Goal: Task Accomplishment & Management: Use online tool/utility

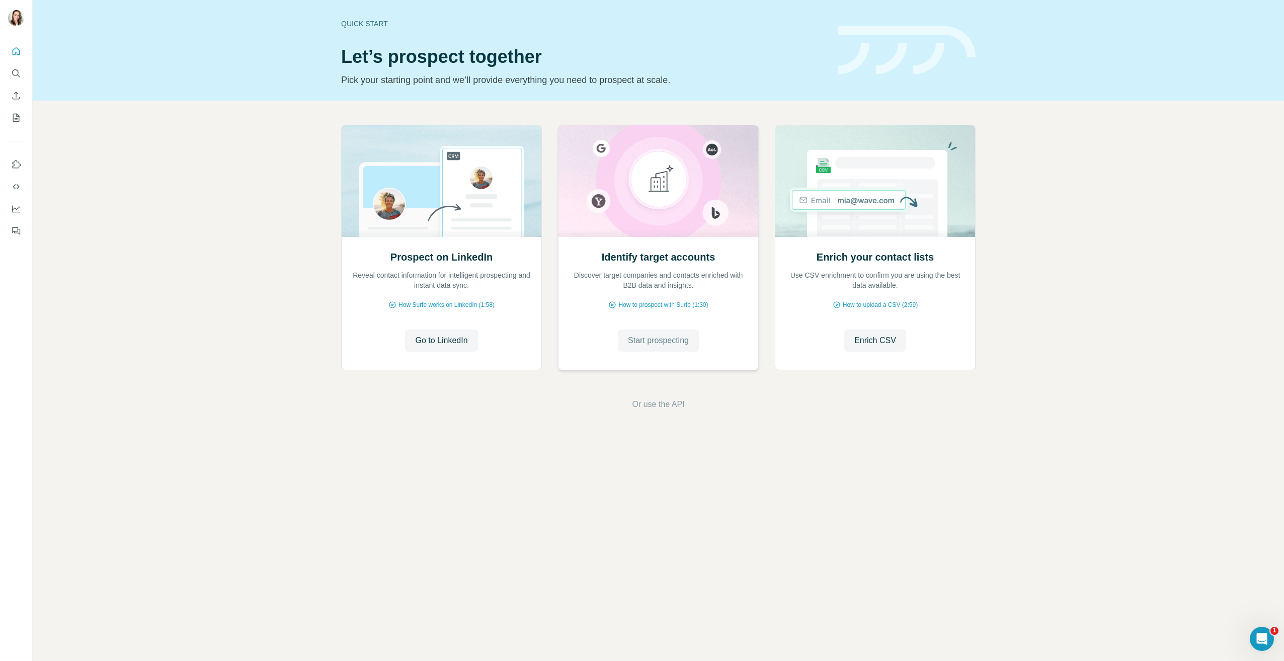
click at [678, 342] on span "Start prospecting" at bounding box center [658, 341] width 61 height 12
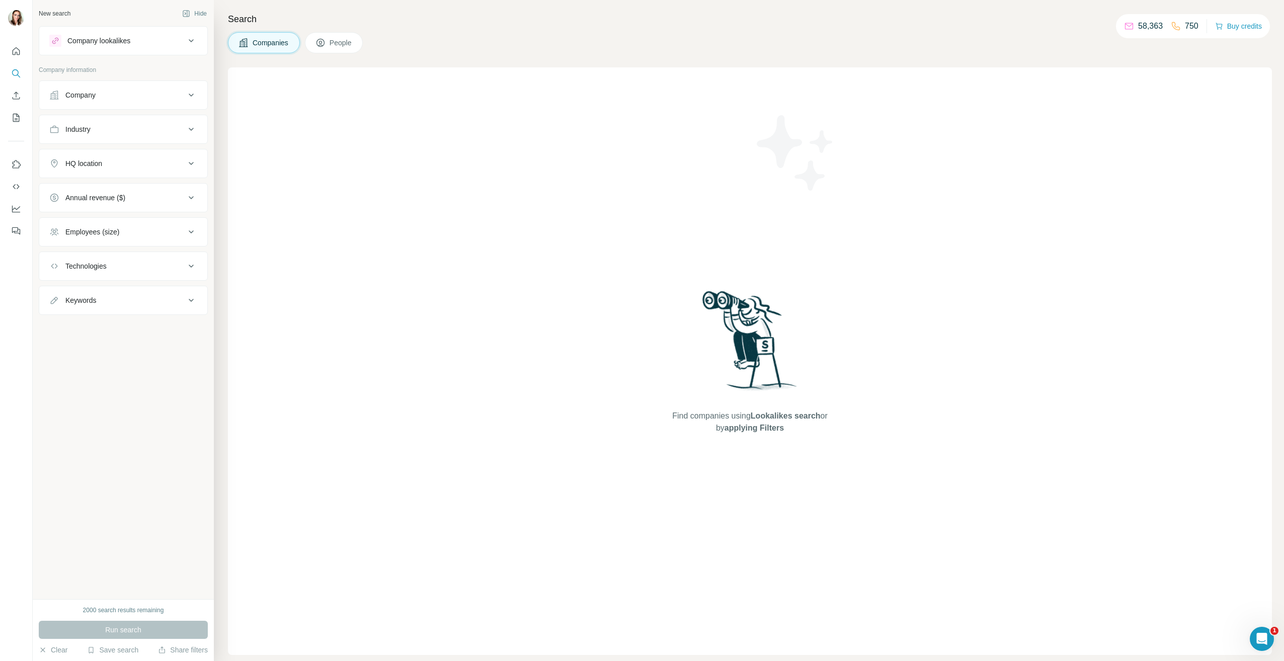
click at [145, 167] on div "HQ location" at bounding box center [117, 164] width 136 height 10
click at [120, 191] on input "text" at bounding box center [123, 189] width 148 height 18
type input "*"
type input "**********"
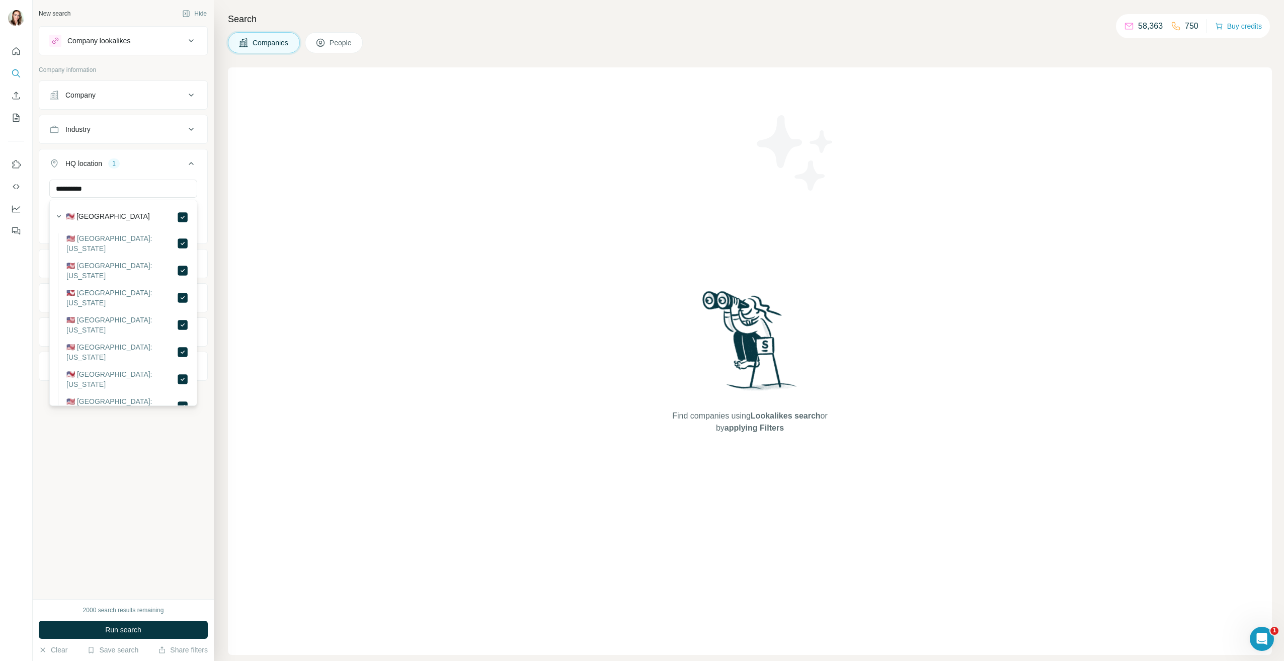
click at [114, 465] on div "**********" at bounding box center [123, 299] width 181 height 599
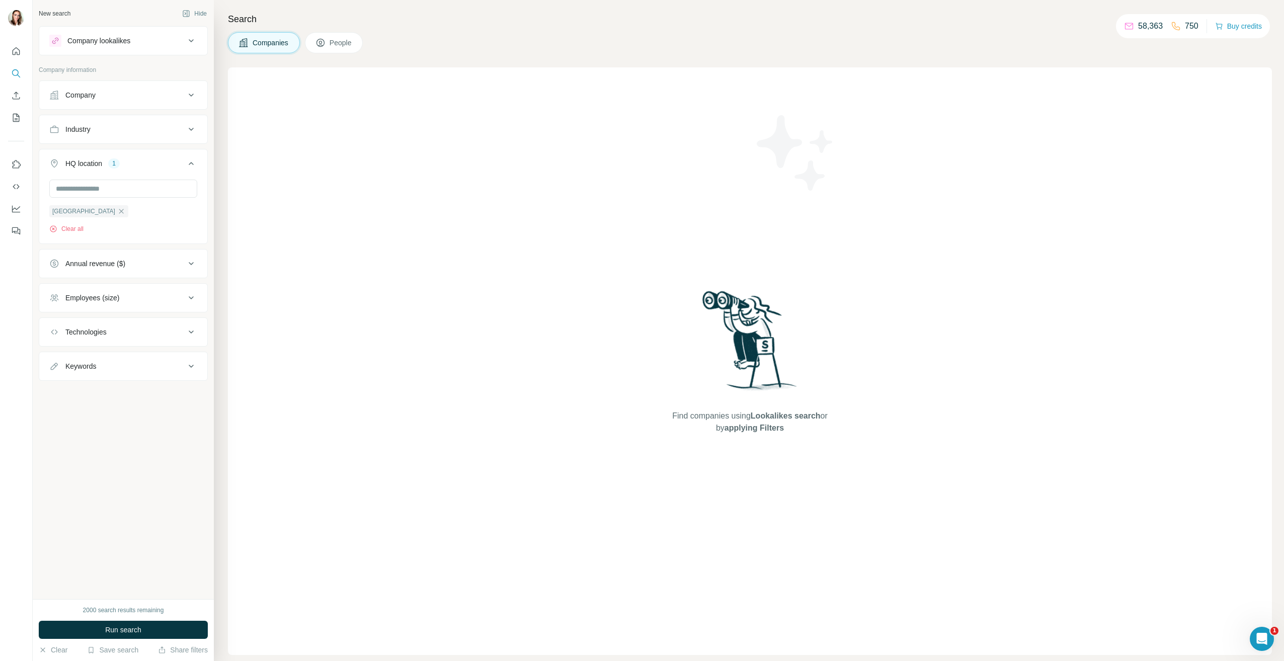
click at [105, 366] on div "Keywords" at bounding box center [117, 366] width 136 height 10
click at [105, 394] on input "text" at bounding box center [113, 392] width 128 height 18
type input "**********"
click at [186, 394] on icon "button" at bounding box center [189, 392] width 10 height 10
click at [116, 394] on input "text" at bounding box center [113, 392] width 128 height 18
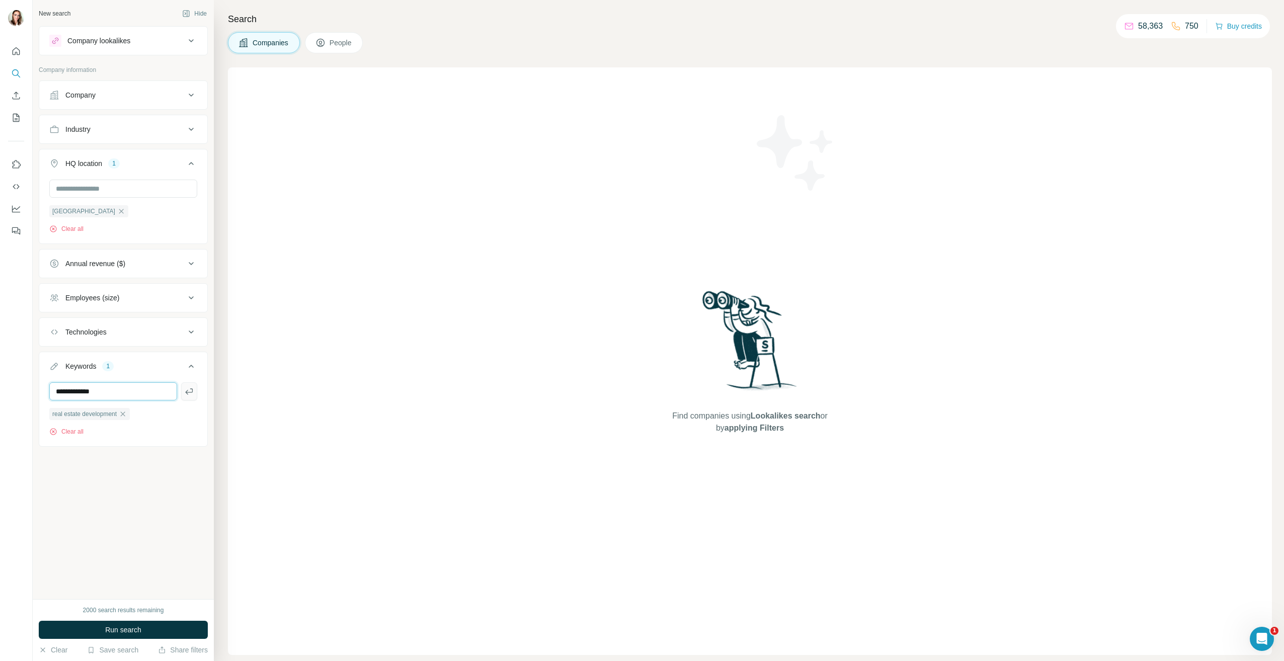
type input "**********"
click at [193, 389] on icon "button" at bounding box center [189, 392] width 10 height 10
click at [135, 395] on input "text" at bounding box center [113, 392] width 128 height 18
click at [123, 536] on div "New search Hide Company lookalikes Company information Company Industry HQ loca…" at bounding box center [123, 299] width 181 height 599
click at [173, 287] on button "Employees (size)" at bounding box center [123, 298] width 168 height 24
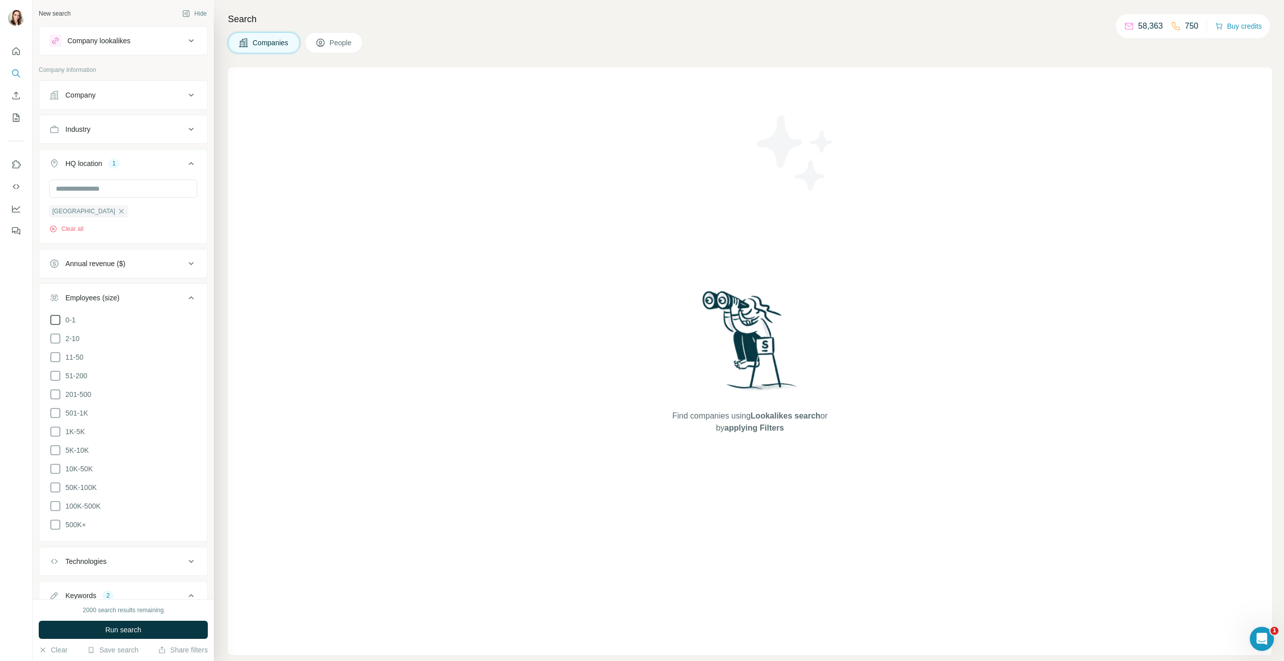
click at [56, 317] on icon at bounding box center [55, 320] width 12 height 12
click at [55, 342] on icon at bounding box center [55, 339] width 12 height 12
click at [57, 350] on ul "0-1 2-10 11-50 51-200 201-500 501-1K 1K-5K 5K-10K 10K-50K 50K-100K 100K-500K 50…" at bounding box center [123, 422] width 148 height 217
click at [56, 355] on icon at bounding box center [55, 357] width 12 height 12
click at [175, 300] on div "Employees (size) 3" at bounding box center [117, 298] width 136 height 10
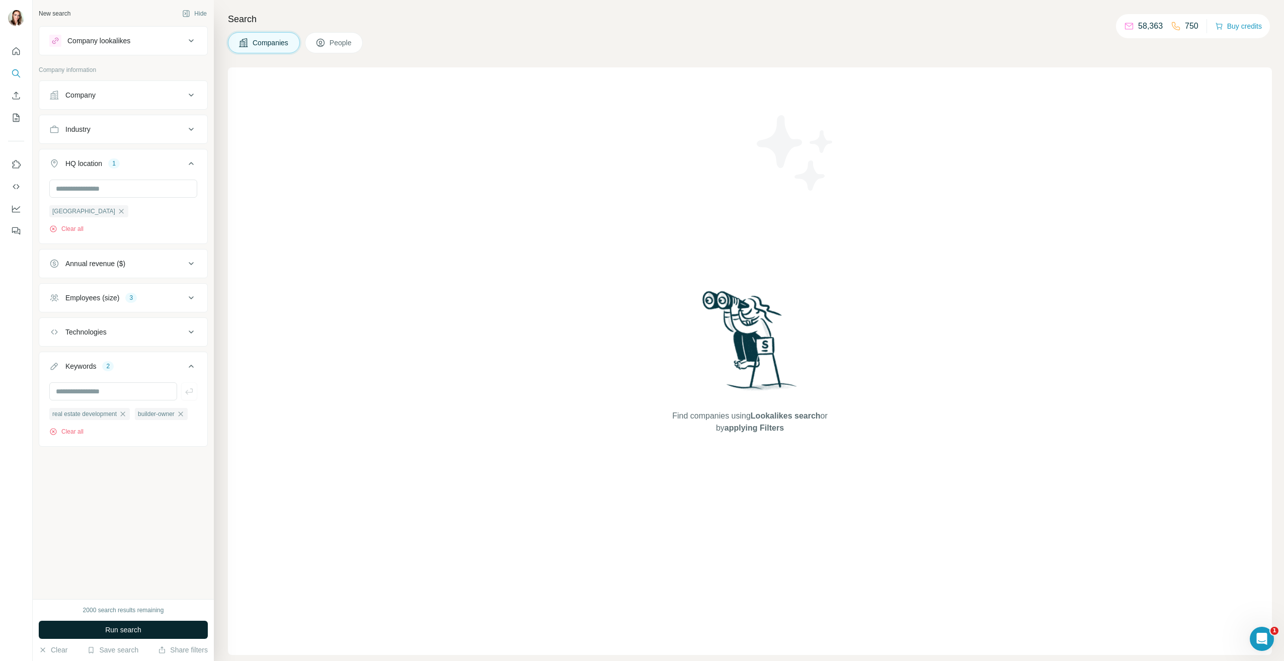
click at [159, 44] on div "Company lookalikes" at bounding box center [117, 41] width 136 height 12
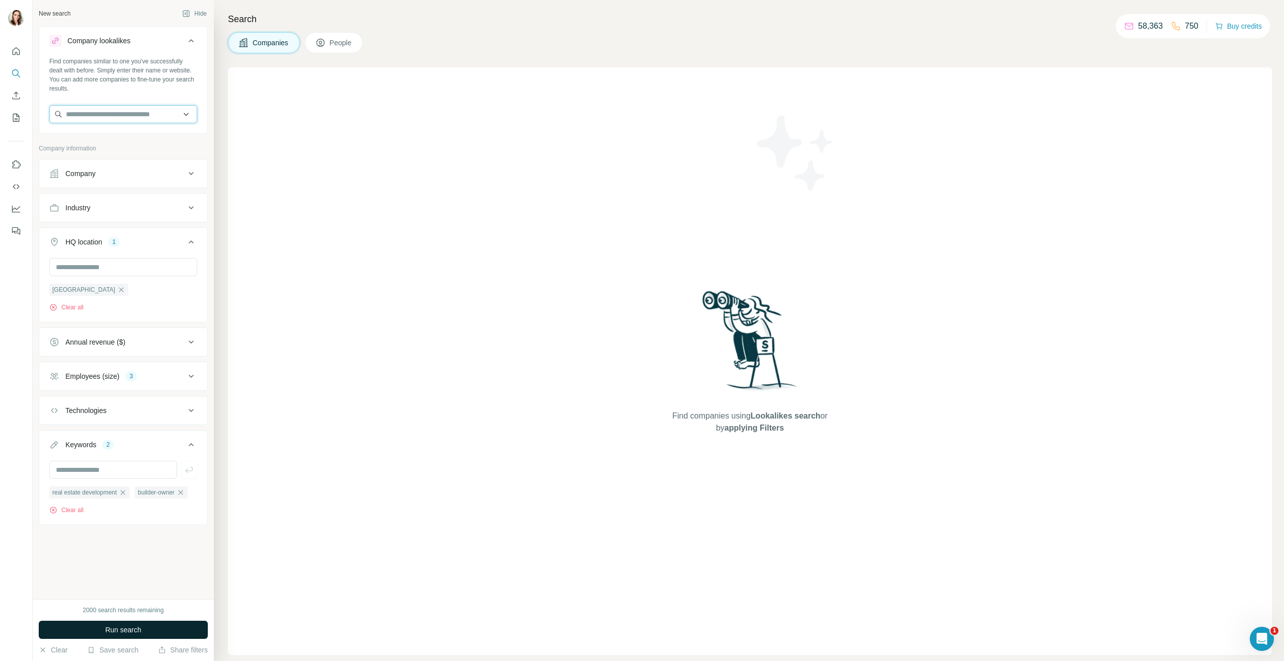
click at [188, 114] on input "text" at bounding box center [123, 114] width 148 height 18
click at [184, 112] on input "text" at bounding box center [123, 114] width 148 height 18
click at [154, 118] on input "text" at bounding box center [123, 114] width 148 height 18
type input "********"
drag, startPoint x: 97, startPoint y: 116, endPoint x: 9, endPoint y: 115, distance: 88.1
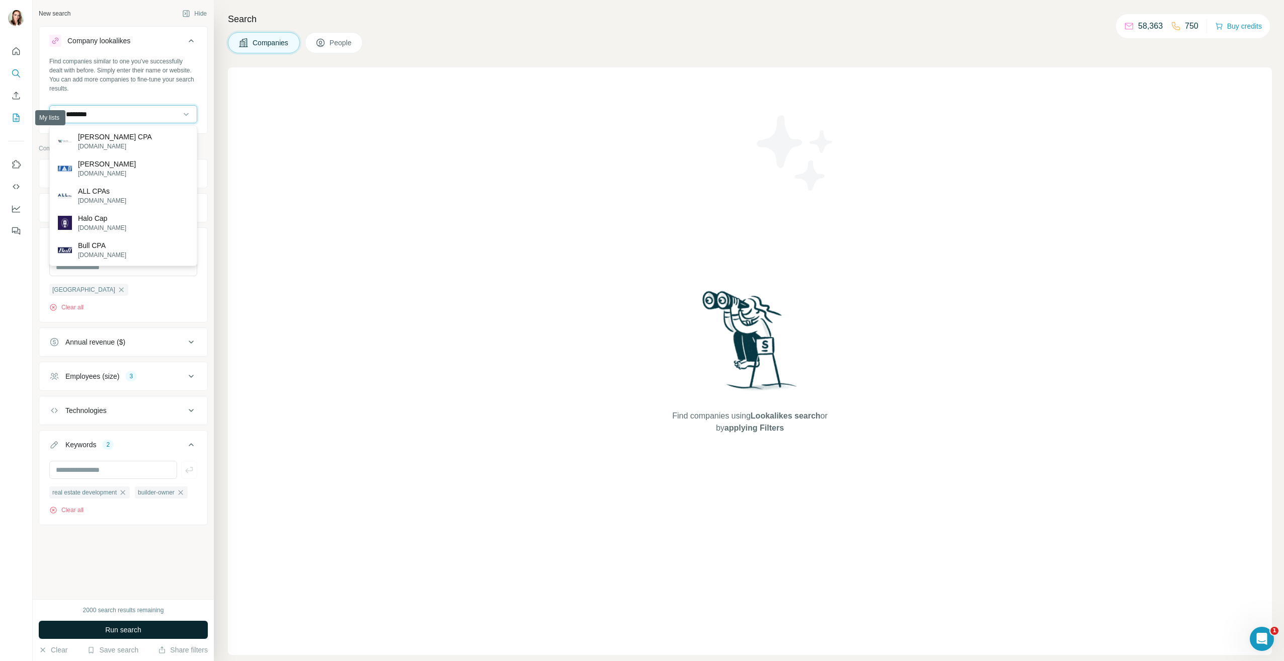
click at [9, 115] on div "New search Hide Company lookalikes Find companies similar to one you've success…" at bounding box center [642, 330] width 1284 height 661
click at [124, 114] on input "**********" at bounding box center [123, 114] width 148 height 18
type input "**********"
click at [120, 144] on p "therealestatecpa.com" at bounding box center [102, 146] width 48 height 9
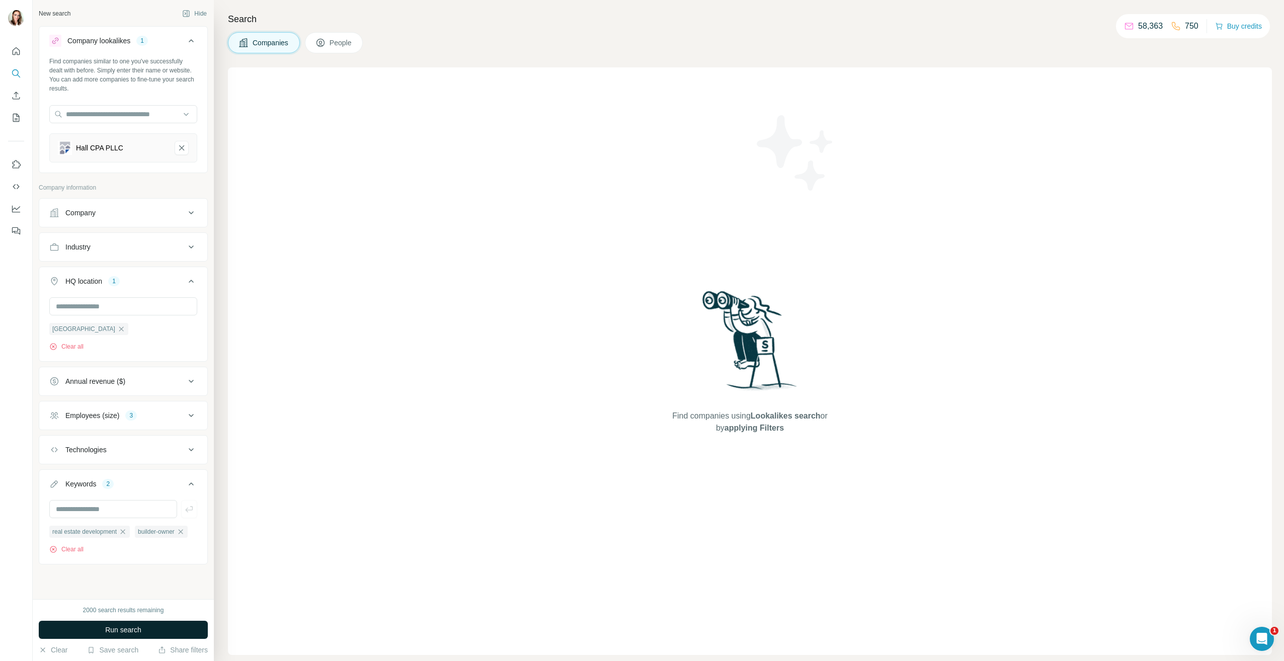
click at [125, 534] on icon "button" at bounding box center [123, 531] width 5 height 5
click at [99, 533] on icon "button" at bounding box center [95, 532] width 8 height 8
click at [117, 630] on span "Run search" at bounding box center [123, 630] width 36 height 10
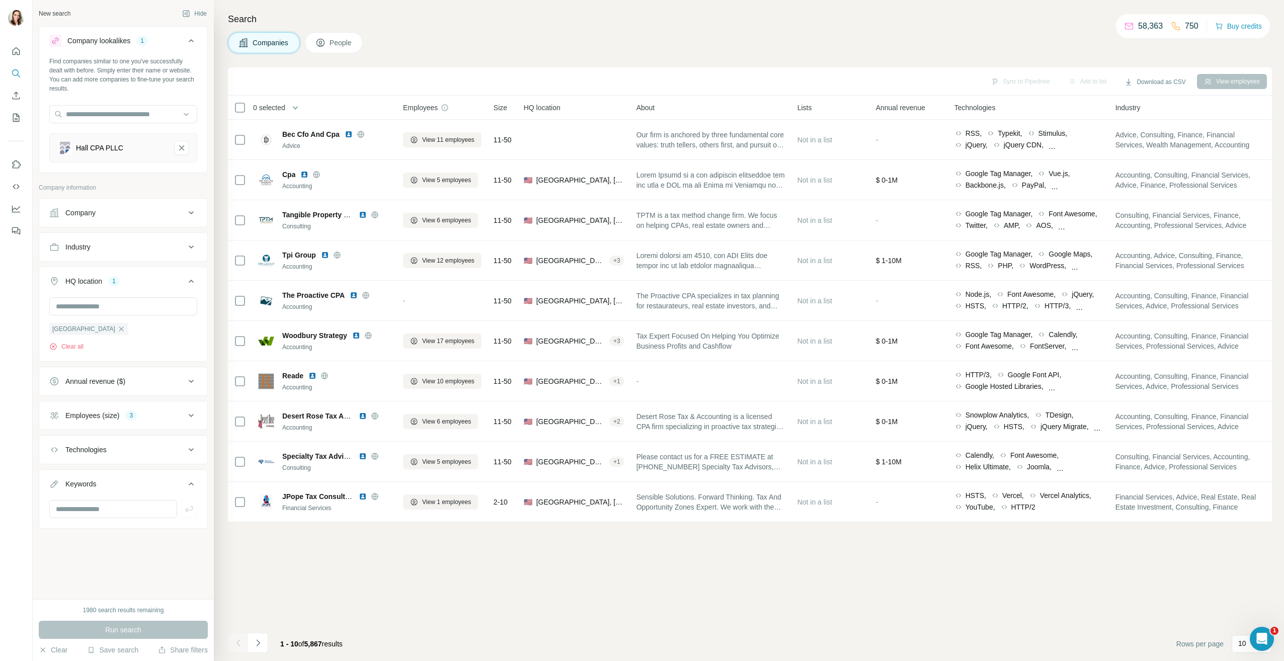
click at [347, 46] on span "People" at bounding box center [341, 43] width 23 height 10
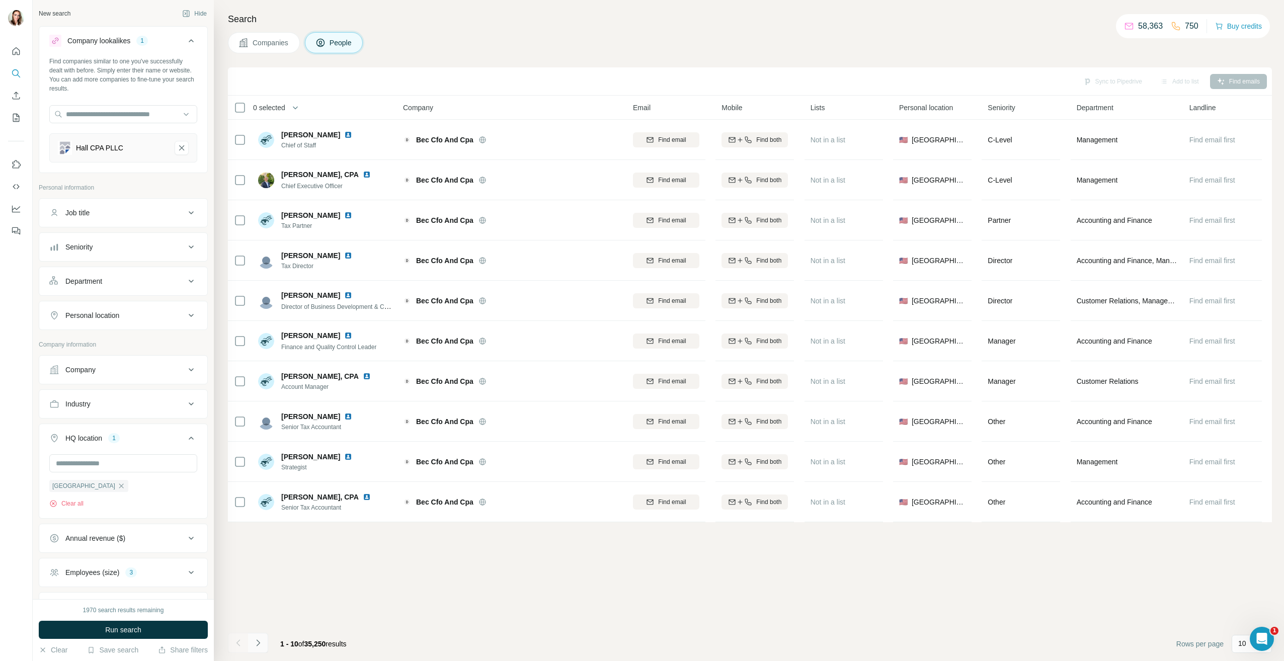
click at [262, 642] on icon "Navigate to next page" at bounding box center [258, 643] width 10 height 10
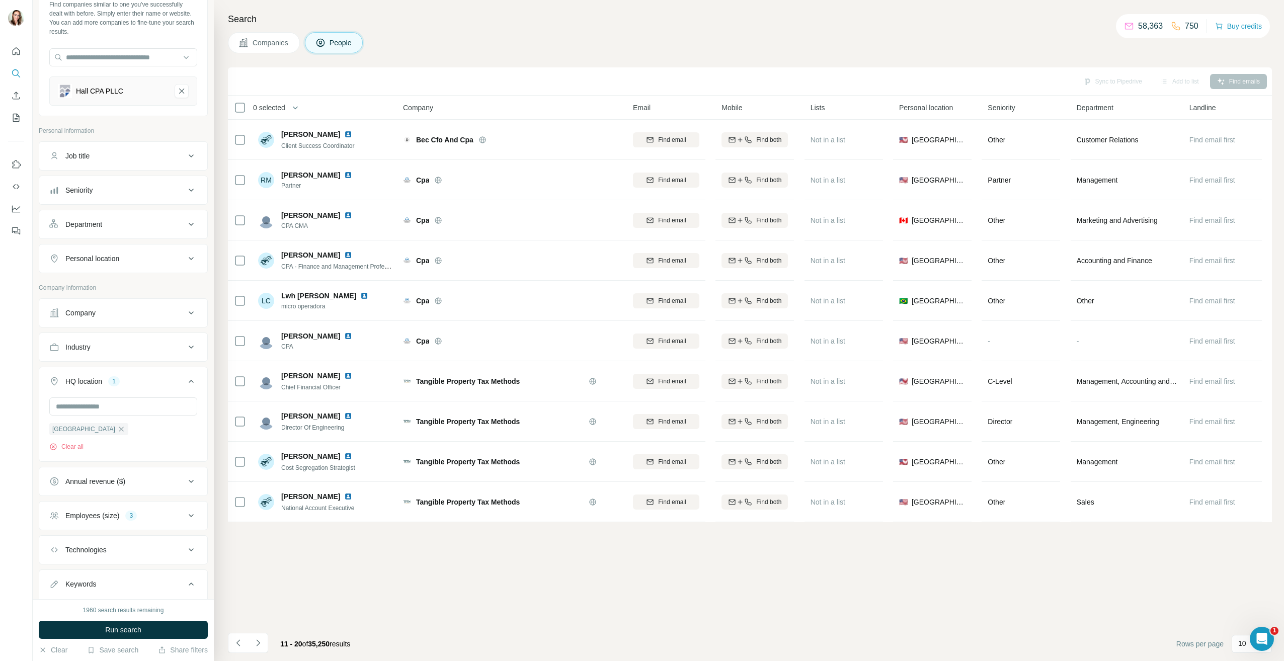
scroll to position [101, 0]
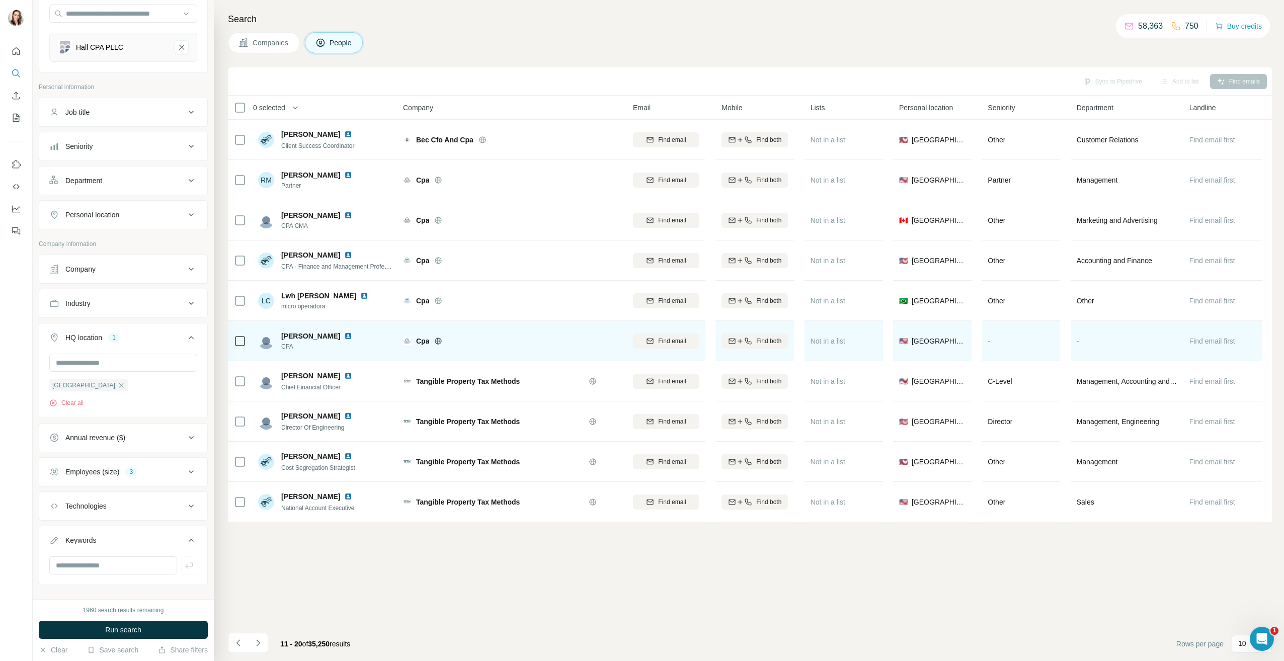
click at [344, 338] on img at bounding box center [348, 336] width 8 height 8
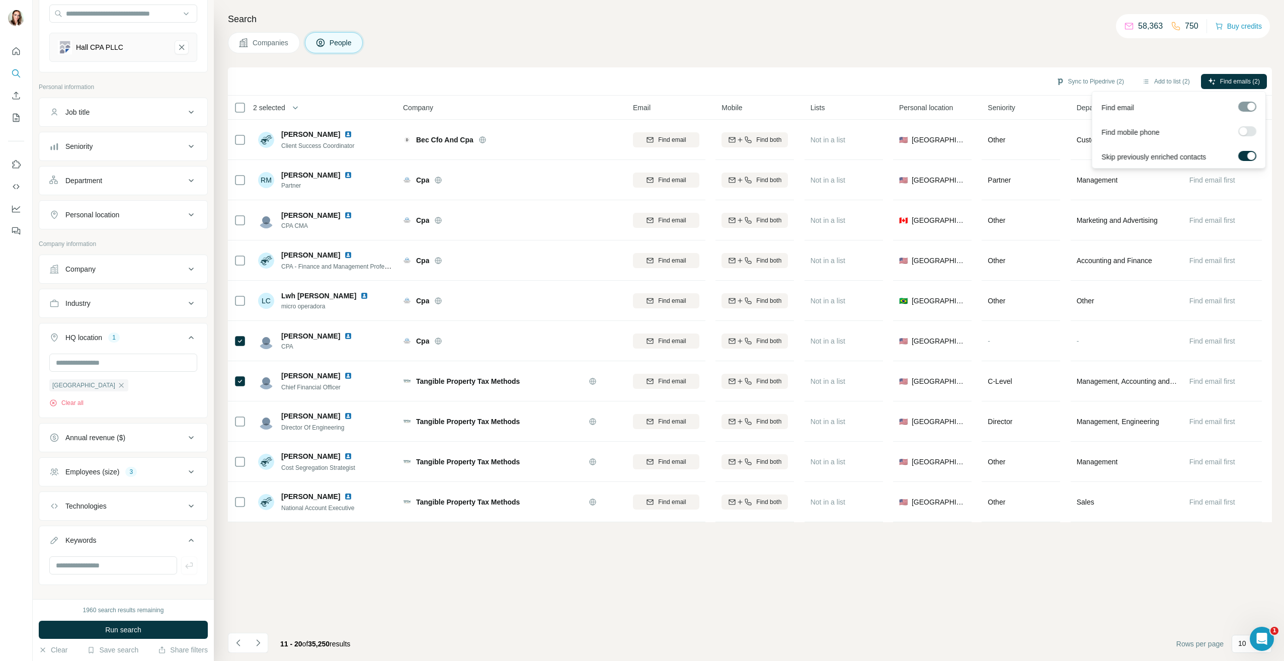
click at [1249, 133] on label at bounding box center [1248, 131] width 18 height 10
click at [1223, 79] on span "Find emails & mobiles (2)" at bounding box center [1226, 81] width 68 height 9
click at [257, 645] on icon "Navigate to next page" at bounding box center [258, 643] width 4 height 7
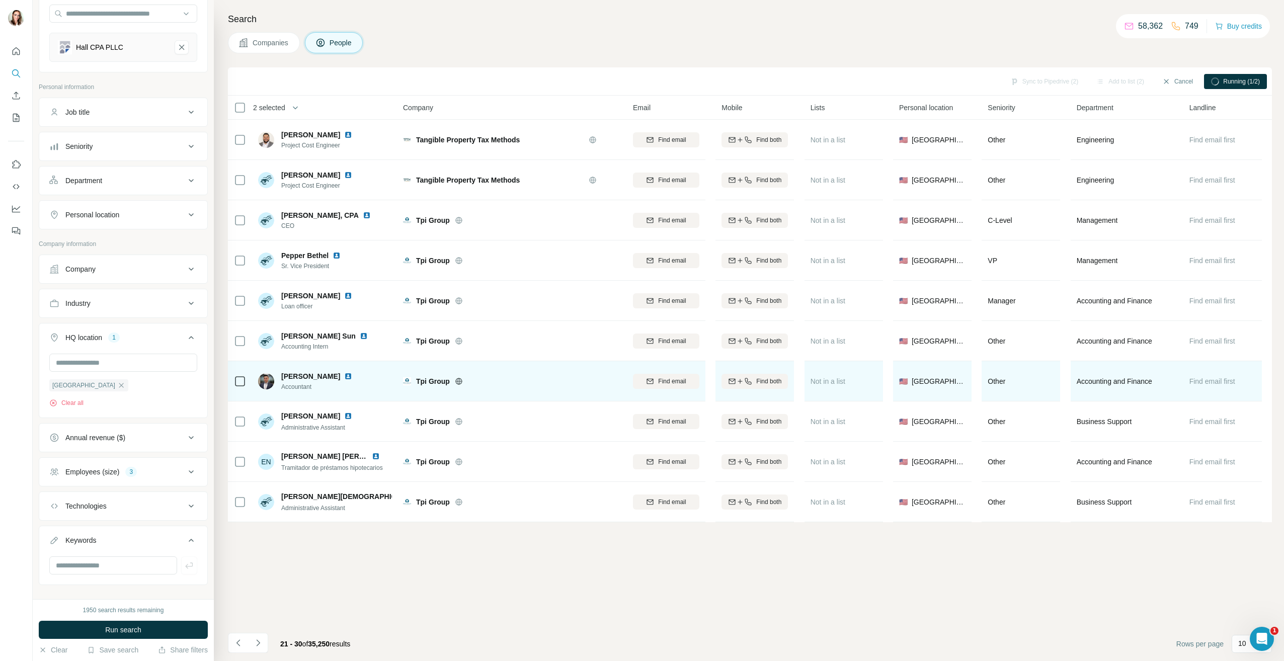
click at [344, 376] on img at bounding box center [348, 376] width 8 height 8
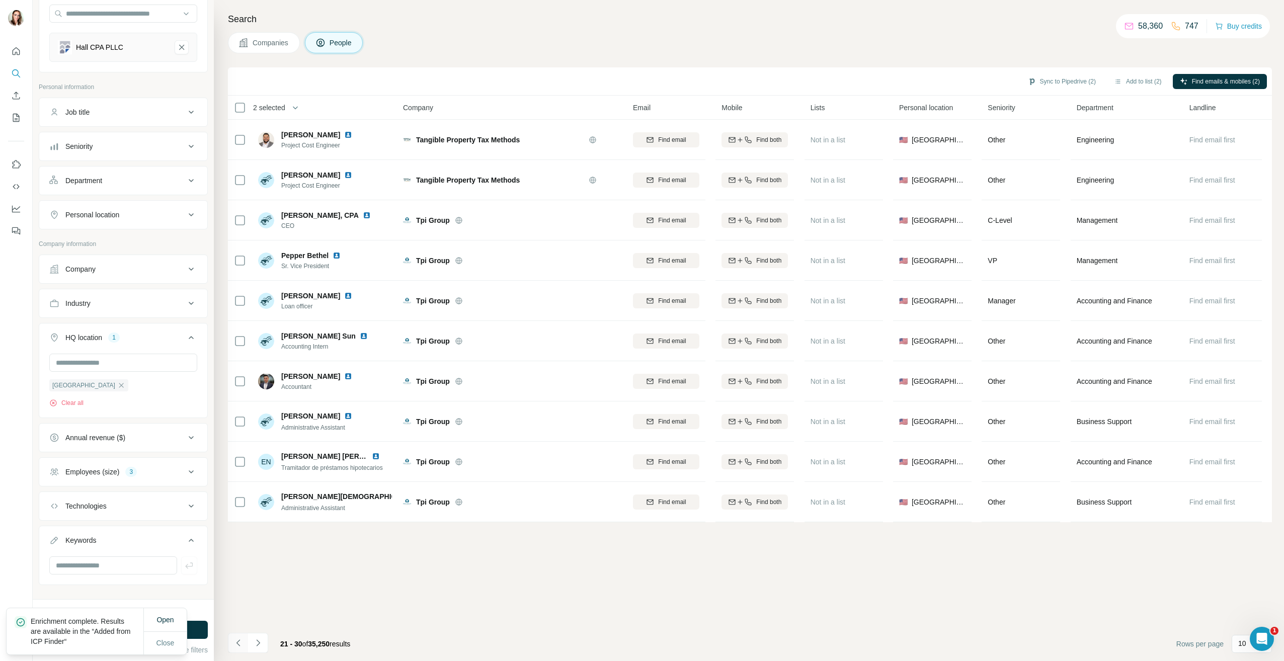
click at [240, 645] on icon "Navigate to previous page" at bounding box center [239, 643] width 10 height 10
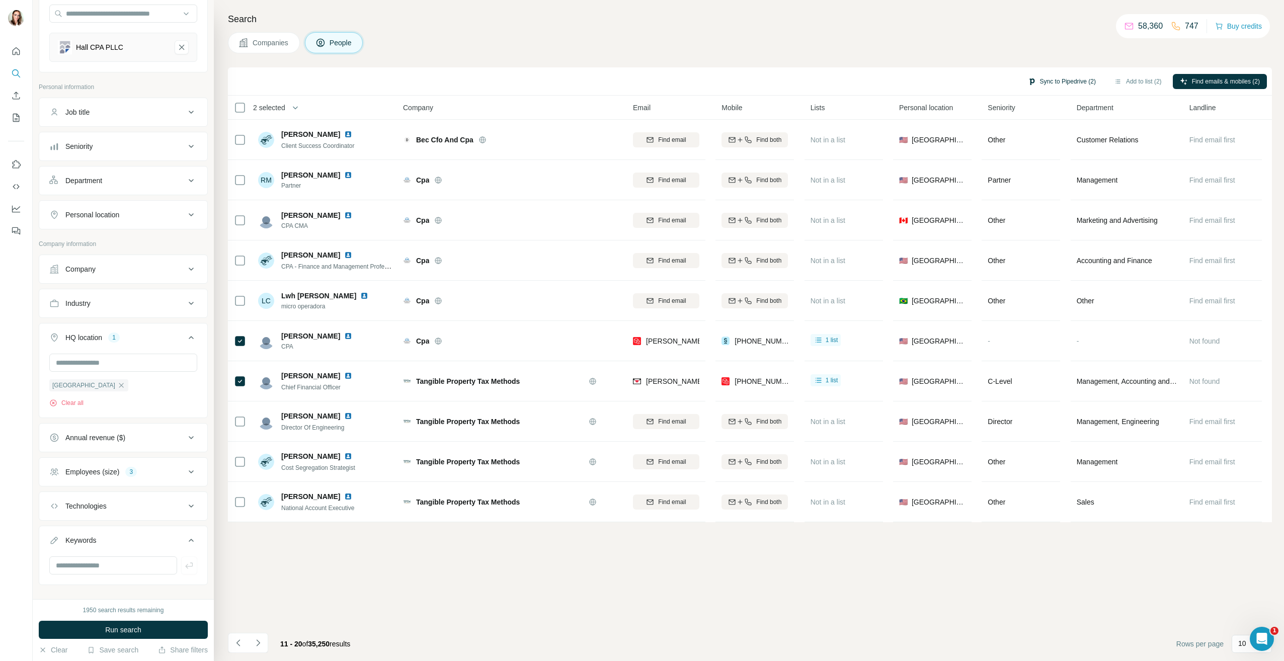
click at [1055, 83] on button "Sync to Pipedrive (2)" at bounding box center [1062, 81] width 82 height 15
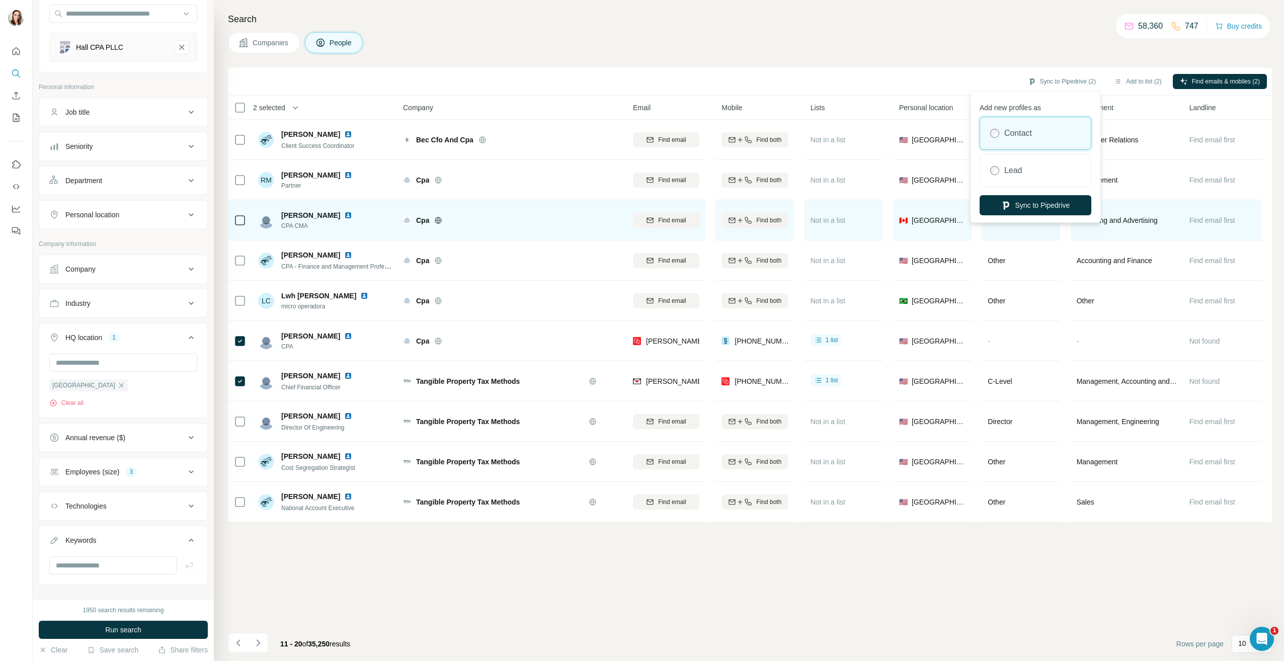
click at [1014, 206] on button "Sync to Pipedrive" at bounding box center [1036, 205] width 112 height 20
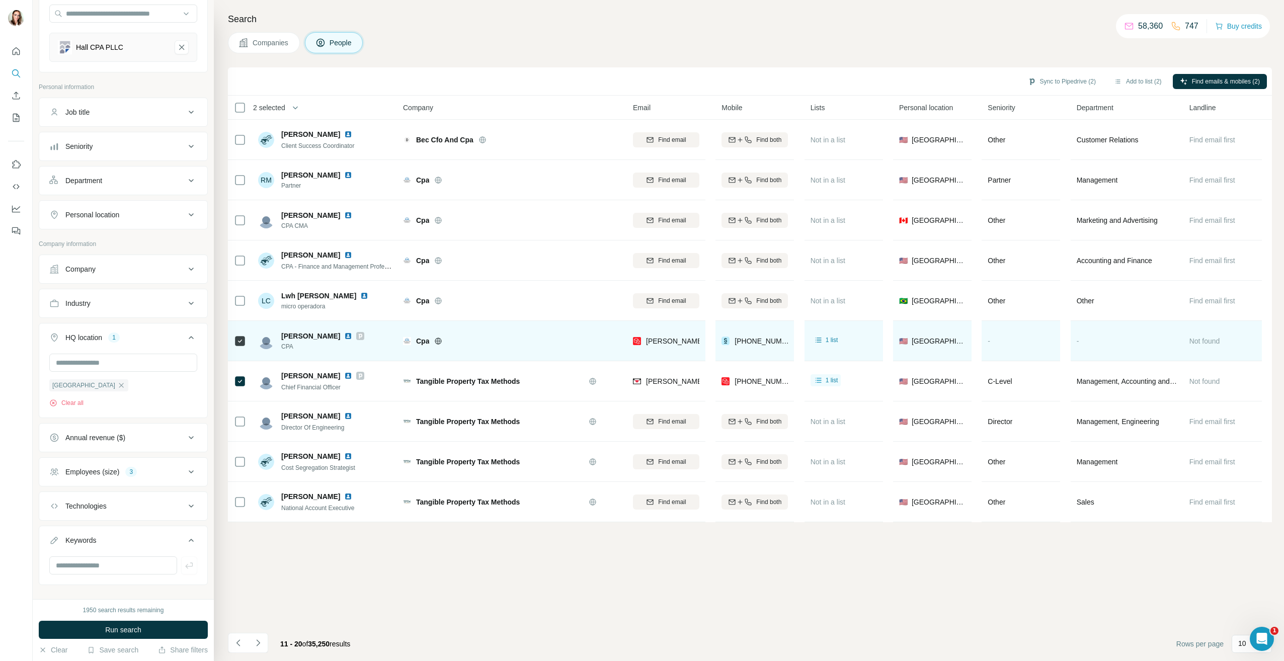
click at [344, 337] on img at bounding box center [348, 336] width 8 height 8
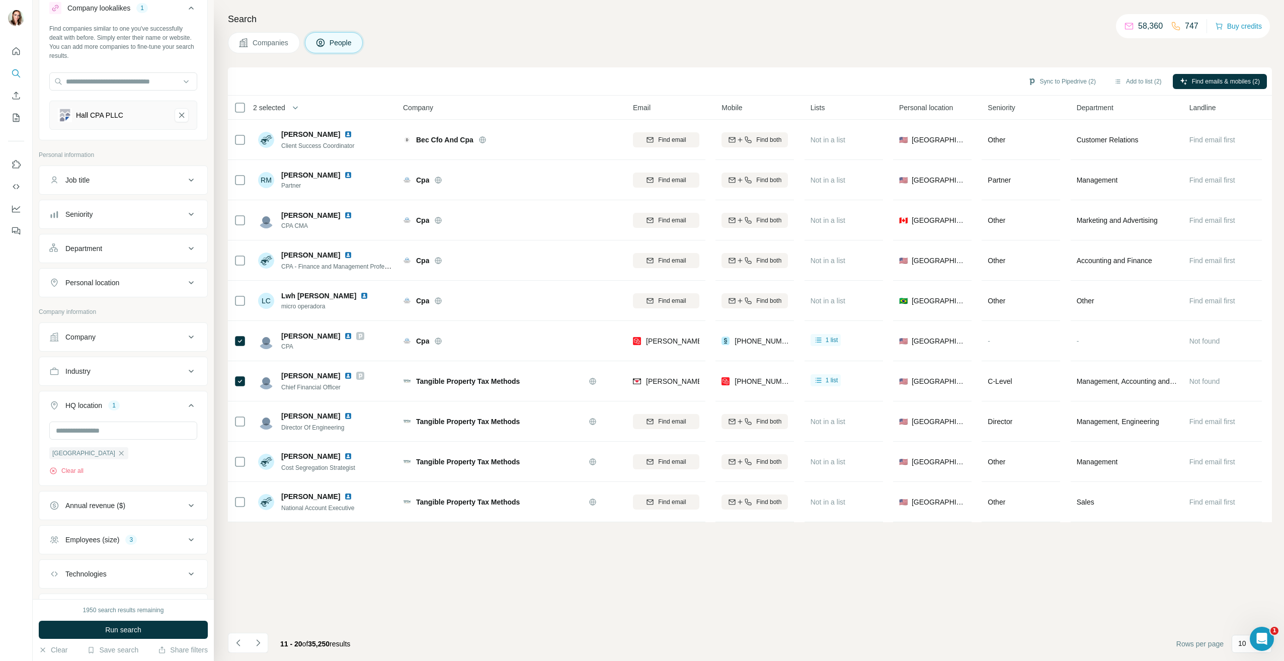
scroll to position [50, 0]
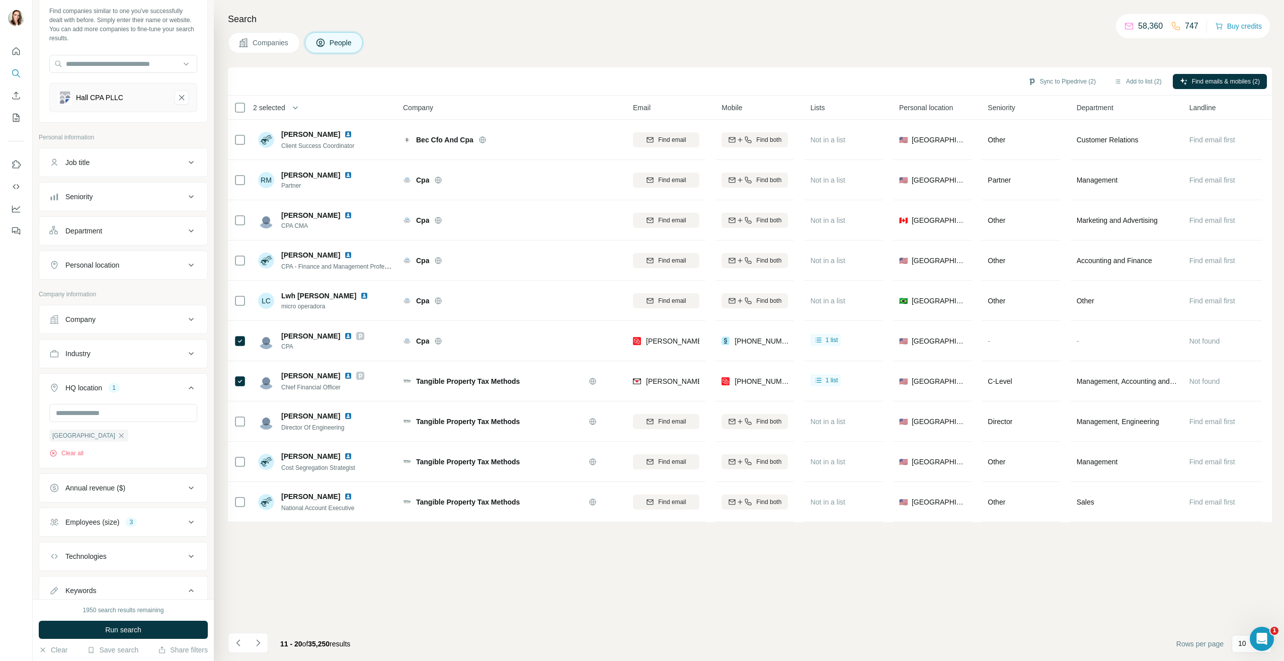
click at [120, 198] on div "Seniority" at bounding box center [117, 197] width 136 height 10
click at [54, 351] on icon at bounding box center [55, 350] width 12 height 12
click at [55, 369] on icon at bounding box center [55, 368] width 12 height 12
click at [54, 274] on icon at bounding box center [55, 277] width 12 height 12
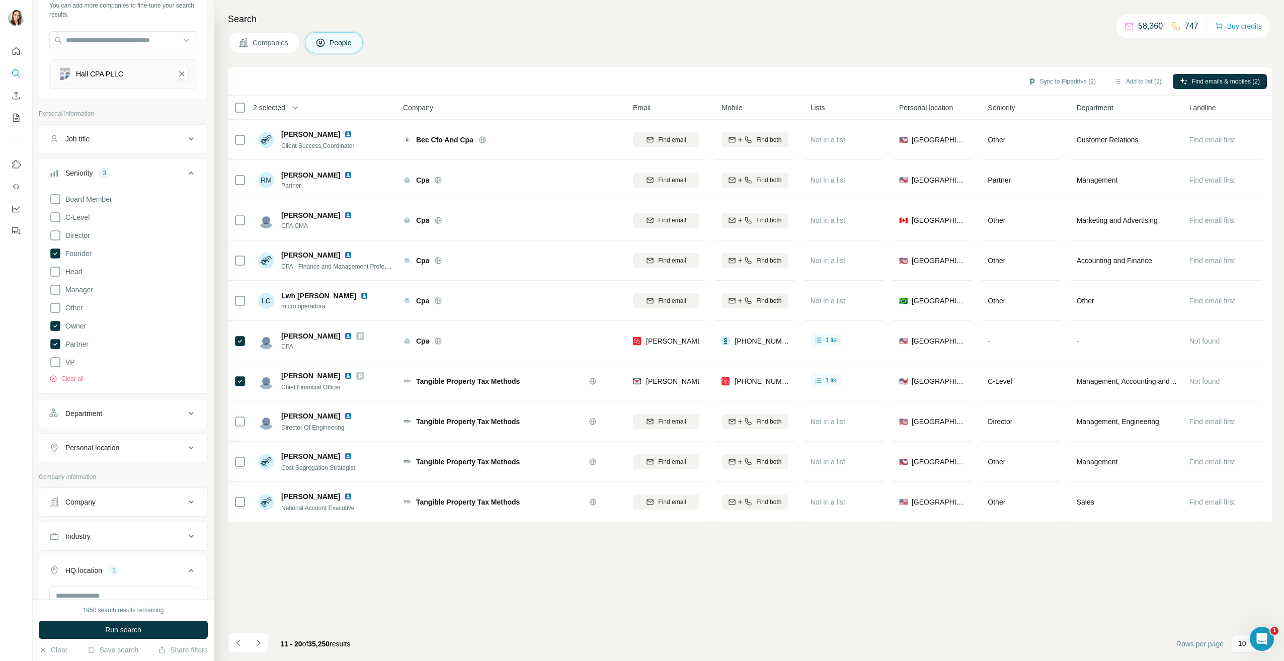
scroll to position [70, 0]
click at [186, 174] on icon at bounding box center [191, 177] width 12 height 12
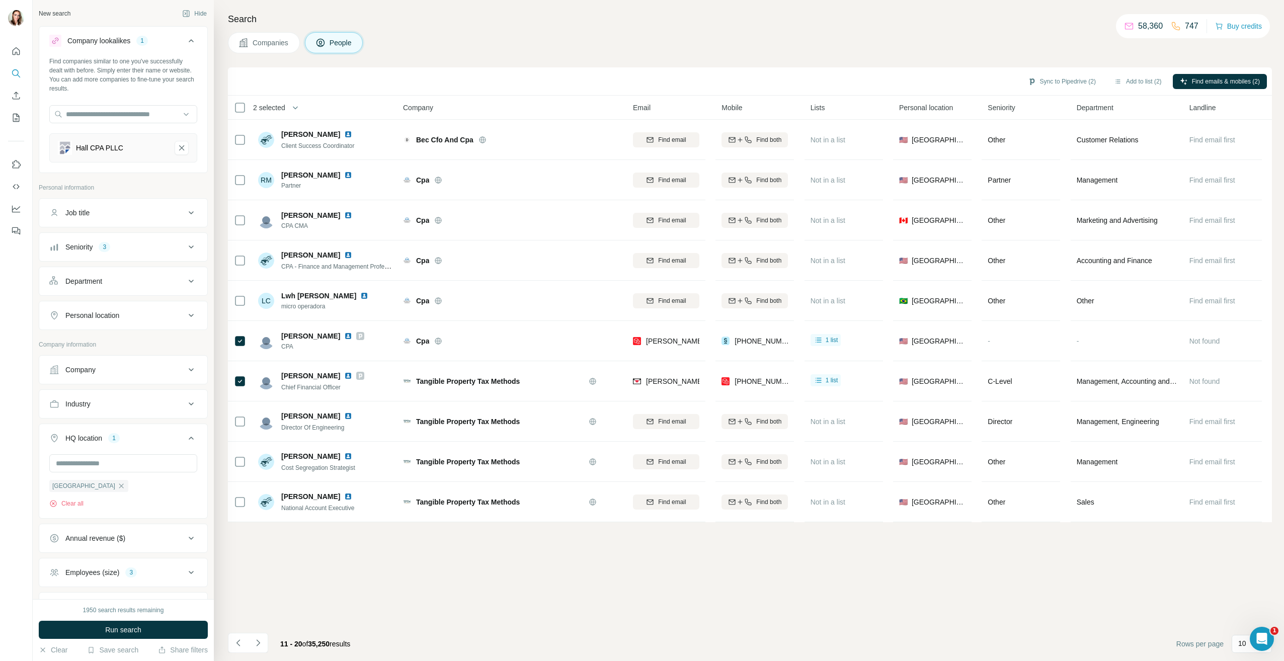
click at [148, 404] on div "Industry" at bounding box center [117, 404] width 136 height 10
click at [126, 113] on input "text" at bounding box center [123, 114] width 148 height 18
click at [203, 159] on div "New search Hide Company lookalikes 1 Find companies similar to one you've succe…" at bounding box center [123, 299] width 181 height 599
click at [178, 147] on icon "Hall CPA PLLC-remove-button" at bounding box center [181, 148] width 9 height 10
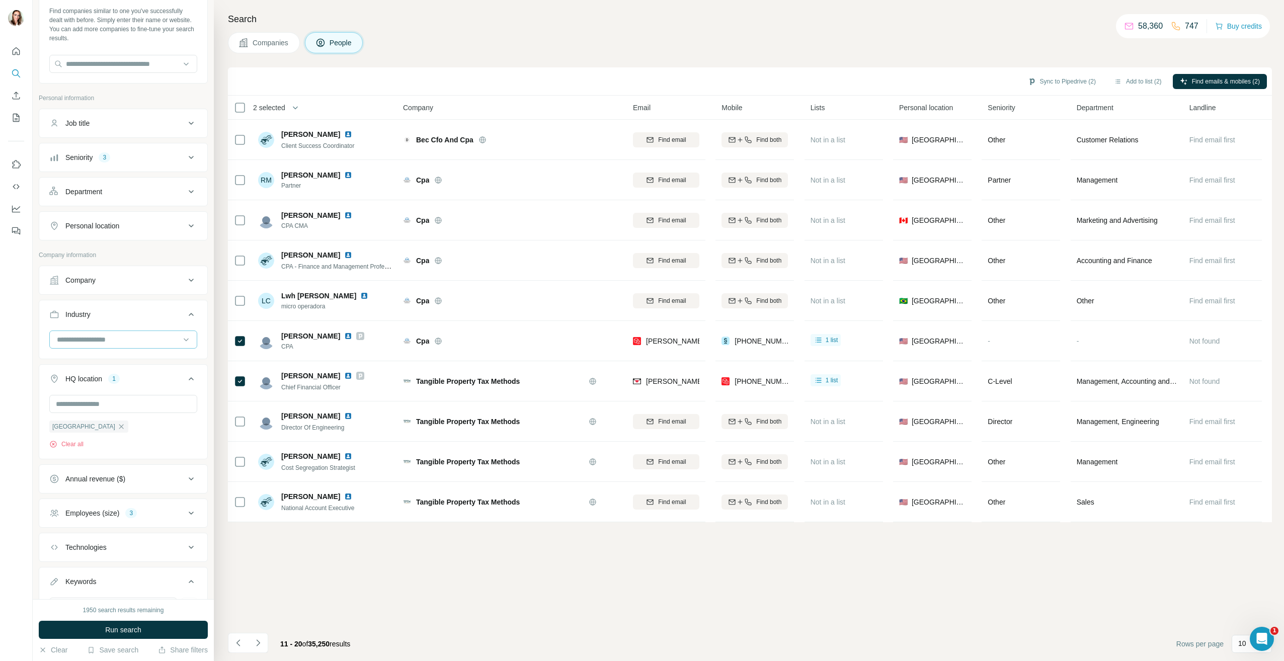
click at [120, 336] on input at bounding box center [118, 339] width 124 height 11
click at [119, 394] on div "Accounting" at bounding box center [119, 399] width 123 height 10
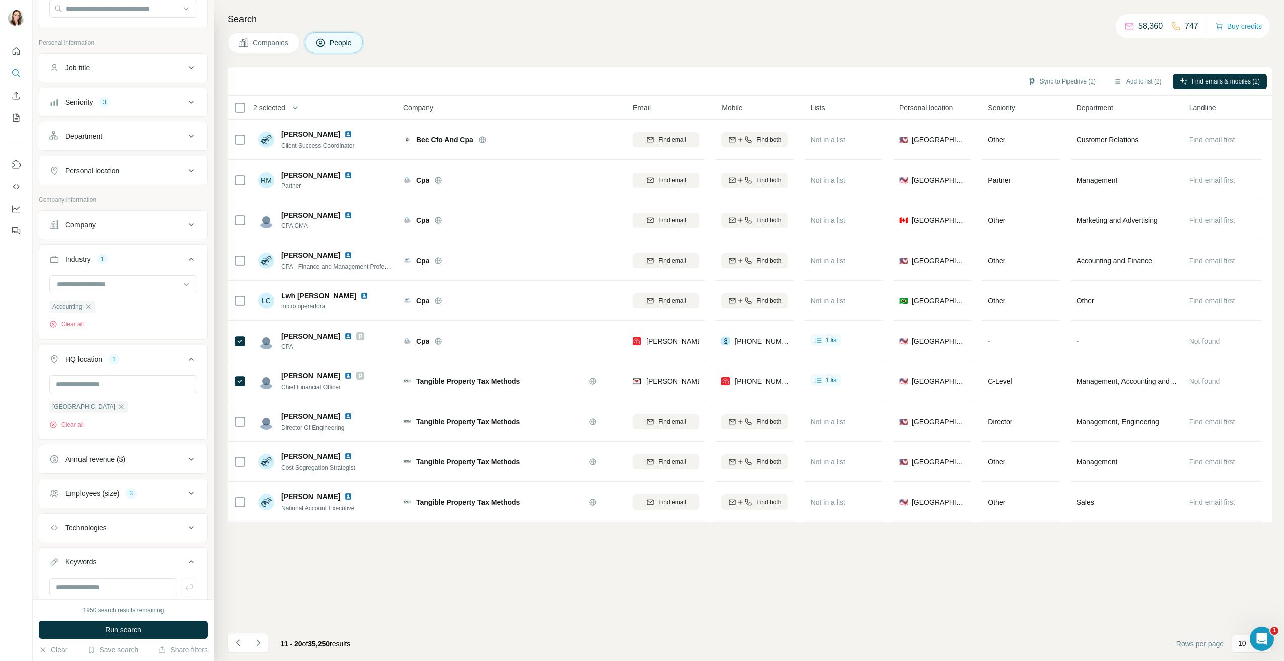
scroll to position [142, 0]
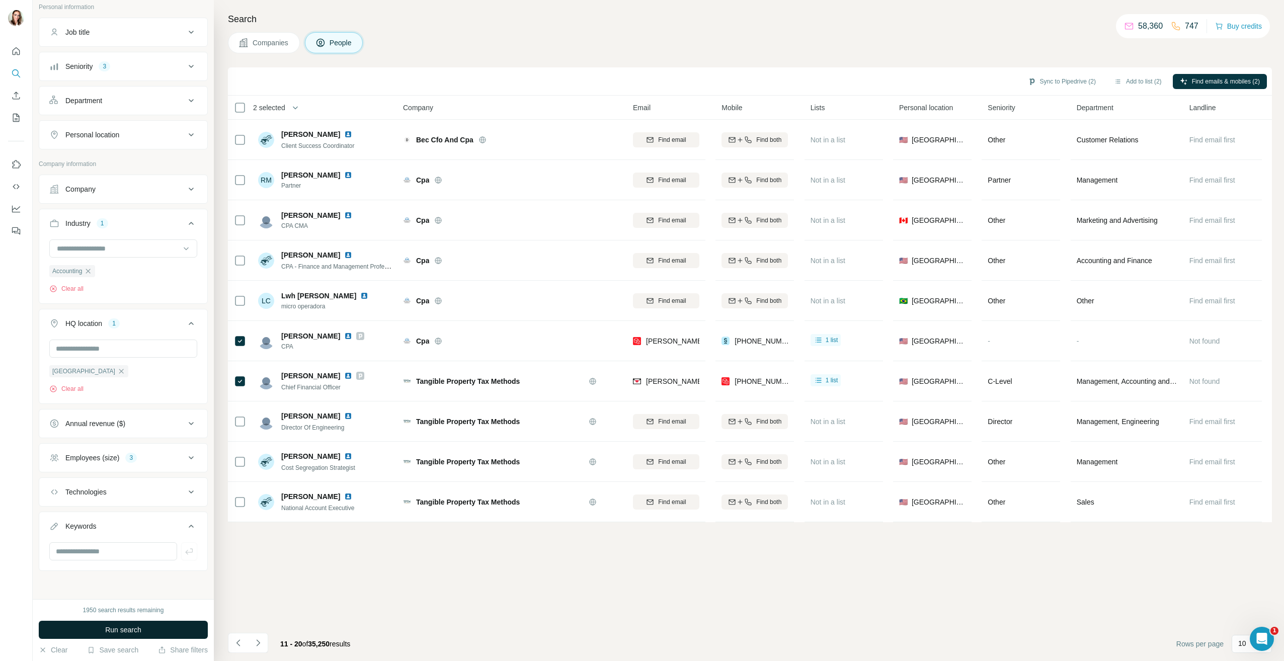
click at [139, 627] on span "Run search" at bounding box center [123, 630] width 36 height 10
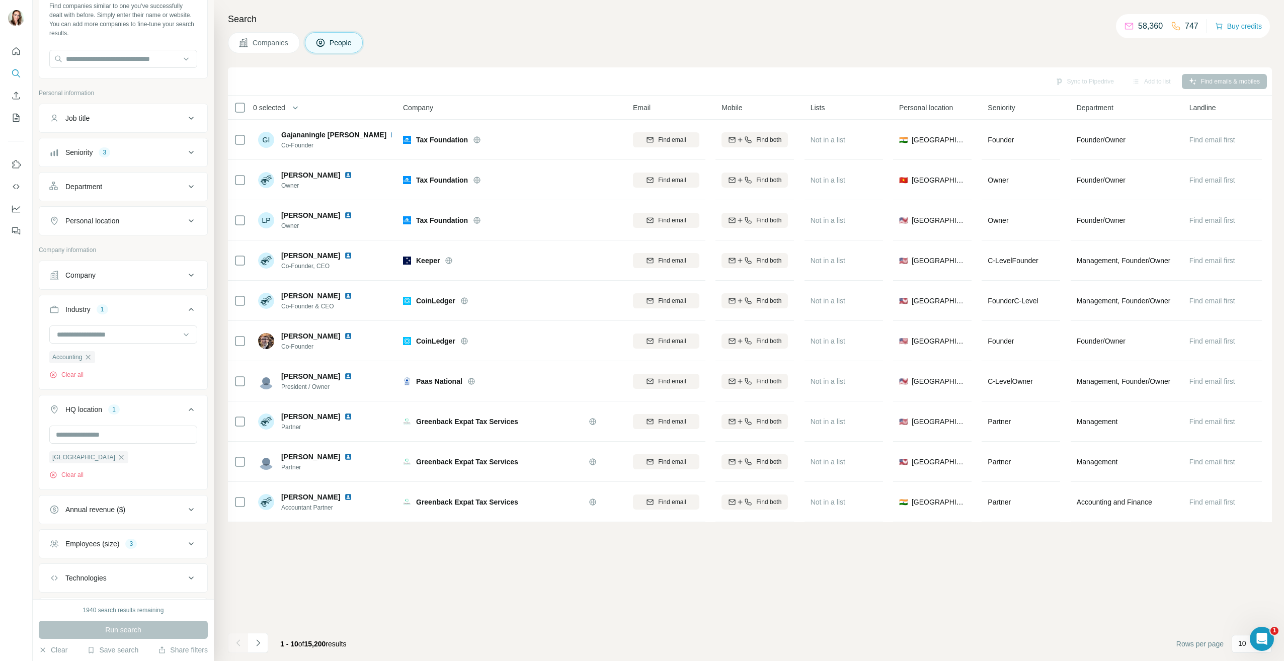
scroll to position [0, 0]
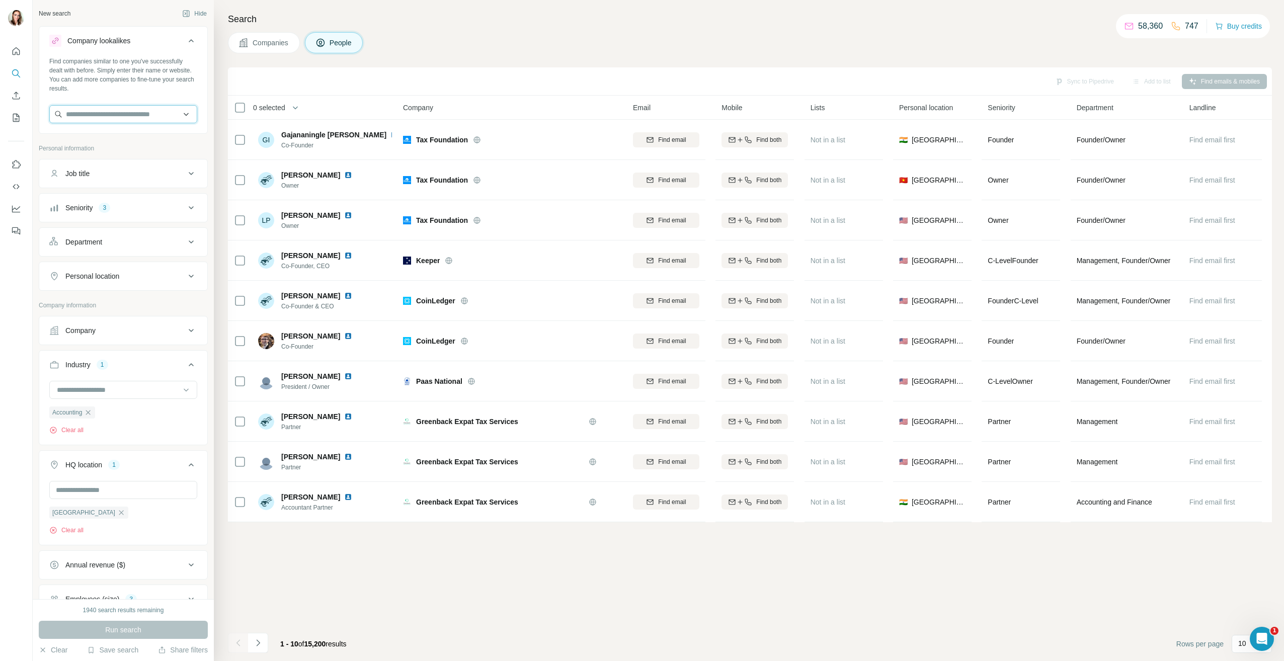
click at [127, 118] on input "text" at bounding box center [123, 114] width 148 height 18
click at [180, 113] on input "text" at bounding box center [123, 114] width 148 height 18
click at [205, 153] on div "New search Hide Company lookalikes Find companies similar to one you've success…" at bounding box center [123, 299] width 181 height 599
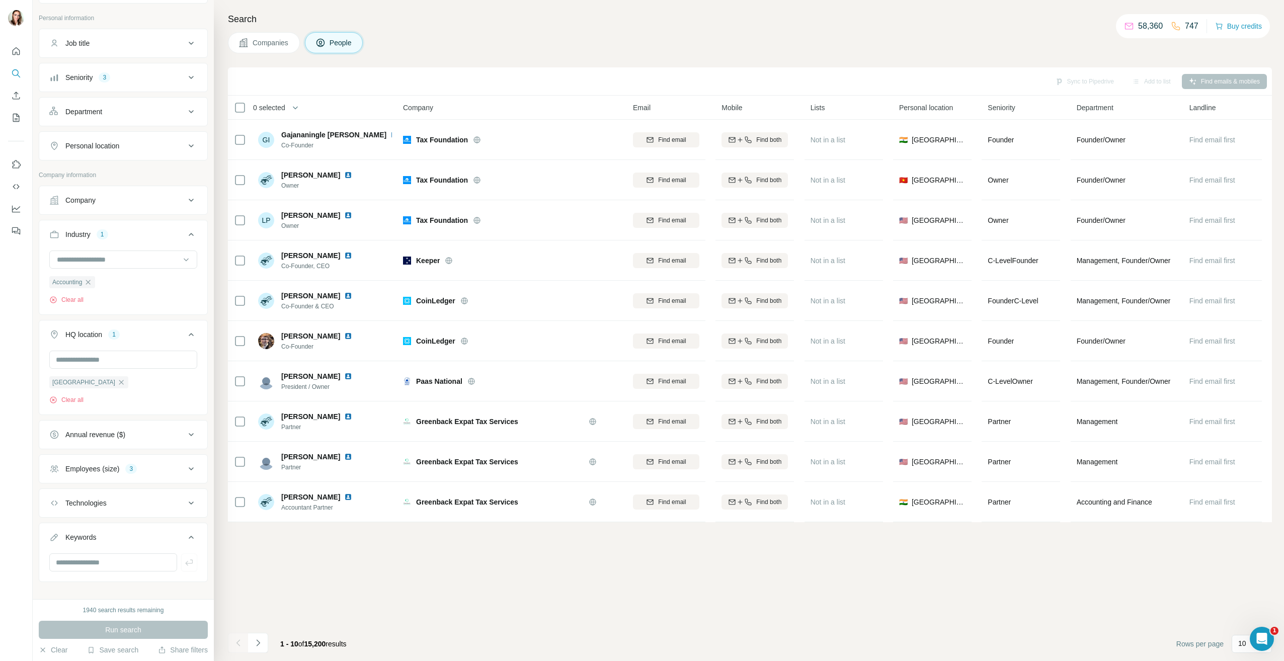
scroll to position [142, 0]
click at [107, 553] on input "text" at bounding box center [113, 552] width 128 height 18
click at [298, 573] on div "Sync to Pipedrive Add to list Find emails & mobiles 0 selected People Company E…" at bounding box center [750, 364] width 1044 height 594
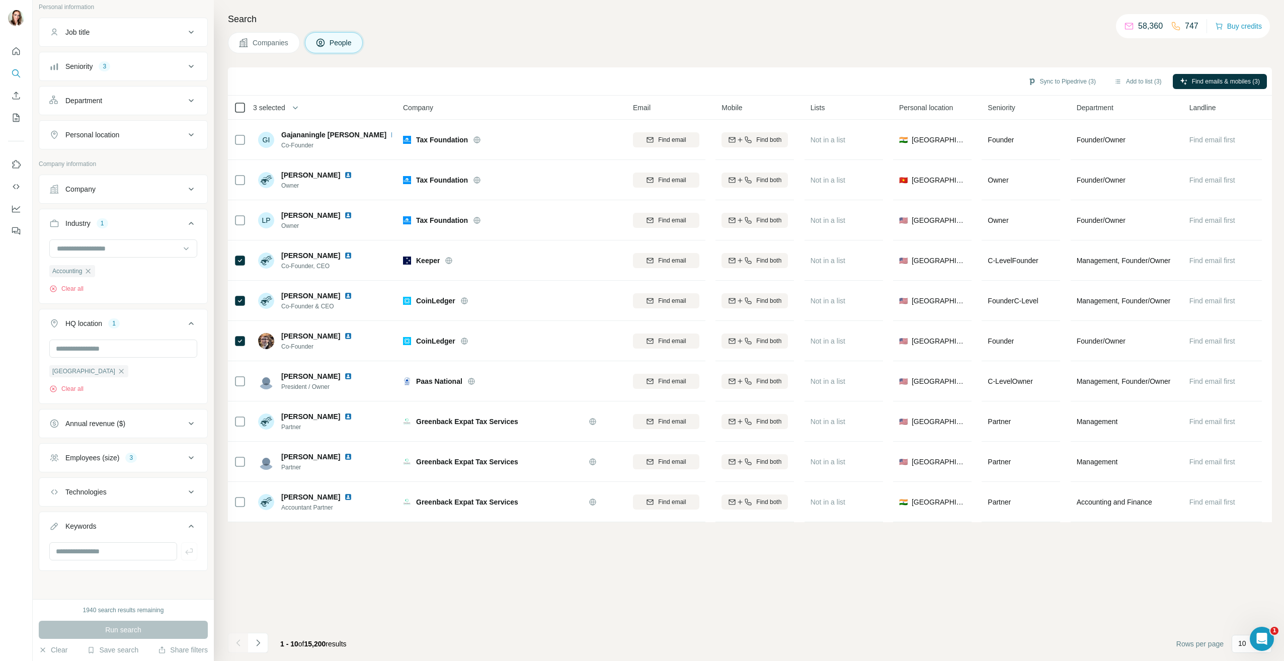
click at [235, 111] on div at bounding box center [240, 108] width 12 height 12
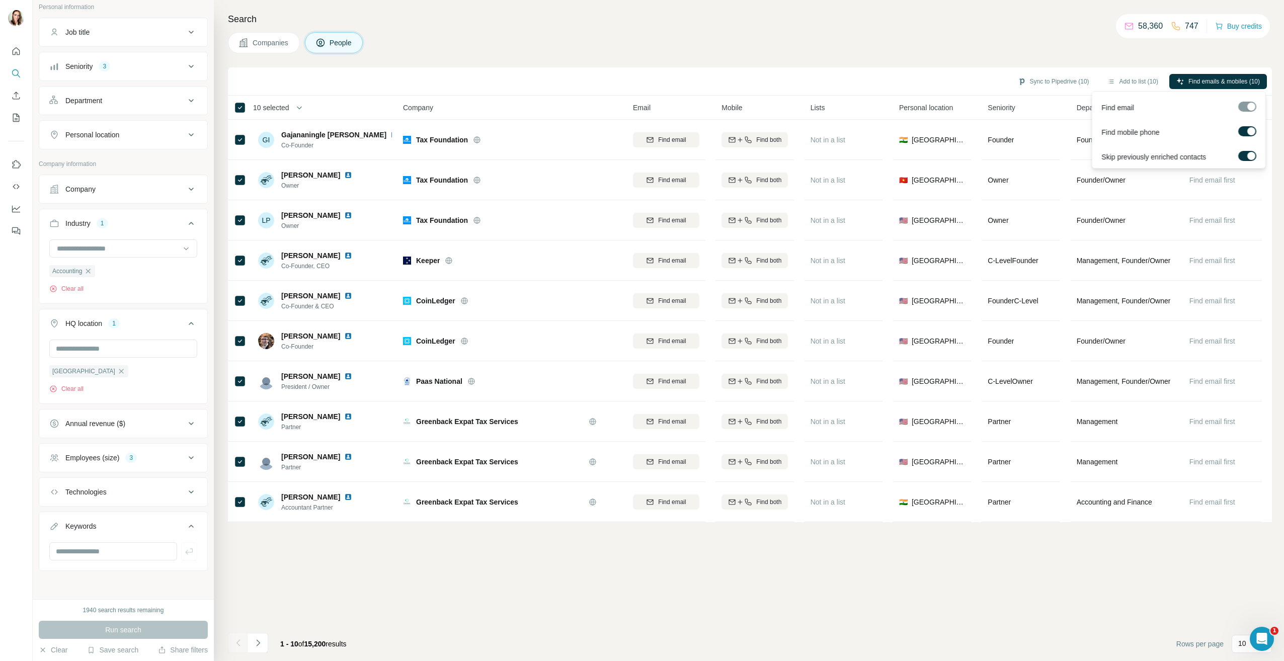
click at [1249, 132] on div at bounding box center [1252, 131] width 8 height 8
click at [1237, 80] on span "Find emails (10)" at bounding box center [1238, 81] width 43 height 9
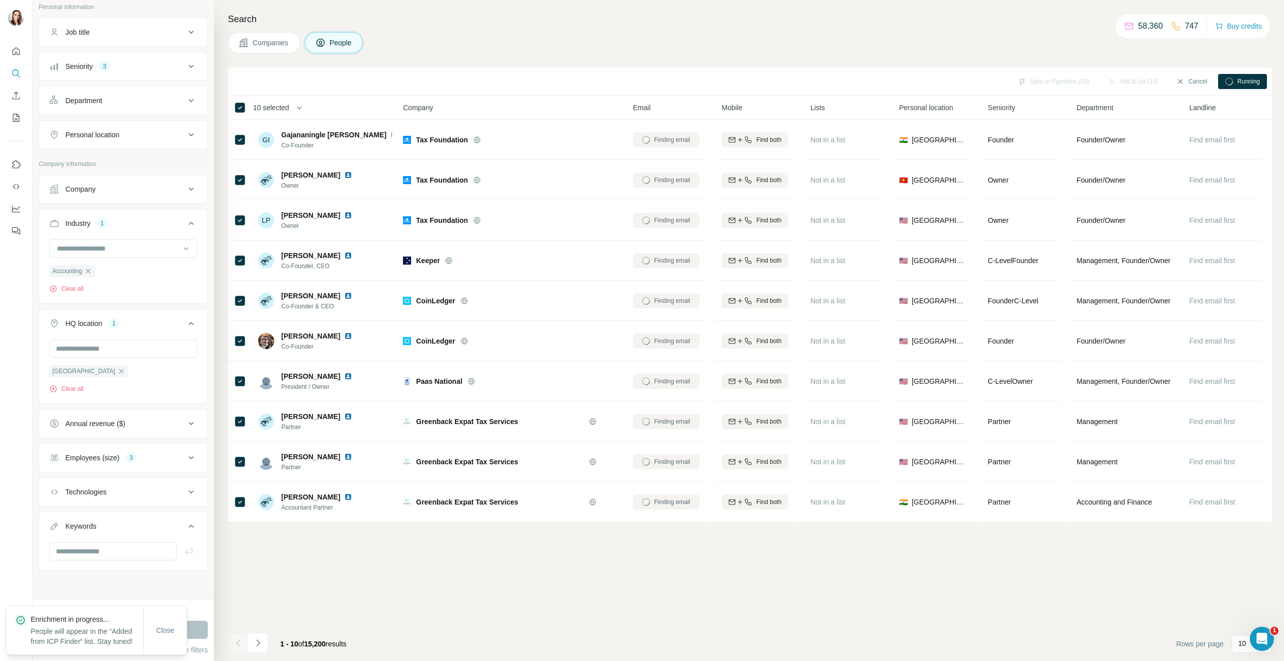
click at [1197, 80] on button "Cancel" at bounding box center [1192, 81] width 45 height 15
click at [1081, 50] on div "Companies People" at bounding box center [750, 42] width 1044 height 21
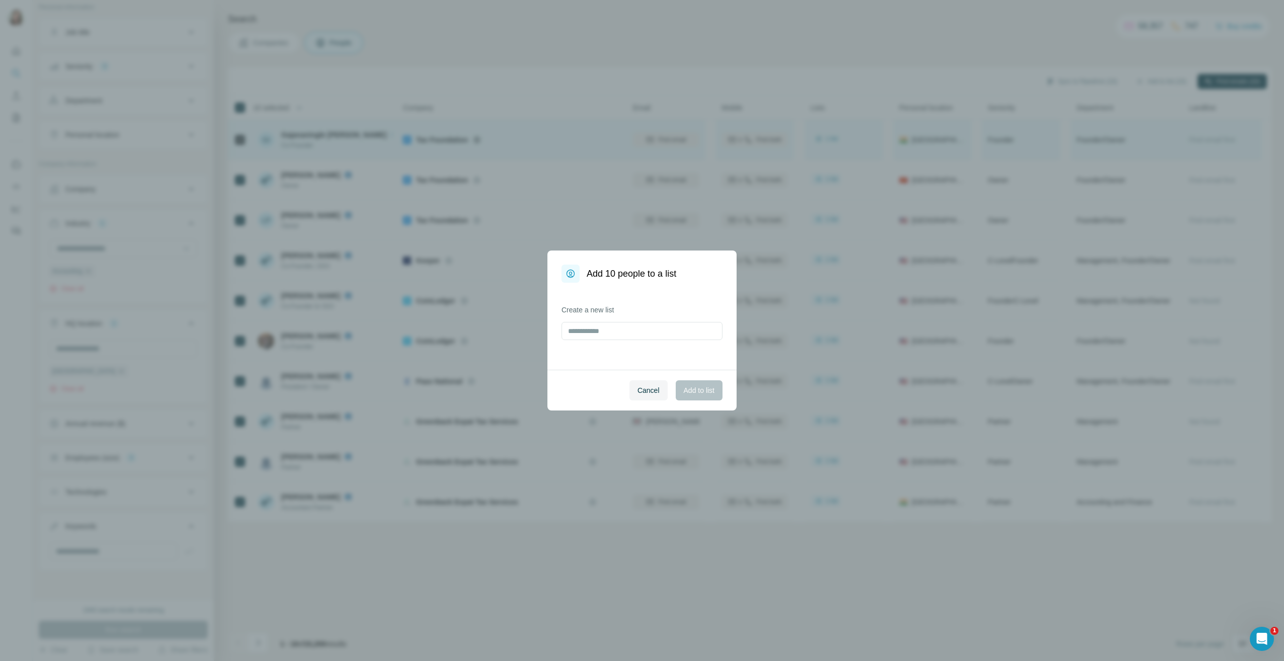
click at [645, 394] on span "Cancel" at bounding box center [649, 391] width 22 height 10
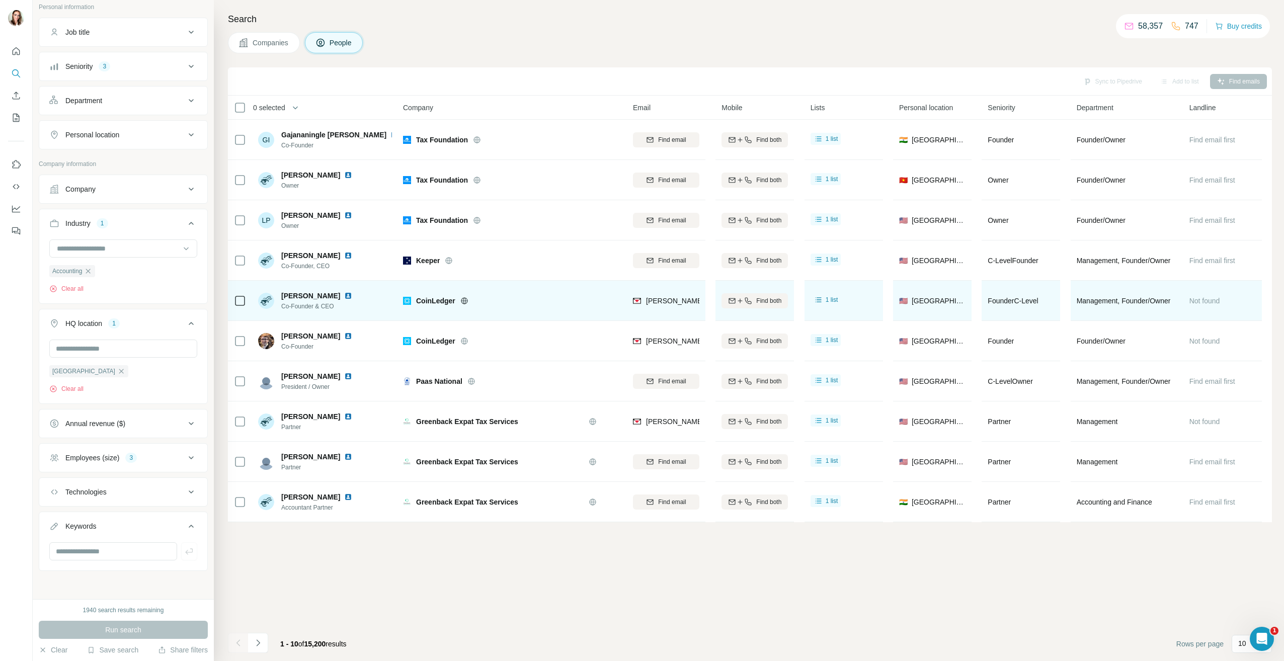
click at [346, 295] on img at bounding box center [348, 296] width 8 height 8
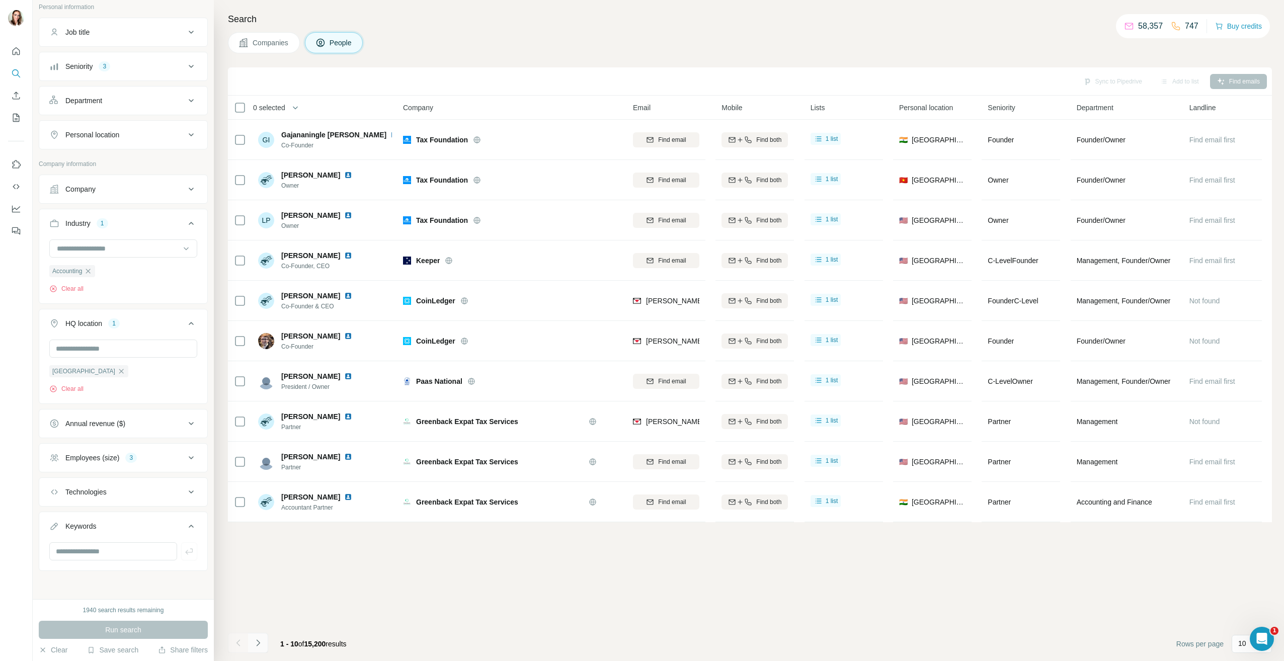
click at [257, 649] on button "Navigate to next page" at bounding box center [258, 643] width 20 height 20
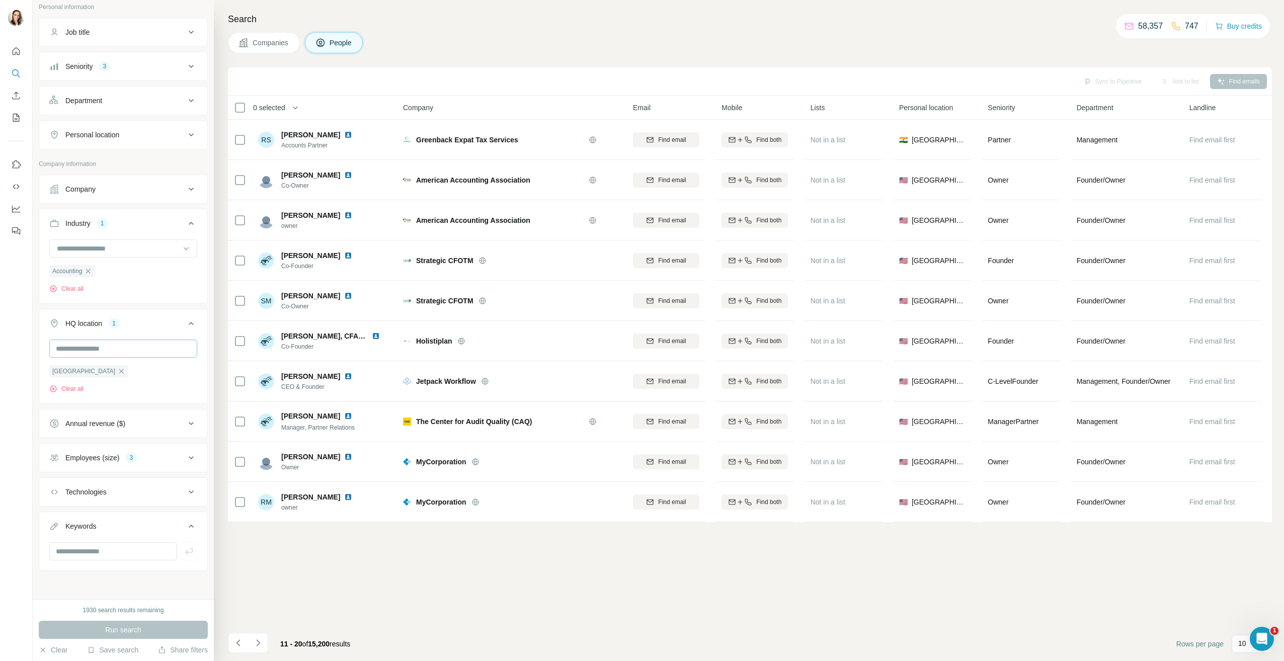
scroll to position [0, 0]
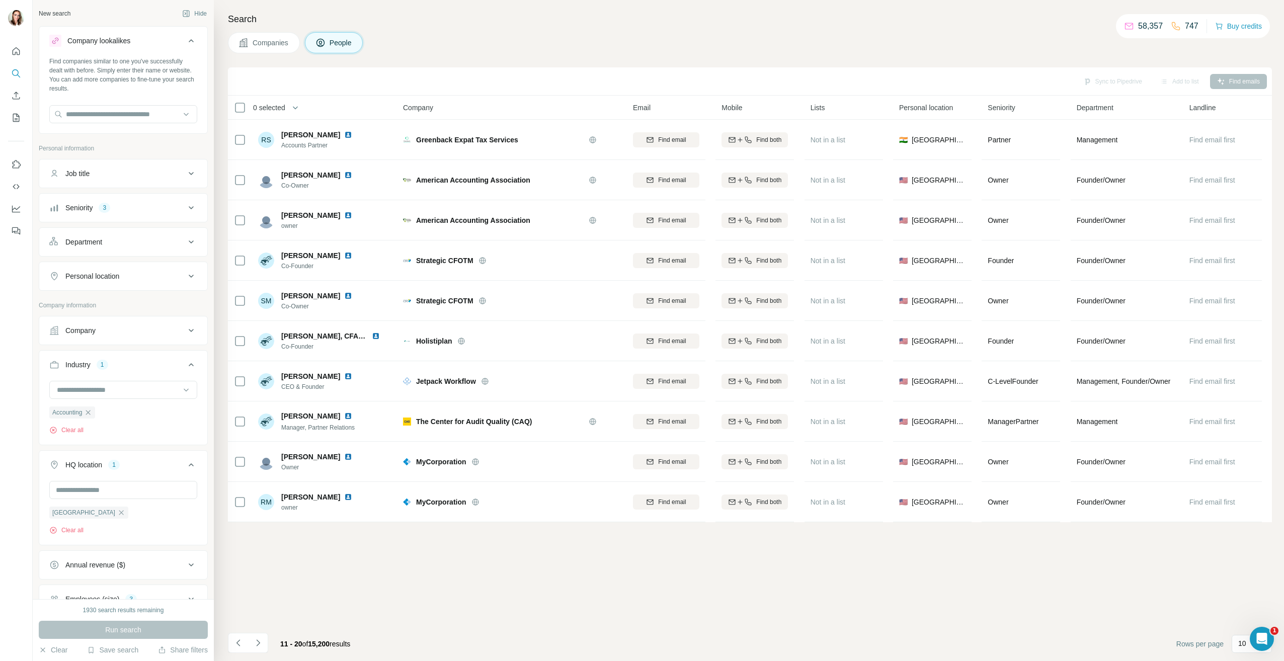
click at [91, 412] on icon "button" at bounding box center [88, 412] width 5 height 5
click at [117, 478] on icon "button" at bounding box center [121, 477] width 8 height 8
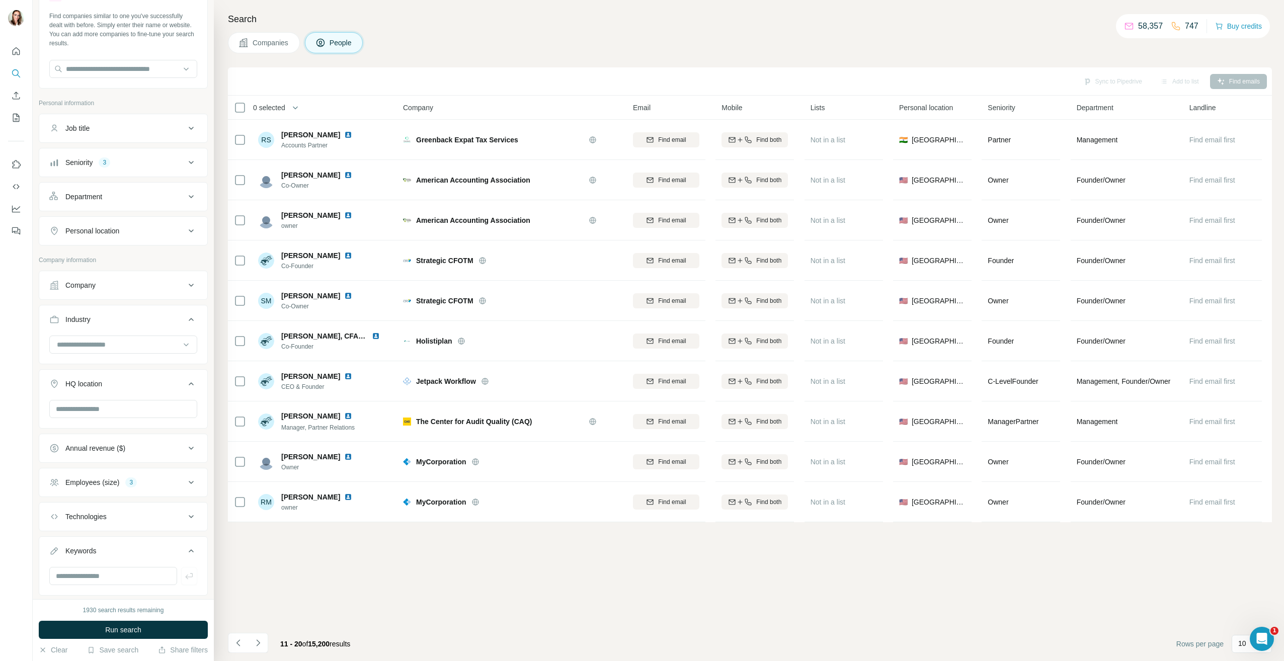
scroll to position [70, 0]
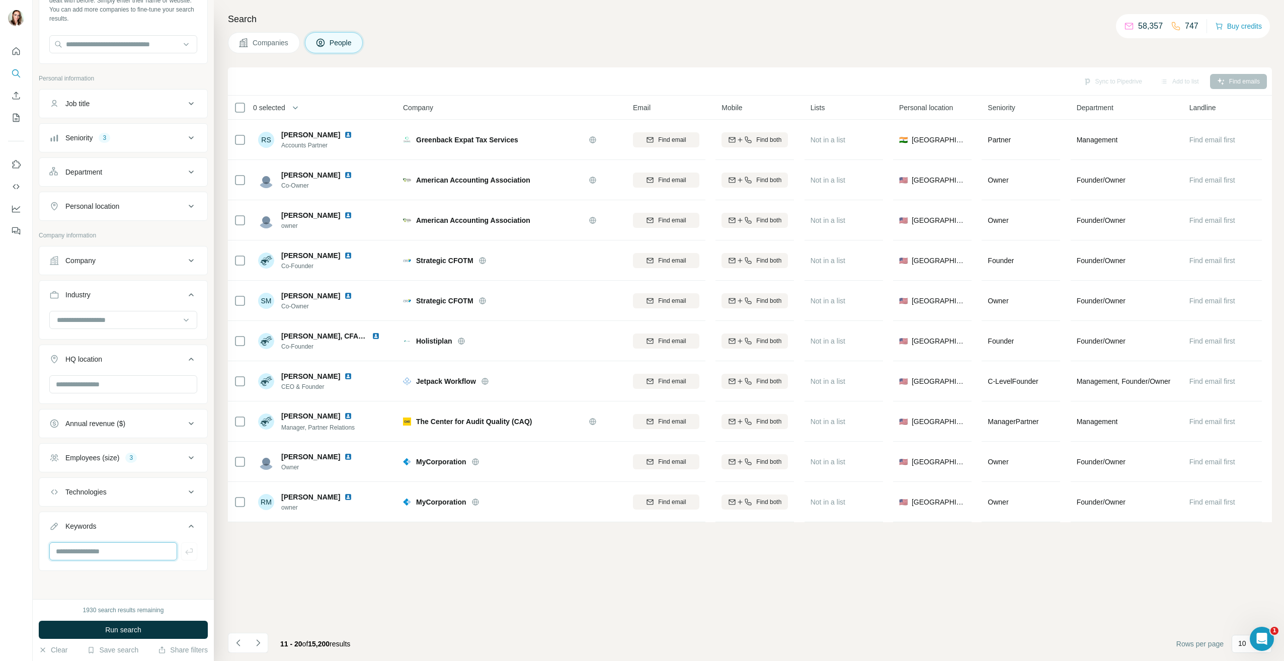
click at [101, 553] on input "text" at bounding box center [113, 552] width 128 height 18
type input "***"
click at [184, 550] on icon "button" at bounding box center [189, 552] width 10 height 10
click at [130, 555] on input "text" at bounding box center [113, 552] width 128 height 18
type input "**********"
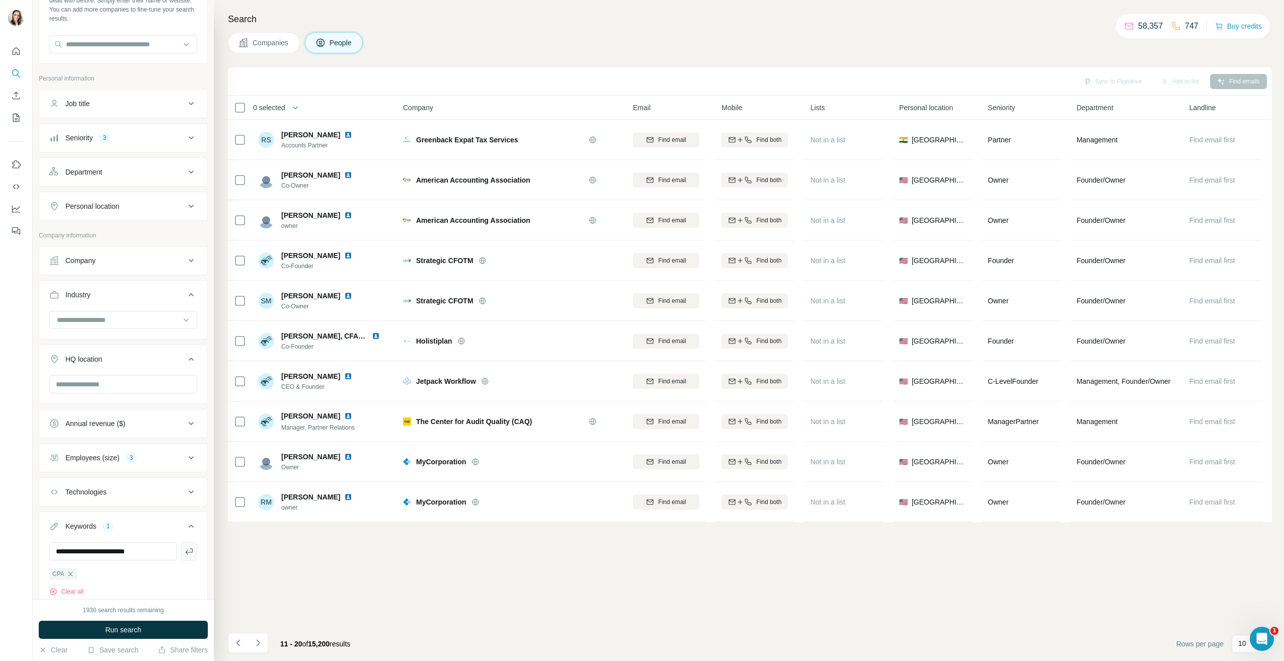
click at [184, 550] on icon "button" at bounding box center [189, 552] width 10 height 10
click at [168, 578] on icon "button" at bounding box center [164, 574] width 8 height 8
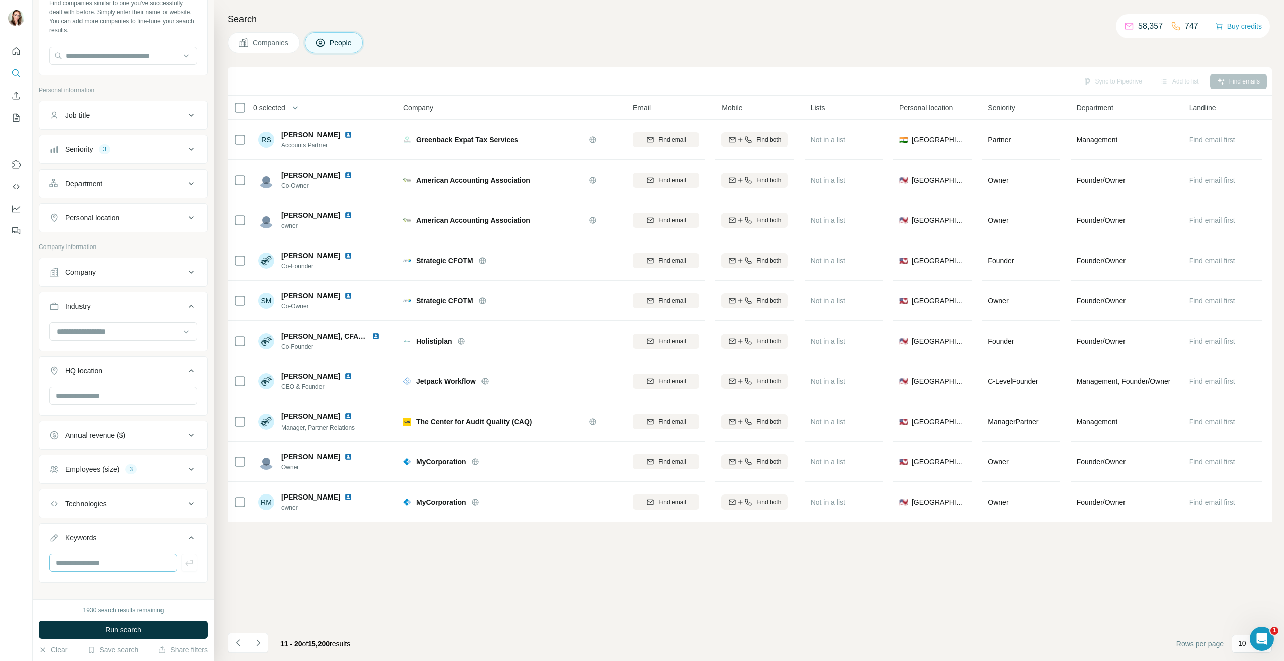
scroll to position [70, 0]
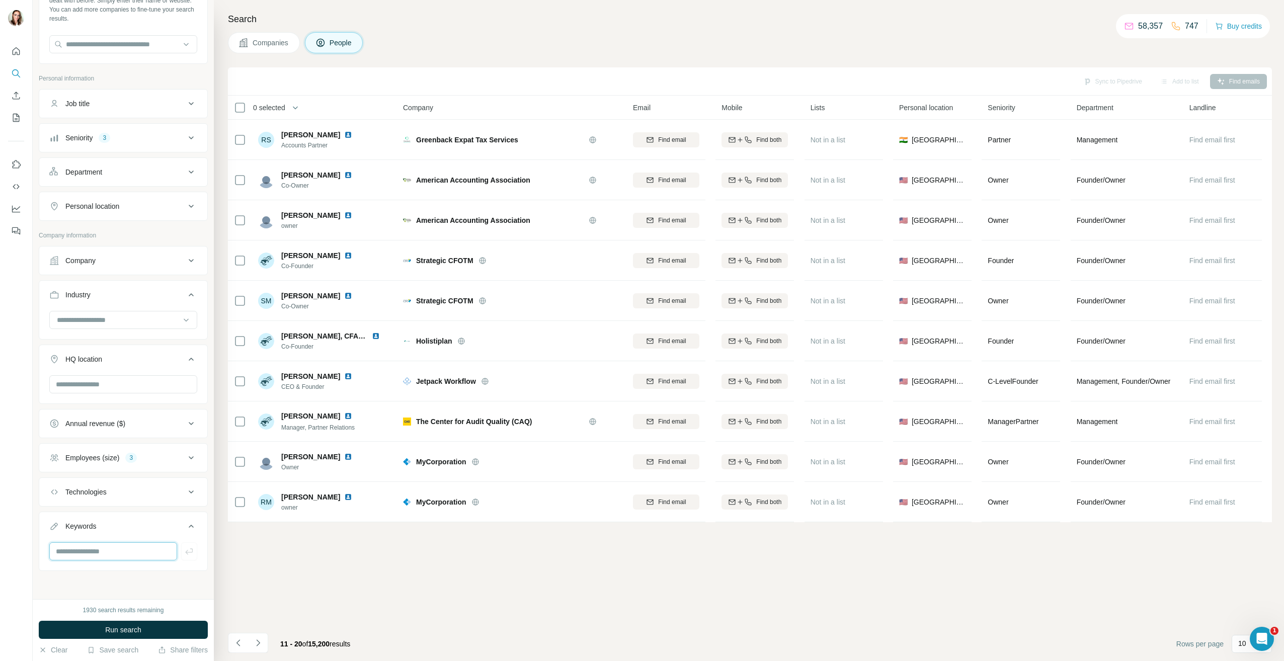
click at [152, 550] on input "text" at bounding box center [113, 552] width 128 height 18
type input "**********"
click at [185, 555] on icon "button" at bounding box center [189, 552] width 10 height 10
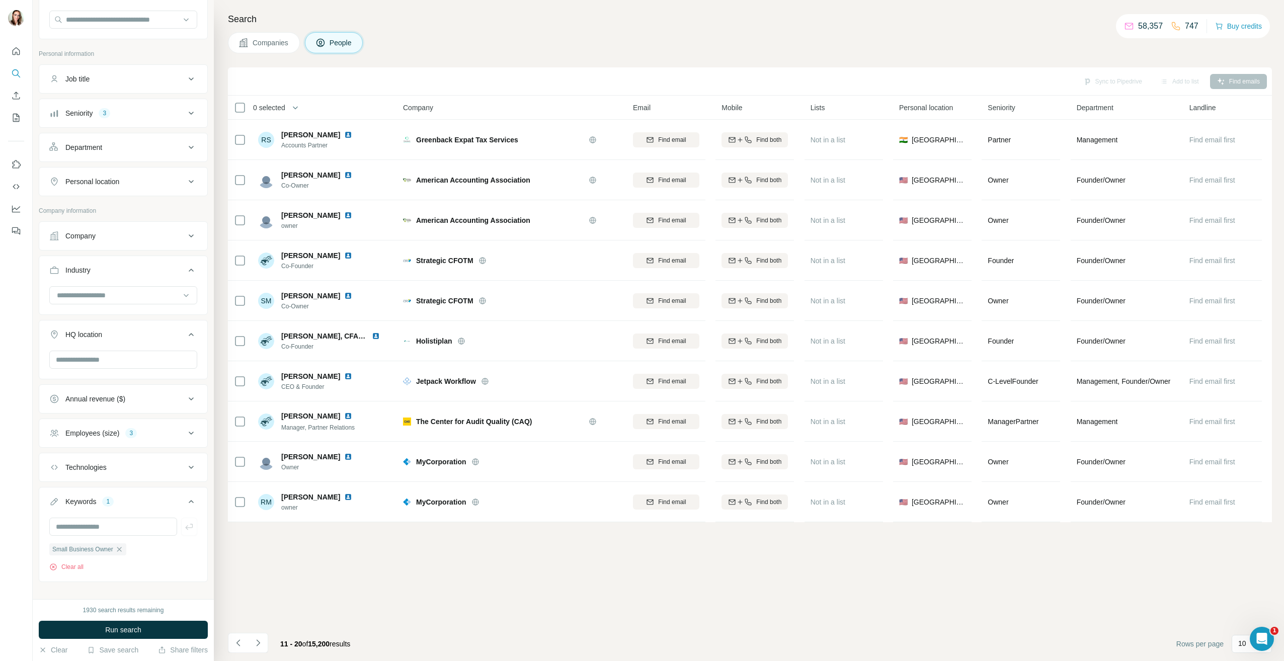
scroll to position [106, 0]
click at [167, 417] on div "Employees (size) 3" at bounding box center [117, 422] width 136 height 10
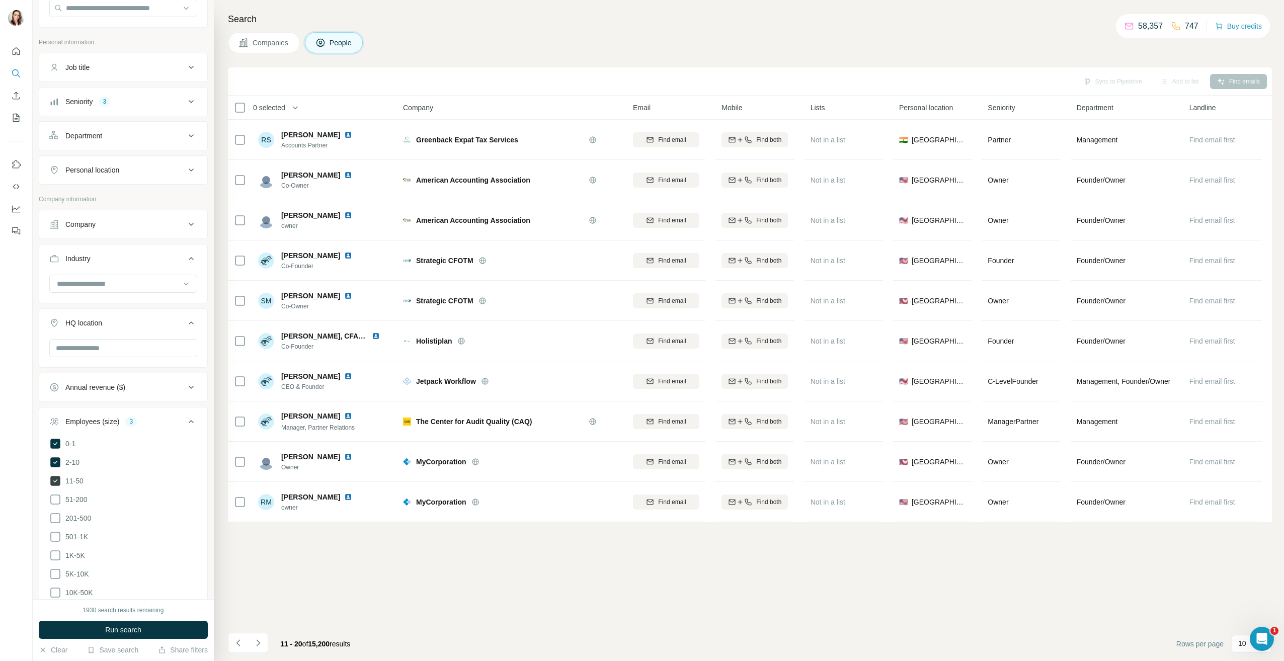
click at [55, 479] on icon at bounding box center [55, 481] width 10 height 10
click at [56, 482] on icon at bounding box center [55, 481] width 12 height 12
drag, startPoint x: 174, startPoint y: 425, endPoint x: 175, endPoint y: 420, distance: 5.1
click at [174, 424] on div "Employees (size) 3" at bounding box center [117, 422] width 136 height 10
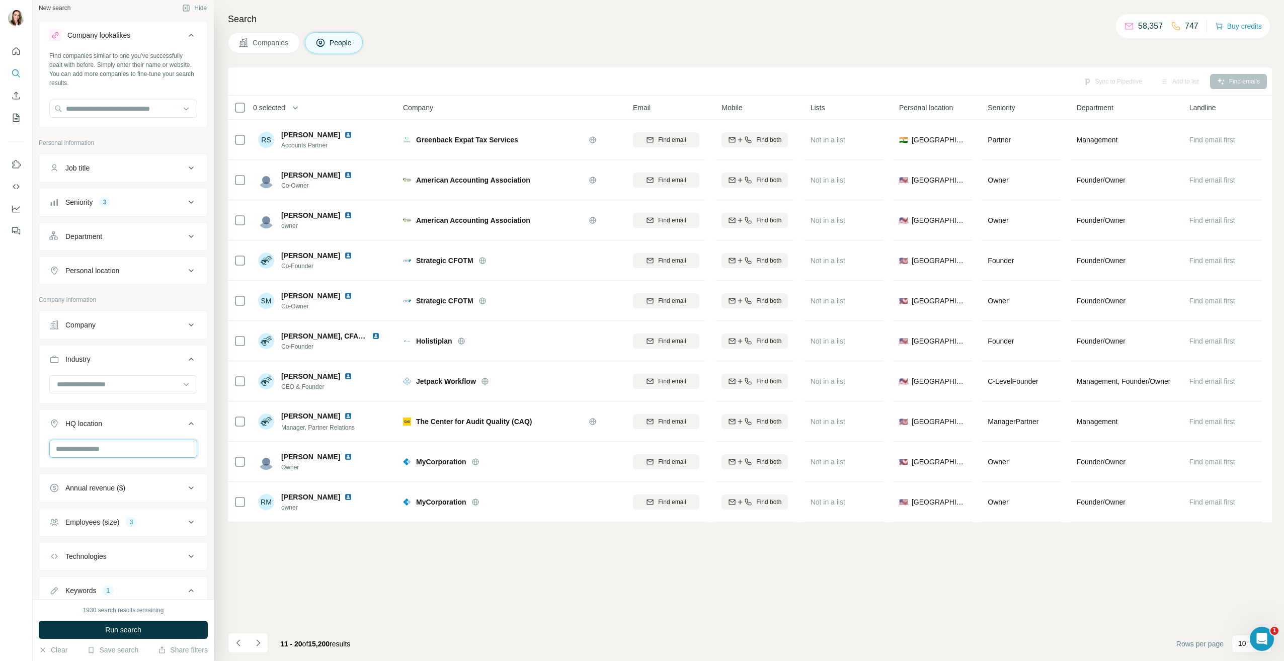
click at [128, 444] on input "text" at bounding box center [123, 449] width 148 height 18
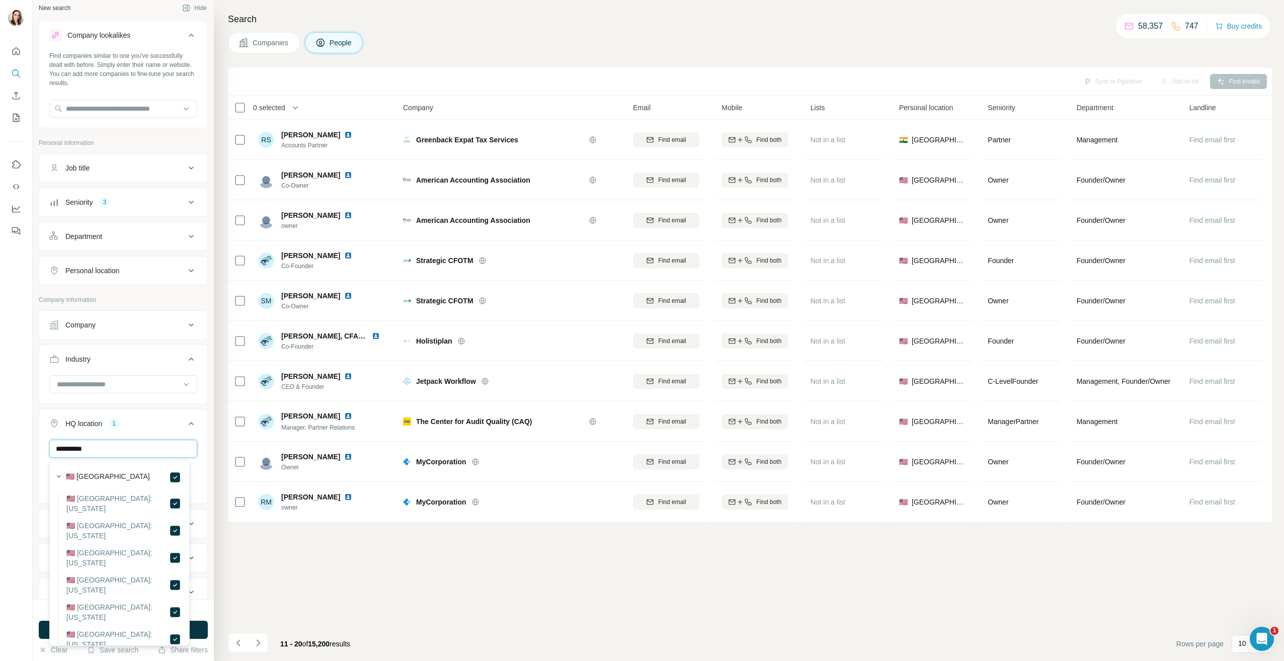
click at [143, 448] on input "**********" at bounding box center [123, 449] width 148 height 18
type input "*"
click at [117, 450] on input "****" at bounding box center [123, 449] width 148 height 18
type input "*"
drag, startPoint x: 136, startPoint y: 452, endPoint x: 39, endPoint y: 447, distance: 97.2
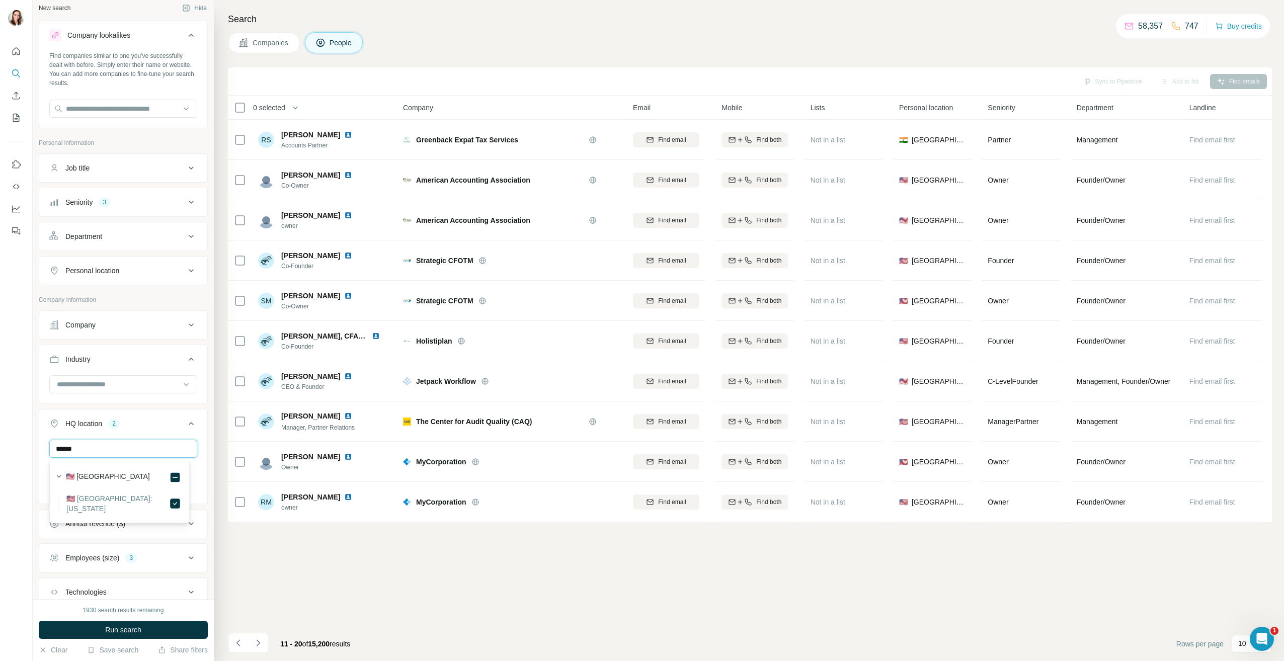
click at [50, 451] on input "******" at bounding box center [123, 449] width 148 height 18
drag, startPoint x: 108, startPoint y: 448, endPoint x: 17, endPoint y: 453, distance: 90.7
click at [17, 453] on div "New search Hide Company lookalikes Find companies similar to one you've success…" at bounding box center [642, 330] width 1284 height 661
drag, startPoint x: 129, startPoint y: 451, endPoint x: -2, endPoint y: 457, distance: 131.0
click at [0, 457] on html "New search Hide Company lookalikes Find companies similar to one you've success…" at bounding box center [642, 330] width 1284 height 661
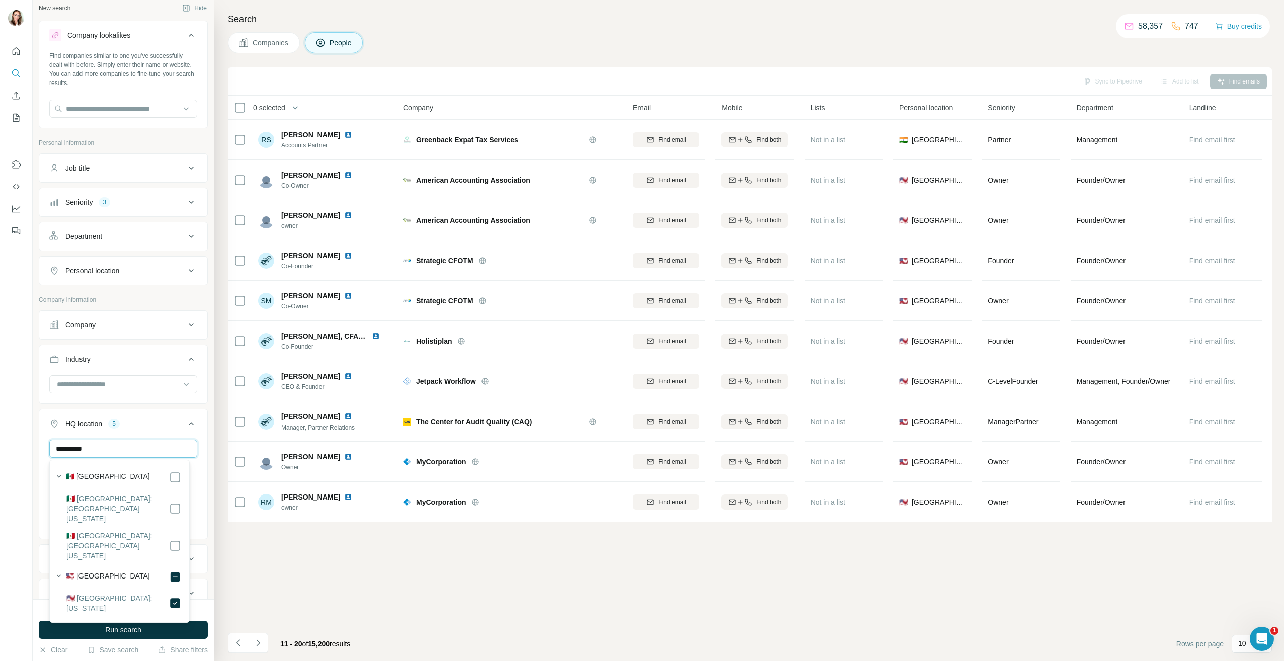
drag, startPoint x: 91, startPoint y: 444, endPoint x: 6, endPoint y: 446, distance: 85.1
click at [7, 446] on div "**********" at bounding box center [642, 330] width 1284 height 661
type input "********"
click at [201, 524] on div "New search Hide Company lookalikes Find companies similar to one you've success…" at bounding box center [123, 299] width 181 height 599
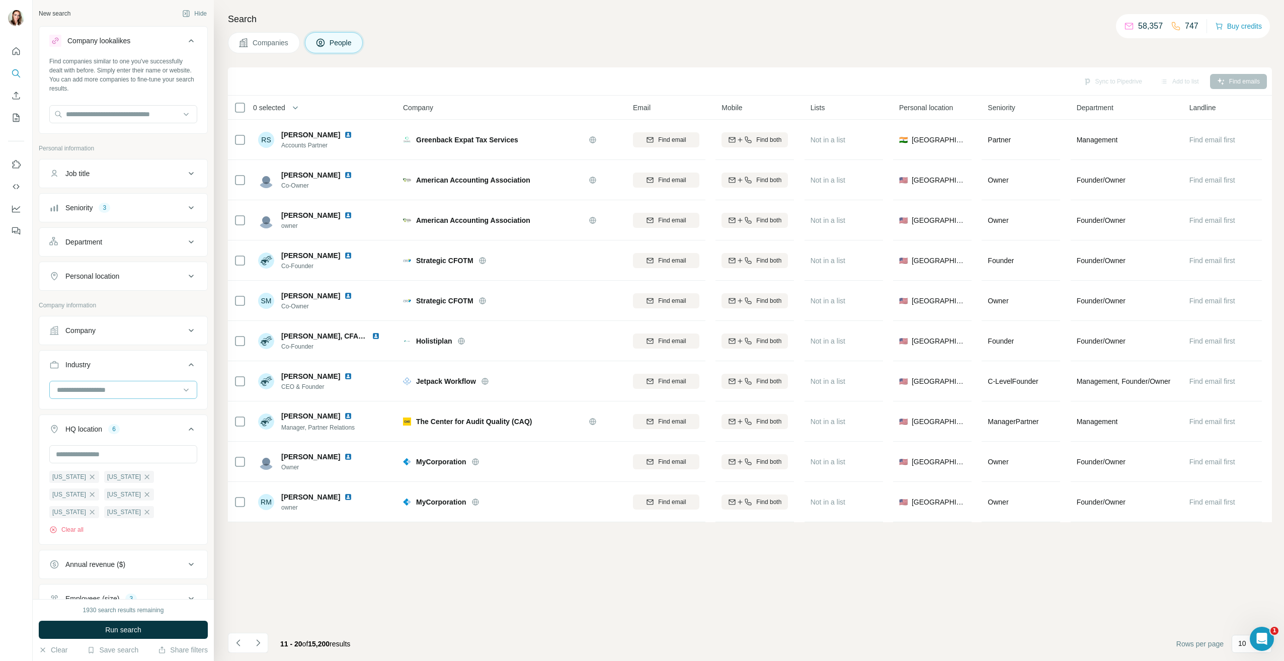
click at [149, 391] on input at bounding box center [118, 390] width 124 height 11
click at [181, 346] on ul "Company Industry HQ location 6 Utah Oregon Idaho Arizona California Colorado Cl…" at bounding box center [123, 532] width 169 height 432
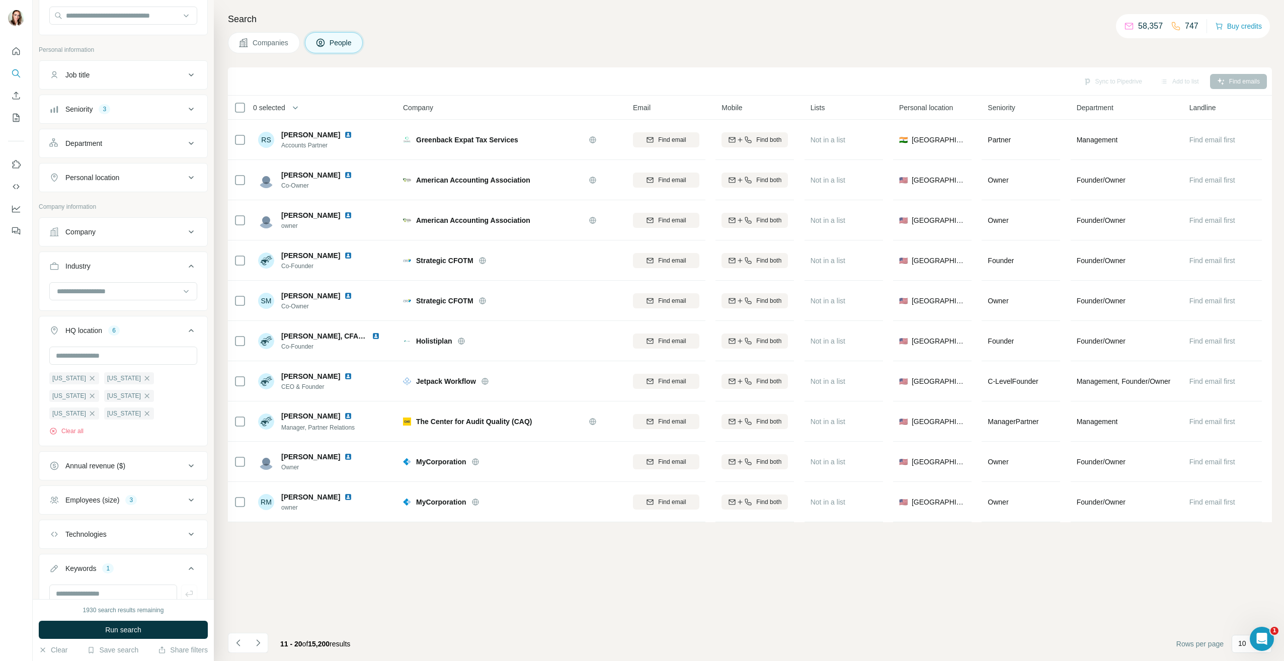
scroll to position [161, 0]
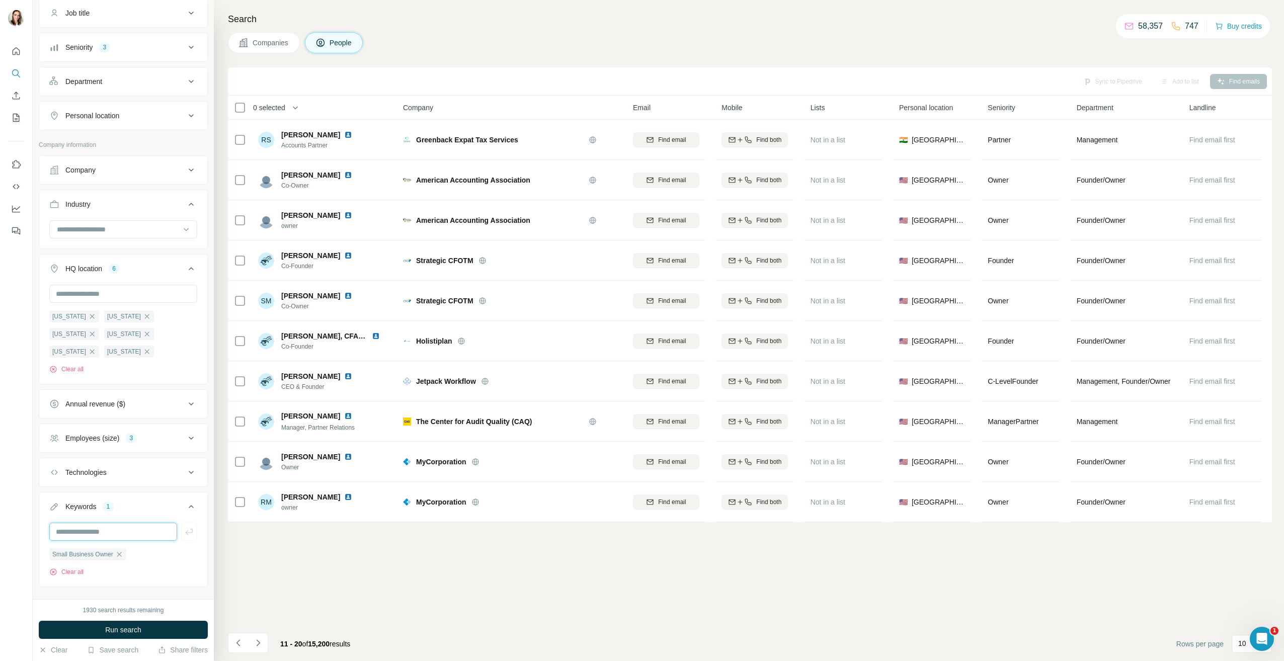
click at [122, 523] on input "text" at bounding box center [113, 532] width 128 height 18
type input "**********"
click at [184, 527] on icon "button" at bounding box center [189, 532] width 10 height 10
click at [145, 523] on input "text" at bounding box center [113, 532] width 128 height 18
click at [114, 523] on input "text" at bounding box center [113, 532] width 128 height 18
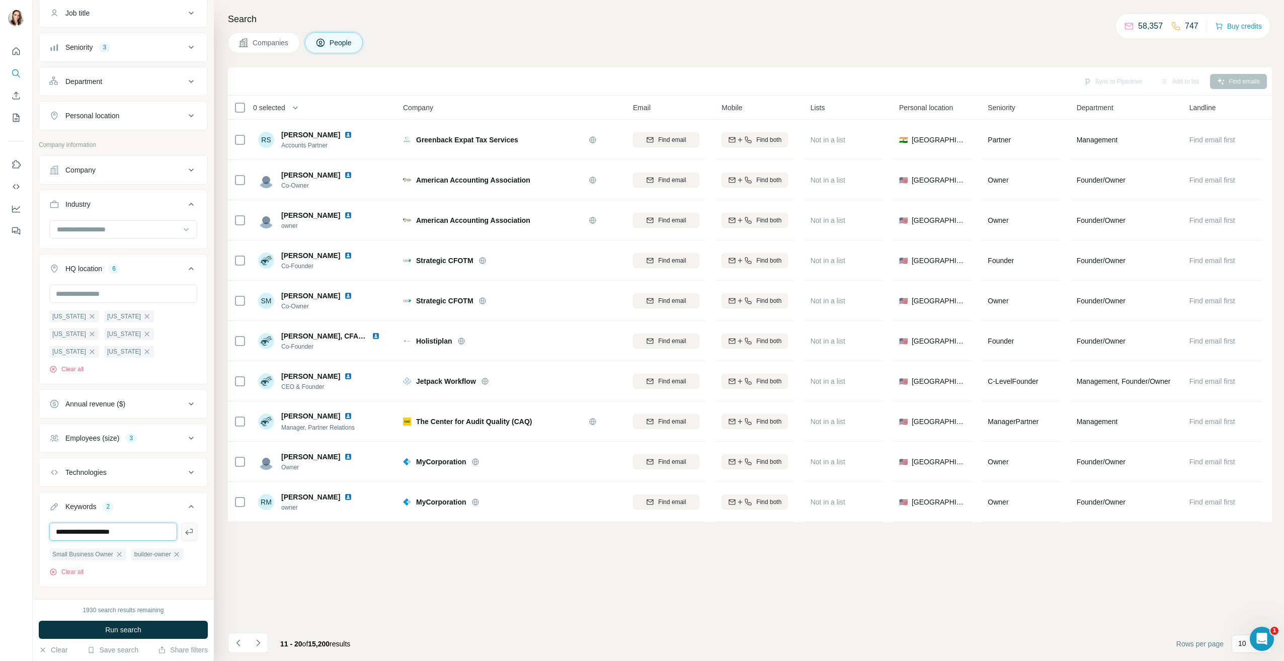
type input "**********"
click at [184, 527] on icon "button" at bounding box center [189, 532] width 10 height 10
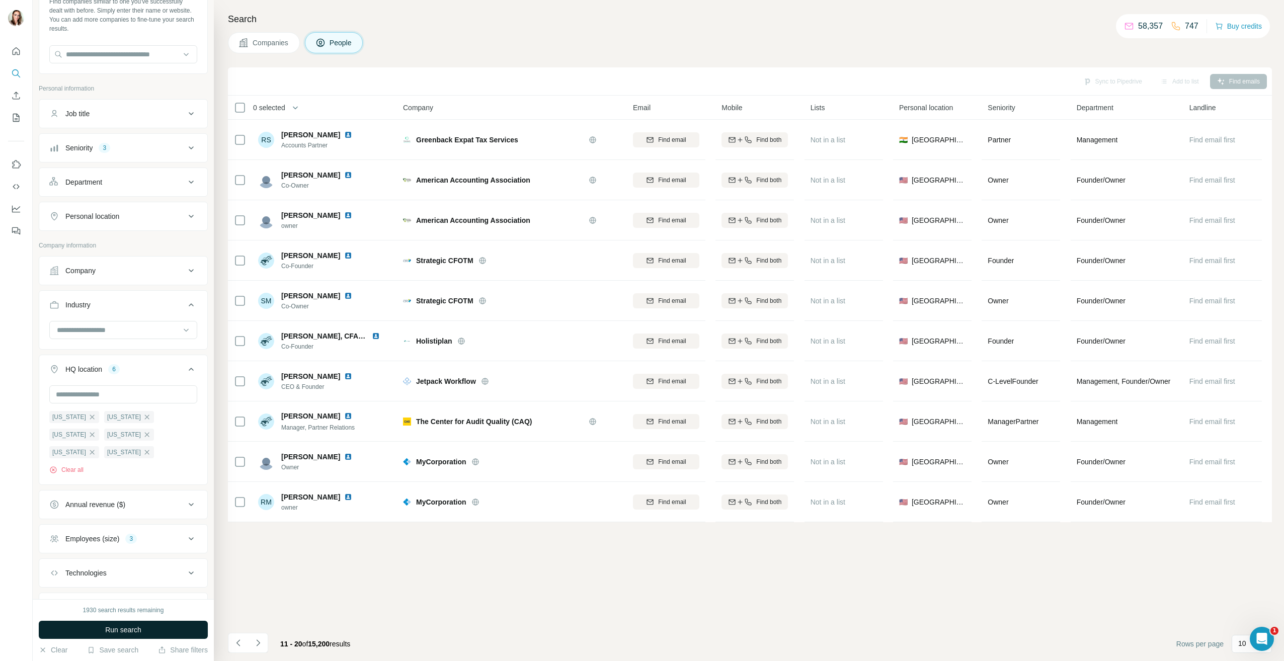
click at [121, 631] on span "Run search" at bounding box center [123, 630] width 36 height 10
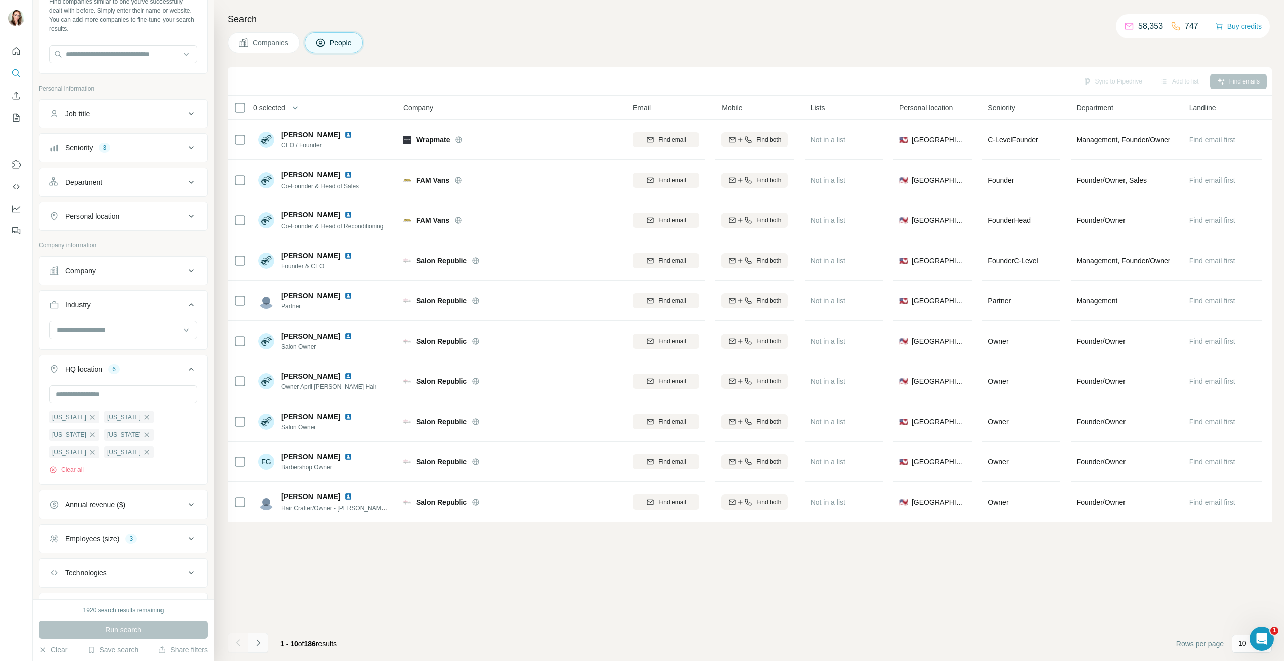
click at [258, 645] on icon "Navigate to next page" at bounding box center [258, 643] width 10 height 10
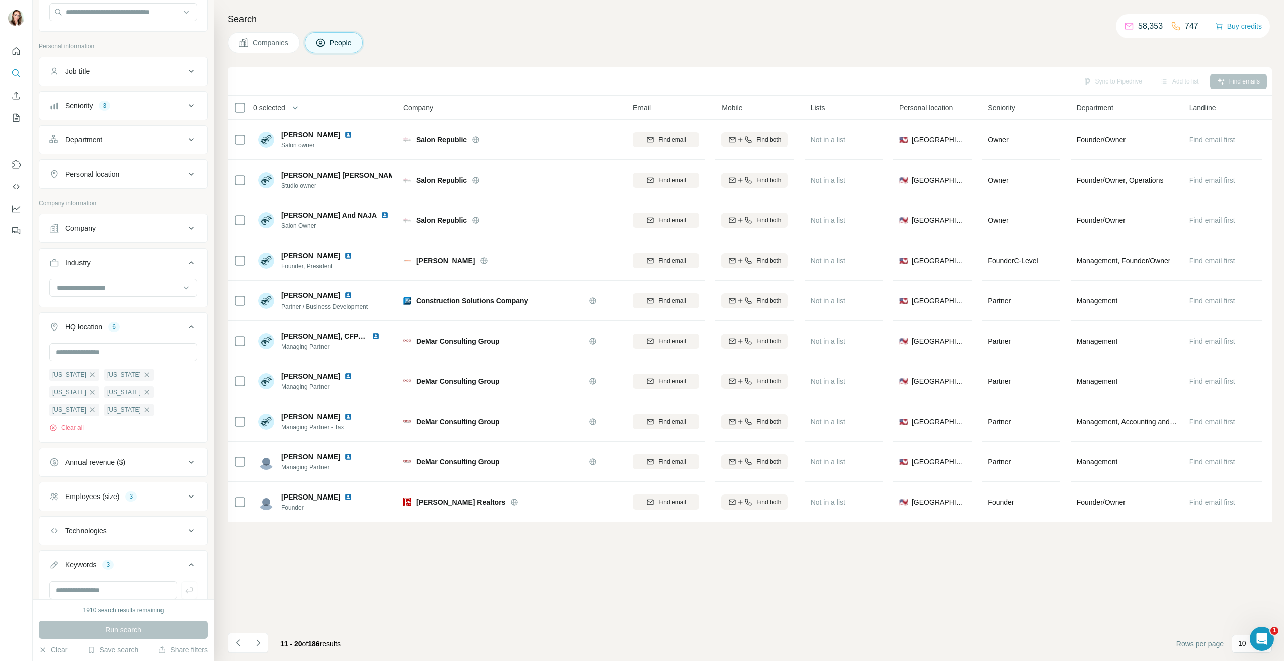
scroll to position [179, 0]
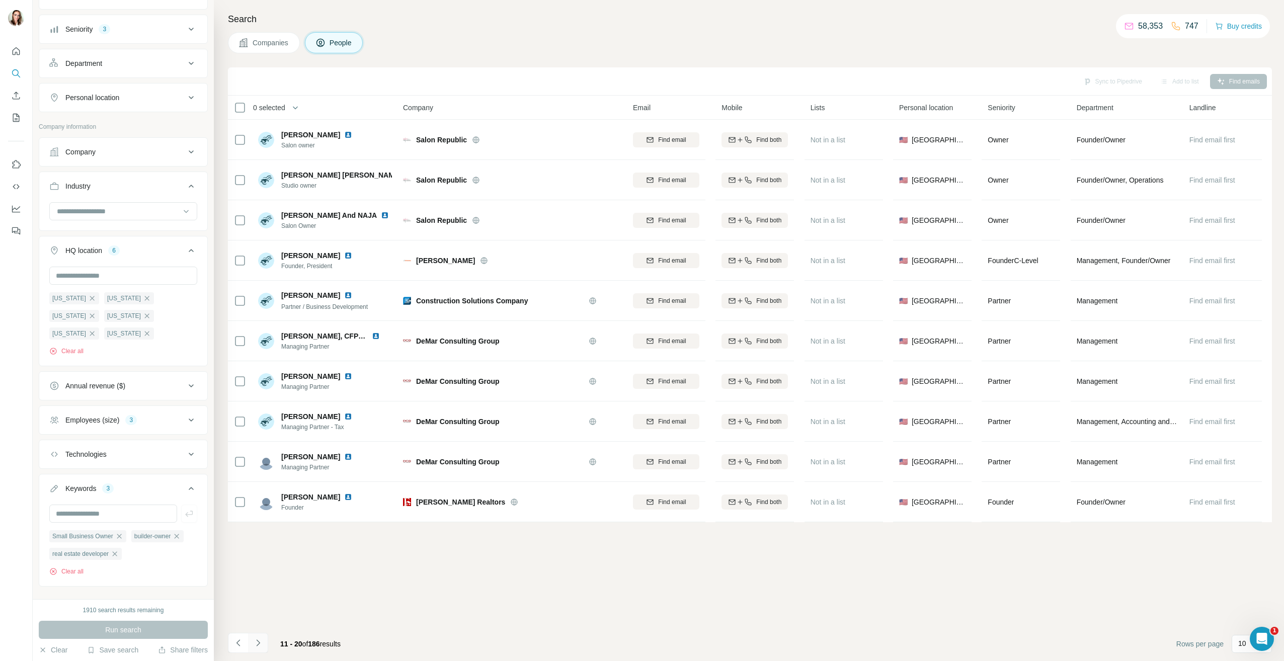
click at [257, 644] on icon "Navigate to next page" at bounding box center [258, 643] width 10 height 10
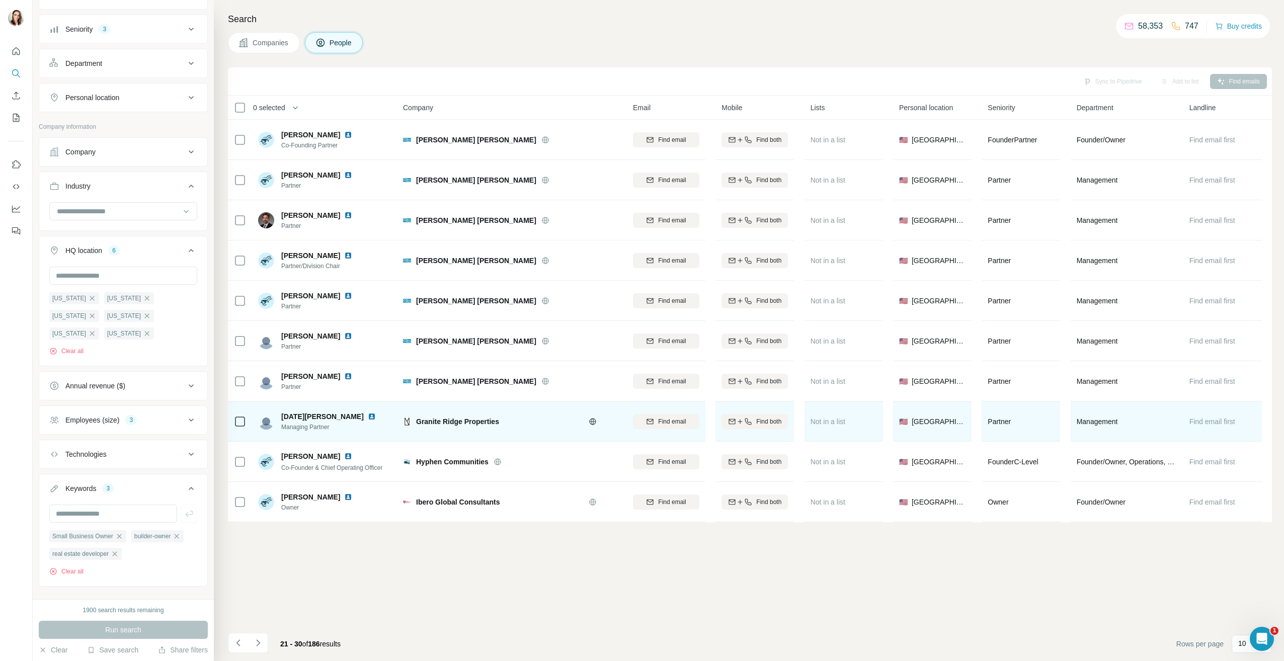
click at [368, 416] on img at bounding box center [372, 417] width 8 height 8
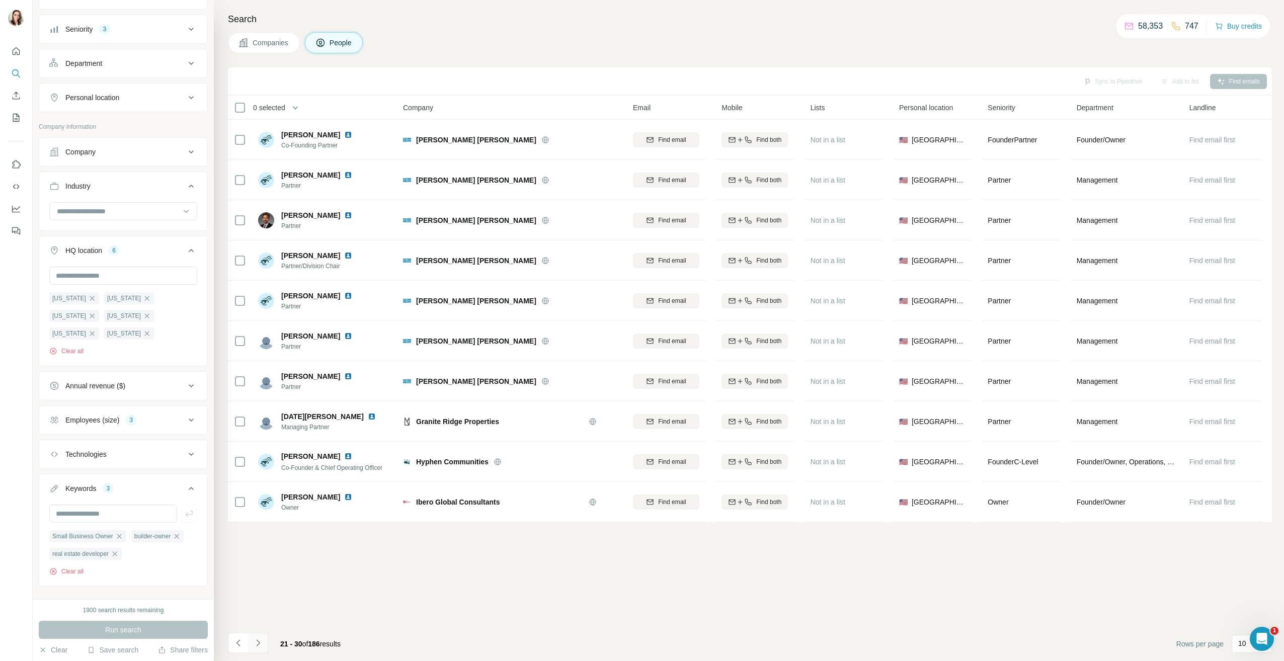
click at [261, 646] on icon "Navigate to next page" at bounding box center [258, 643] width 10 height 10
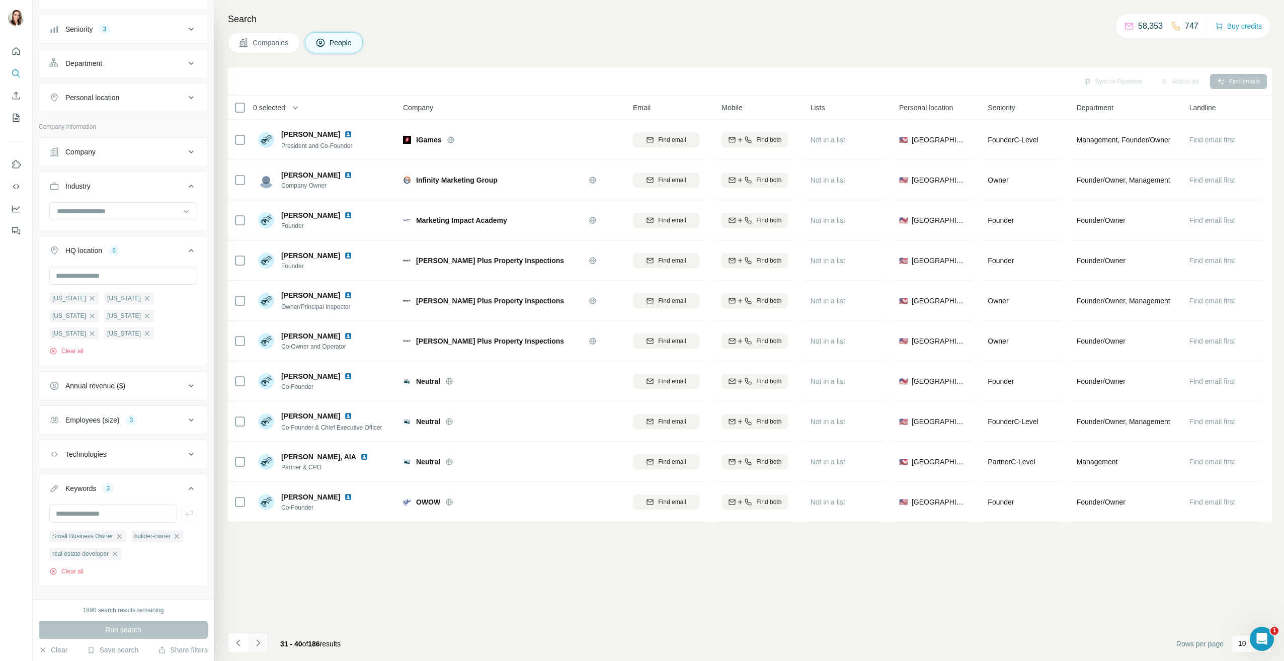
click at [260, 641] on icon "Navigate to next page" at bounding box center [258, 643] width 10 height 10
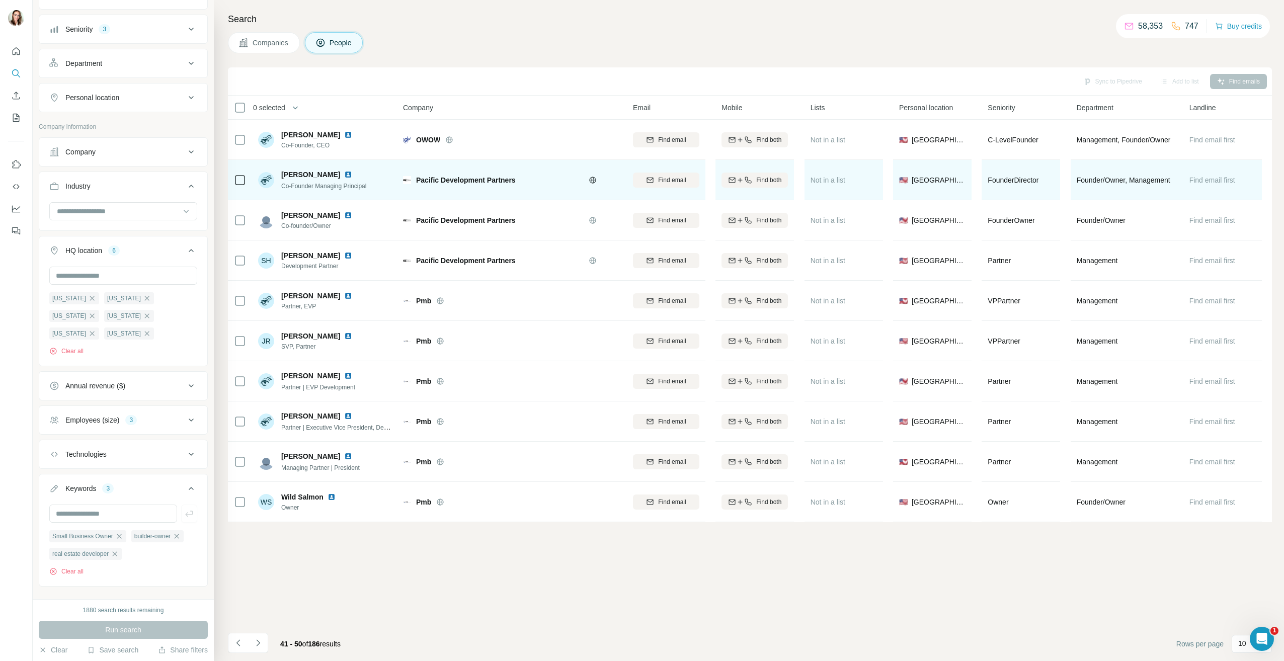
click at [344, 176] on img at bounding box center [348, 175] width 8 height 8
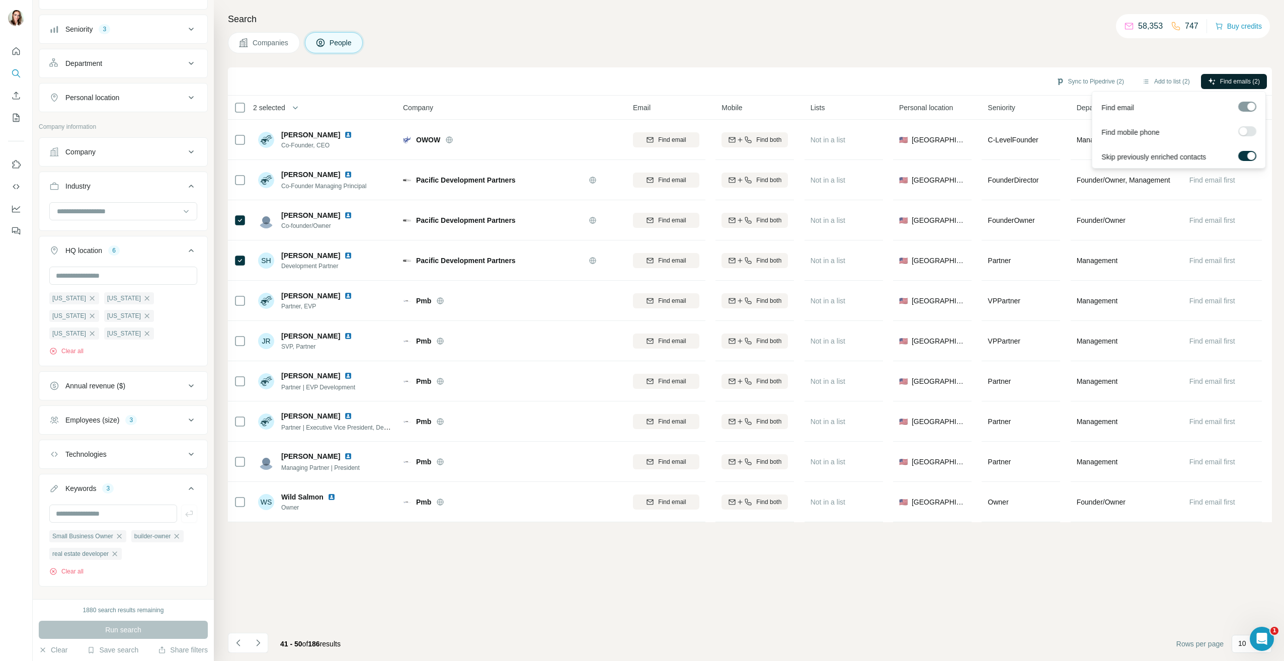
click at [1247, 131] on div at bounding box center [1244, 131] width 8 height 8
click at [1241, 82] on span "Find emails & mobiles (2)" at bounding box center [1226, 81] width 68 height 9
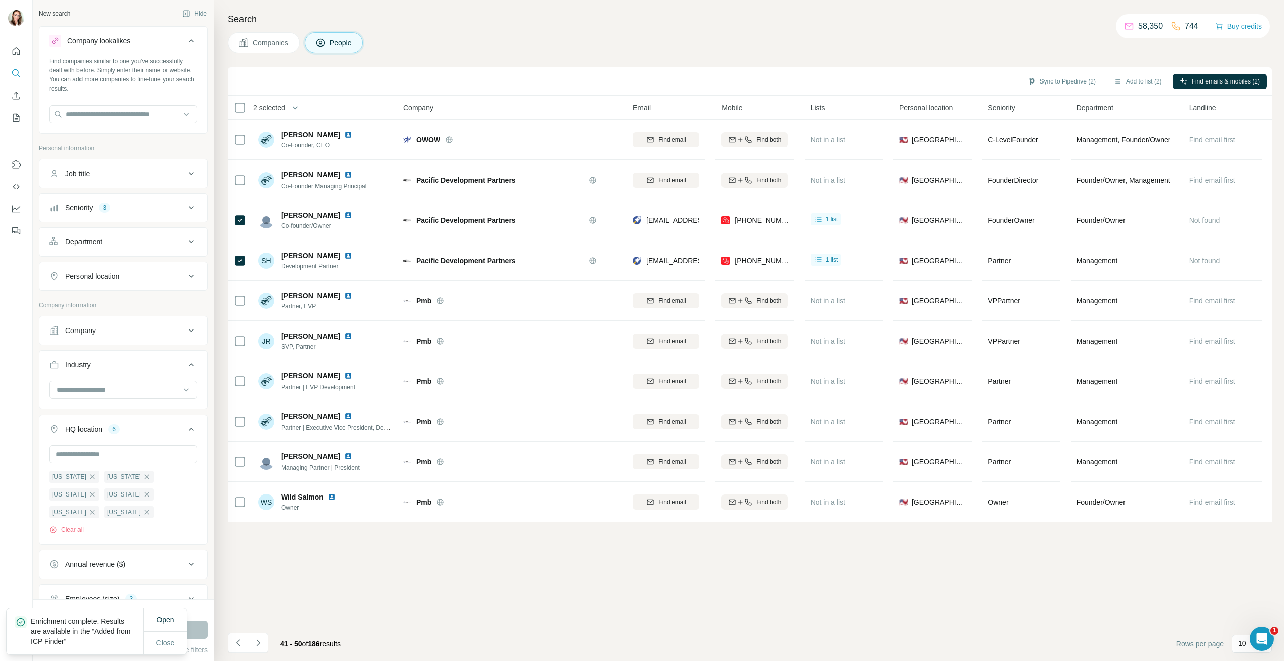
scroll to position [179, 0]
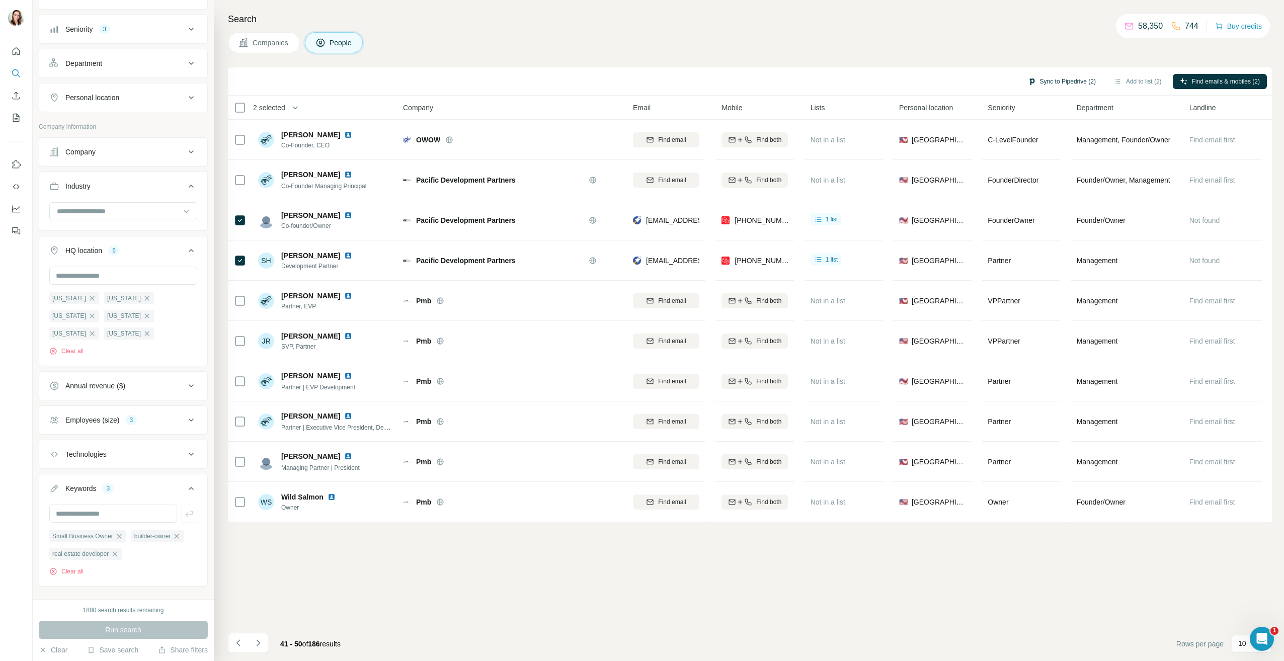
click at [1048, 83] on button "Sync to Pipedrive (2)" at bounding box center [1062, 81] width 82 height 15
click at [1050, 204] on button "Sync to Pipedrive" at bounding box center [1036, 205] width 112 height 20
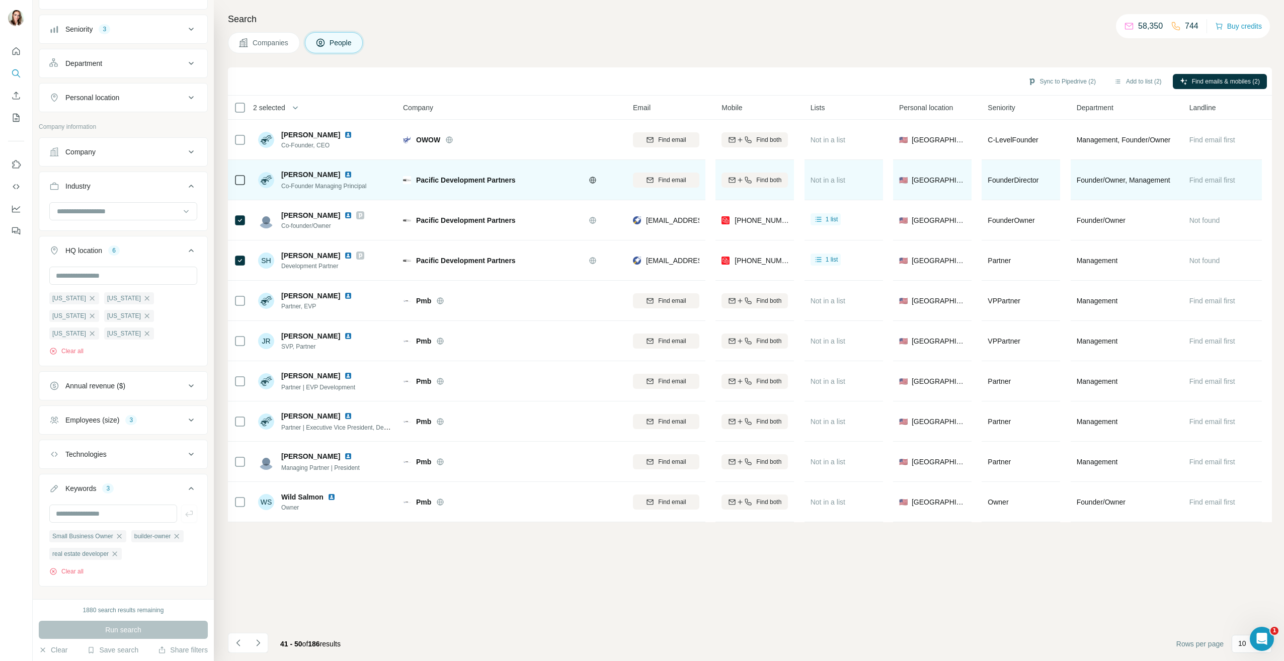
click at [344, 175] on img at bounding box center [348, 175] width 8 height 8
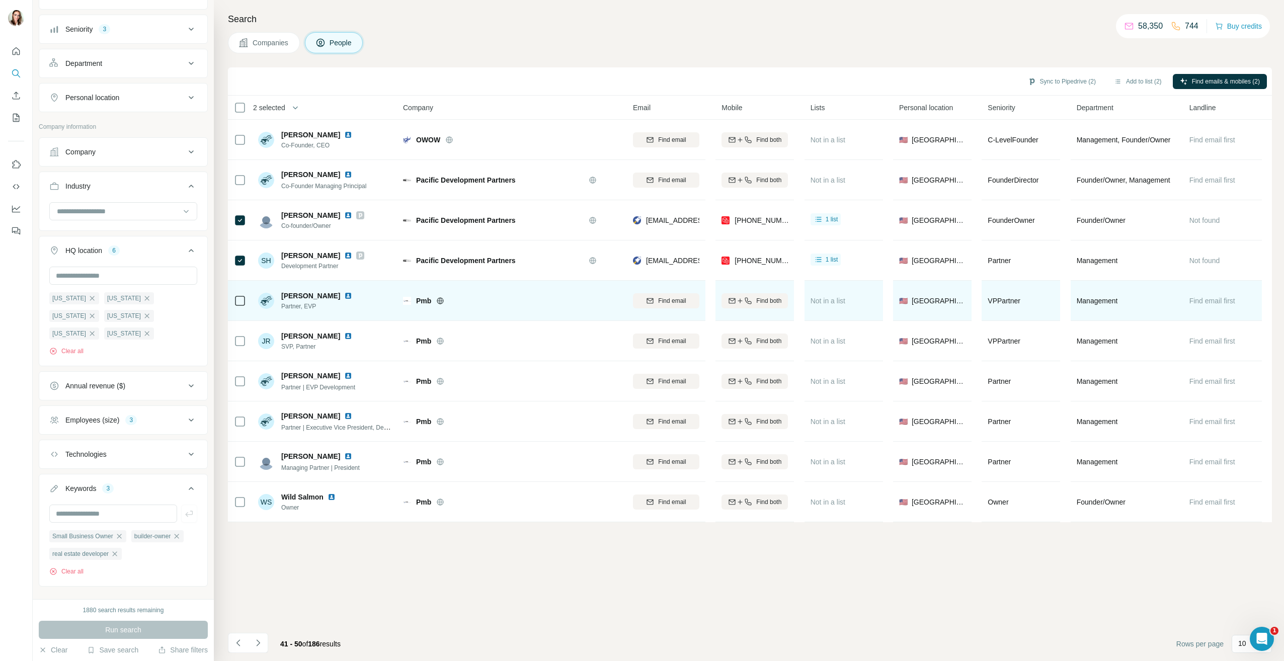
click at [344, 297] on img at bounding box center [348, 296] width 8 height 8
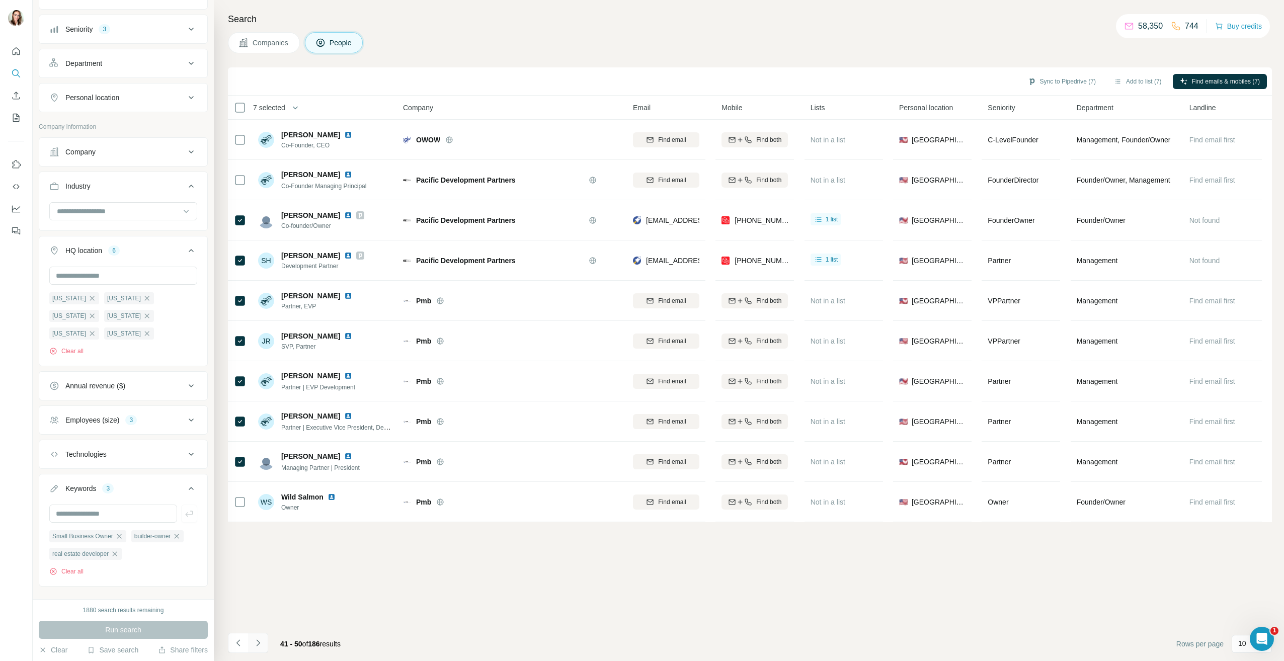
click at [258, 642] on icon "Navigate to next page" at bounding box center [258, 643] width 4 height 7
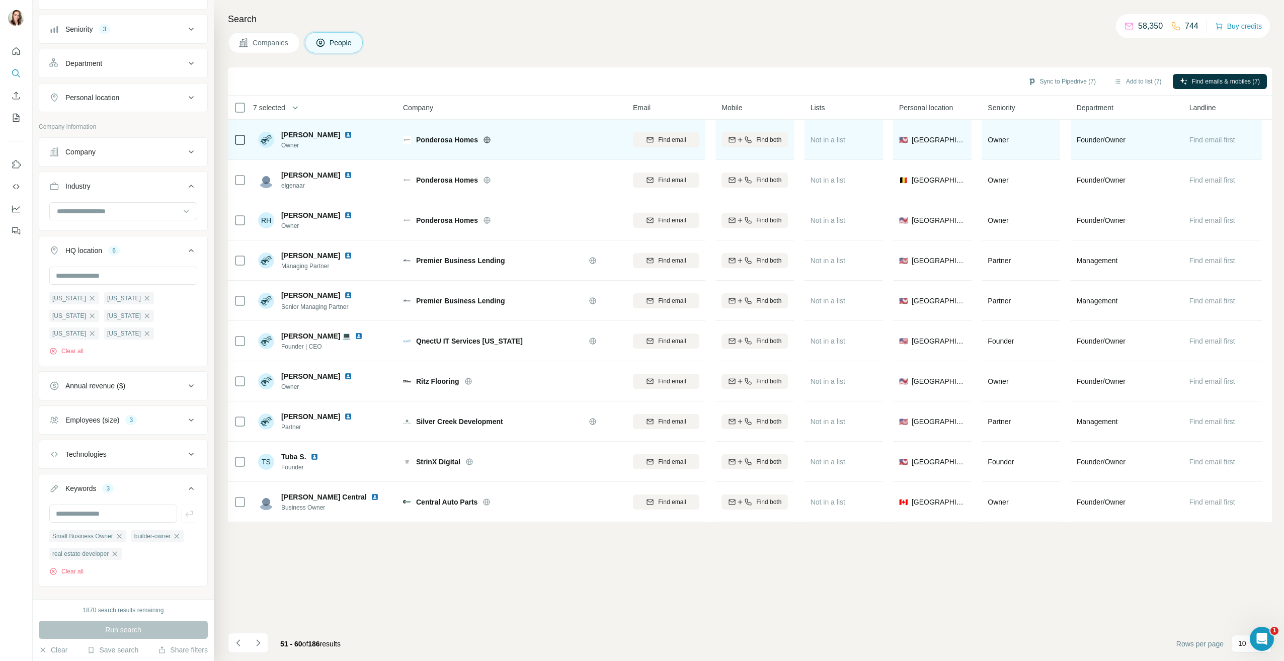
click at [344, 134] on img at bounding box center [348, 135] width 8 height 8
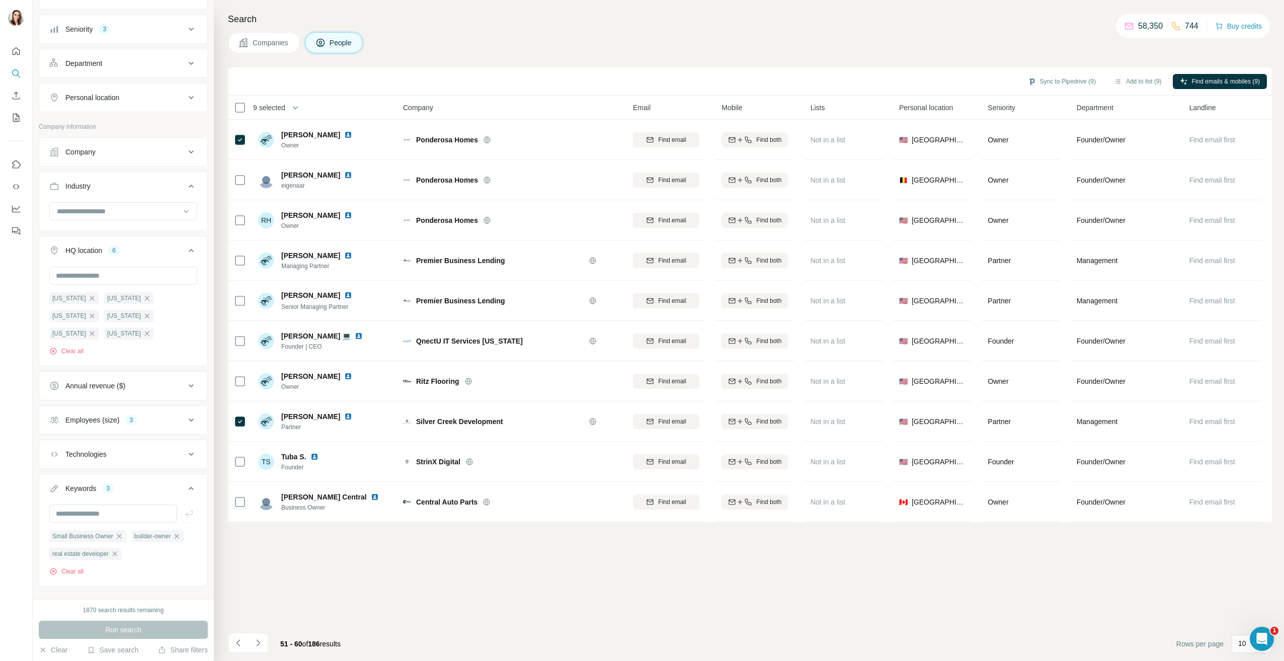
click at [259, 645] on icon "Navigate to next page" at bounding box center [258, 643] width 10 height 10
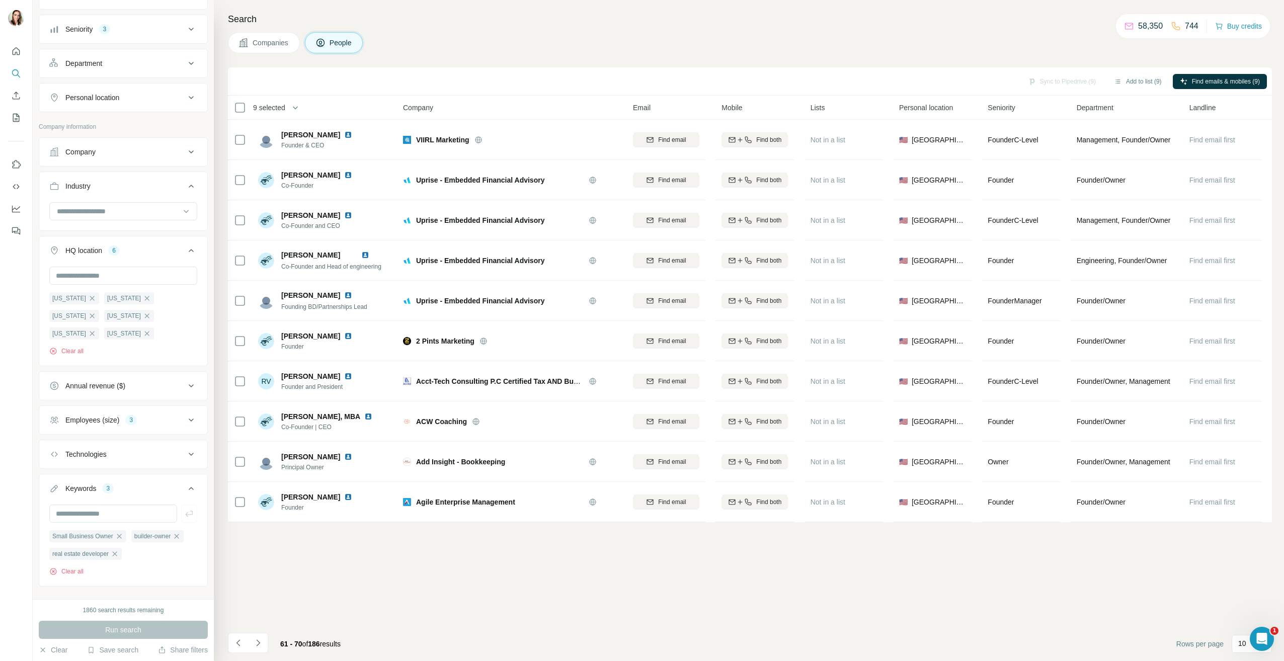
click at [259, 645] on icon "Navigate to next page" at bounding box center [258, 643] width 10 height 10
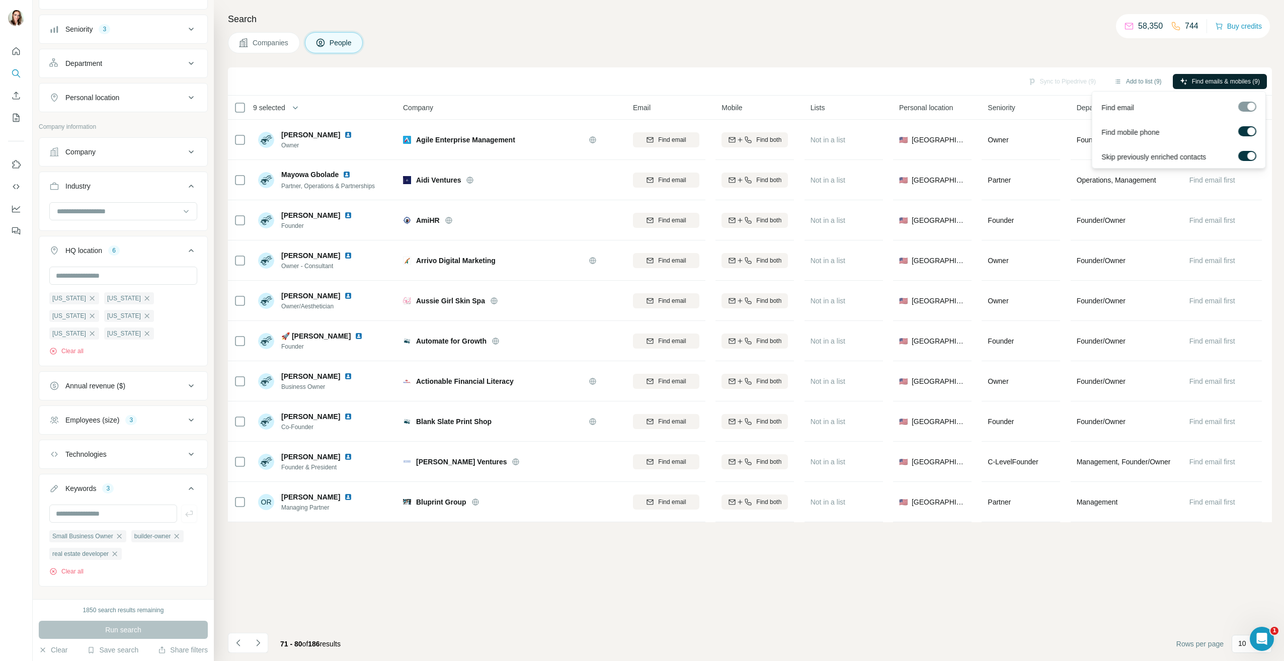
click at [1240, 85] on span "Find emails & mobiles (9)" at bounding box center [1226, 81] width 68 height 9
click at [239, 644] on icon "Navigate to previous page" at bounding box center [239, 643] width 10 height 10
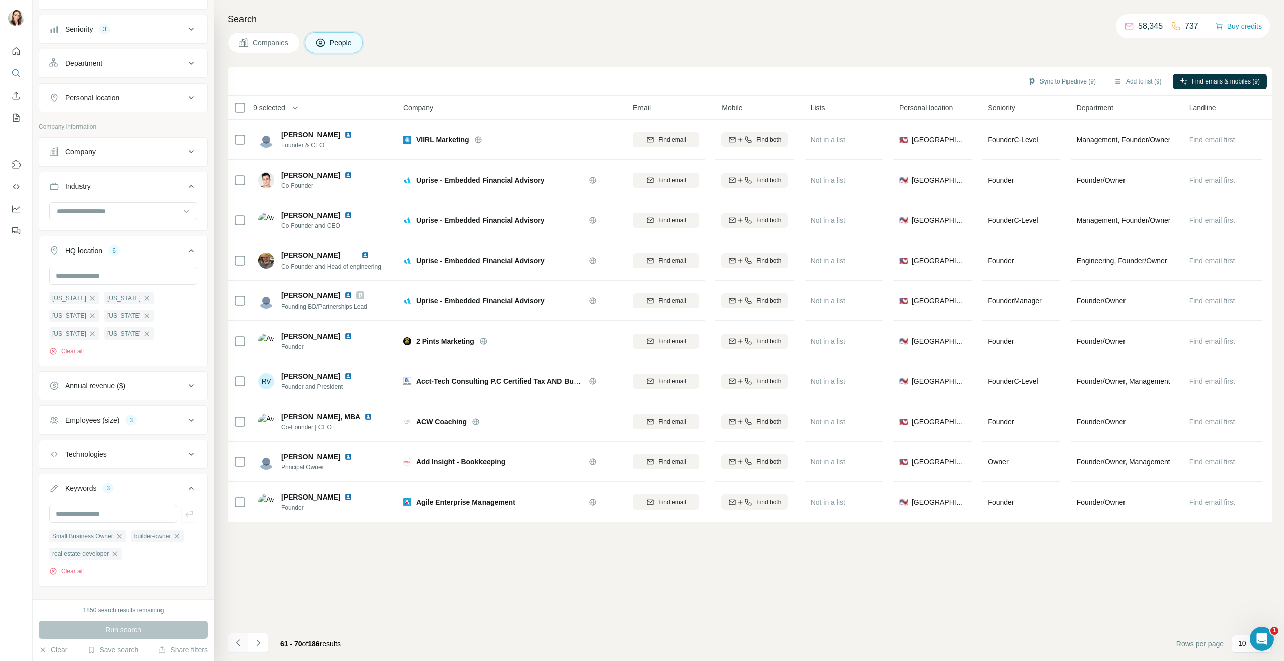
click at [237, 644] on icon "Navigate to previous page" at bounding box center [238, 643] width 4 height 7
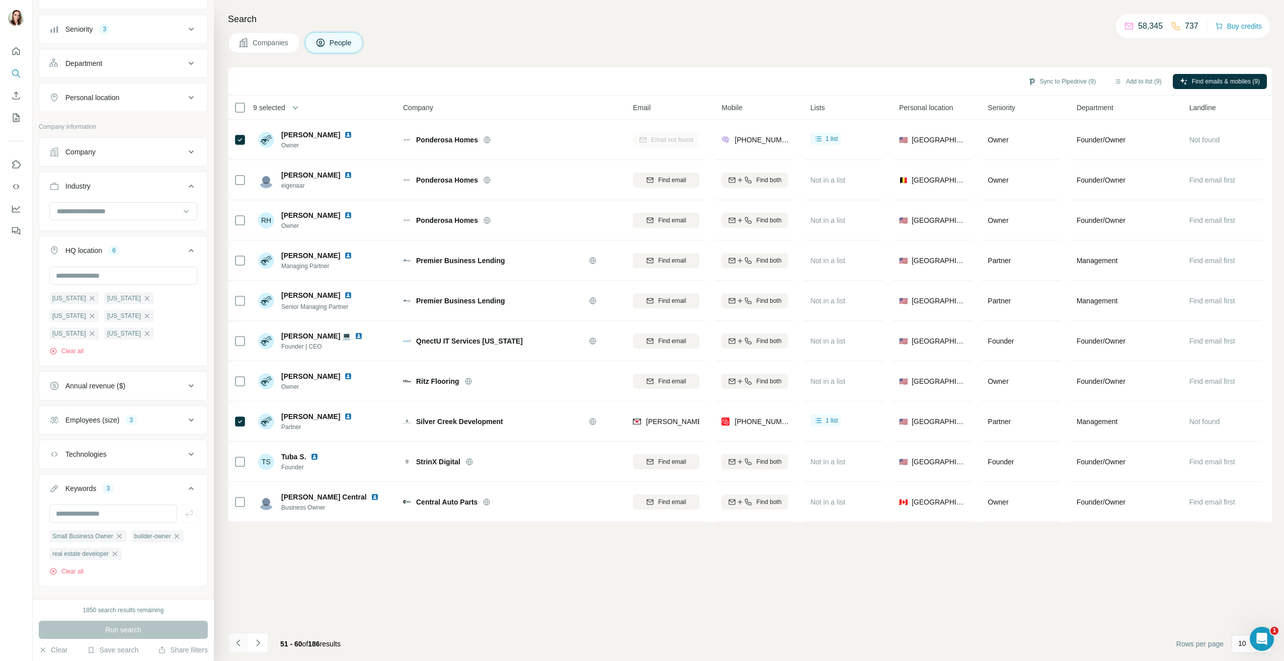
click at [237, 644] on icon "Navigate to previous page" at bounding box center [238, 643] width 4 height 7
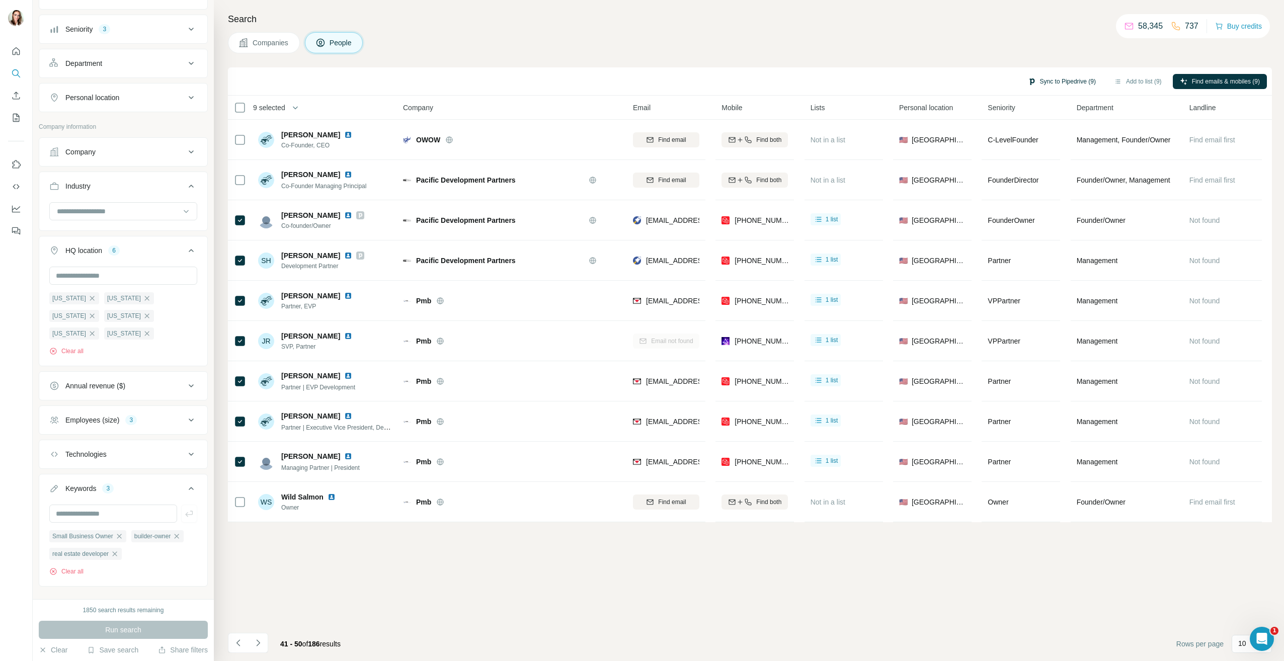
click at [1065, 79] on button "Sync to Pipedrive (9)" at bounding box center [1062, 81] width 82 height 15
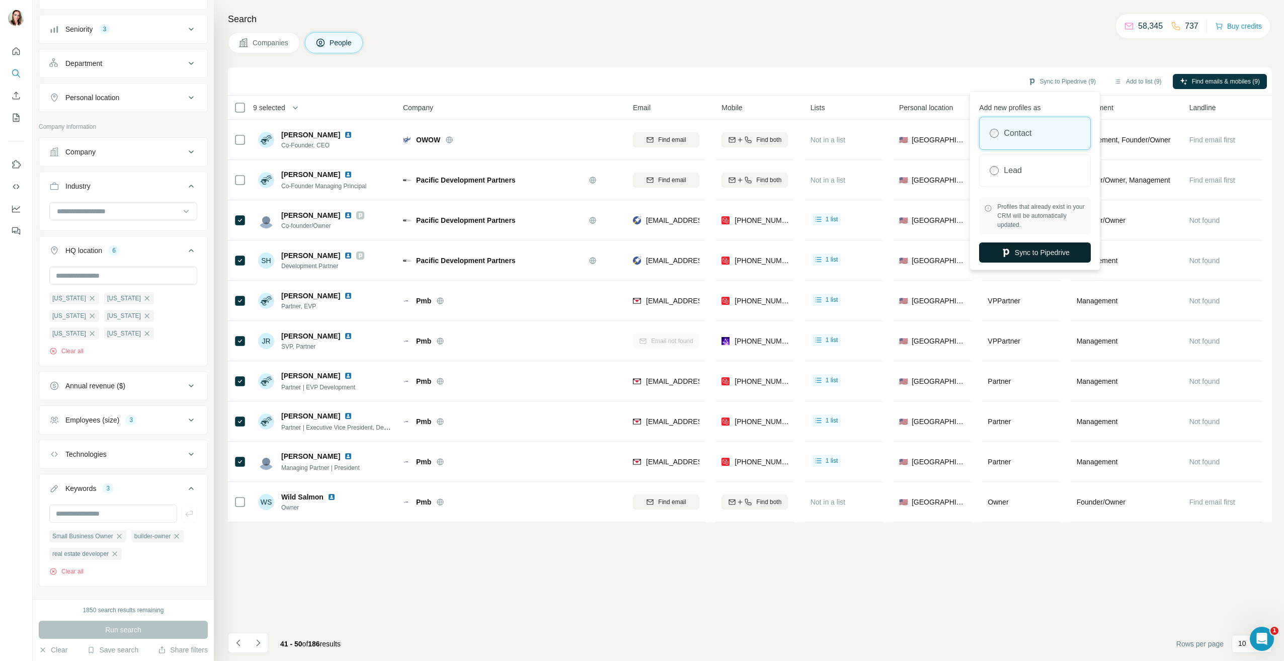
click at [1039, 251] on button "Sync to Pipedrive" at bounding box center [1035, 253] width 112 height 20
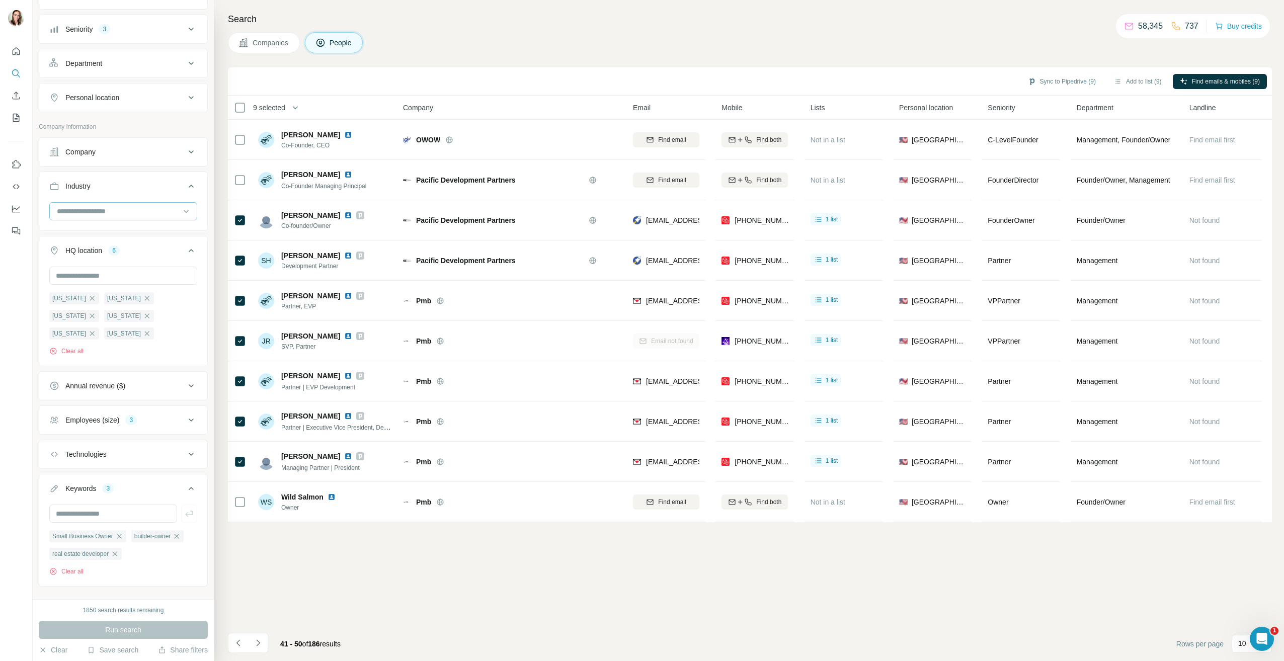
click at [128, 211] on input at bounding box center [118, 211] width 124 height 11
type input "****"
click at [108, 233] on div "Real Estate" at bounding box center [119, 234] width 123 height 10
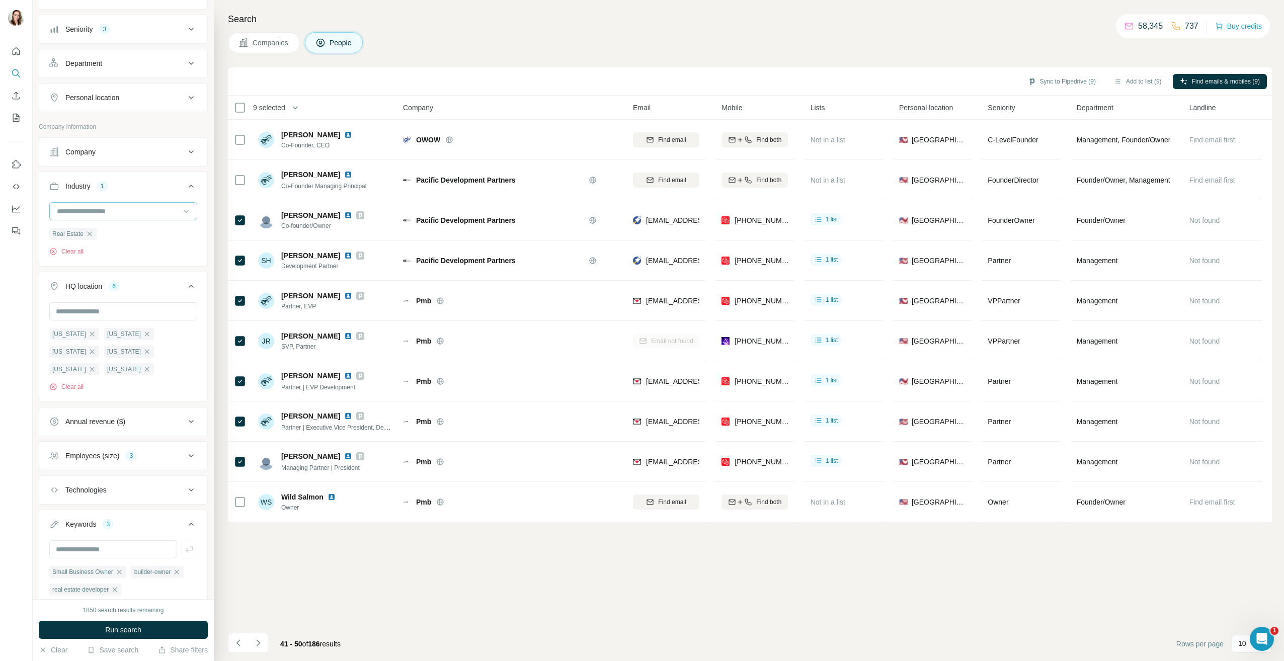
click at [129, 212] on input at bounding box center [118, 211] width 124 height 11
type input "**********"
click at [134, 232] on p "Commercial Real Estate" at bounding box center [96, 234] width 76 height 10
click at [139, 203] on div at bounding box center [118, 211] width 124 height 17
type input "**********"
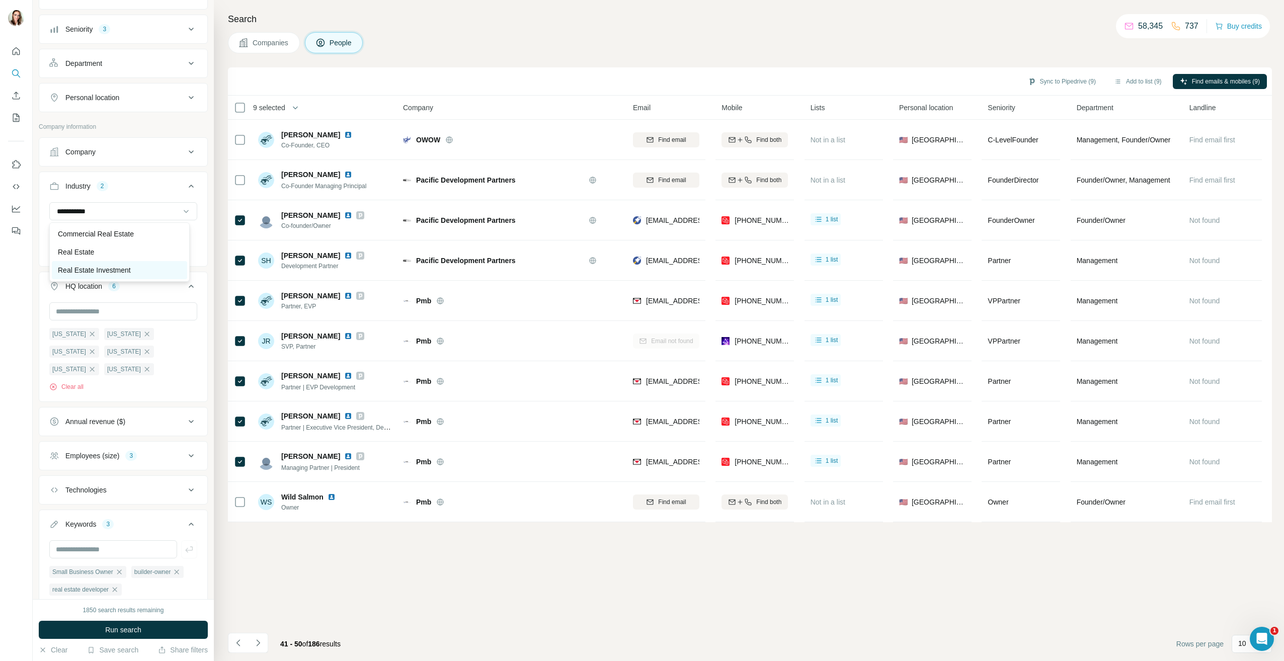
click at [141, 271] on div "Real Estate Investment" at bounding box center [119, 270] width 123 height 10
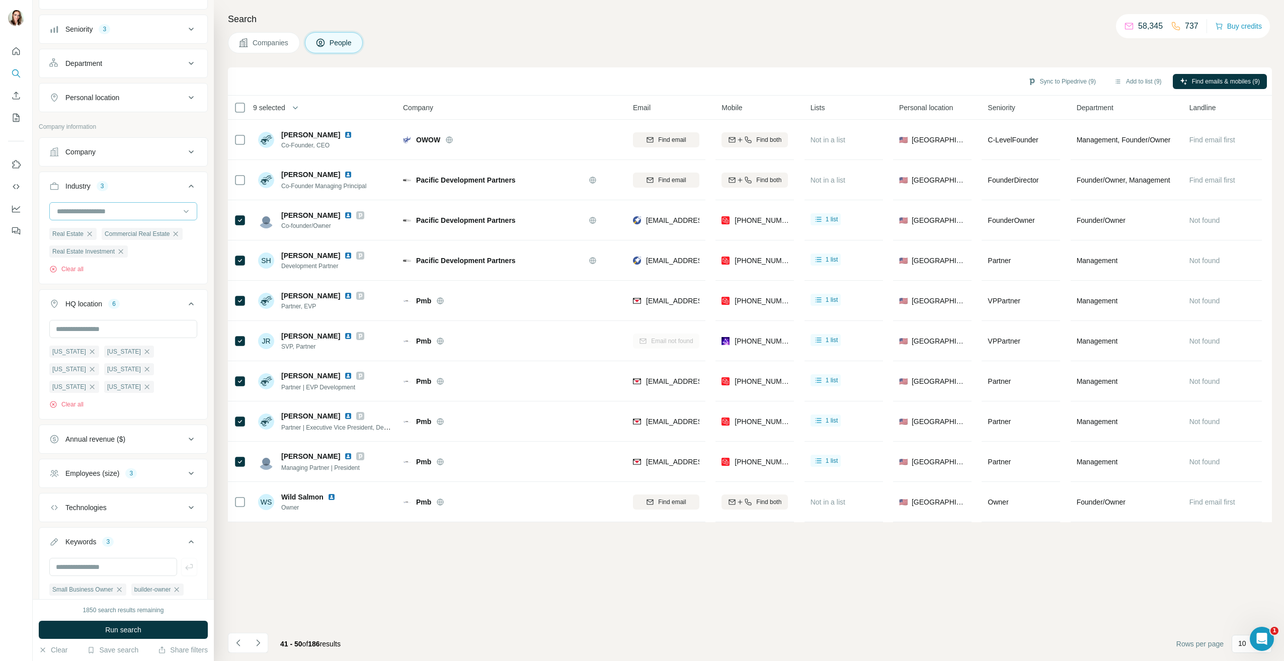
click at [145, 208] on input at bounding box center [118, 211] width 124 height 11
click at [149, 233] on div "Vacation Rental" at bounding box center [119, 228] width 123 height 10
click at [158, 212] on input at bounding box center [118, 211] width 124 height 11
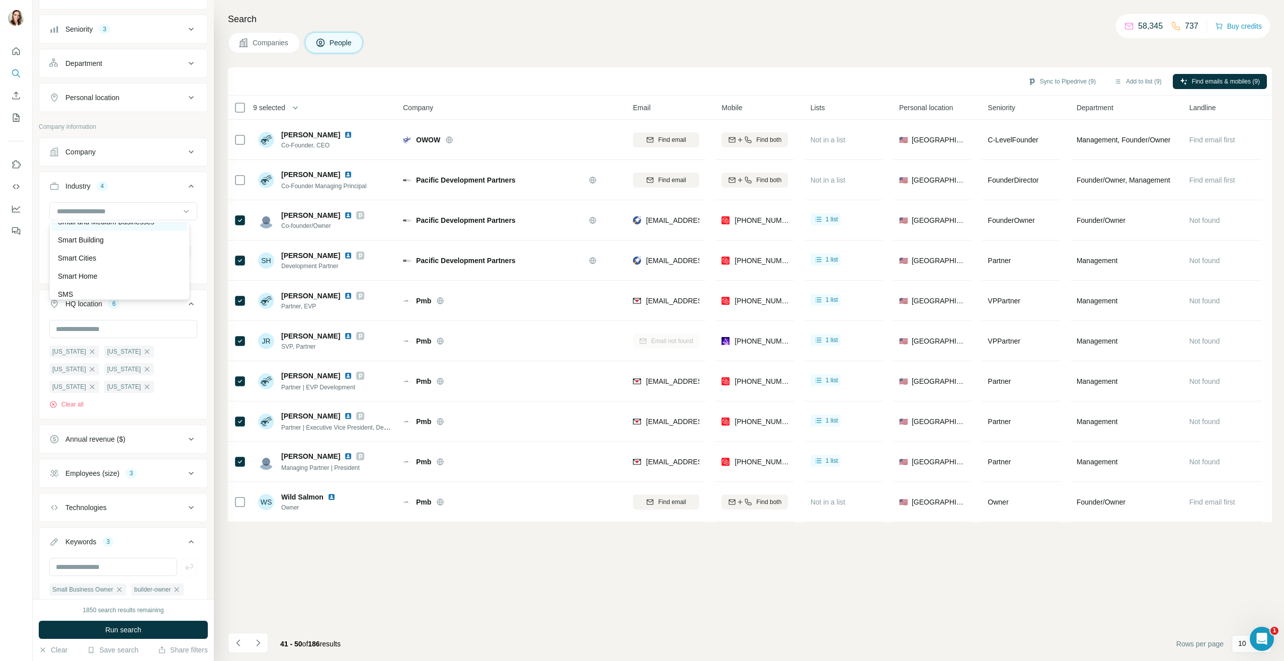
click at [147, 227] on p "Small and Medium Businesses" at bounding box center [106, 222] width 96 height 10
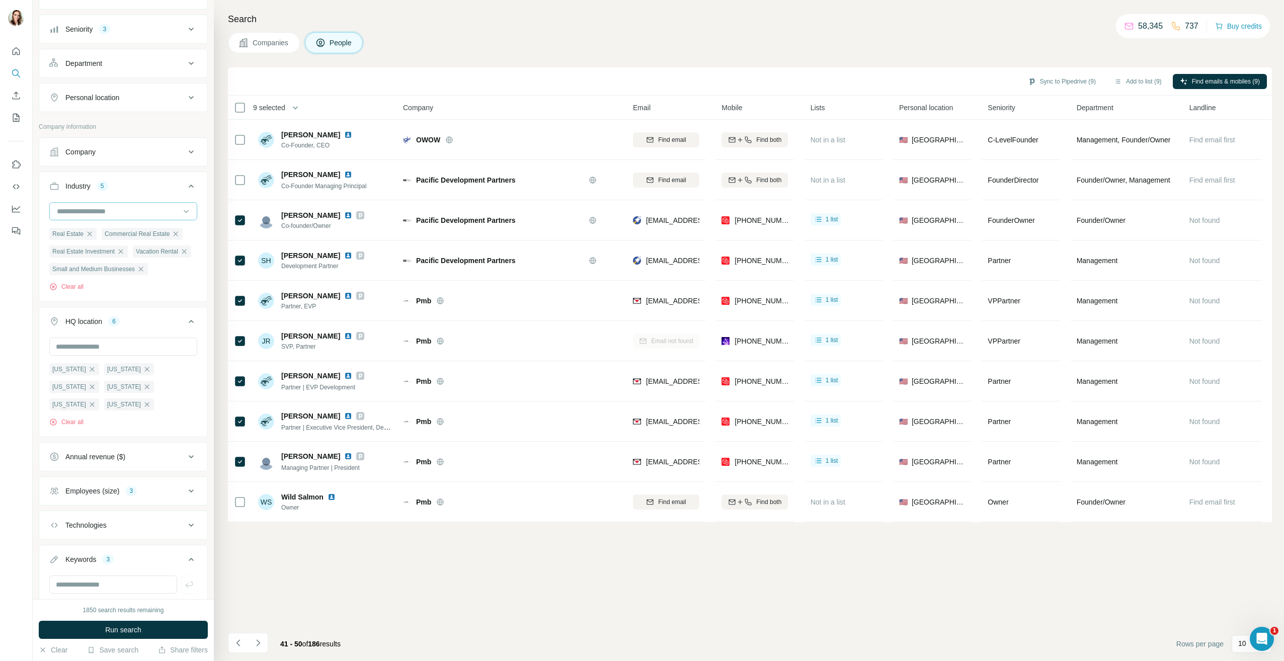
click at [160, 216] on input at bounding box center [118, 211] width 124 height 11
click at [155, 239] on div "Self-Storage" at bounding box center [119, 234] width 123 height 10
click at [137, 208] on input at bounding box center [118, 211] width 124 height 11
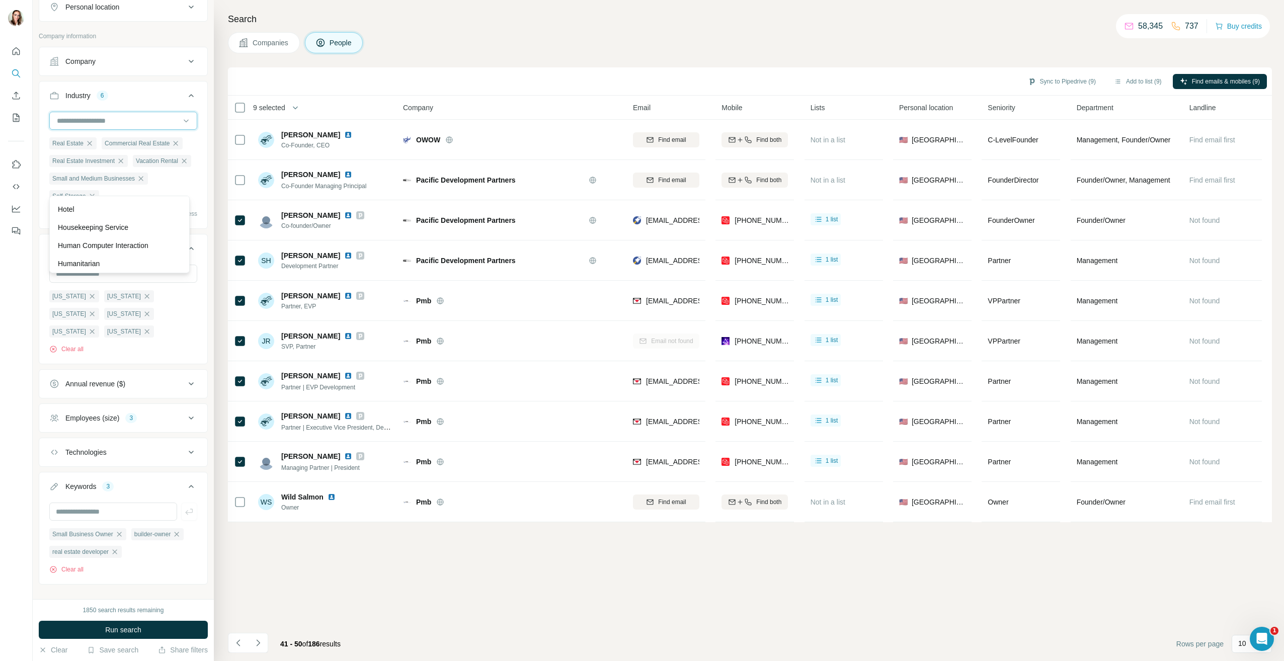
scroll to position [187, 0]
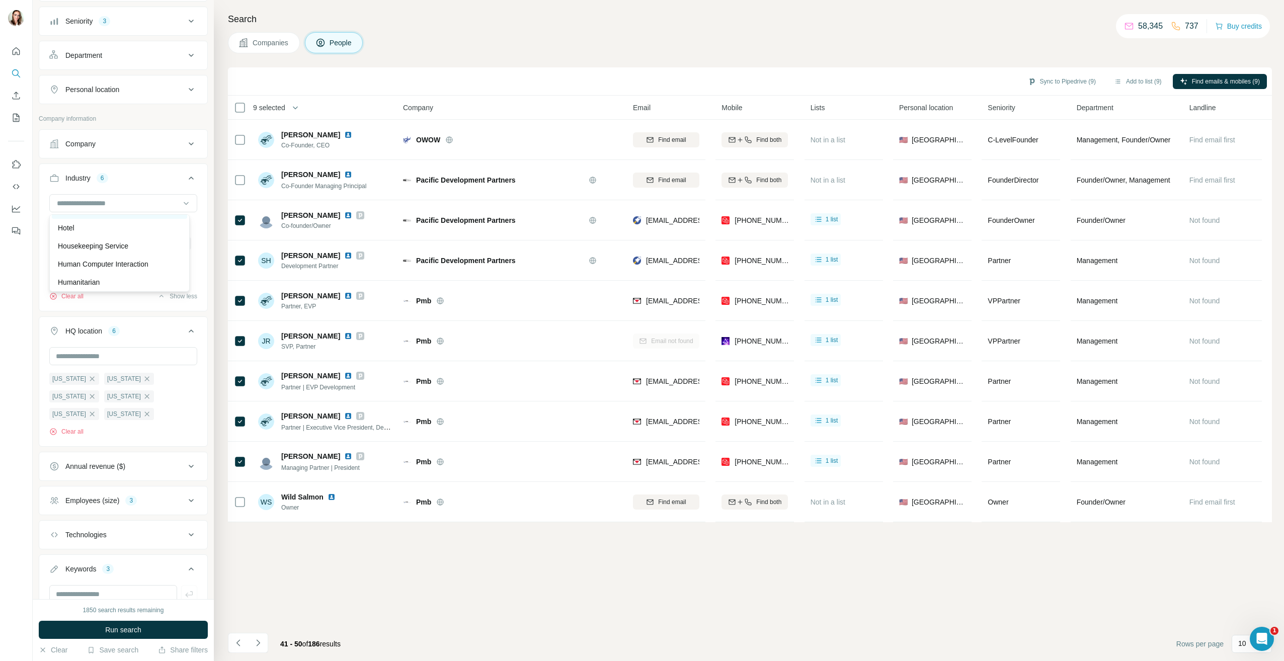
click at [100, 215] on div "Hospitality" at bounding box center [119, 210] width 123 height 10
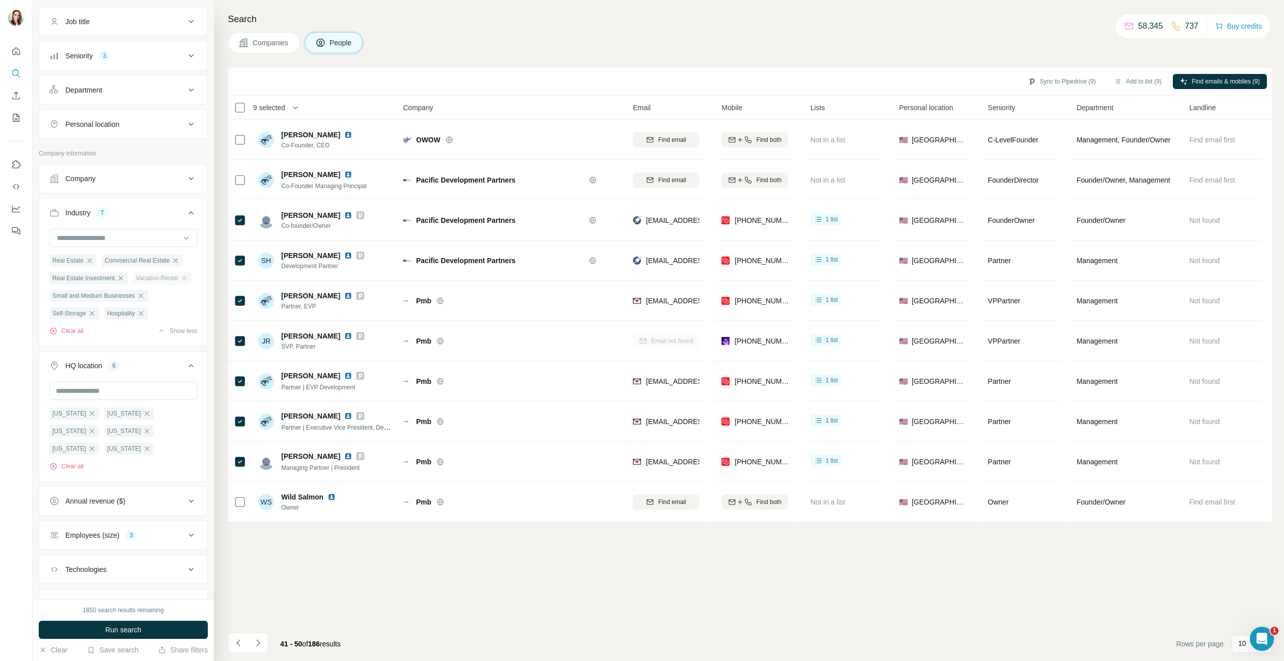
scroll to position [136, 0]
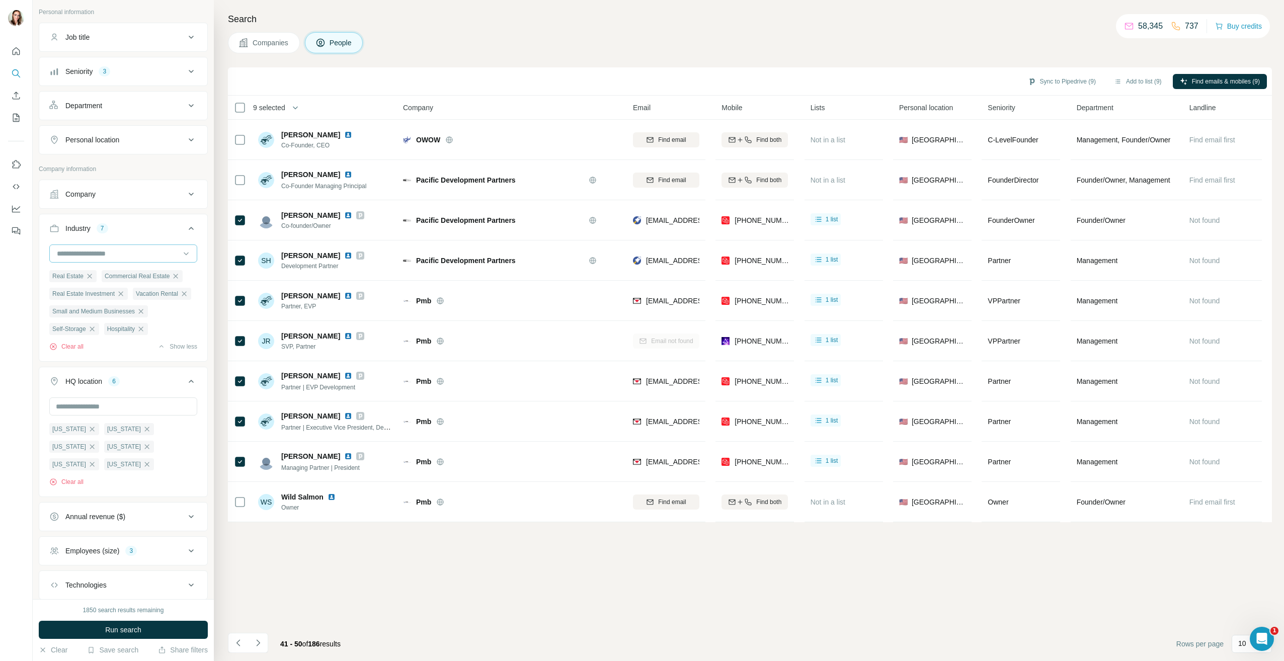
drag, startPoint x: 99, startPoint y: 245, endPoint x: 98, endPoint y: 256, distance: 11.2
click at [98, 249] on div at bounding box center [118, 253] width 124 height 17
click at [128, 630] on span "Run search" at bounding box center [123, 630] width 36 height 10
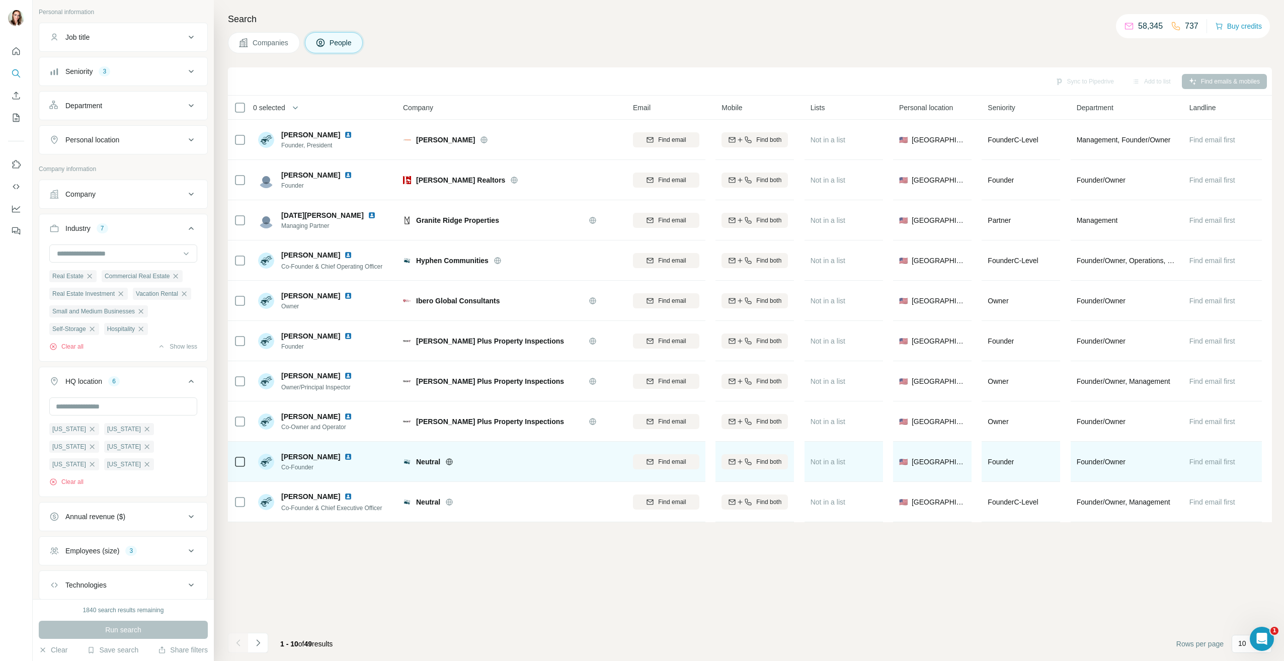
click at [344, 457] on img at bounding box center [348, 457] width 8 height 8
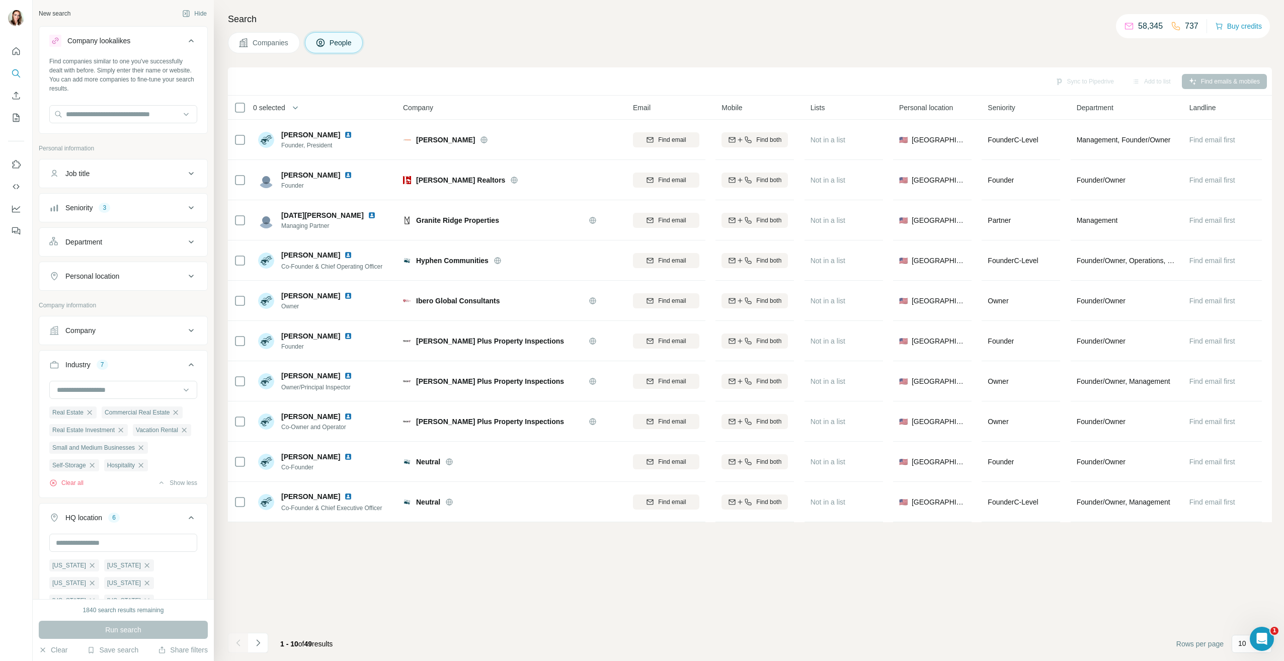
scroll to position [513, 0]
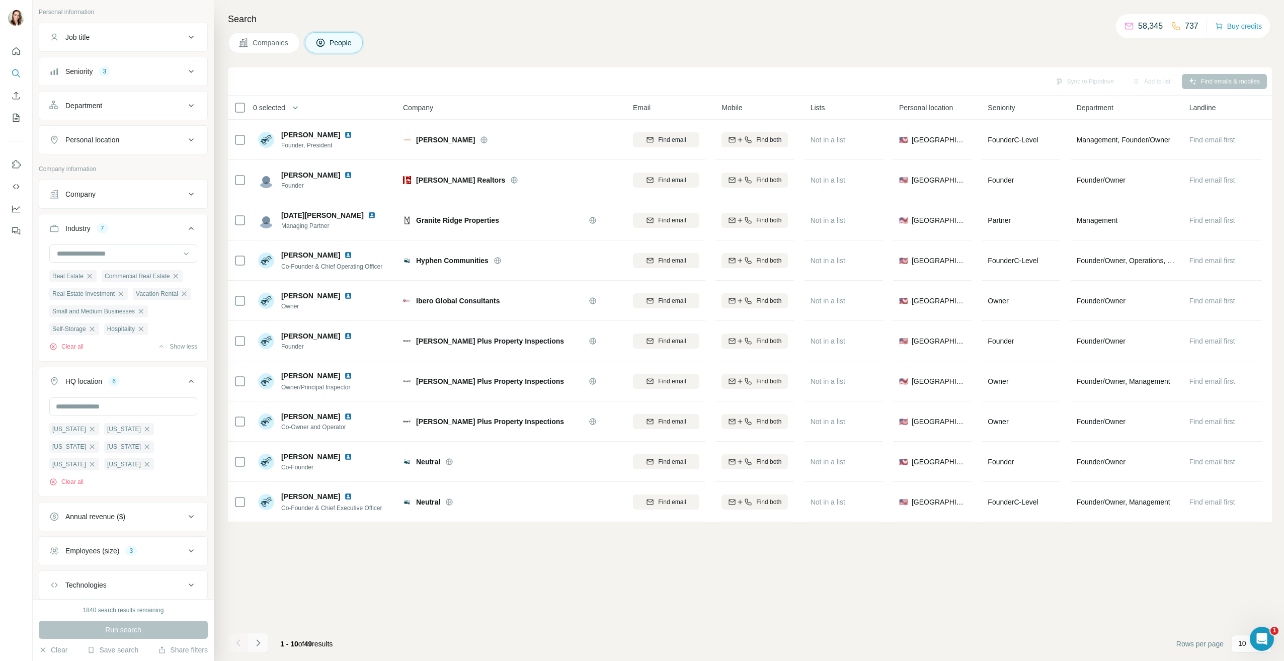
click at [257, 642] on icon "Navigate to next page" at bounding box center [258, 643] width 10 height 10
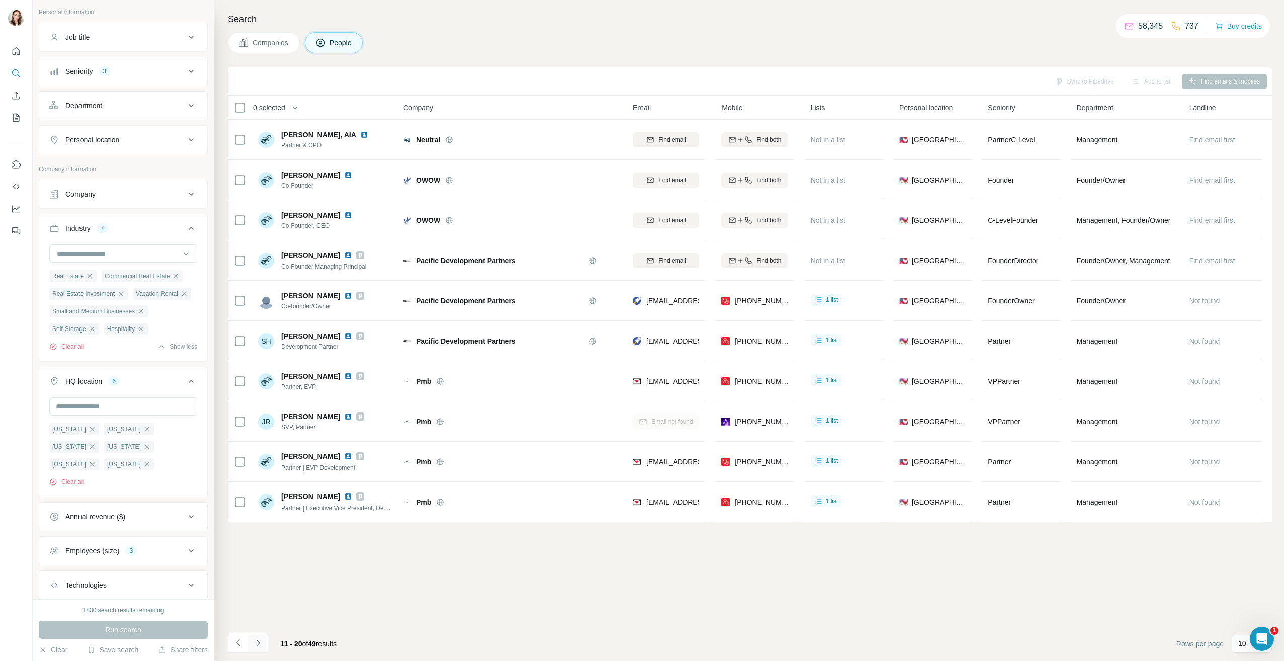
click at [250, 644] on button "Navigate to next page" at bounding box center [258, 643] width 20 height 20
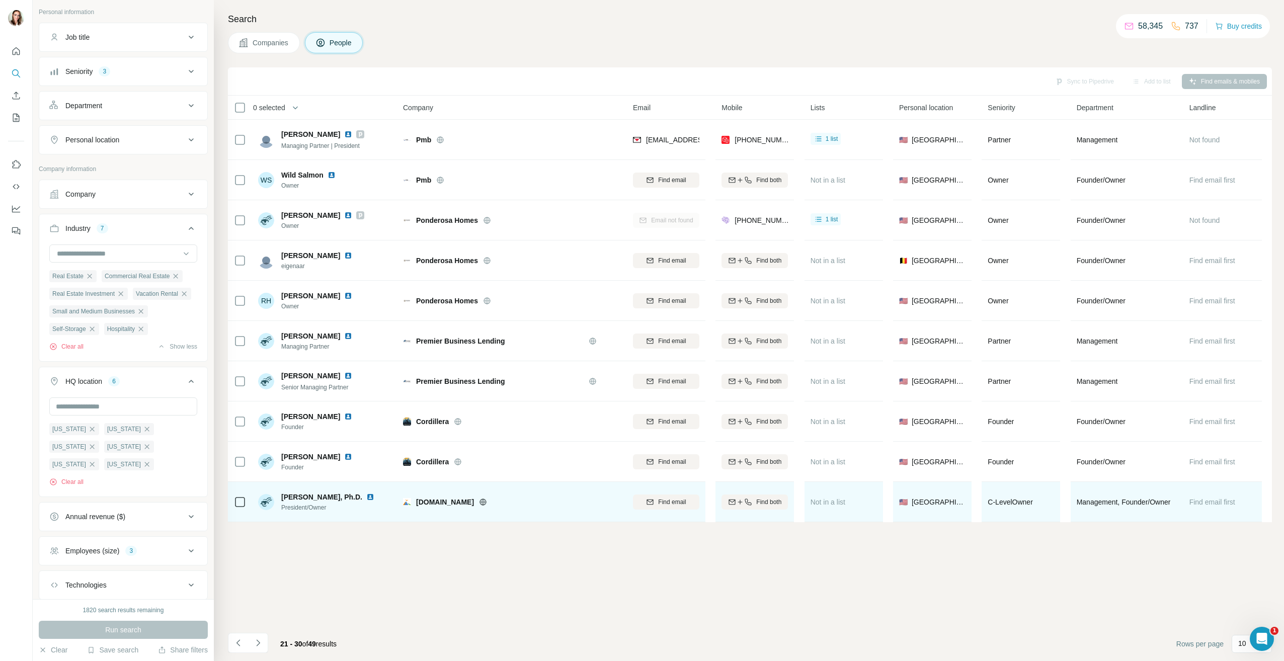
click at [366, 497] on img at bounding box center [370, 497] width 8 height 8
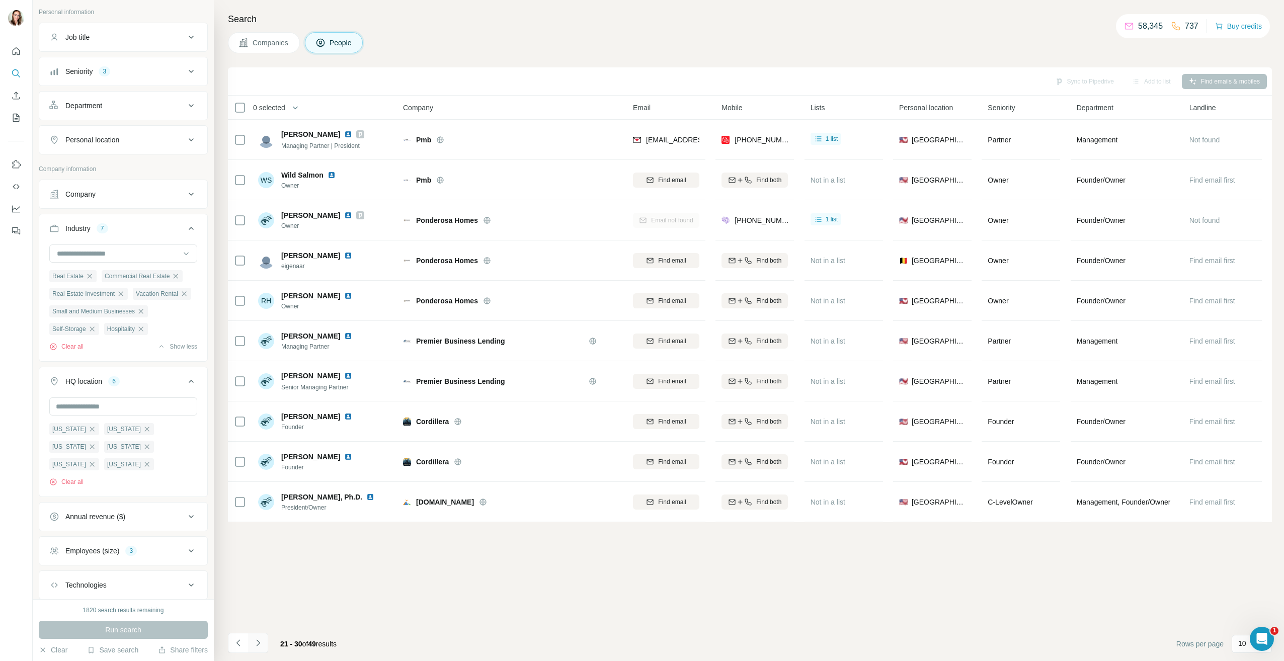
click at [257, 644] on icon "Navigate to next page" at bounding box center [258, 643] width 10 height 10
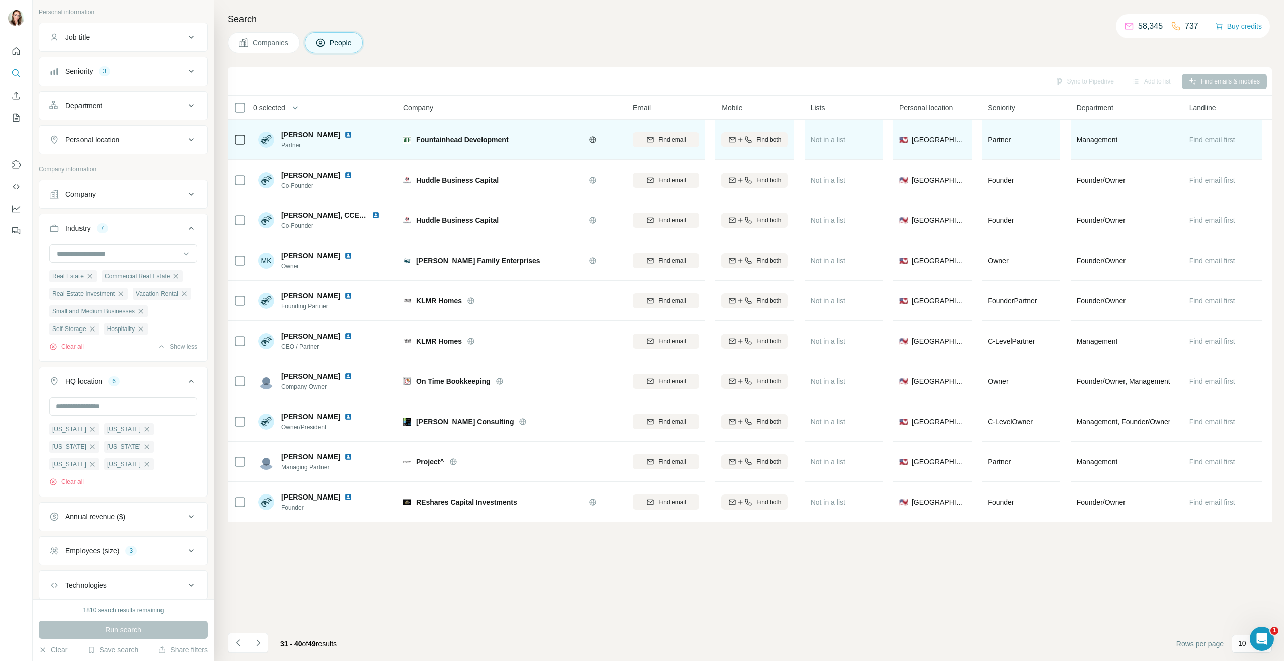
click at [346, 135] on img at bounding box center [348, 135] width 8 height 8
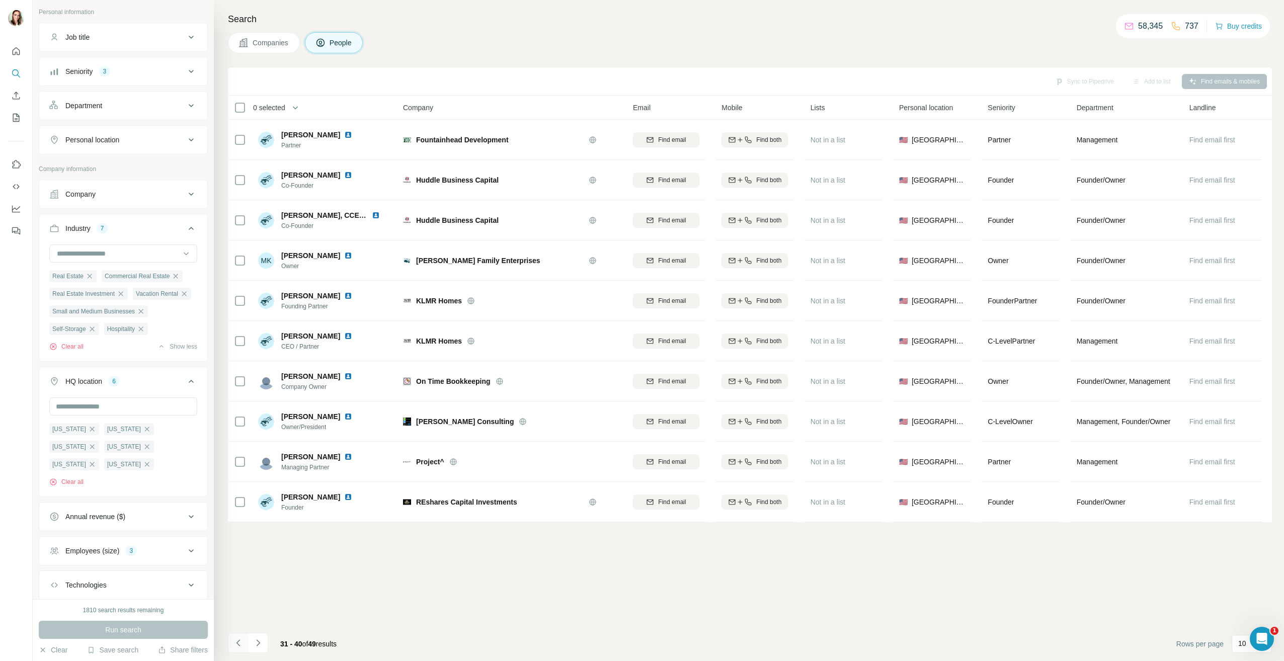
click at [238, 641] on icon "Navigate to previous page" at bounding box center [239, 643] width 10 height 10
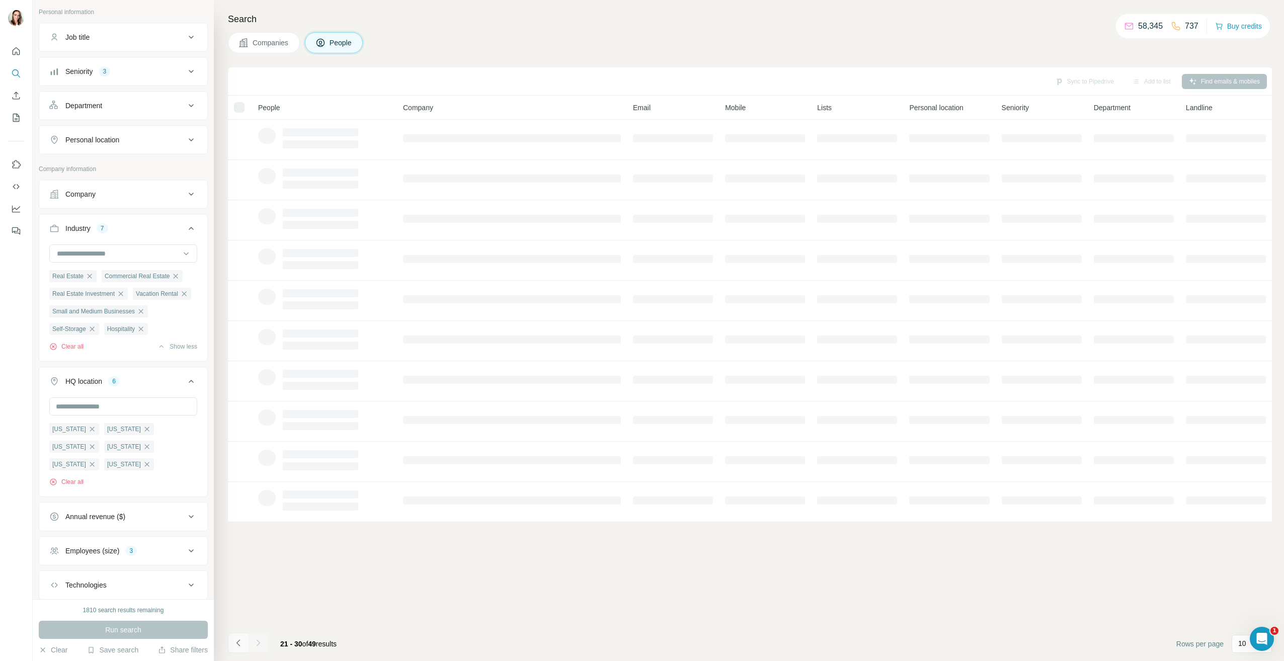
click at [238, 641] on icon "Navigate to previous page" at bounding box center [239, 643] width 10 height 10
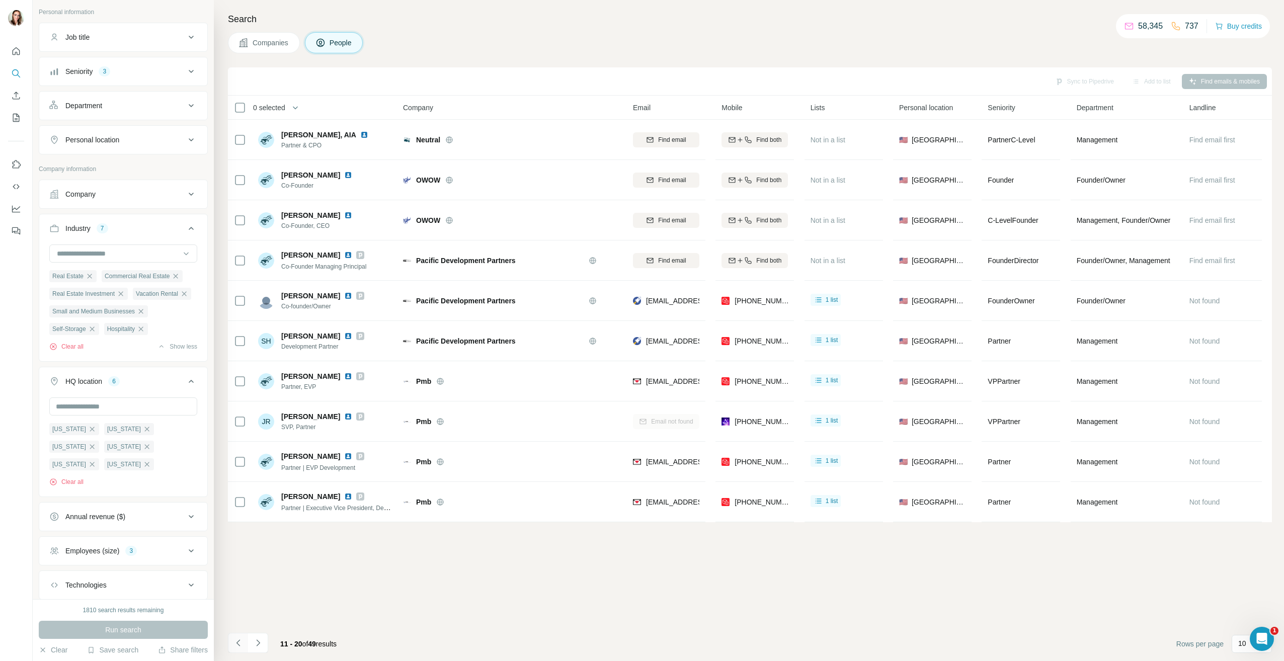
click at [238, 641] on icon "Navigate to previous page" at bounding box center [239, 643] width 10 height 10
click at [231, 644] on div at bounding box center [238, 643] width 20 height 20
click at [258, 647] on icon "Navigate to next page" at bounding box center [258, 643] width 10 height 10
click at [258, 641] on icon "Navigate to next page" at bounding box center [258, 643] width 10 height 10
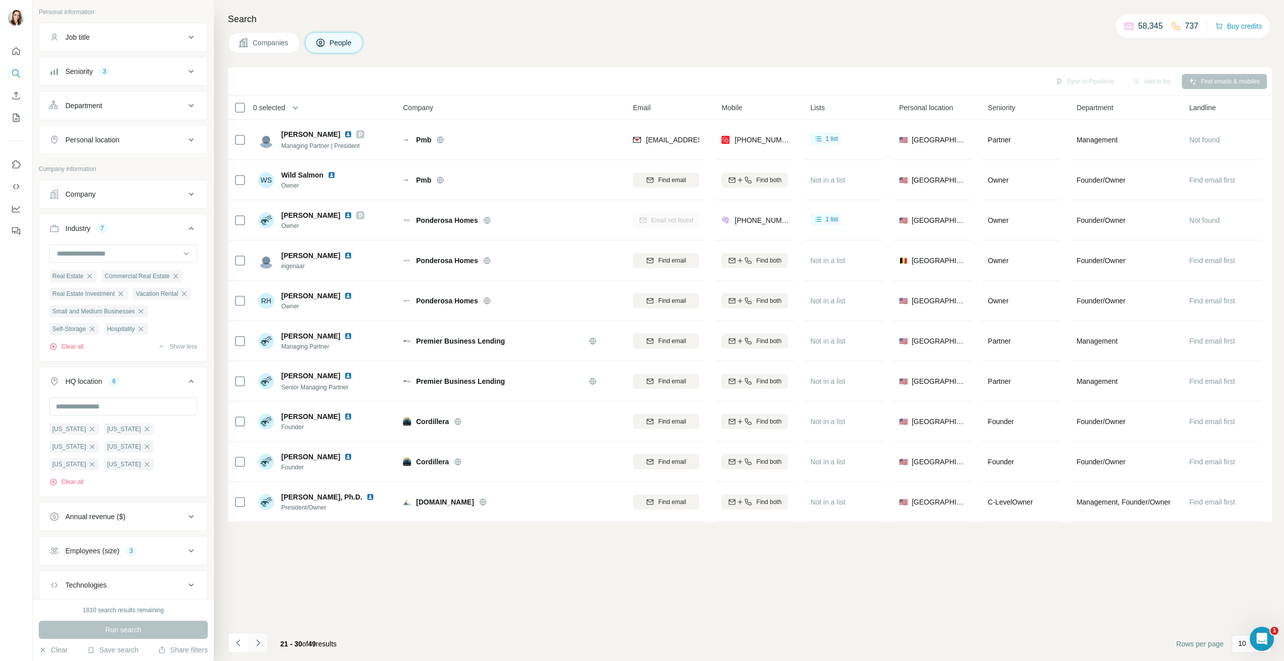
click at [258, 641] on icon "Navigate to next page" at bounding box center [258, 643] width 10 height 10
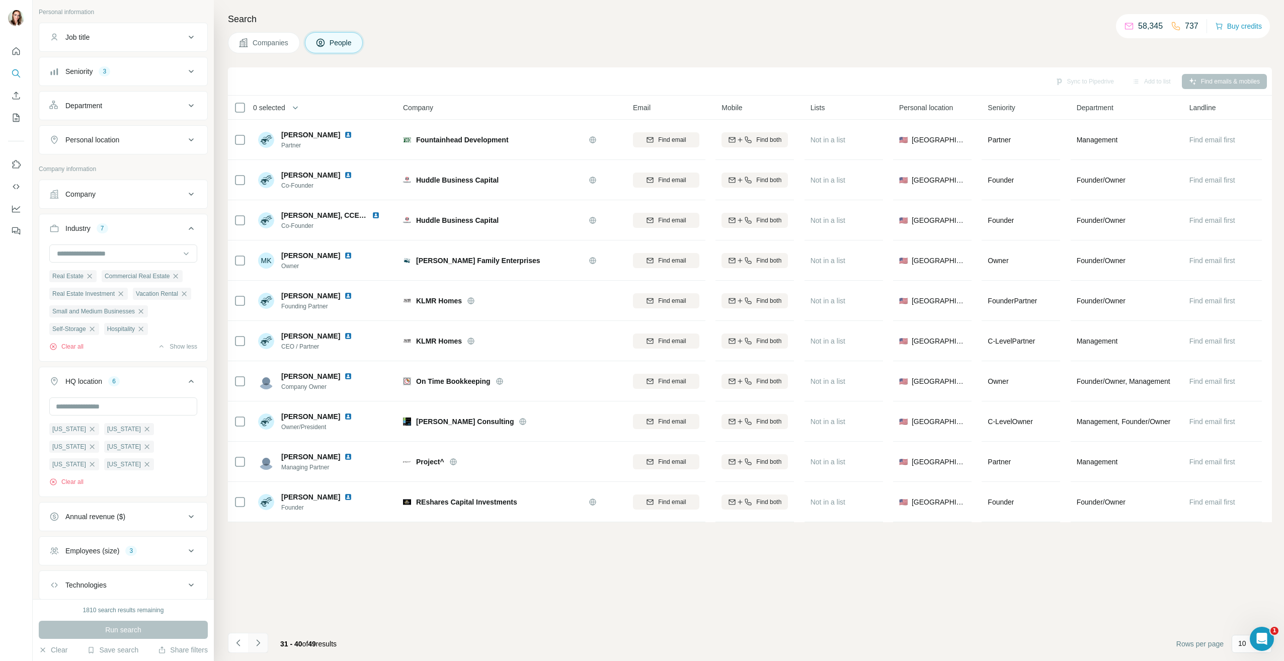
click at [258, 641] on icon "Navigate to next page" at bounding box center [258, 643] width 10 height 10
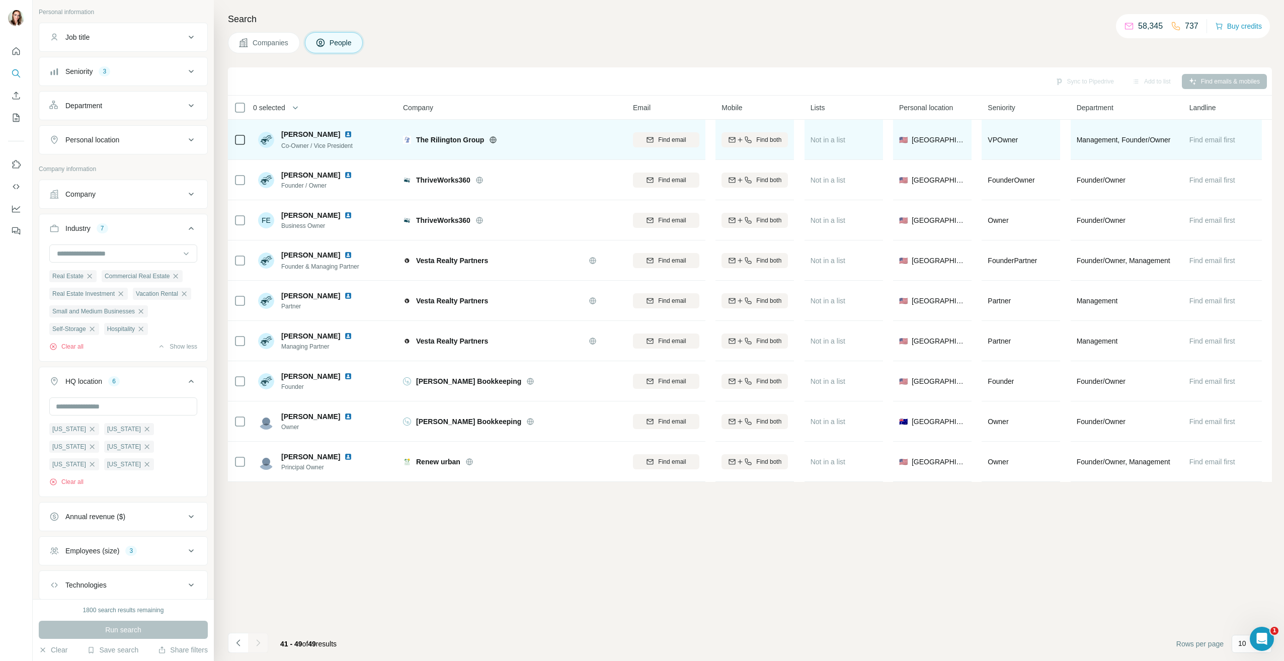
click at [344, 133] on img at bounding box center [348, 134] width 8 height 8
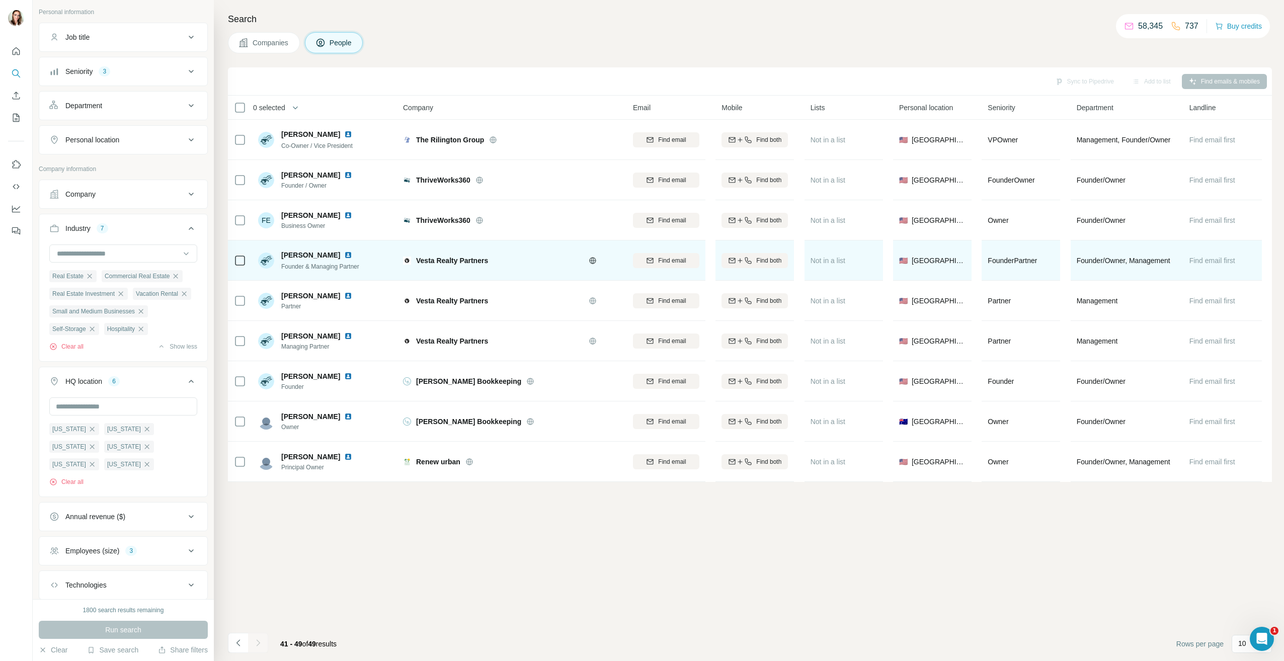
click at [344, 255] on img at bounding box center [348, 255] width 8 height 8
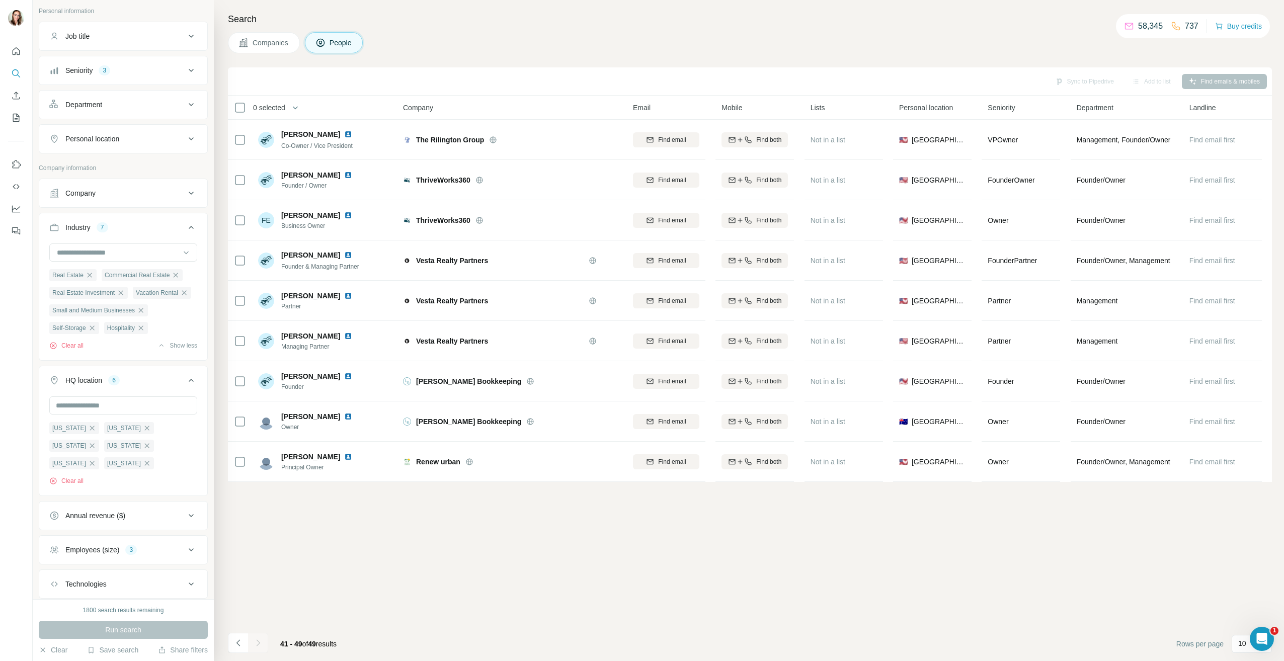
scroll to position [86, 0]
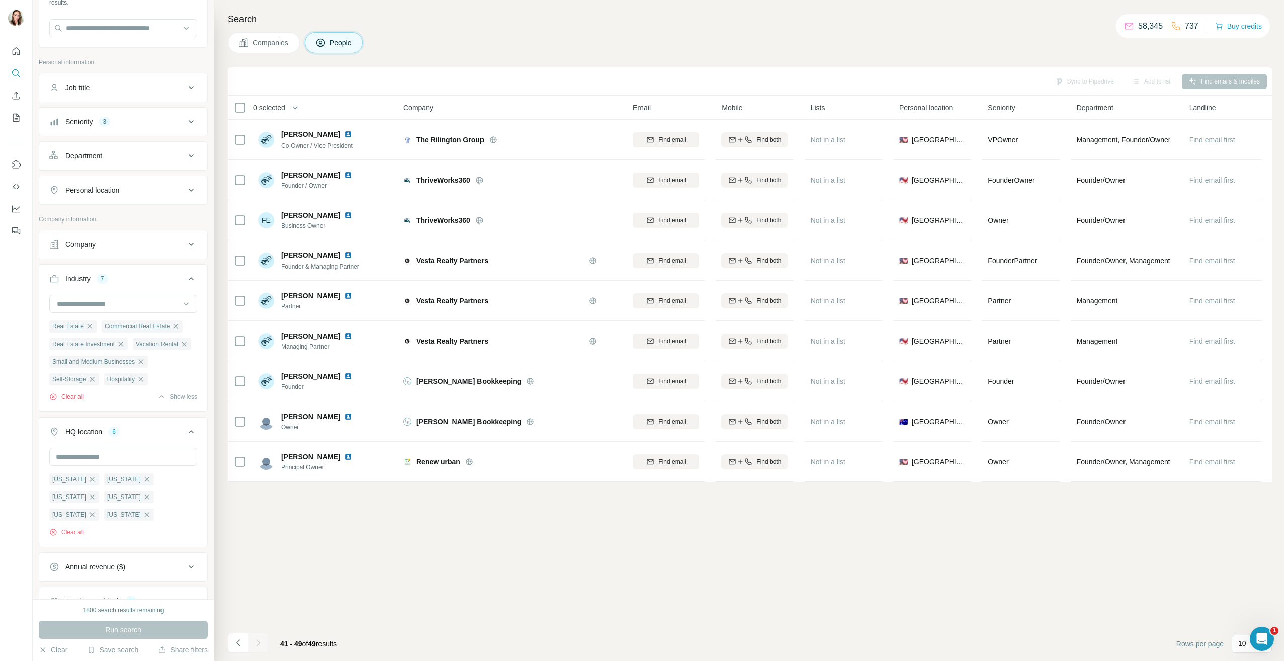
click at [74, 402] on button "Clear all" at bounding box center [66, 397] width 34 height 9
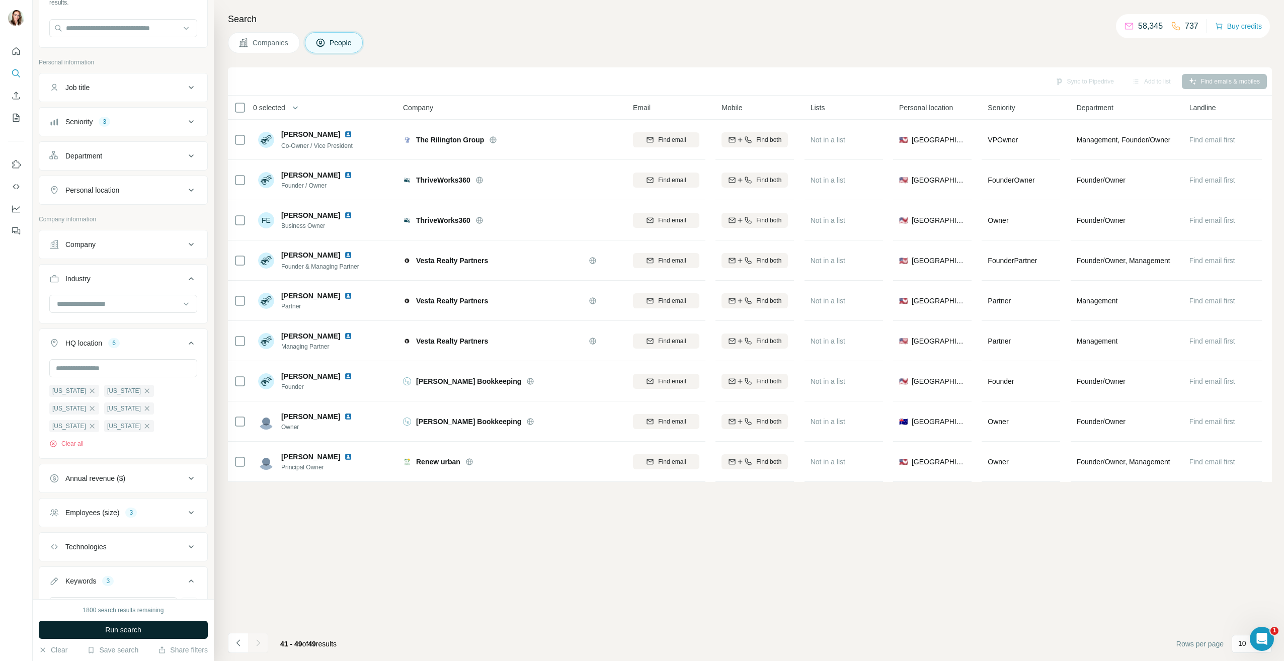
click at [141, 631] on span "Run search" at bounding box center [123, 630] width 36 height 10
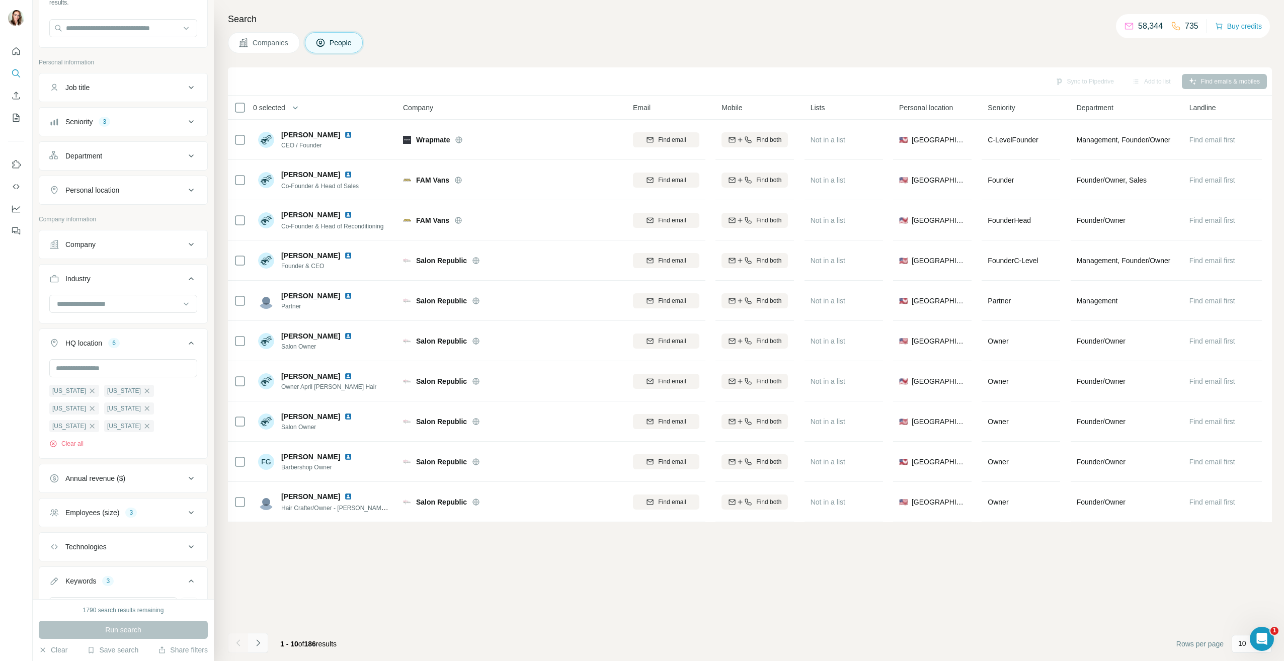
click at [255, 635] on button "Navigate to next page" at bounding box center [258, 643] width 20 height 20
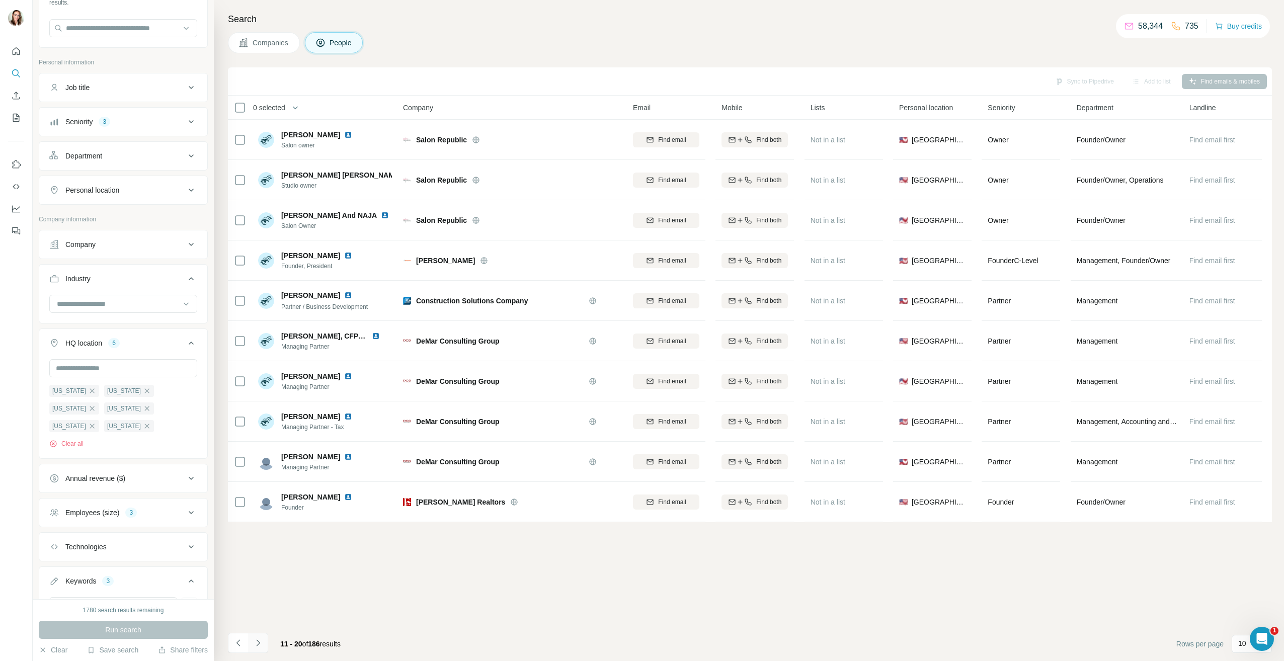
click at [260, 645] on icon "Navigate to next page" at bounding box center [258, 643] width 10 height 10
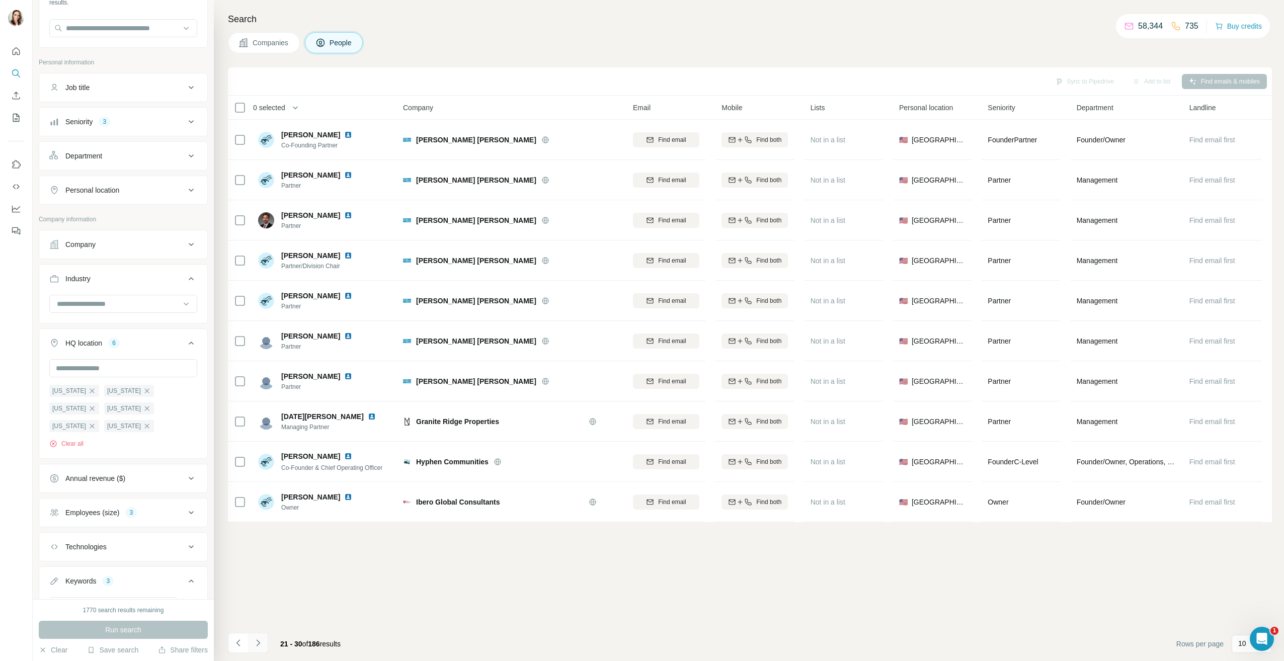
click at [259, 640] on icon "Navigate to next page" at bounding box center [258, 643] width 10 height 10
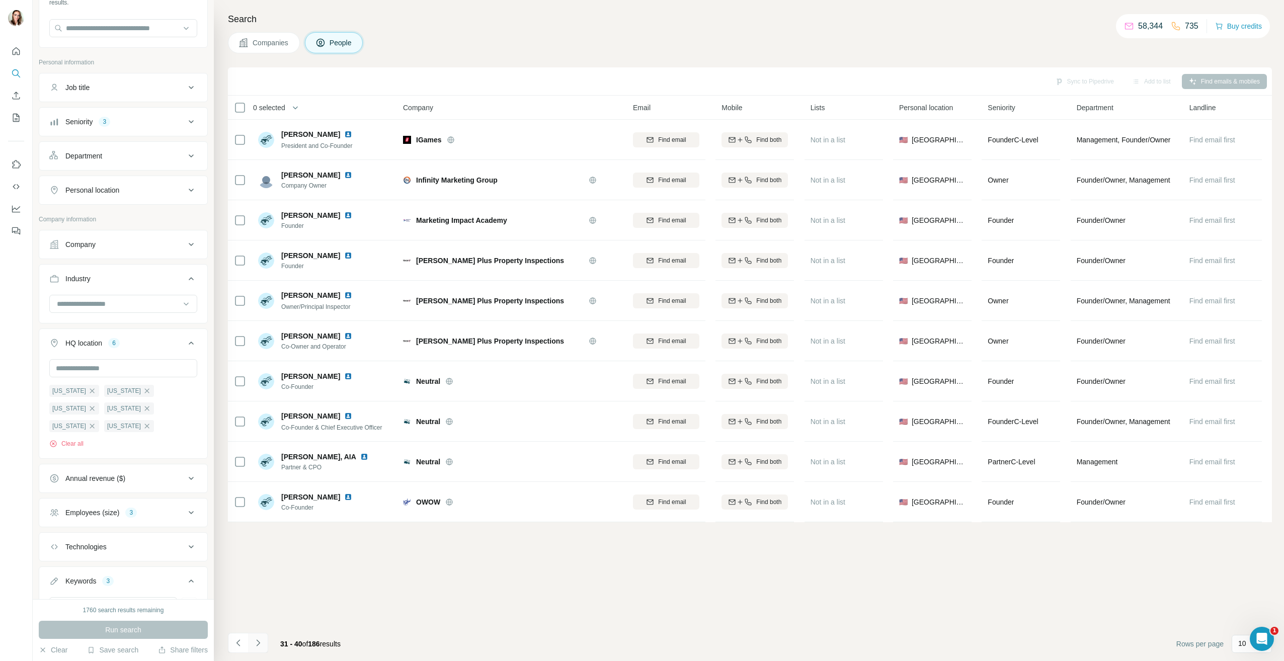
click at [259, 640] on icon "Navigate to next page" at bounding box center [258, 643] width 10 height 10
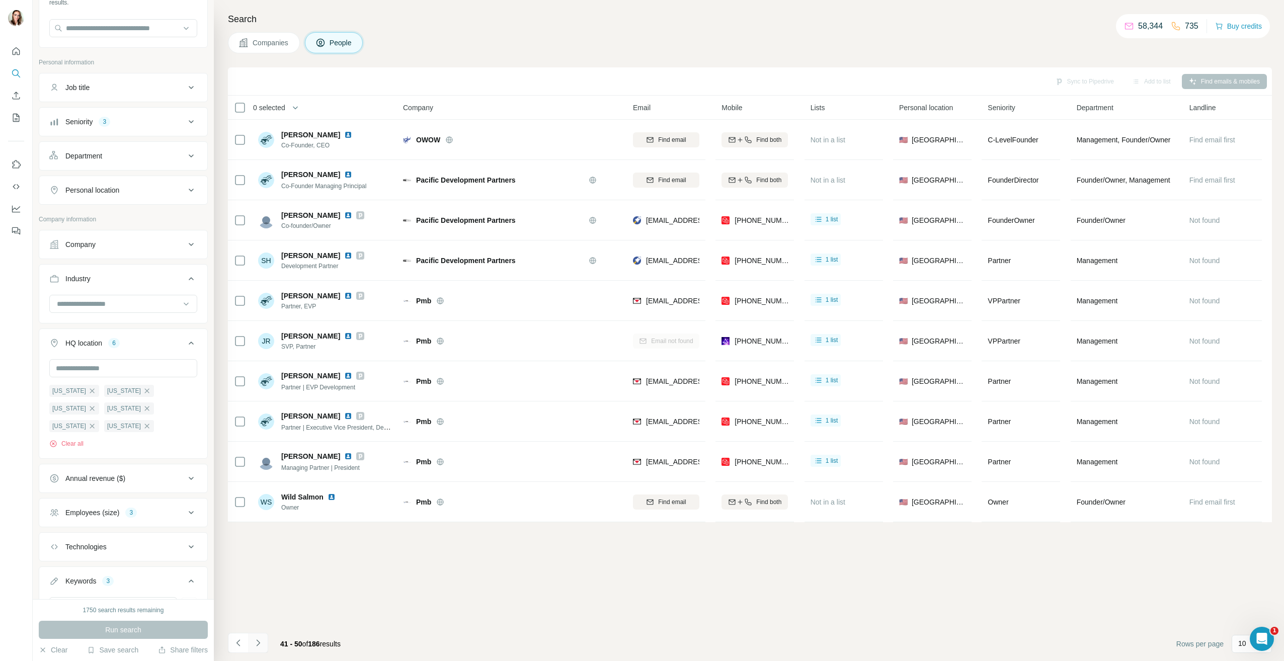
click at [259, 640] on icon "Navigate to next page" at bounding box center [258, 643] width 10 height 10
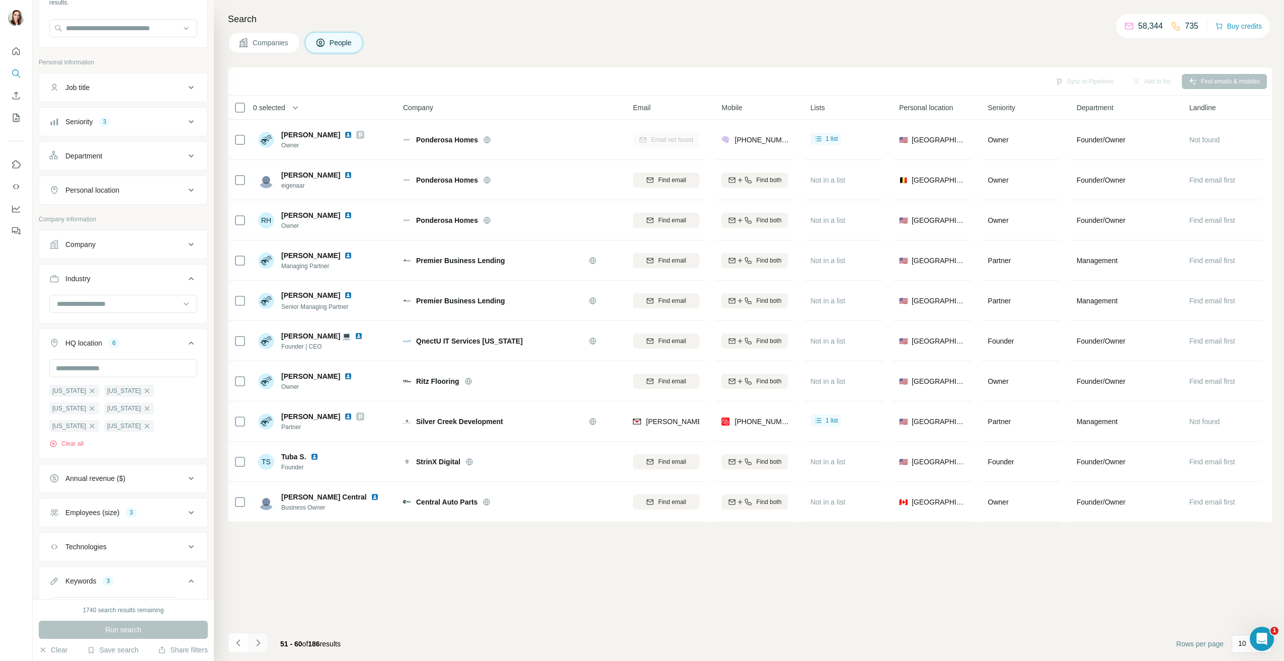
click at [259, 640] on icon "Navigate to next page" at bounding box center [258, 643] width 10 height 10
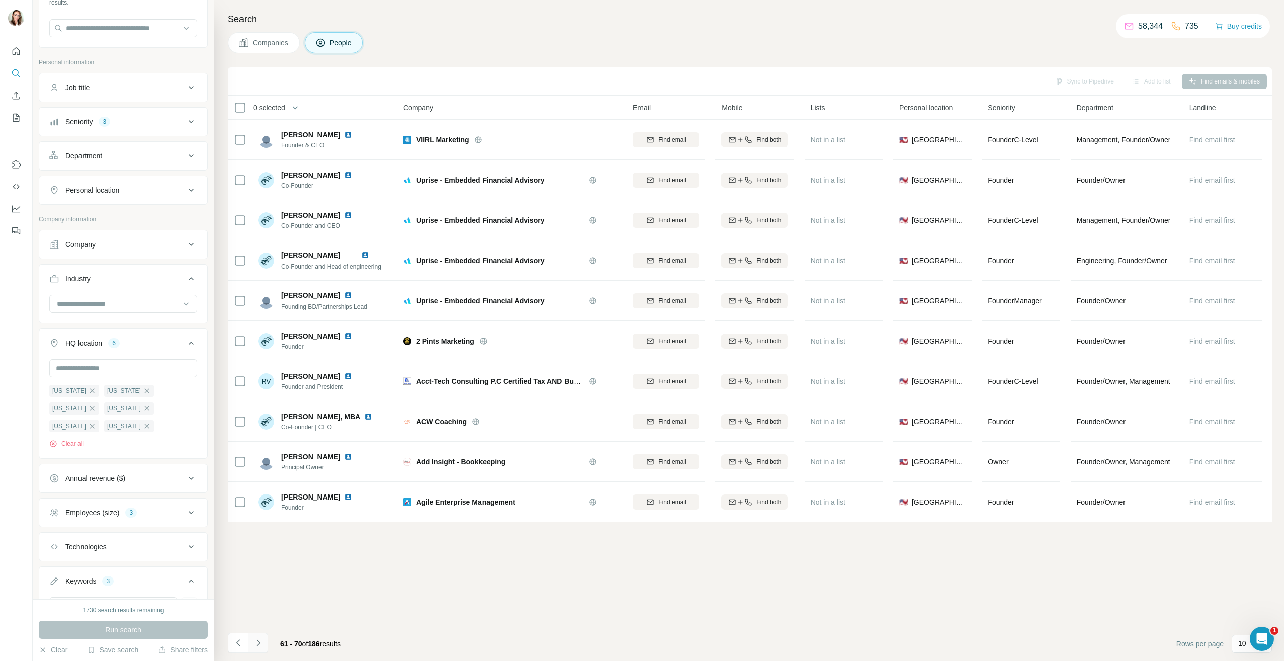
click at [257, 641] on icon "Navigate to next page" at bounding box center [258, 643] width 10 height 10
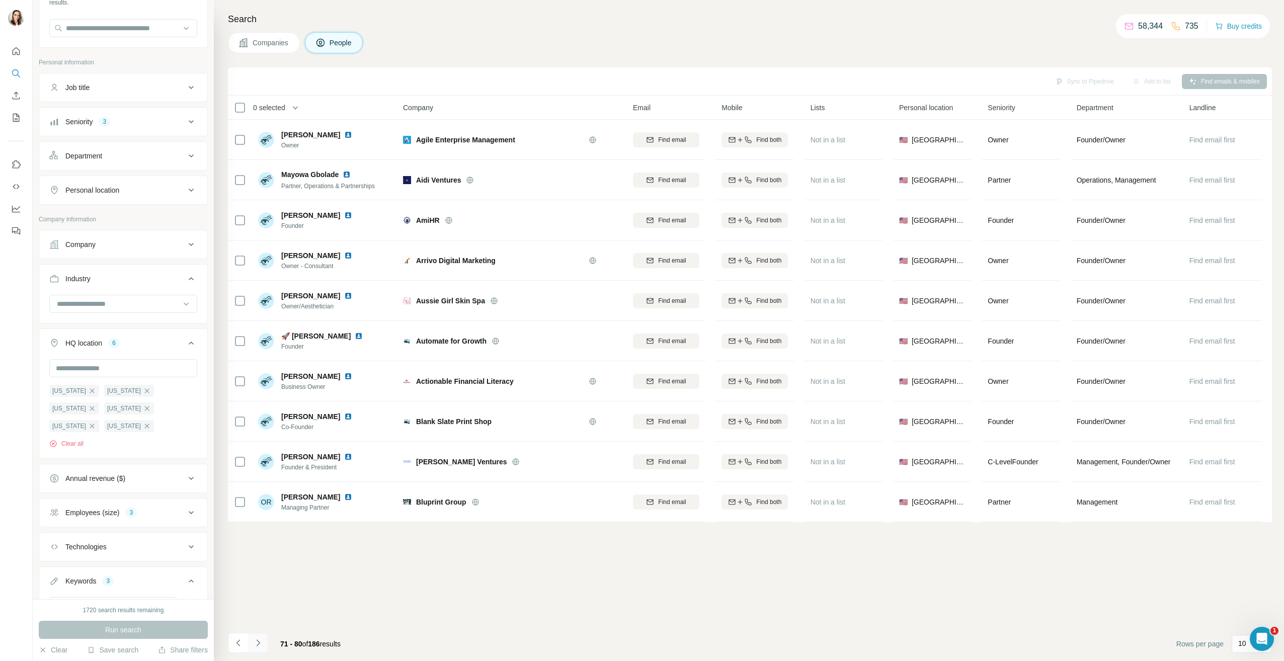
click at [259, 641] on icon "Navigate to next page" at bounding box center [258, 643] width 10 height 10
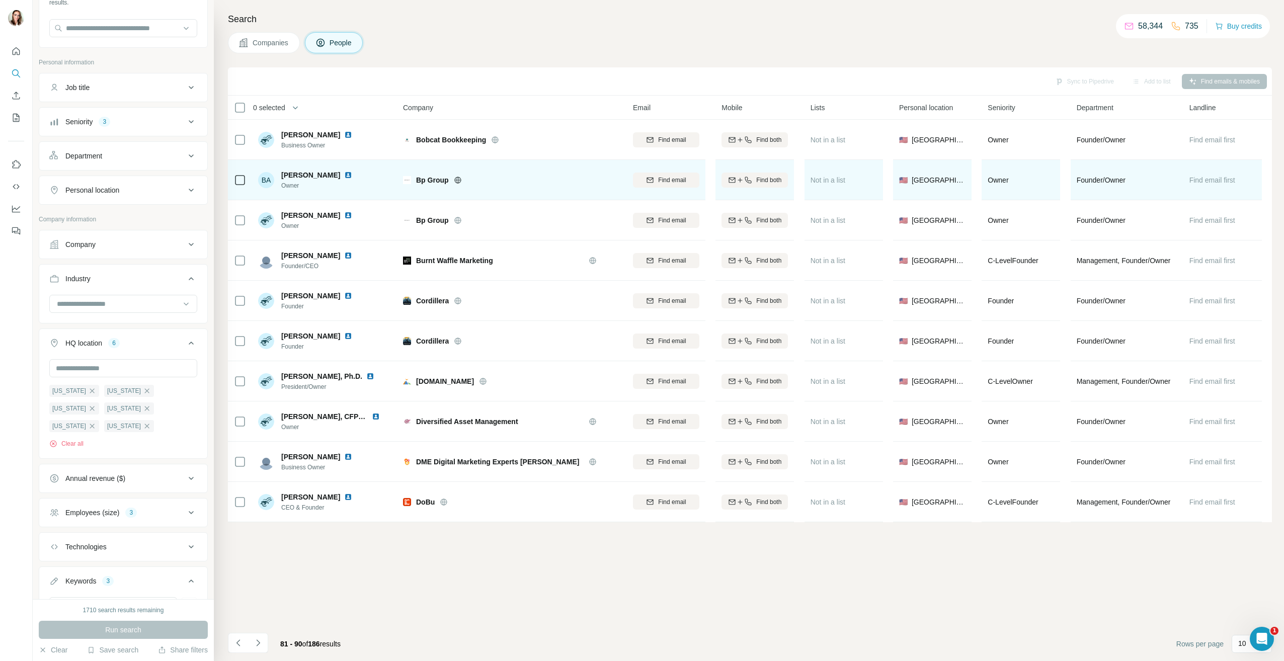
click at [344, 177] on img at bounding box center [348, 175] width 8 height 8
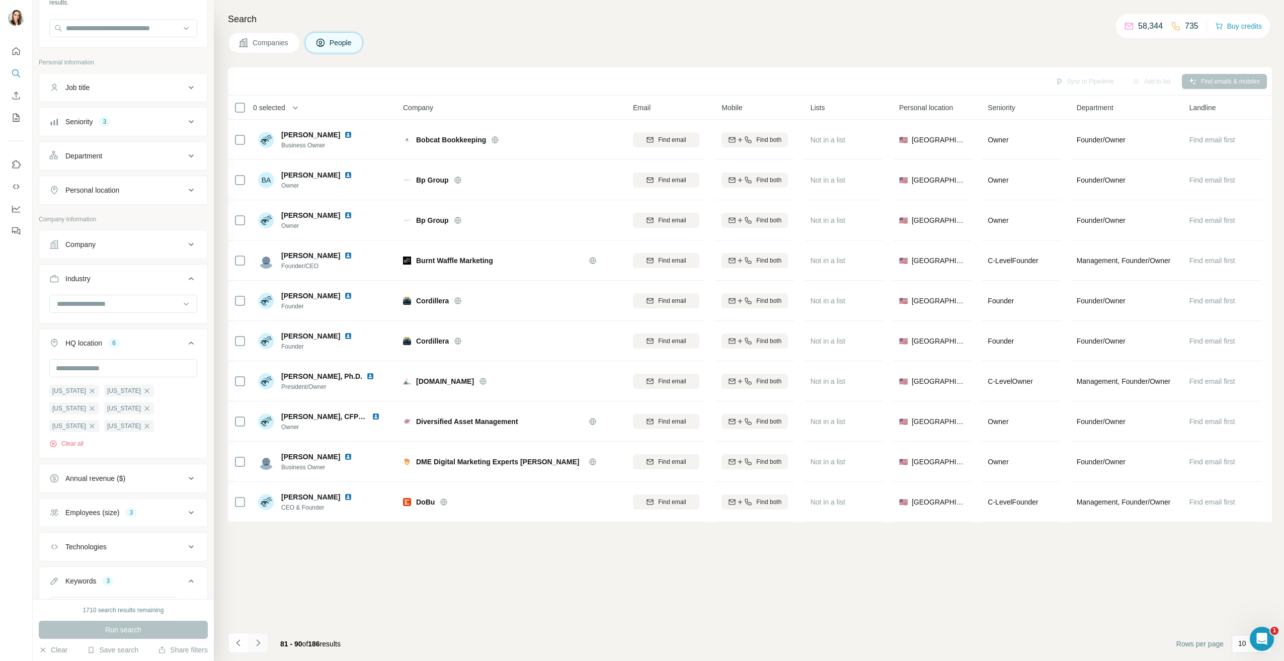
click at [253, 644] on icon "Navigate to next page" at bounding box center [258, 643] width 10 height 10
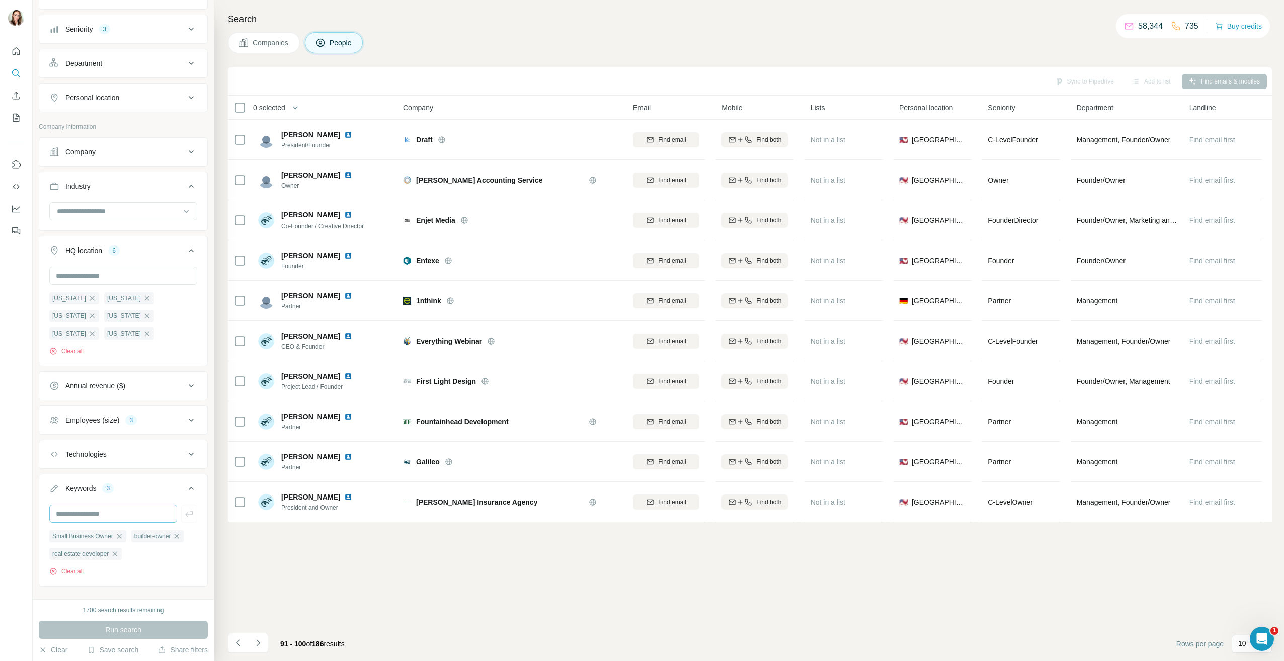
scroll to position [28, 0]
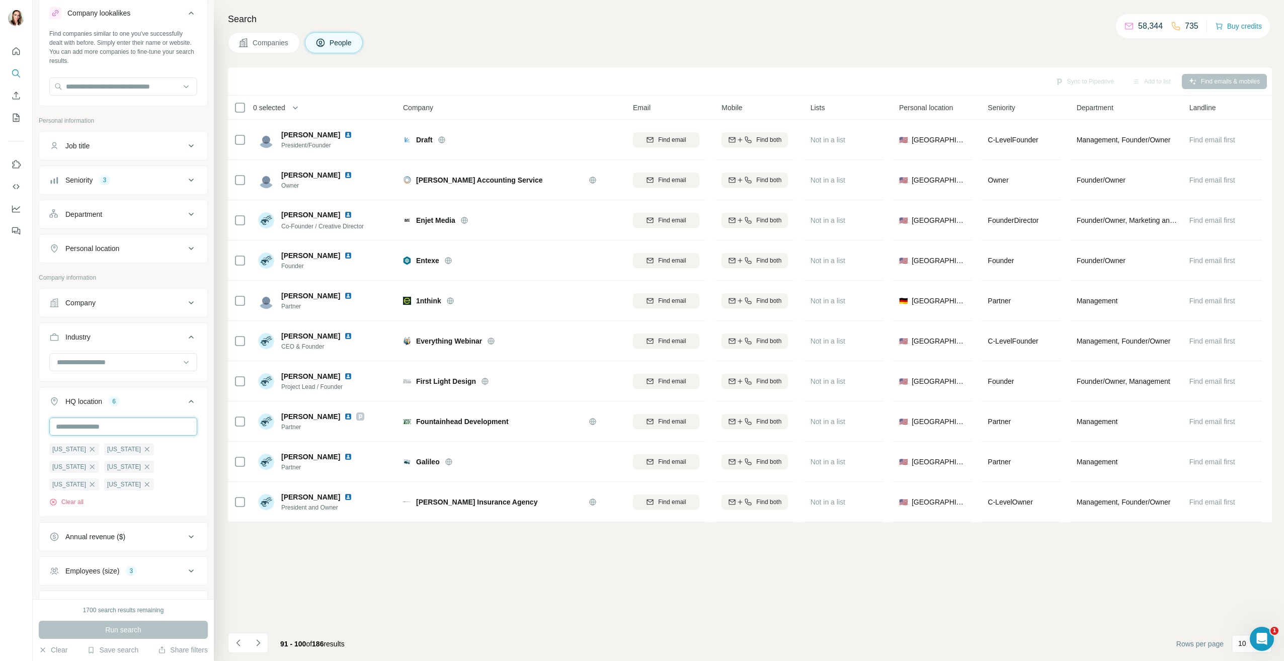
click at [105, 426] on input "text" at bounding box center [123, 427] width 148 height 18
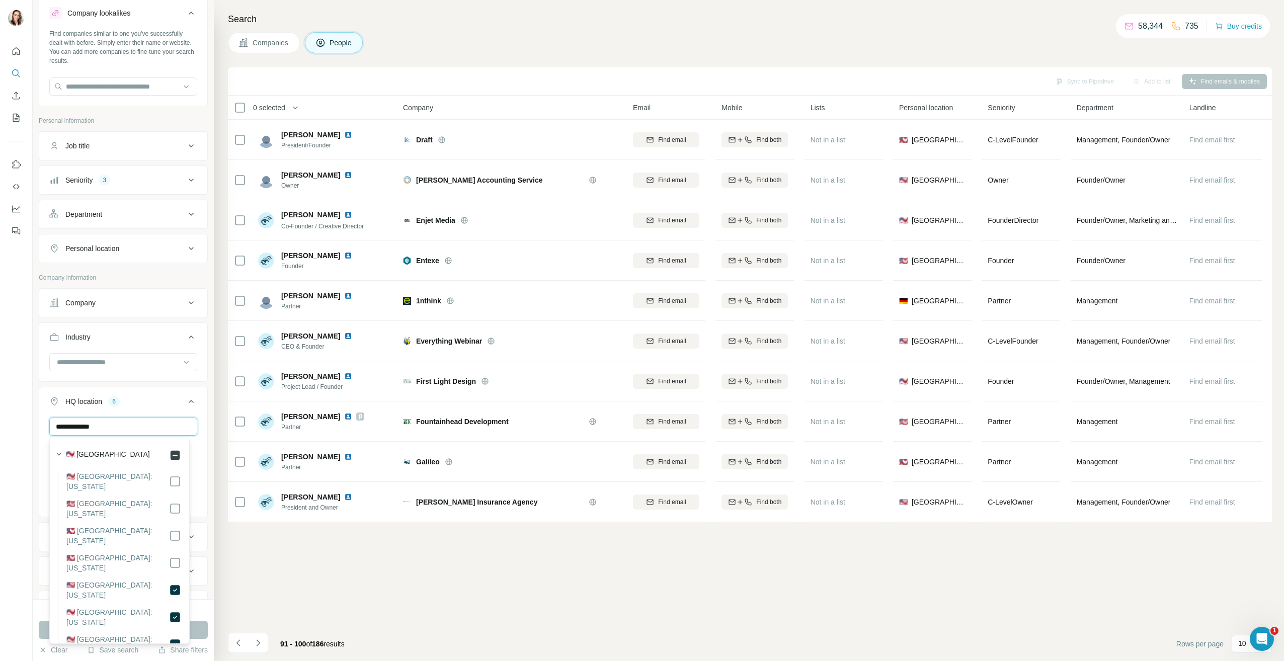
type input "**********"
click at [283, 592] on div "Sync to Pipedrive Add to list Find emails & mobiles 0 selected People Company E…" at bounding box center [750, 364] width 1044 height 594
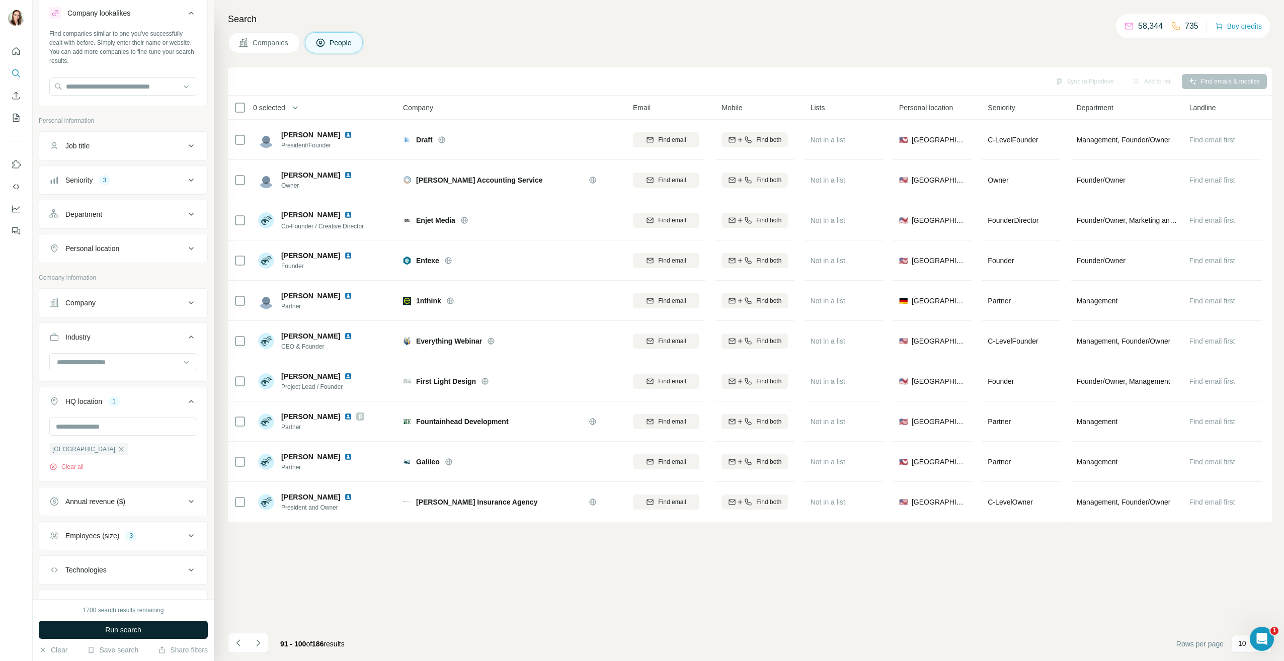
click at [145, 632] on button "Run search" at bounding box center [123, 630] width 169 height 18
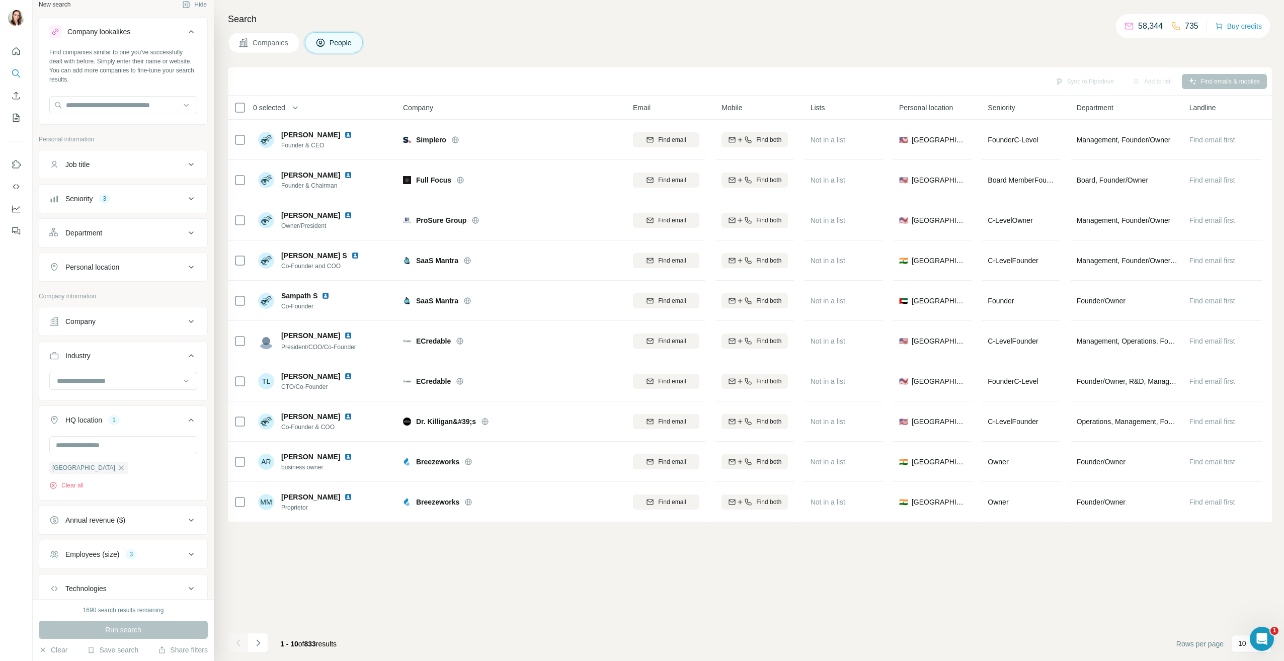
scroll to position [161, 0]
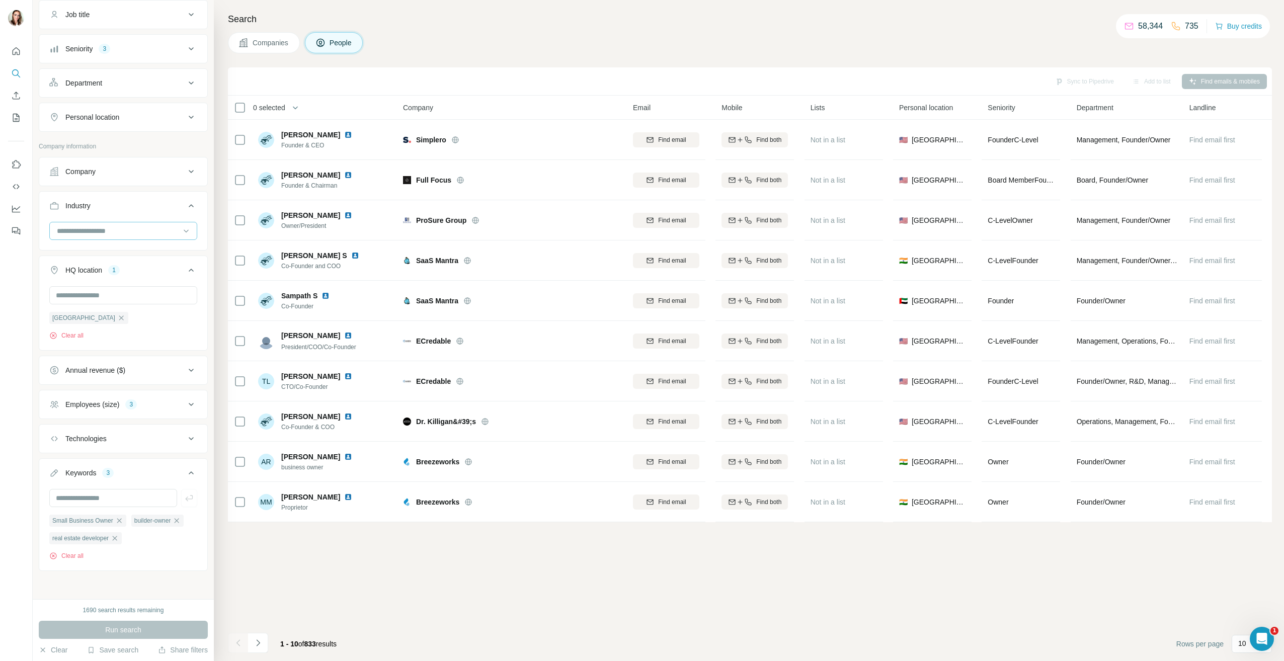
click at [149, 232] on input at bounding box center [118, 230] width 124 height 11
click at [136, 225] on input at bounding box center [118, 230] width 124 height 11
click at [143, 227] on input at bounding box center [118, 230] width 124 height 11
type input "*********"
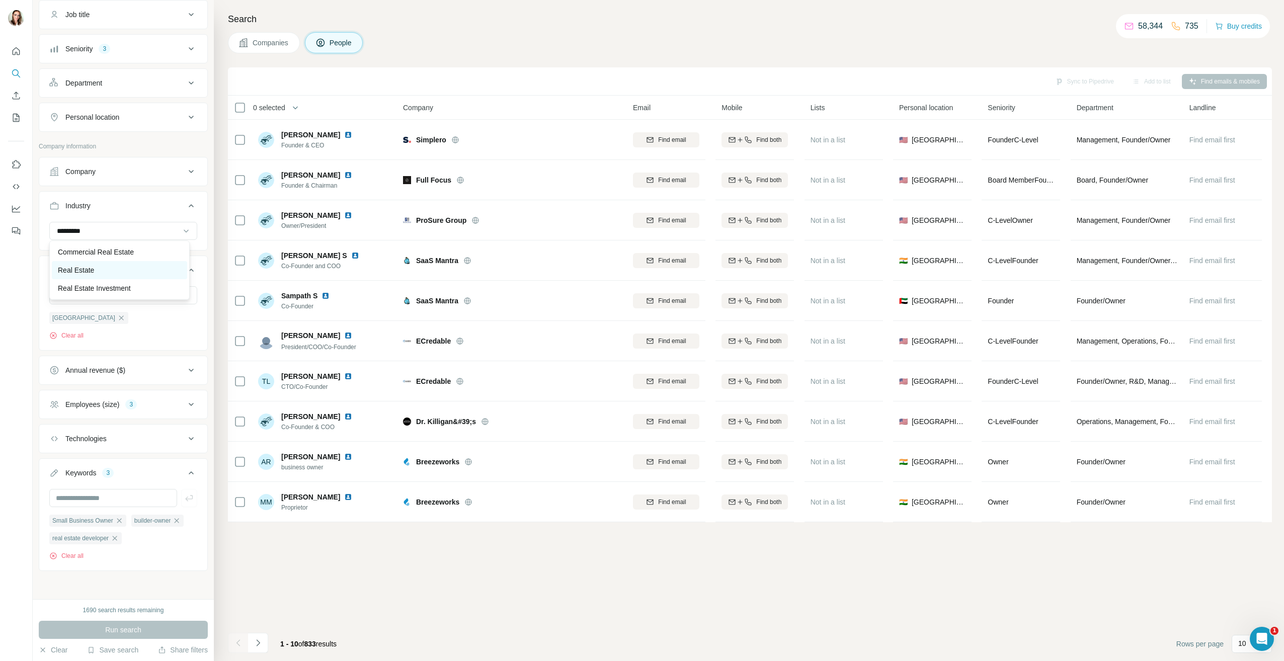
click at [137, 266] on div "Real Estate" at bounding box center [119, 270] width 123 height 10
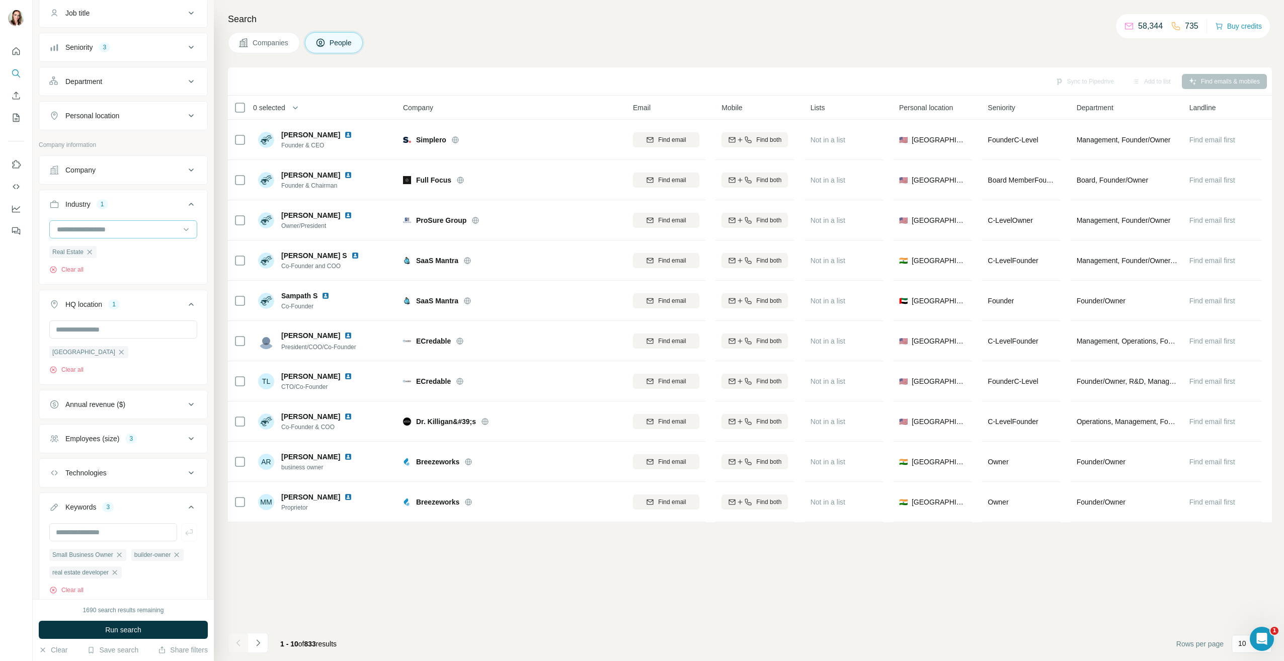
click at [119, 227] on input at bounding box center [118, 229] width 124 height 11
type input "**********"
click at [118, 248] on p "Commercial Real Estate" at bounding box center [96, 252] width 76 height 10
click at [116, 219] on button "Industry 2" at bounding box center [123, 206] width 168 height 28
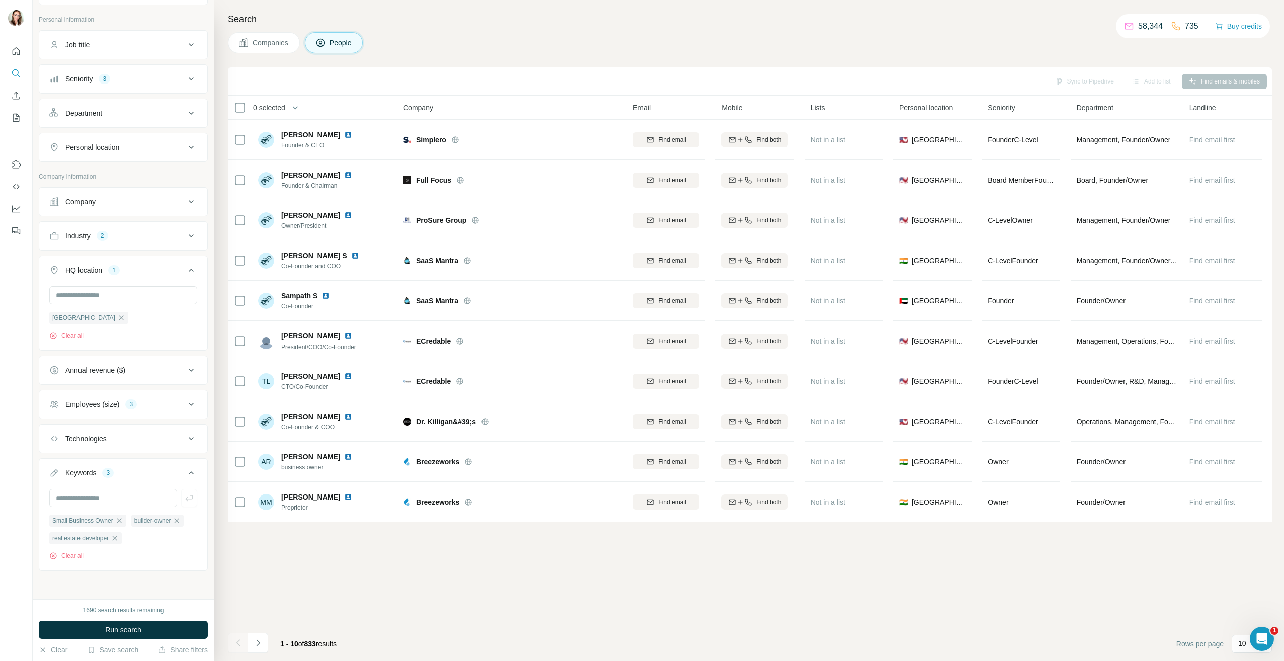
click at [111, 235] on div "Industry 2" at bounding box center [117, 236] width 136 height 10
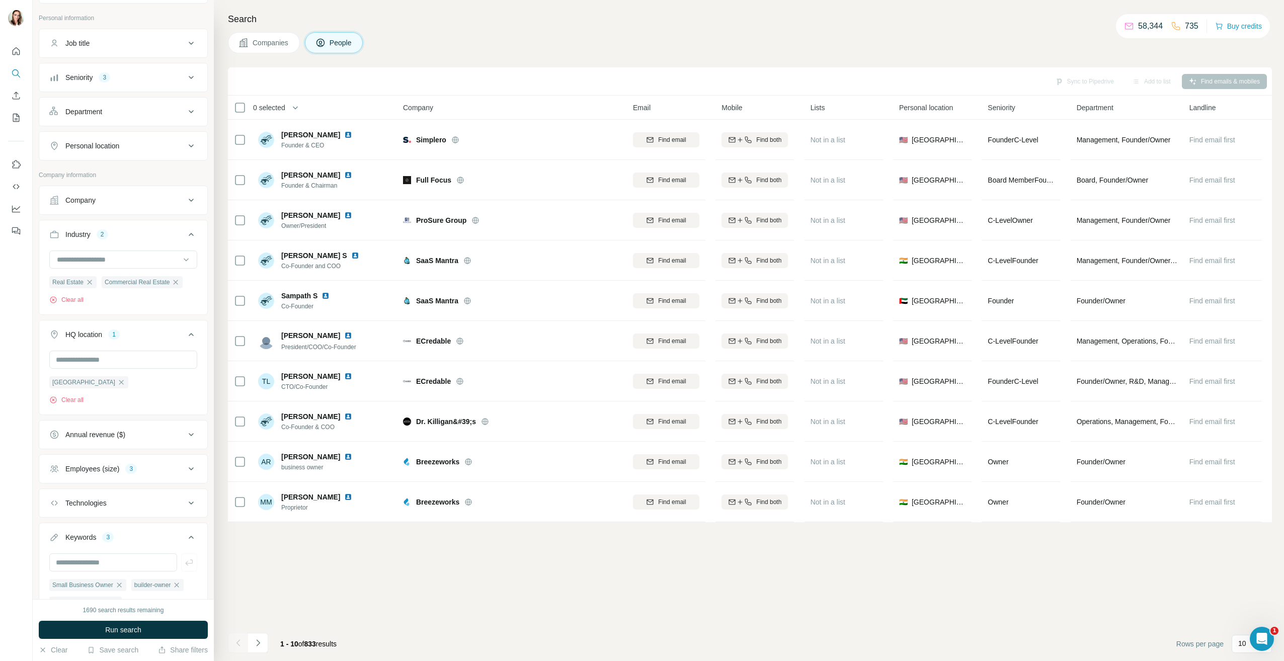
scroll to position [161, 0]
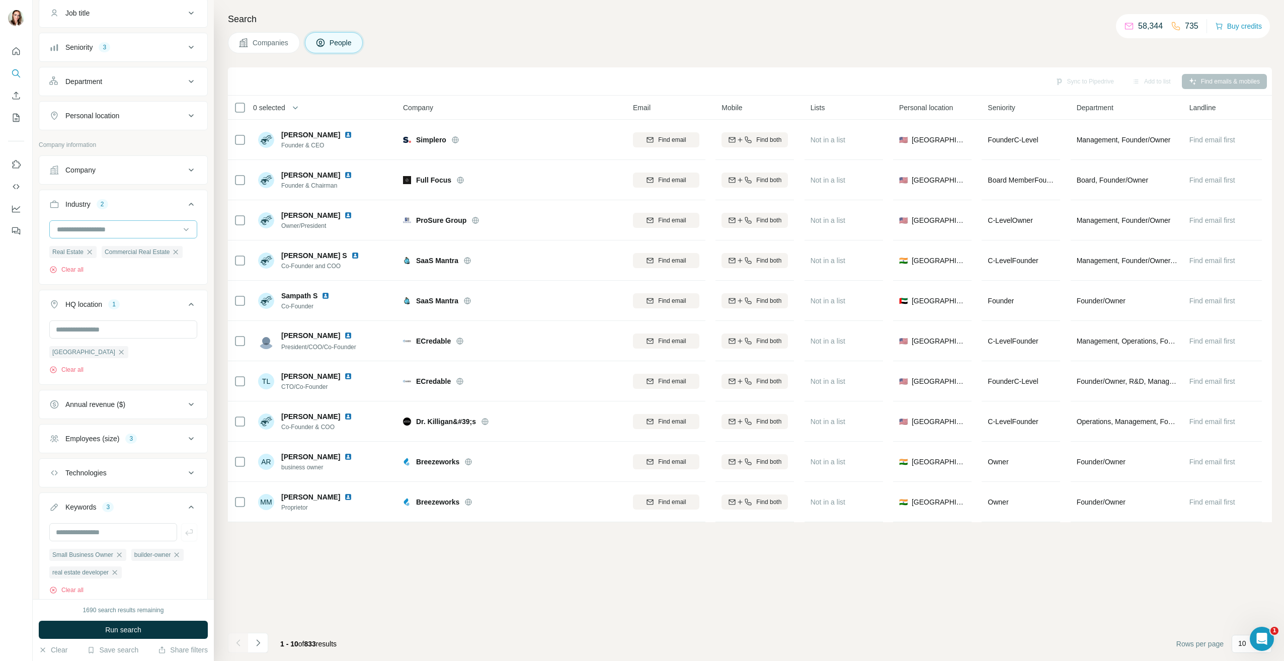
click at [122, 223] on div at bounding box center [118, 229] width 124 height 17
type input "**********"
click at [121, 288] on p "Real Estate Investment" at bounding box center [94, 288] width 73 height 10
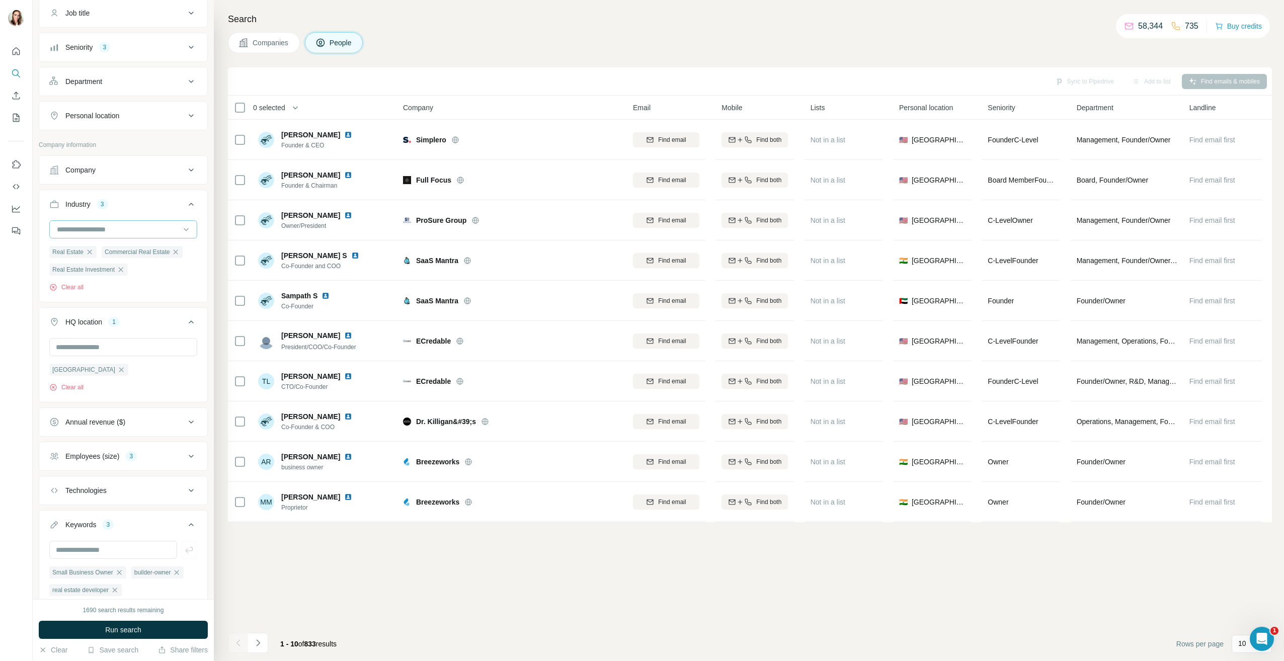
click at [104, 229] on input at bounding box center [118, 229] width 124 height 11
type input "**********"
click at [118, 292] on p "Property Development" at bounding box center [93, 288] width 70 height 10
click at [165, 628] on button "Run search" at bounding box center [123, 630] width 169 height 18
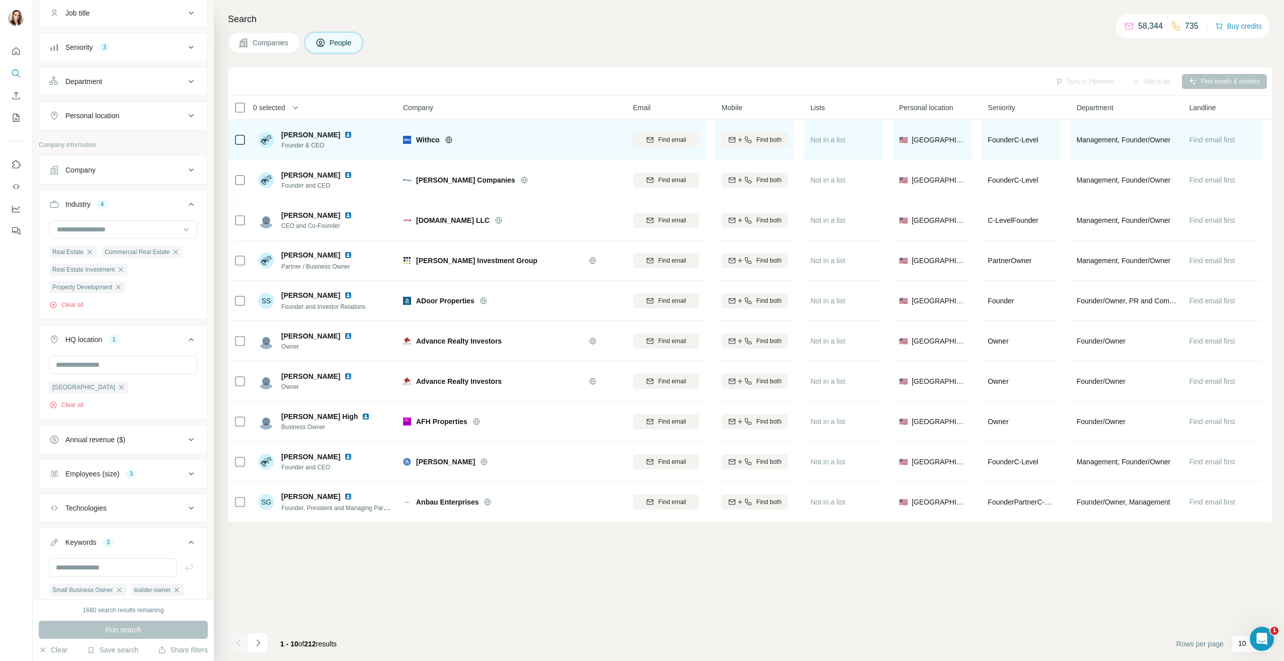
click at [344, 133] on img at bounding box center [348, 135] width 8 height 8
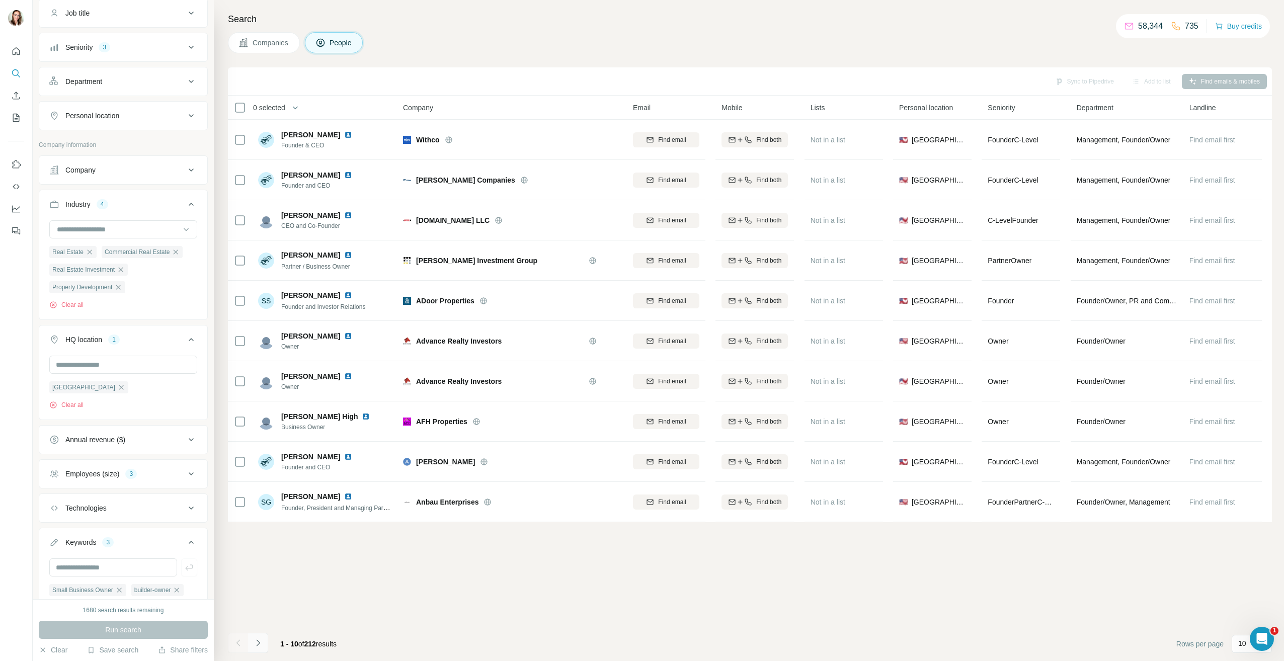
click at [254, 646] on icon "Navigate to next page" at bounding box center [258, 643] width 10 height 10
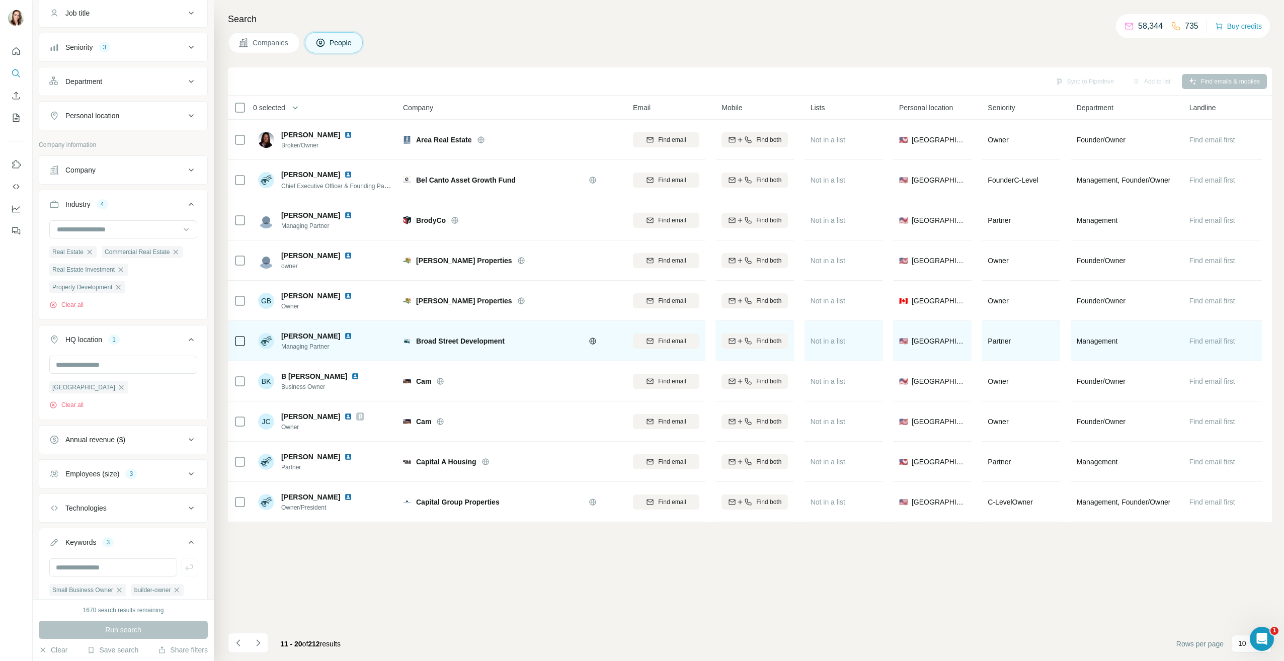
click at [344, 339] on img at bounding box center [348, 336] width 8 height 8
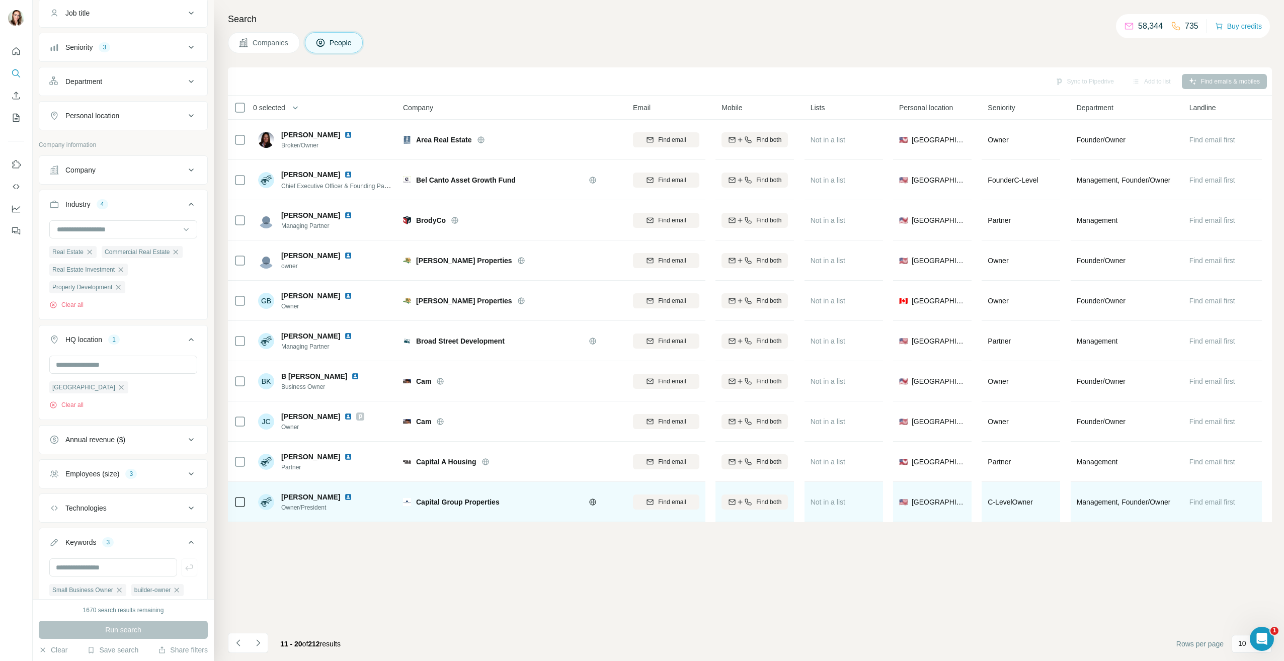
click at [344, 498] on img at bounding box center [348, 497] width 8 height 8
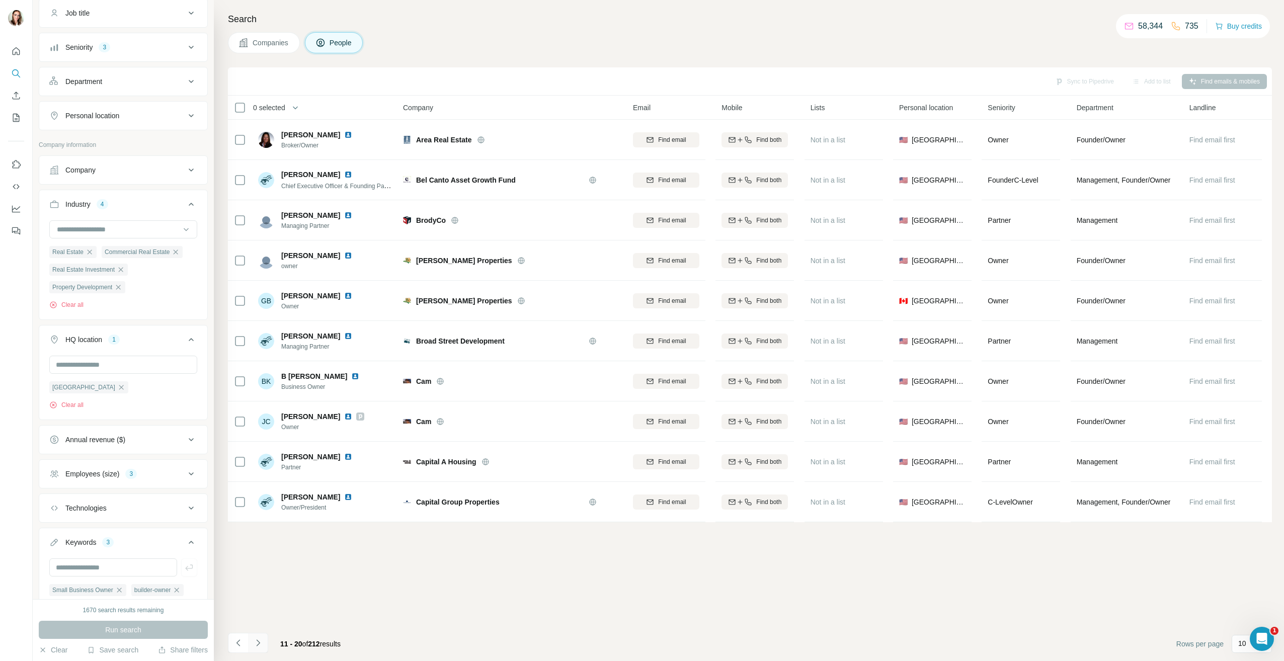
click at [254, 640] on icon "Navigate to next page" at bounding box center [258, 643] width 10 height 10
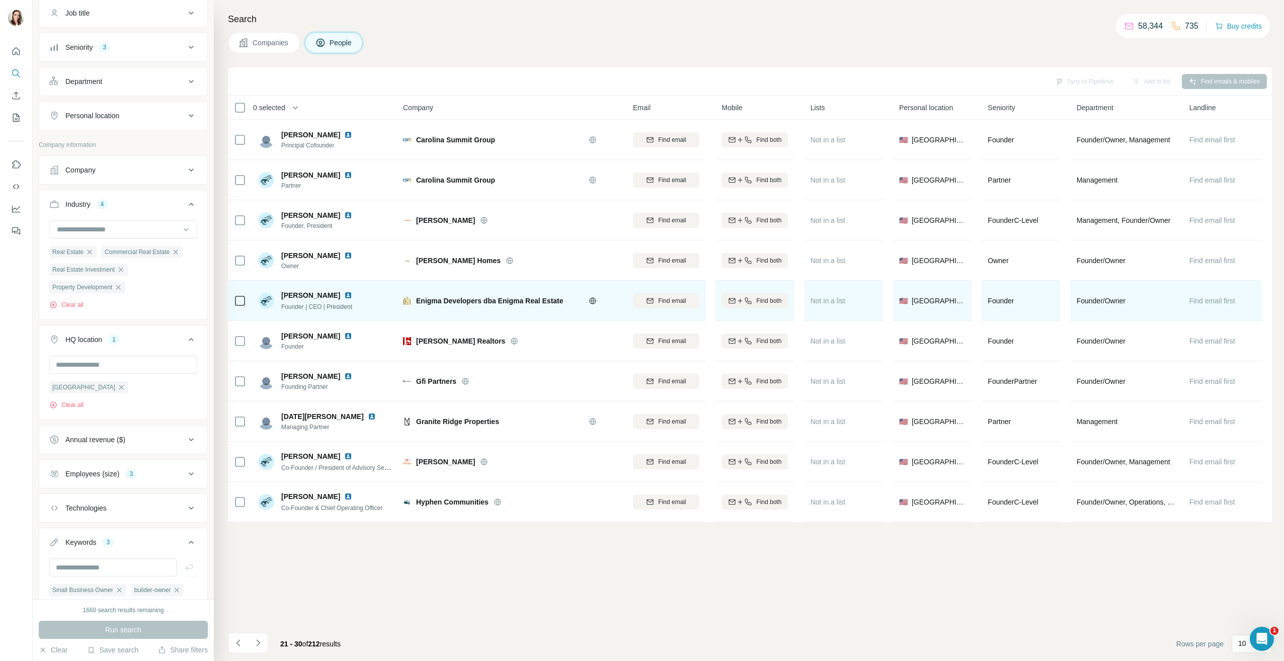
click at [344, 294] on img at bounding box center [348, 295] width 8 height 8
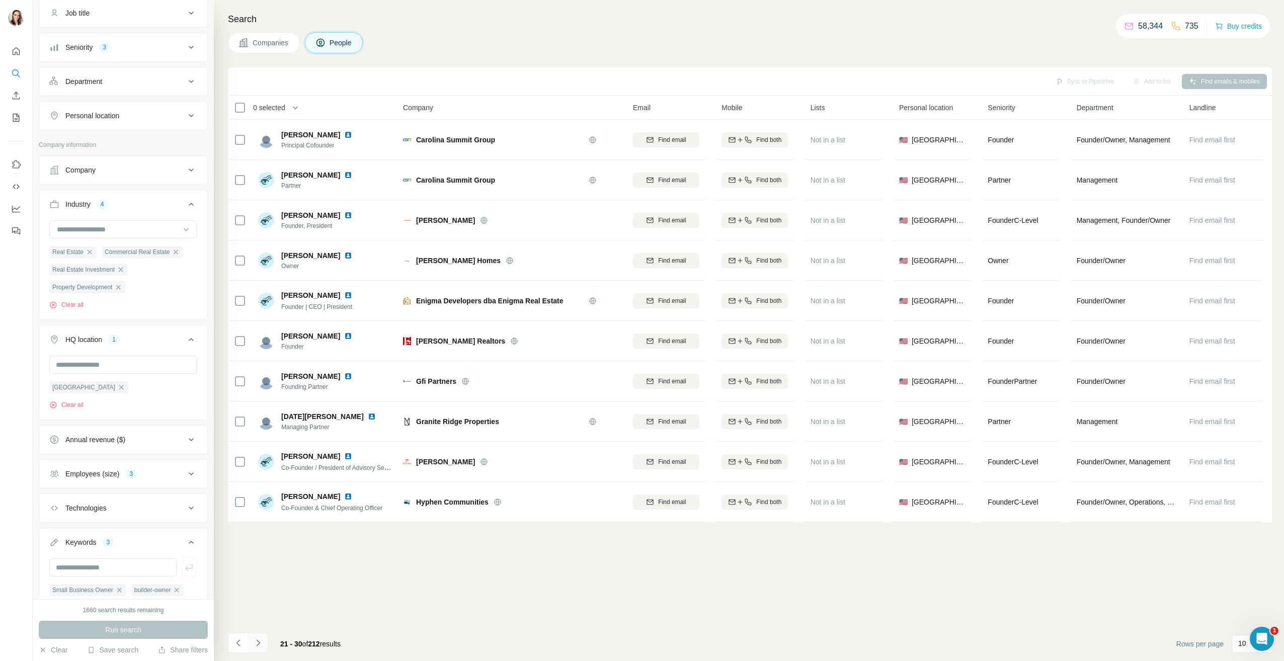
click at [255, 640] on icon "Navigate to next page" at bounding box center [258, 643] width 10 height 10
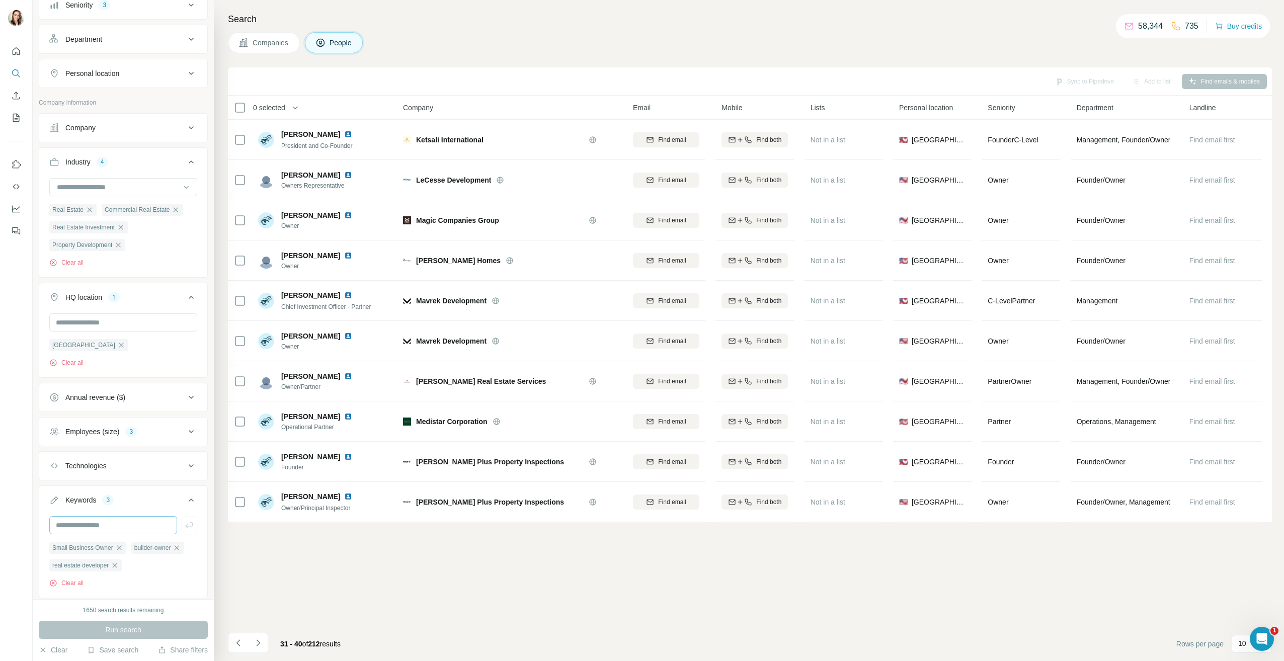
scroll to position [233, 0]
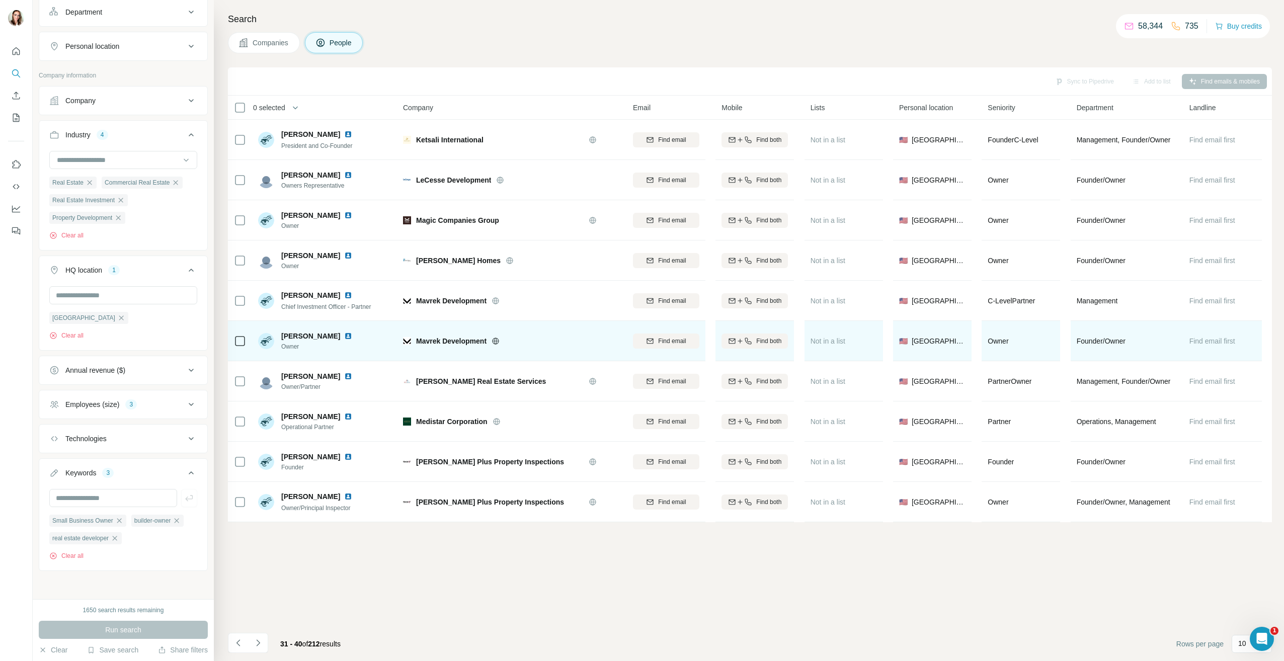
click at [344, 334] on img at bounding box center [348, 336] width 8 height 8
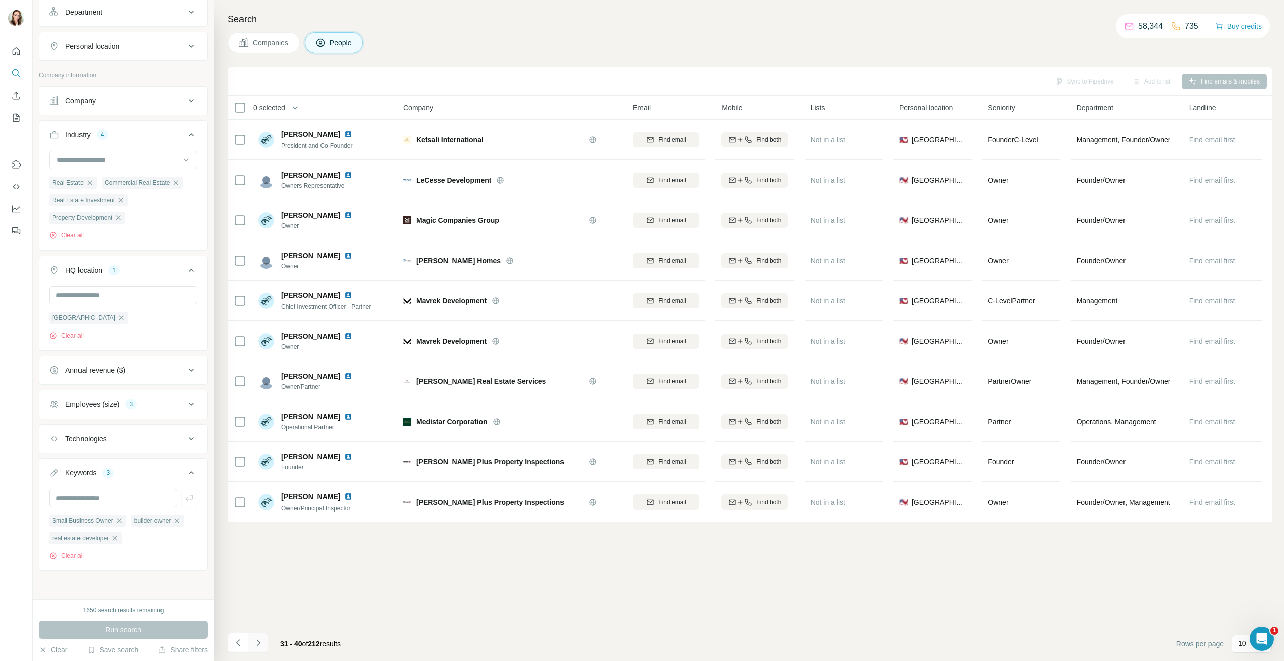
click at [260, 643] on icon "Navigate to next page" at bounding box center [258, 643] width 10 height 10
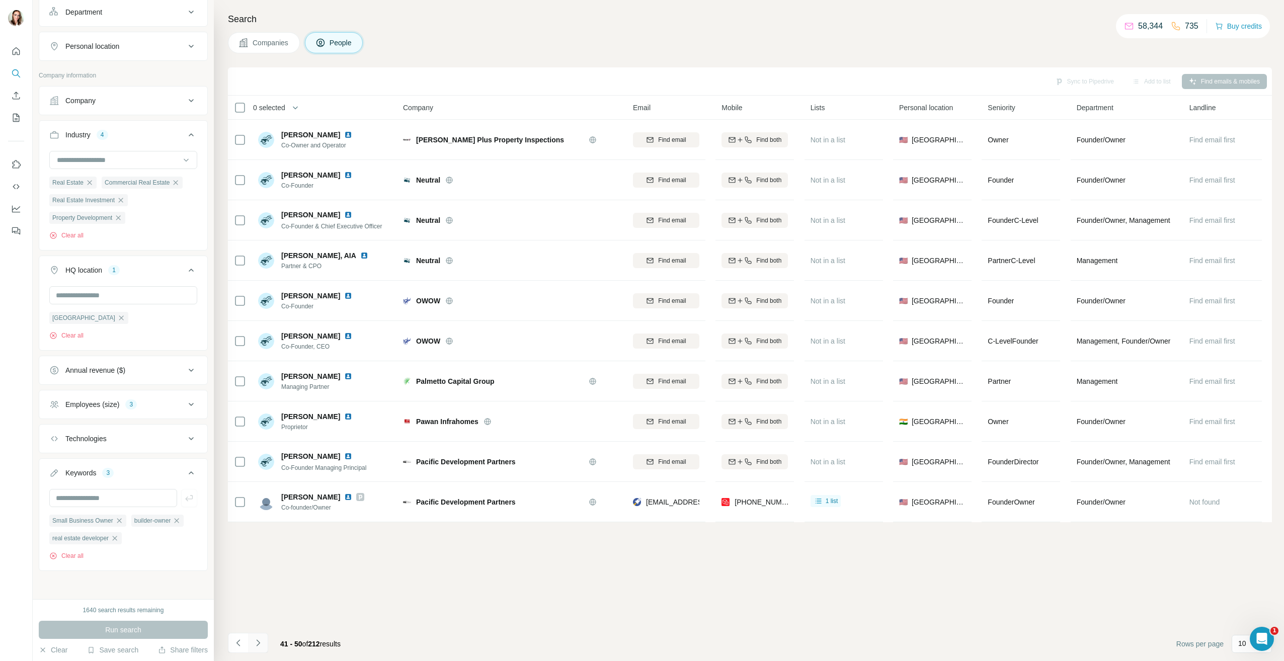
click at [260, 643] on icon "Navigate to next page" at bounding box center [258, 643] width 10 height 10
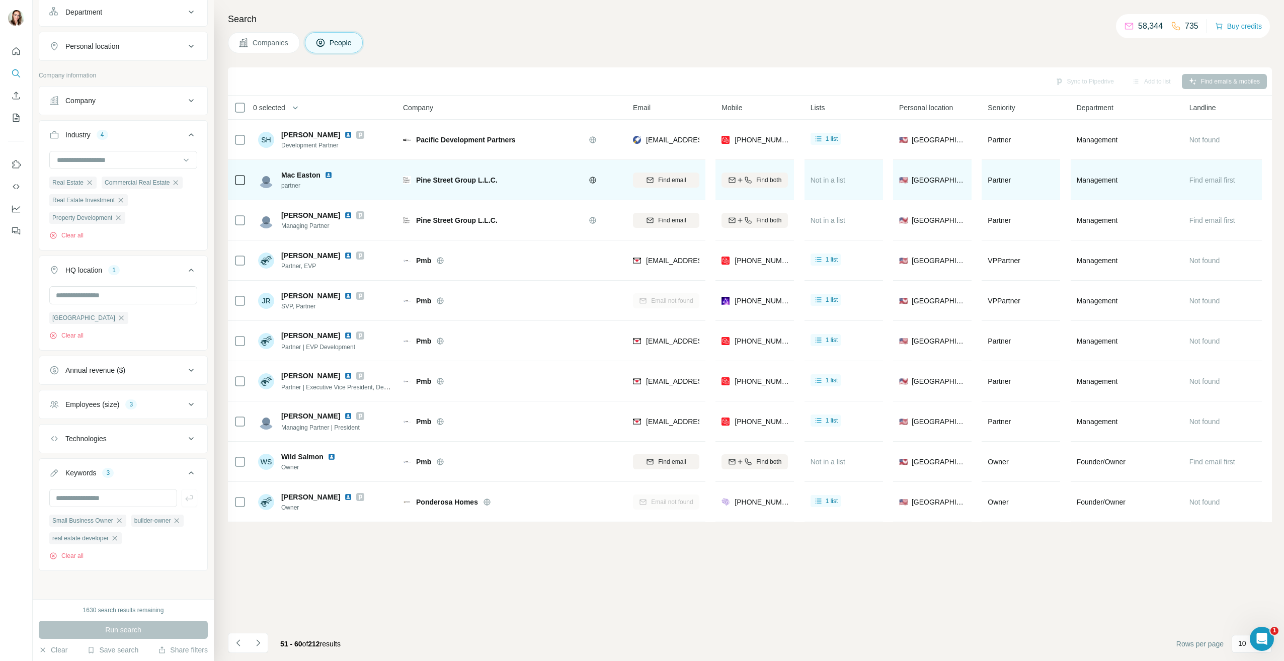
click at [328, 176] on img at bounding box center [329, 175] width 8 height 8
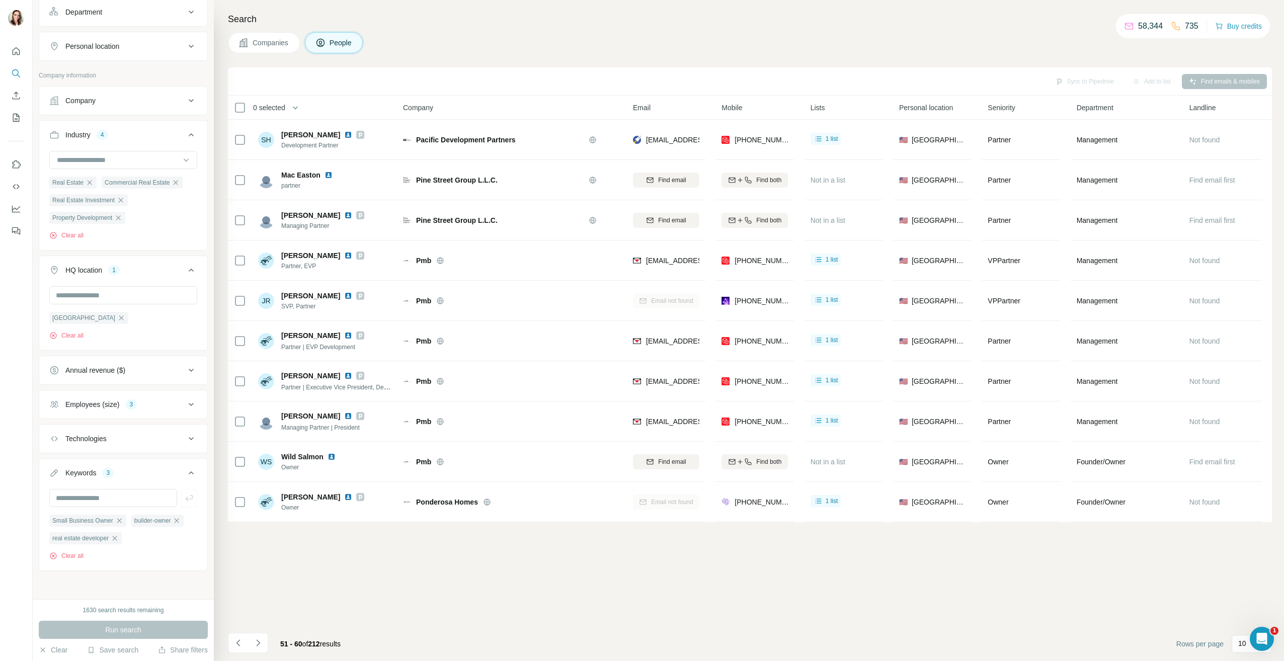
click at [257, 642] on icon "Navigate to next page" at bounding box center [258, 643] width 10 height 10
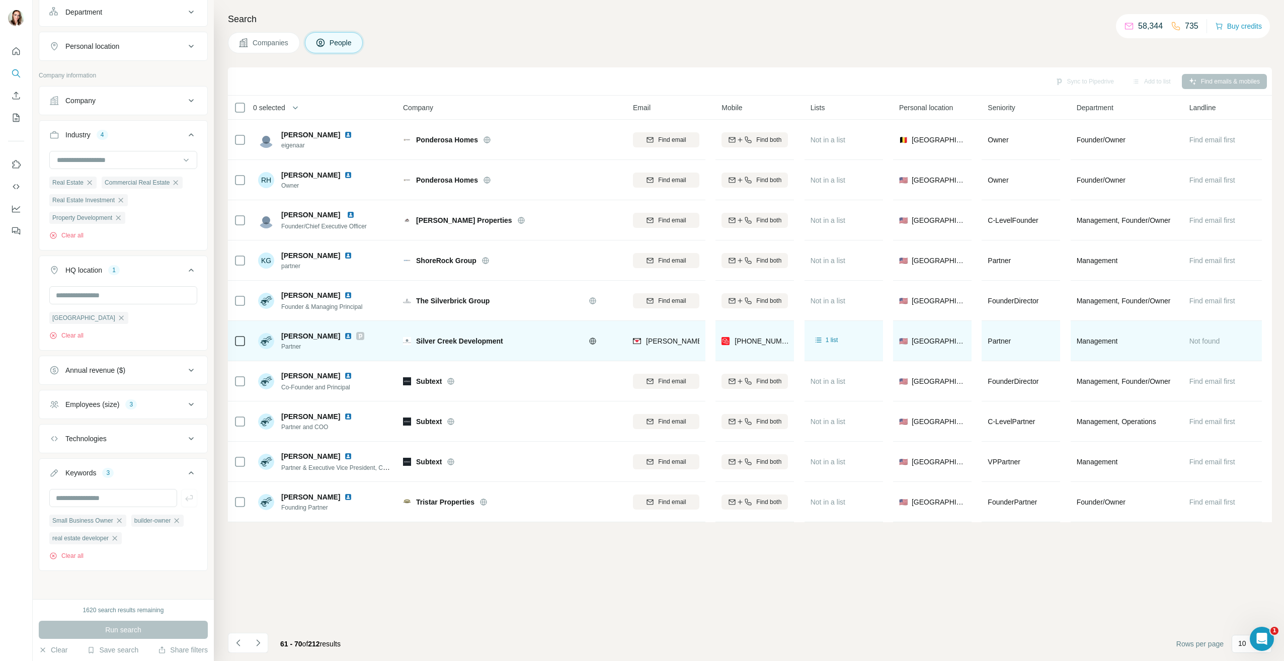
click at [344, 339] on img at bounding box center [348, 336] width 8 height 8
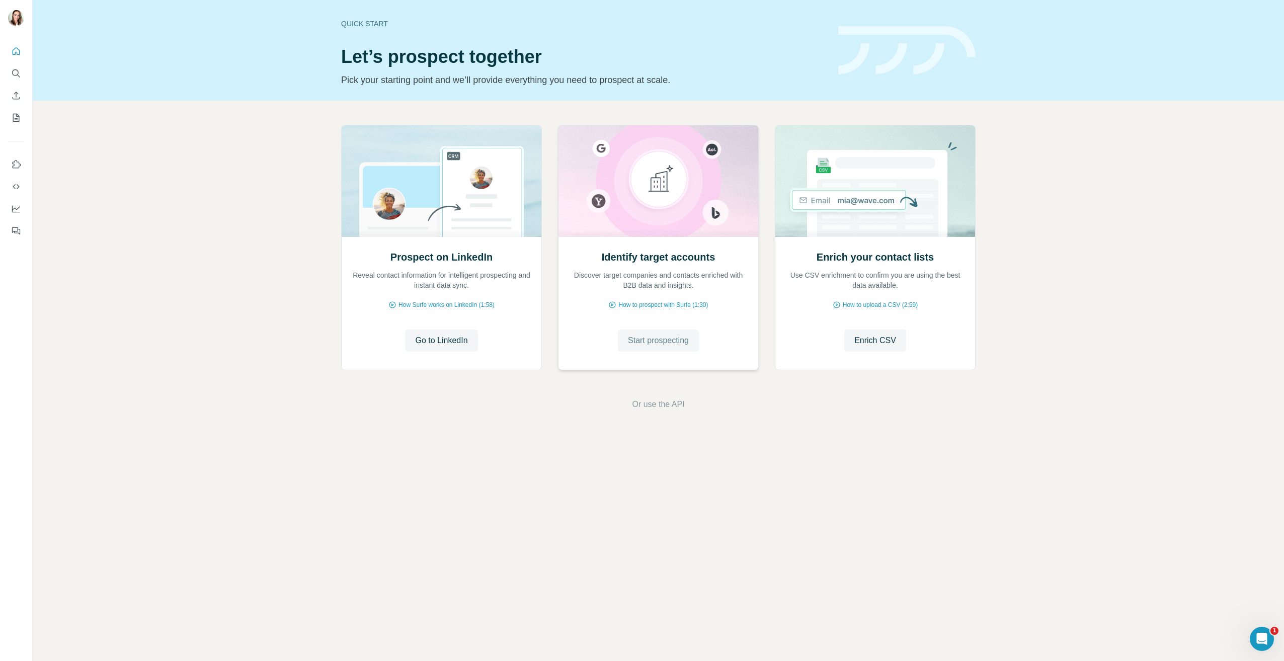
click at [662, 339] on span "Start prospecting" at bounding box center [658, 341] width 61 height 12
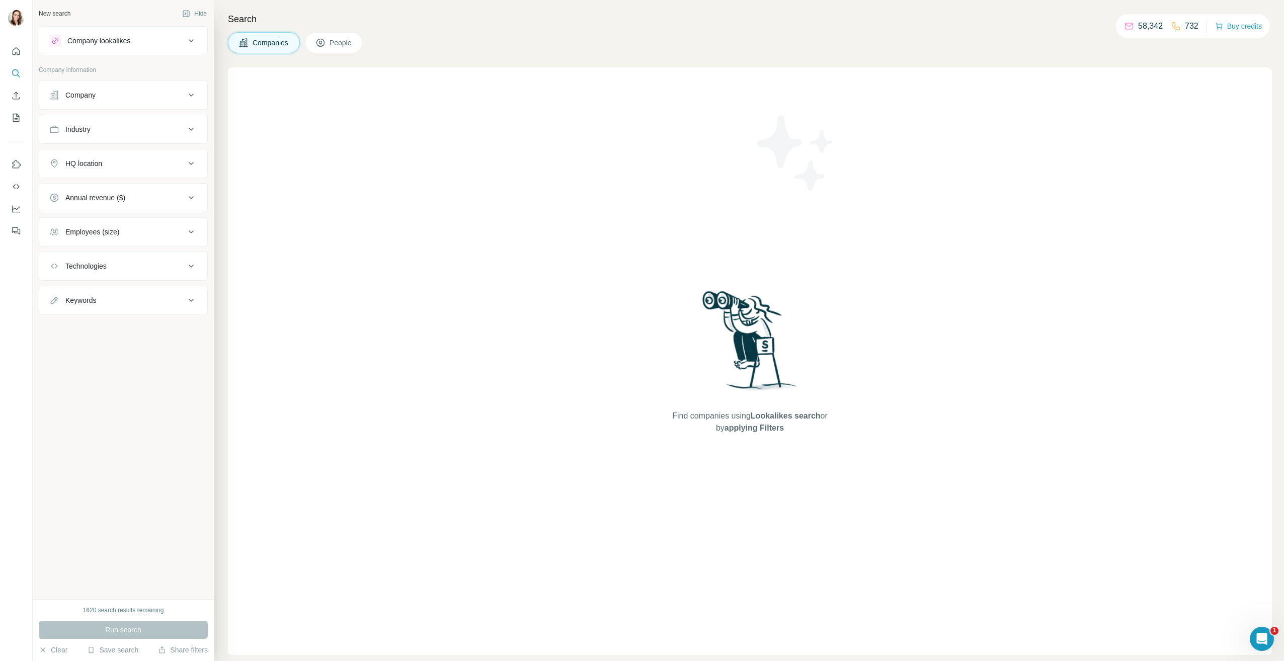
click at [116, 306] on button "Keywords" at bounding box center [123, 300] width 168 height 24
click at [130, 327] on input "text" at bounding box center [113, 326] width 128 height 18
type input "**********"
click at [194, 324] on icon "button" at bounding box center [189, 326] width 10 height 10
click at [116, 325] on input "text" at bounding box center [113, 326] width 128 height 18
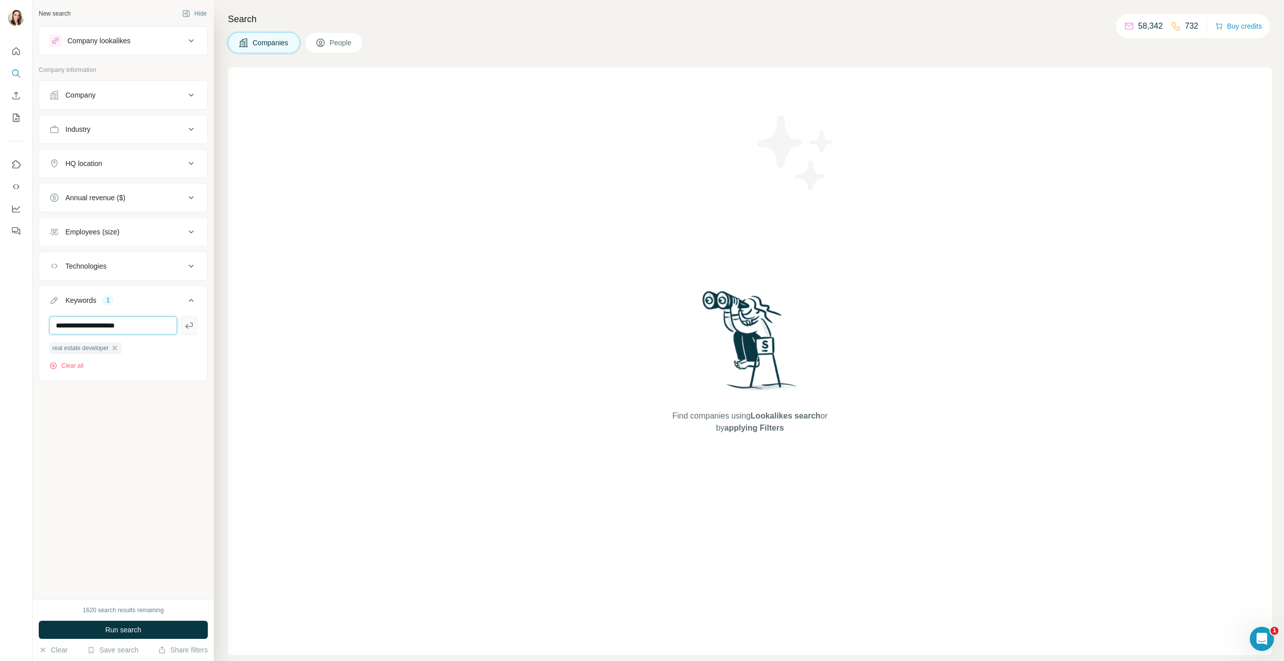
type input "**********"
click at [188, 329] on icon "button" at bounding box center [189, 326] width 10 height 10
click at [133, 133] on div "Industry" at bounding box center [117, 129] width 136 height 10
click at [119, 154] on input at bounding box center [118, 154] width 124 height 11
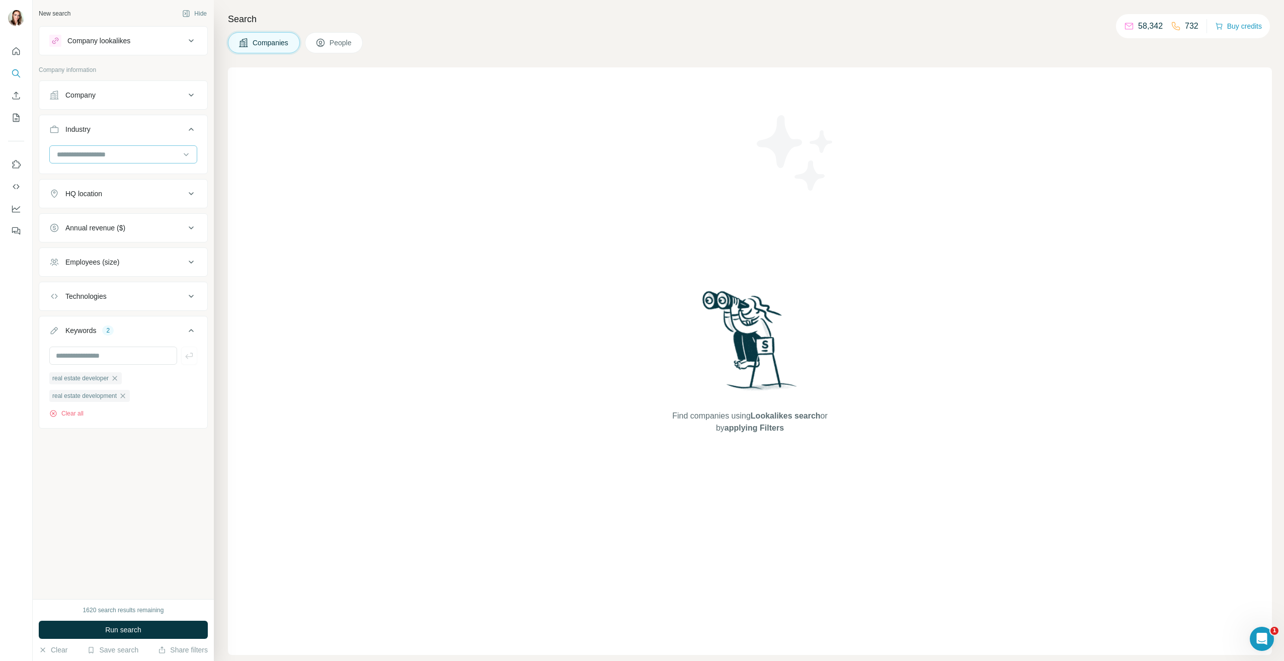
drag, startPoint x: 119, startPoint y: 154, endPoint x: 78, endPoint y: 160, distance: 41.8
click at [63, 149] on div at bounding box center [118, 154] width 124 height 17
click at [82, 158] on input at bounding box center [118, 154] width 124 height 11
click at [84, 157] on input at bounding box center [118, 154] width 124 height 11
type input "**********"
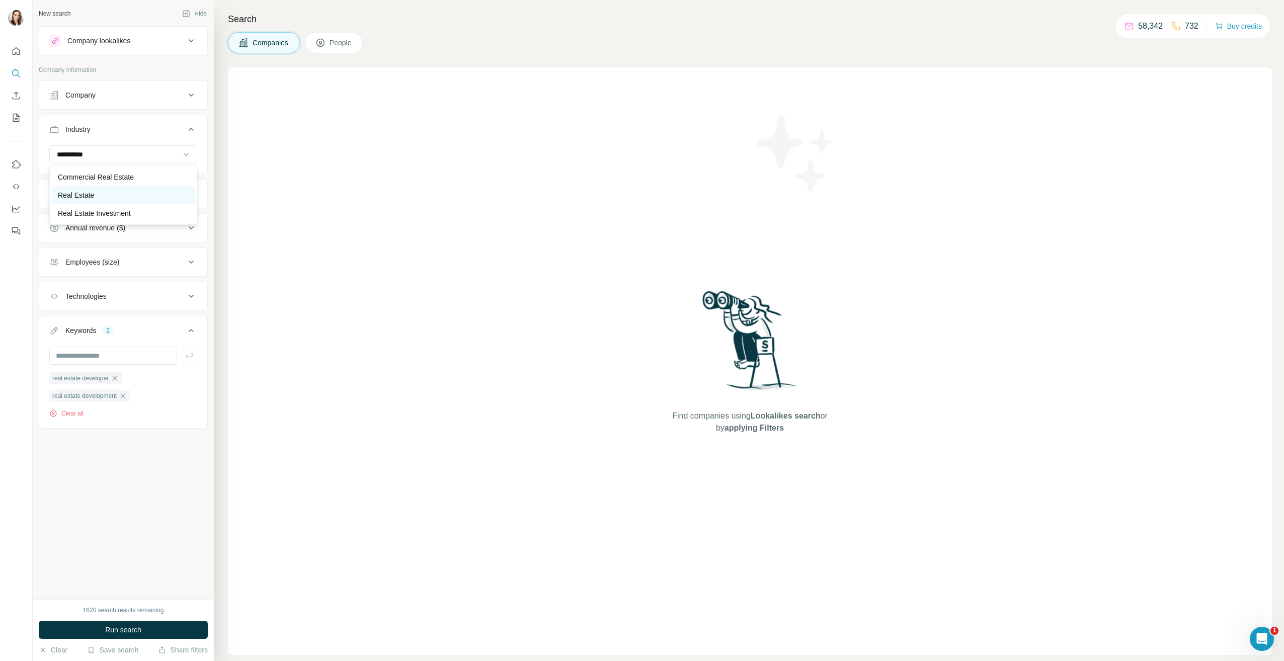
click at [93, 197] on p "Real Estate" at bounding box center [76, 195] width 36 height 10
click at [105, 153] on input at bounding box center [118, 154] width 124 height 11
click at [102, 153] on input at bounding box center [118, 154] width 124 height 11
click at [92, 154] on input at bounding box center [118, 154] width 124 height 11
click at [91, 152] on input at bounding box center [118, 154] width 124 height 11
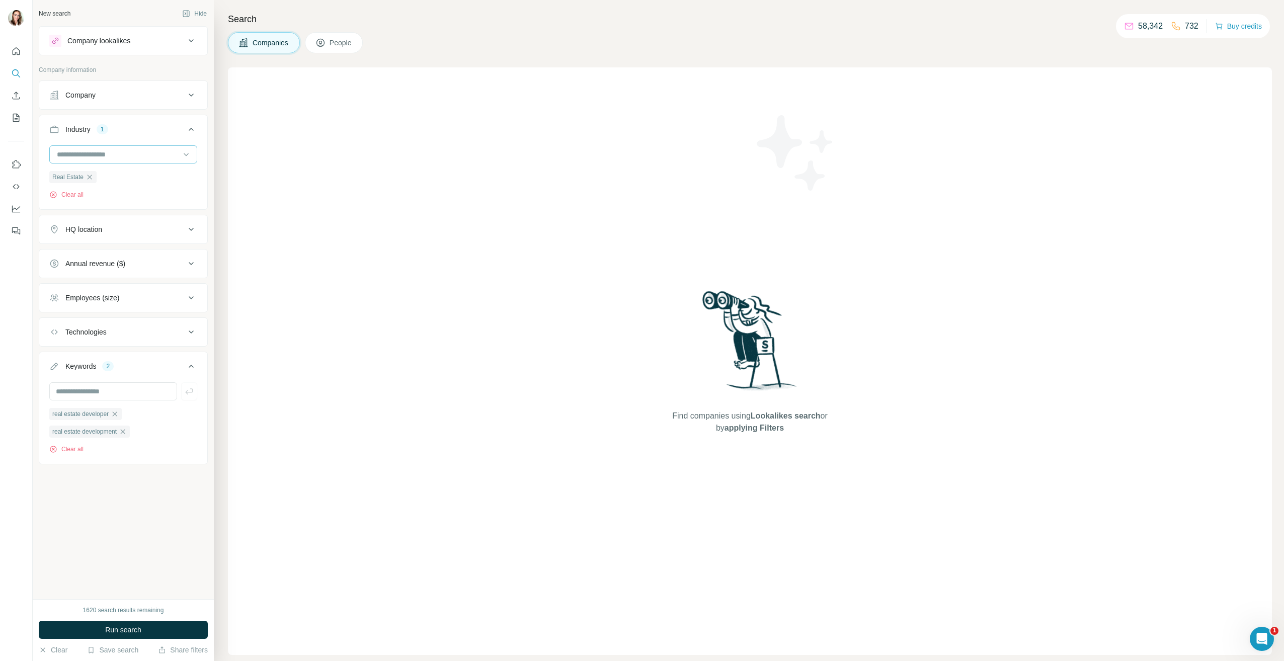
click at [91, 152] on input at bounding box center [118, 154] width 124 height 11
click at [68, 153] on input at bounding box center [118, 154] width 124 height 11
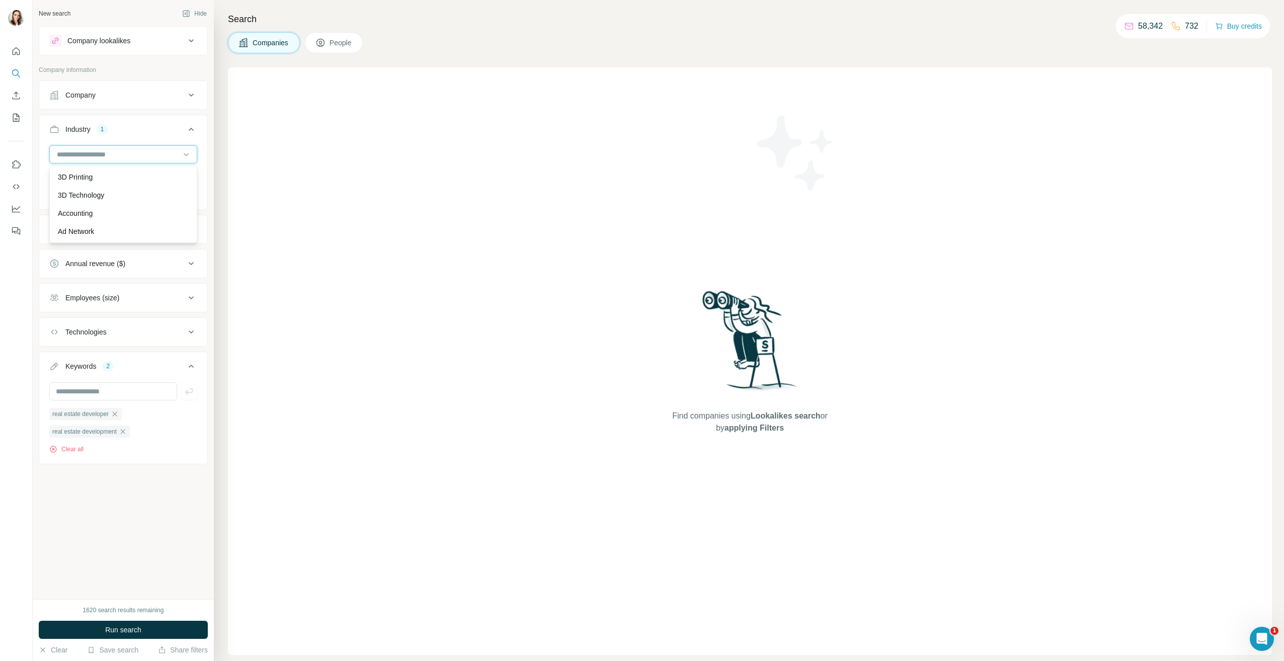
click at [68, 153] on input at bounding box center [118, 154] width 124 height 11
click at [72, 153] on input at bounding box center [118, 154] width 124 height 11
click at [184, 153] on icon at bounding box center [186, 154] width 10 height 10
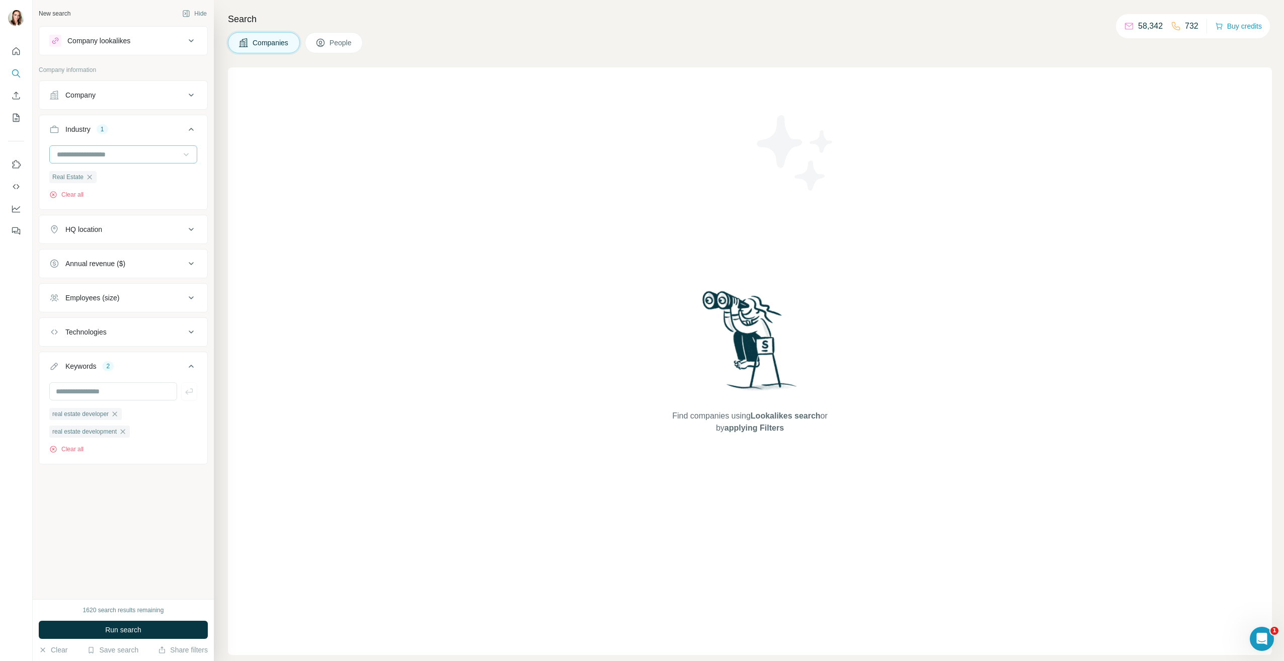
click at [135, 154] on input at bounding box center [118, 154] width 124 height 11
click at [135, 208] on div "Property Development" at bounding box center [123, 203] width 131 height 10
click at [127, 232] on div "HQ location" at bounding box center [117, 229] width 136 height 10
click at [125, 252] on input "text" at bounding box center [123, 255] width 148 height 18
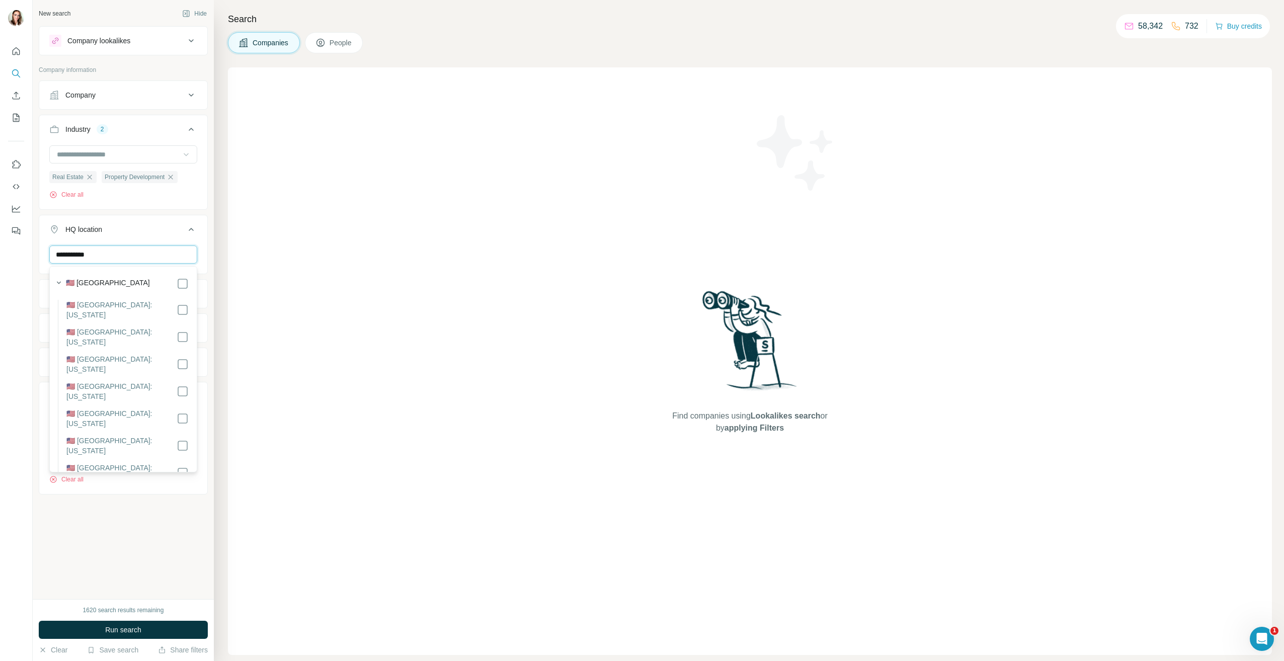
type input "**********"
click at [172, 232] on div "HQ location 1" at bounding box center [117, 229] width 136 height 10
click at [181, 300] on div "Employees (size)" at bounding box center [117, 298] width 136 height 10
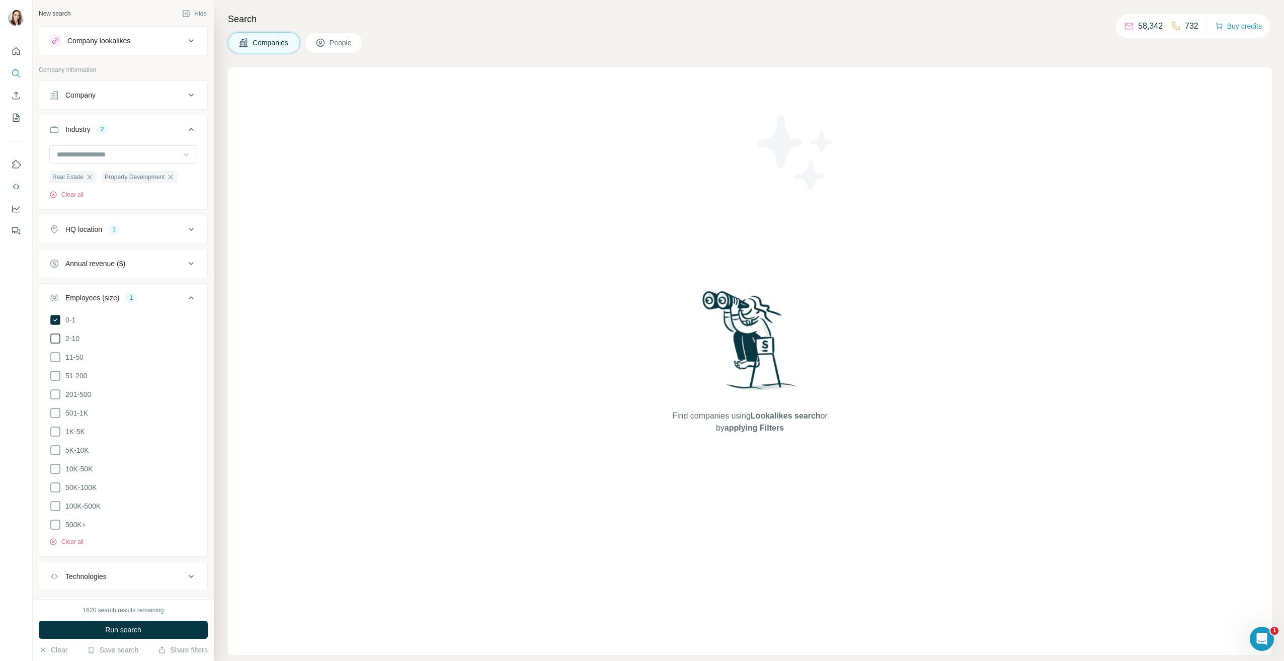
click at [57, 339] on icon at bounding box center [55, 339] width 12 height 12
click at [54, 358] on icon at bounding box center [55, 357] width 12 height 12
click at [188, 299] on icon at bounding box center [191, 298] width 12 height 12
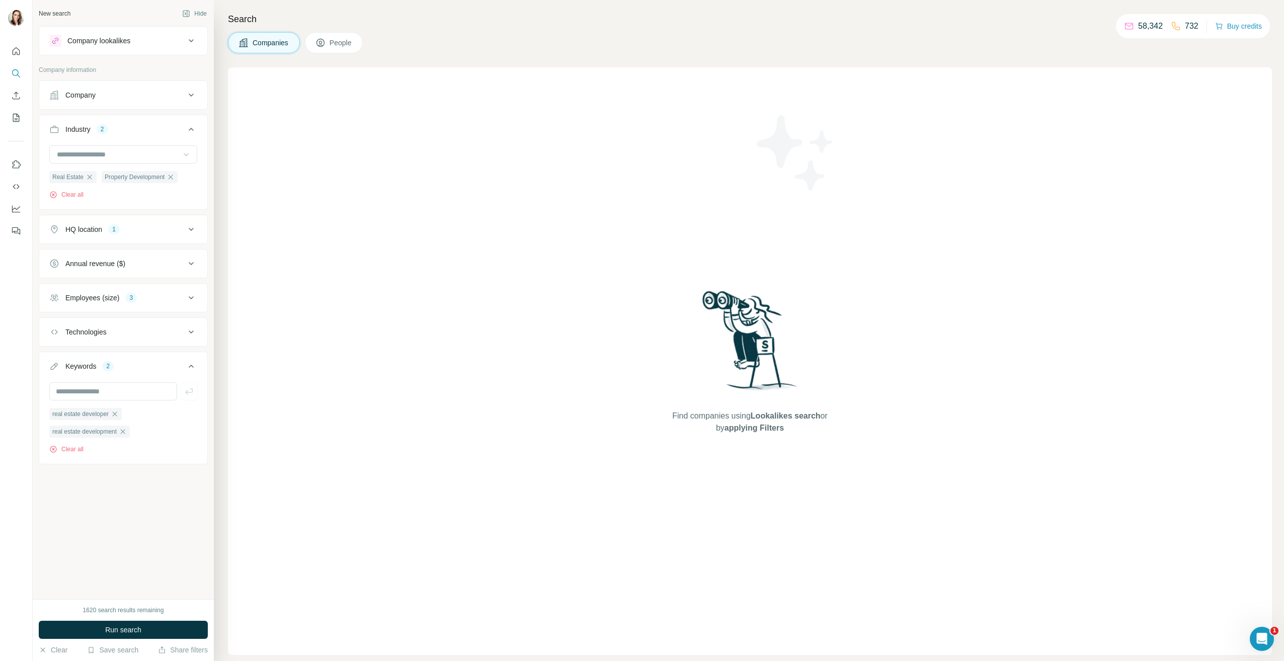
click at [187, 335] on icon at bounding box center [191, 332] width 12 height 12
click at [190, 333] on icon at bounding box center [191, 332] width 5 height 3
drag, startPoint x: 196, startPoint y: 100, endPoint x: 194, endPoint y: 93, distance: 7.0
click at [196, 99] on icon at bounding box center [191, 95] width 12 height 12
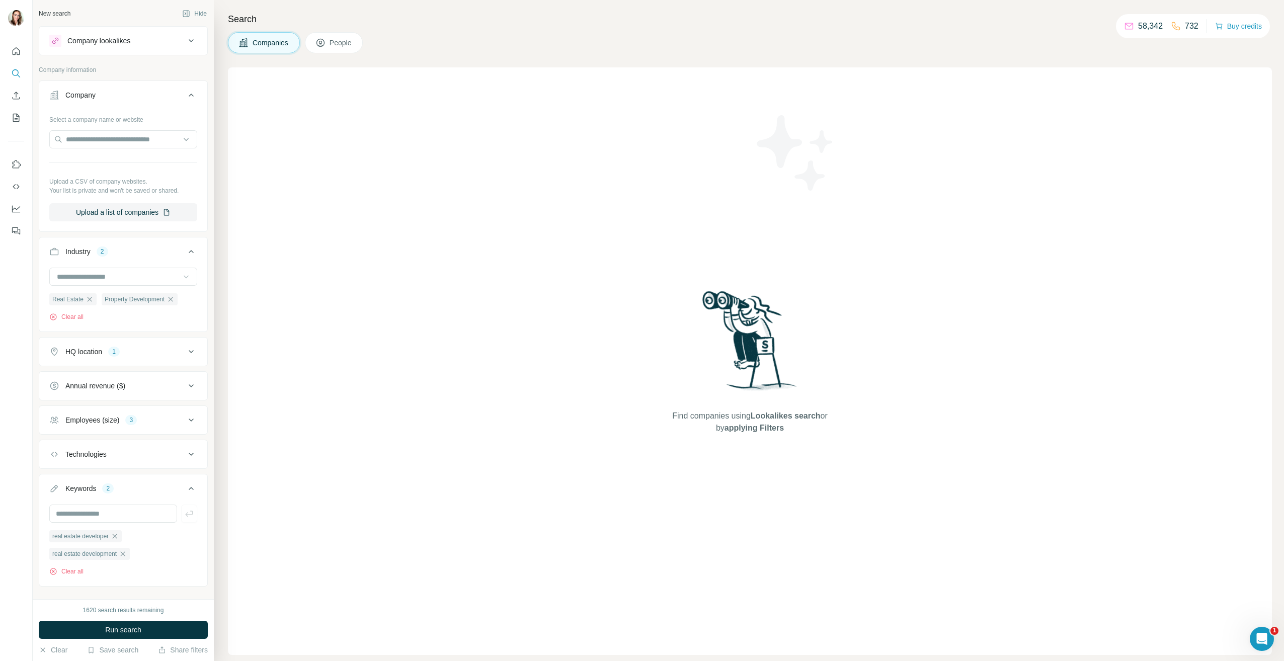
click at [193, 93] on button "Company" at bounding box center [123, 97] width 168 height 28
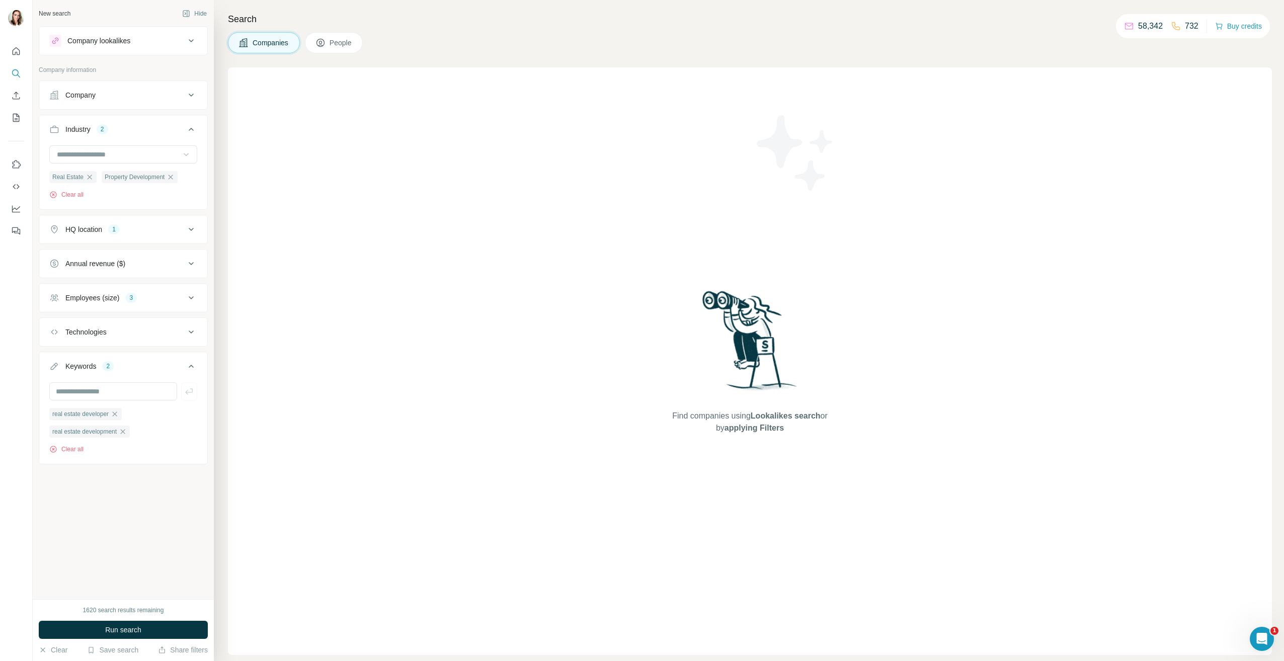
click at [119, 638] on button "Run search" at bounding box center [123, 630] width 169 height 18
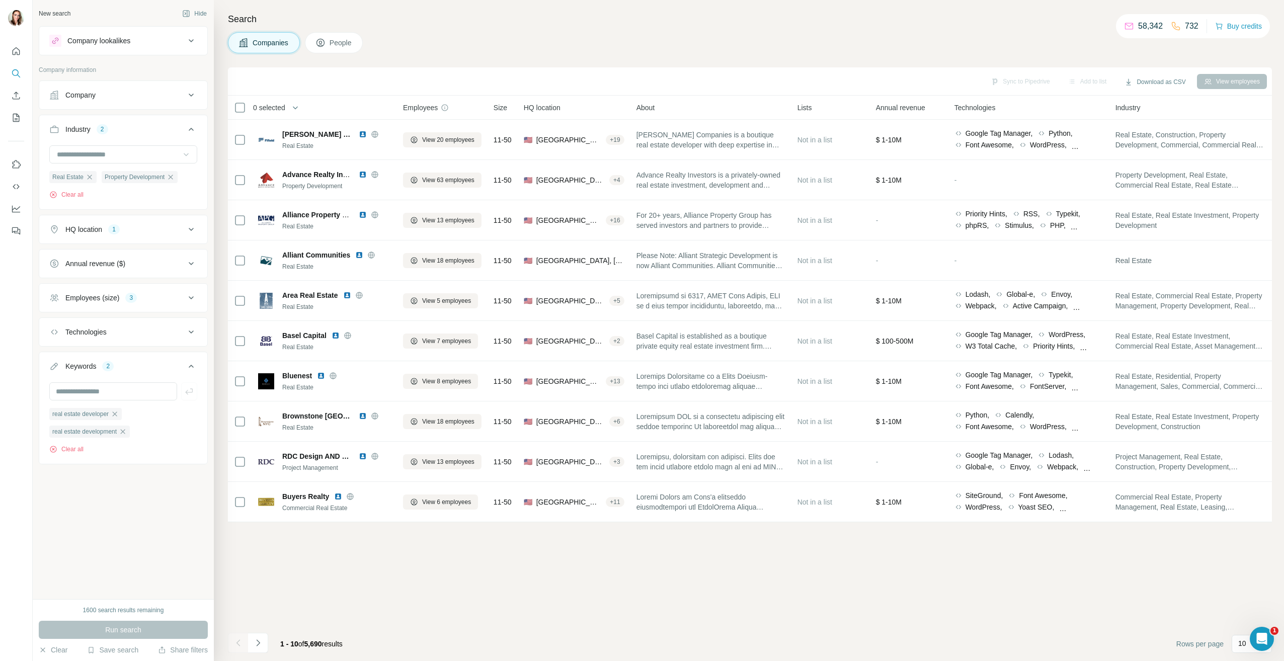
click at [352, 42] on span "People" at bounding box center [341, 43] width 23 height 10
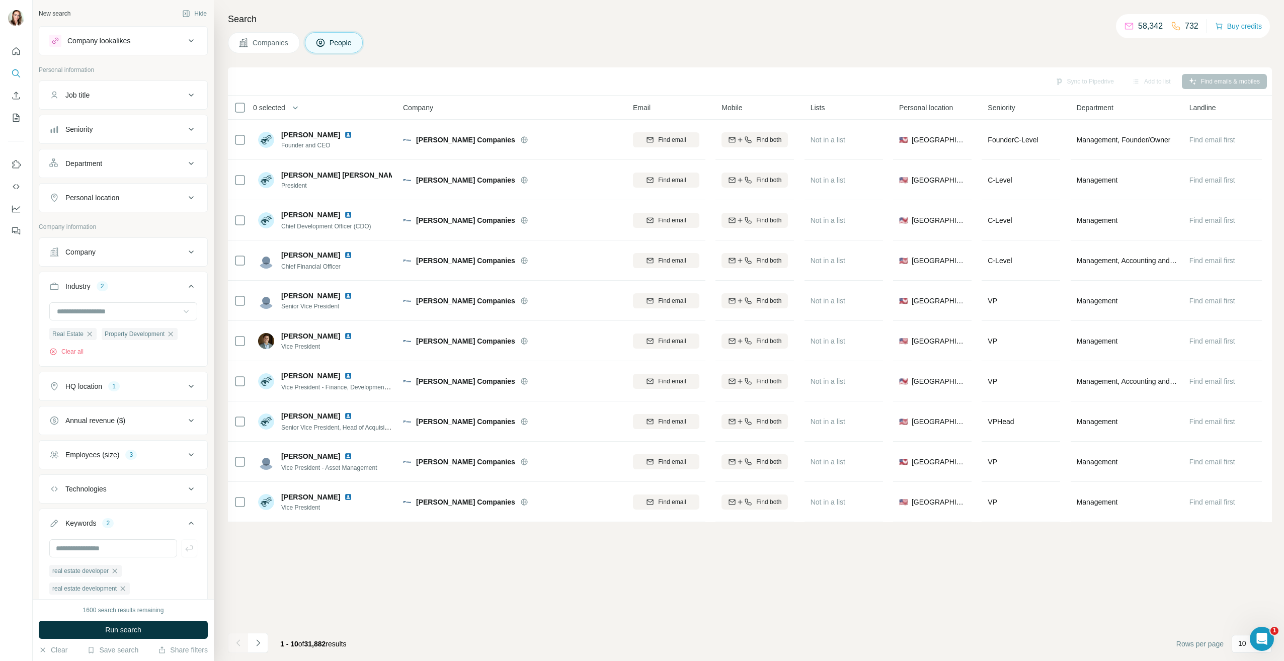
click at [137, 161] on div "Department" at bounding box center [117, 164] width 136 height 10
click at [142, 129] on div "Seniority" at bounding box center [117, 129] width 136 height 10
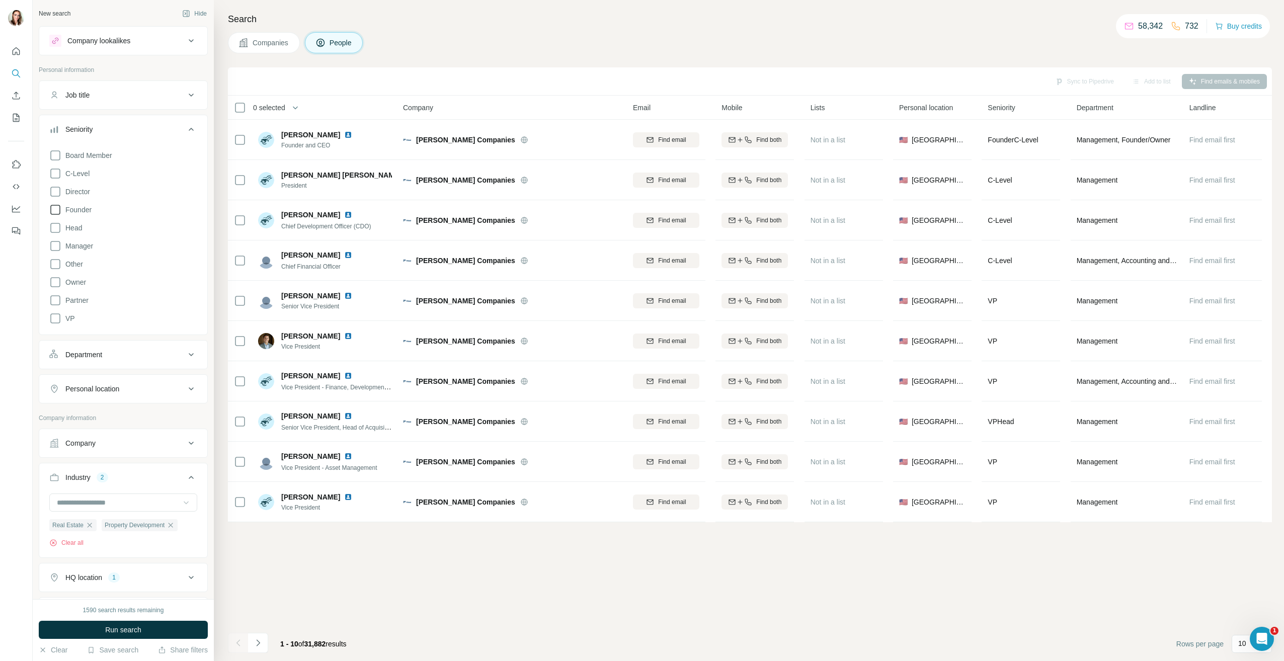
click at [57, 207] on icon at bounding box center [55, 210] width 12 height 12
click at [56, 284] on icon at bounding box center [55, 282] width 12 height 12
click at [54, 303] on icon at bounding box center [55, 300] width 12 height 12
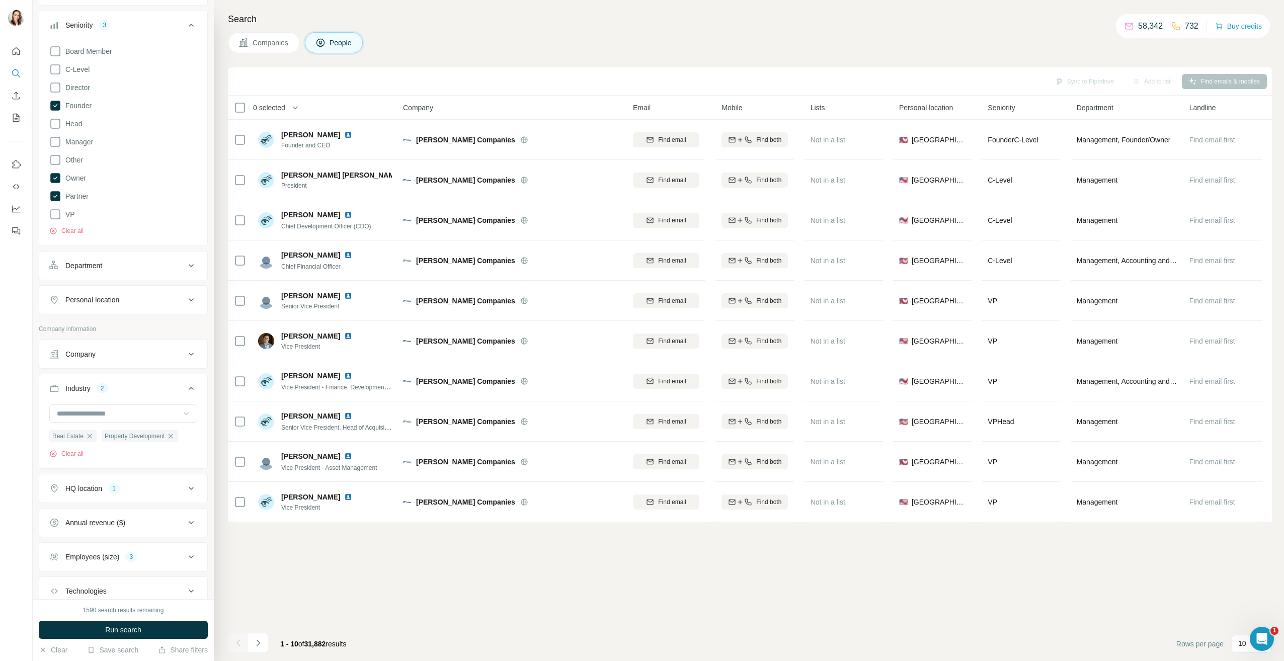
scroll to position [151, 0]
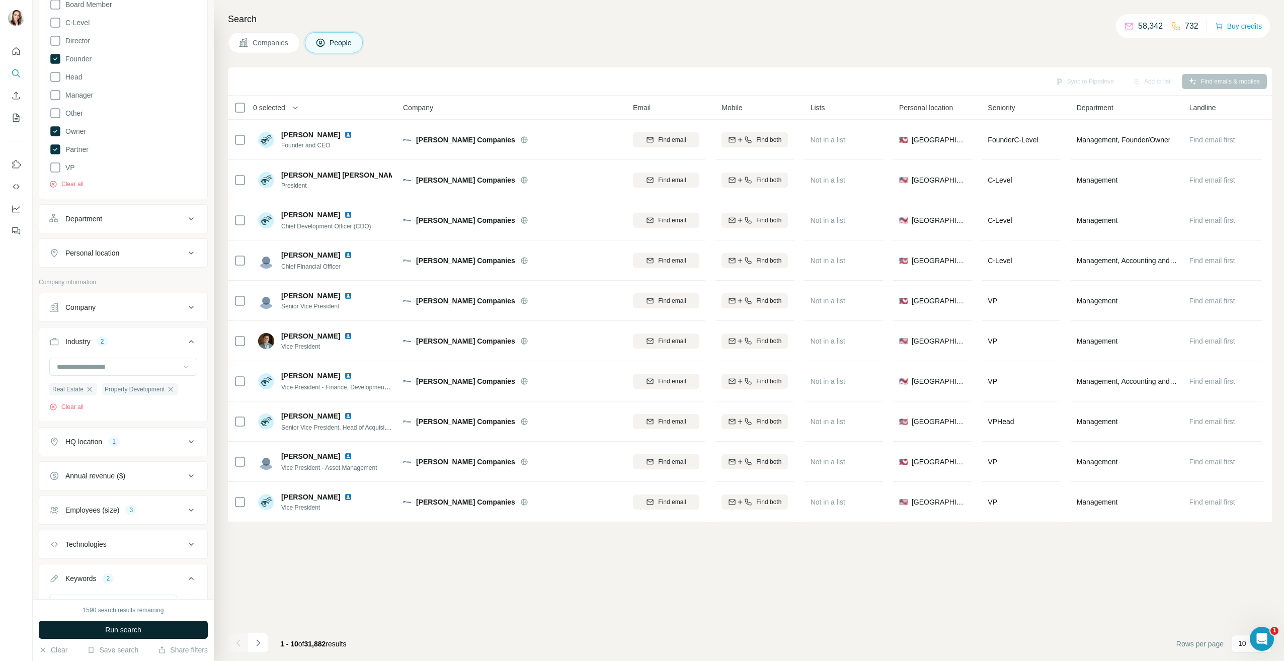
click at [173, 627] on button "Run search" at bounding box center [123, 630] width 169 height 18
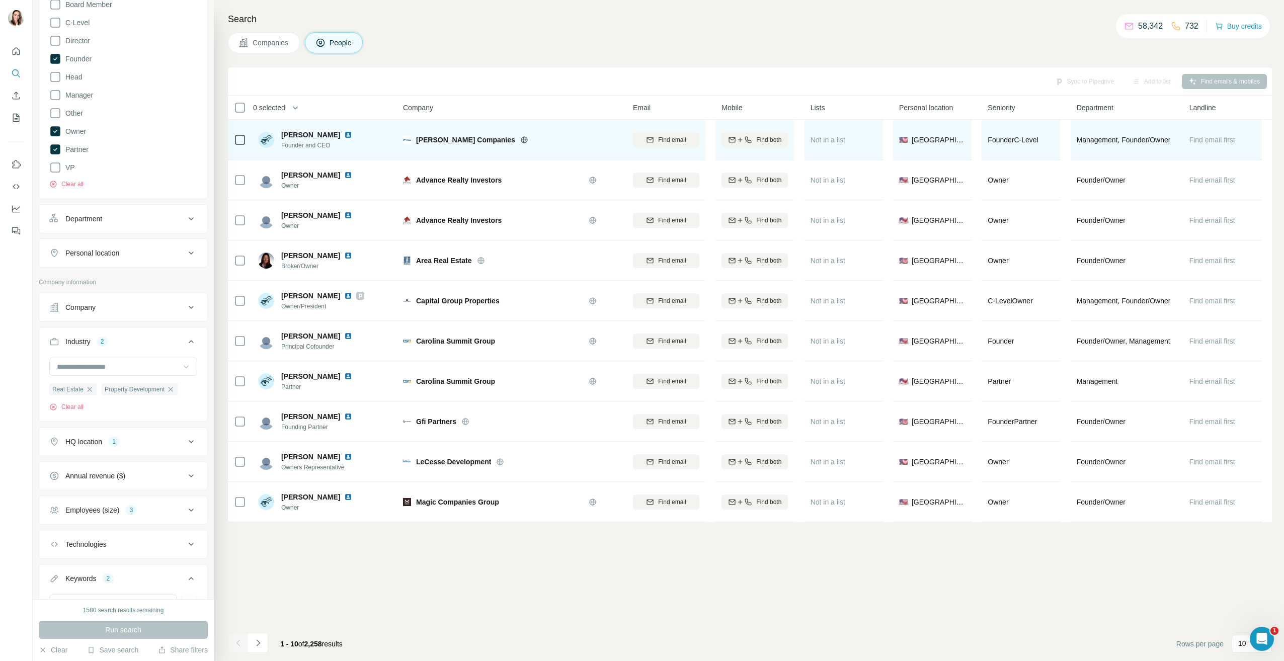
click at [344, 136] on img at bounding box center [348, 135] width 8 height 8
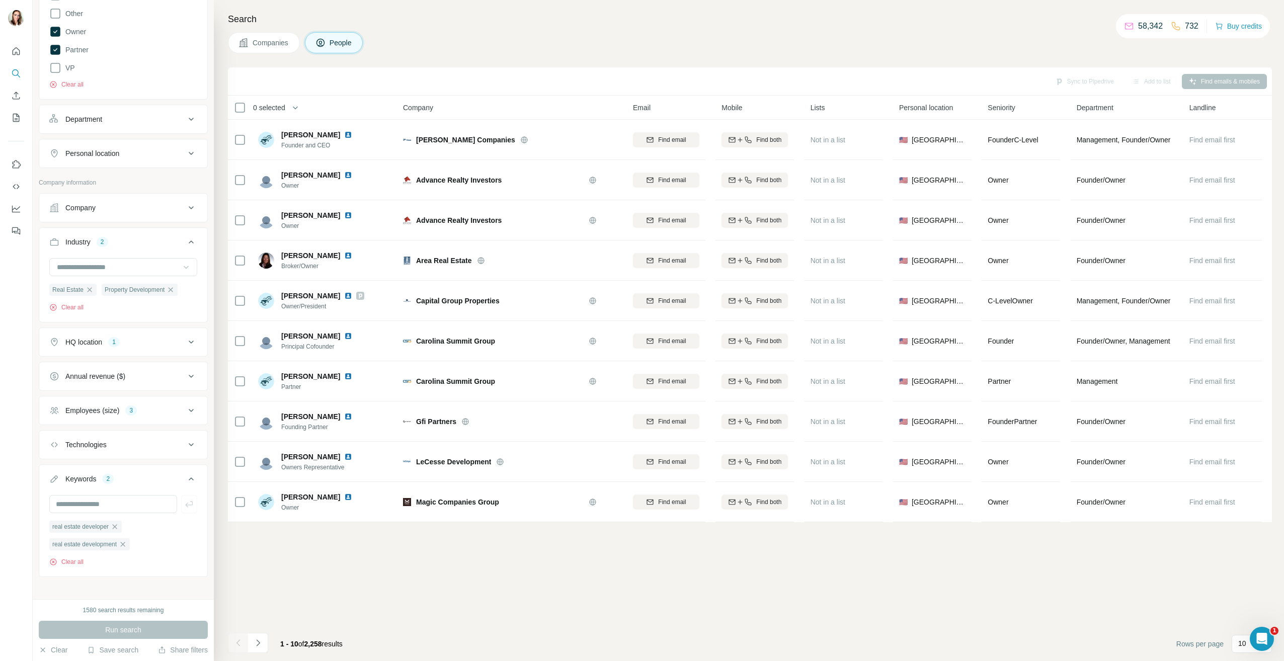
scroll to position [258, 0]
click at [102, 495] on input "text" at bounding box center [113, 498] width 128 height 18
type input "**********"
click at [184, 495] on icon "button" at bounding box center [189, 498] width 10 height 10
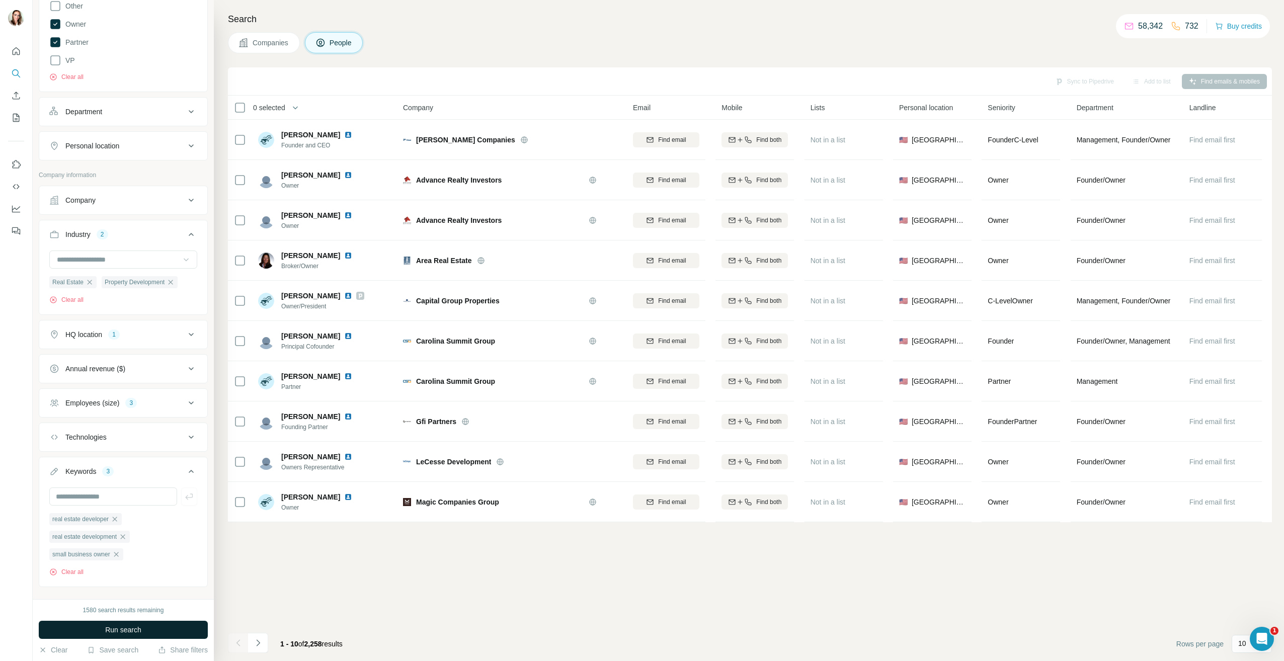
click at [135, 626] on span "Run search" at bounding box center [123, 630] width 36 height 10
click at [140, 372] on div "Annual revenue ($)" at bounding box center [117, 369] width 136 height 10
click at [54, 410] on icon at bounding box center [55, 410] width 12 height 12
click at [54, 393] on icon at bounding box center [55, 391] width 12 height 12
click at [122, 635] on span "Run search" at bounding box center [123, 630] width 36 height 10
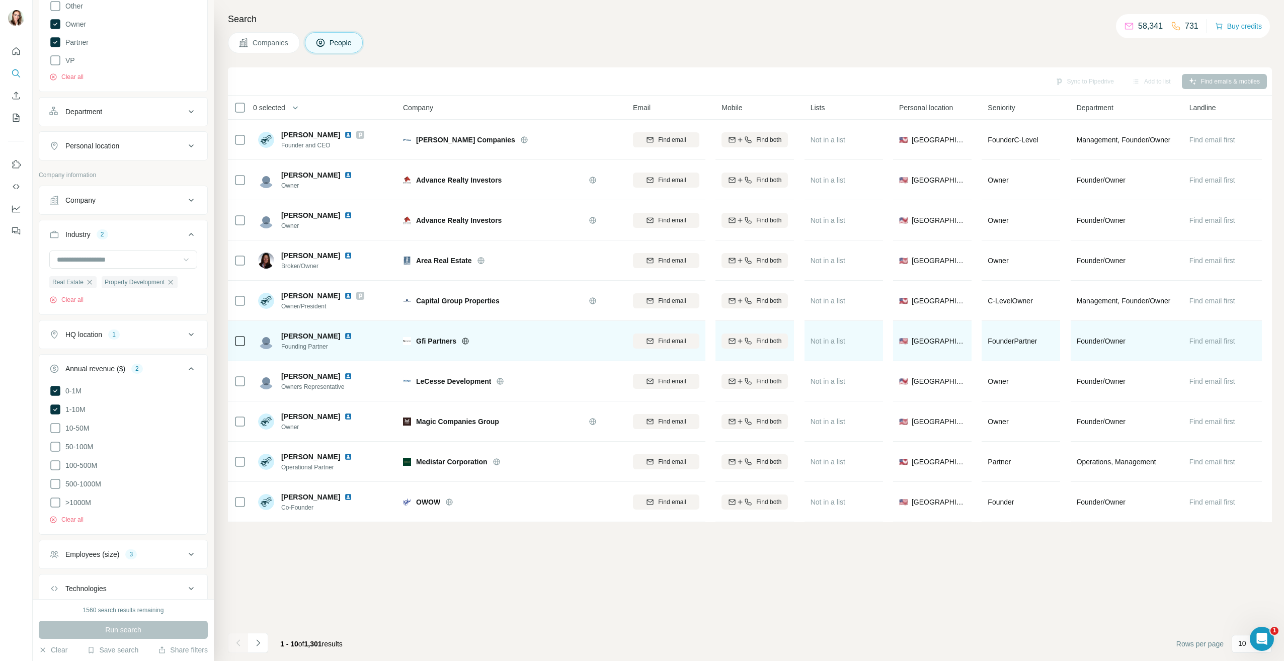
click at [346, 338] on img at bounding box center [348, 336] width 8 height 8
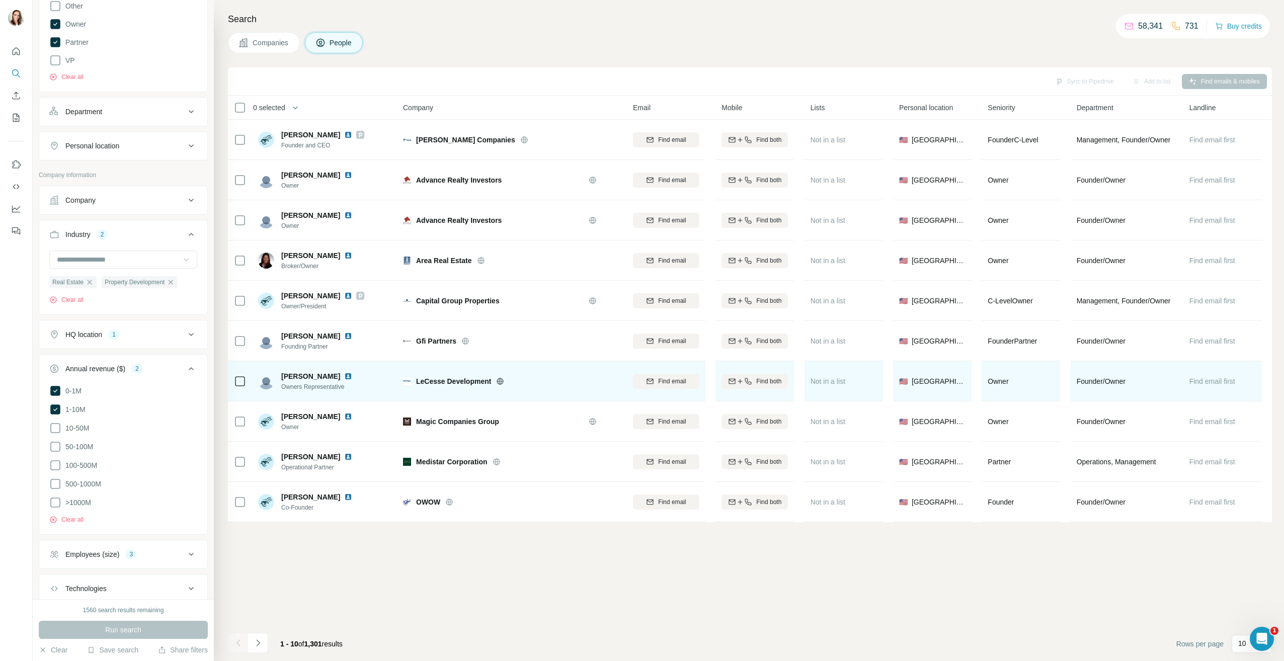
click at [344, 376] on img at bounding box center [348, 376] width 8 height 8
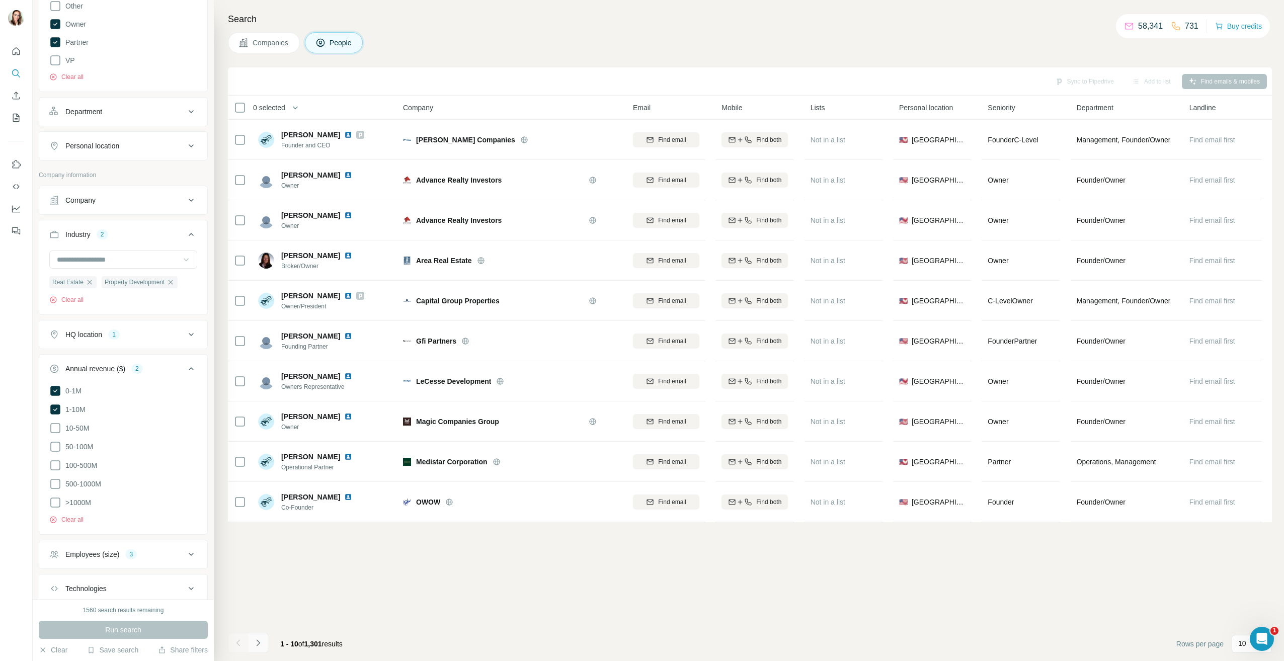
click at [261, 639] on icon "Navigate to next page" at bounding box center [258, 643] width 10 height 10
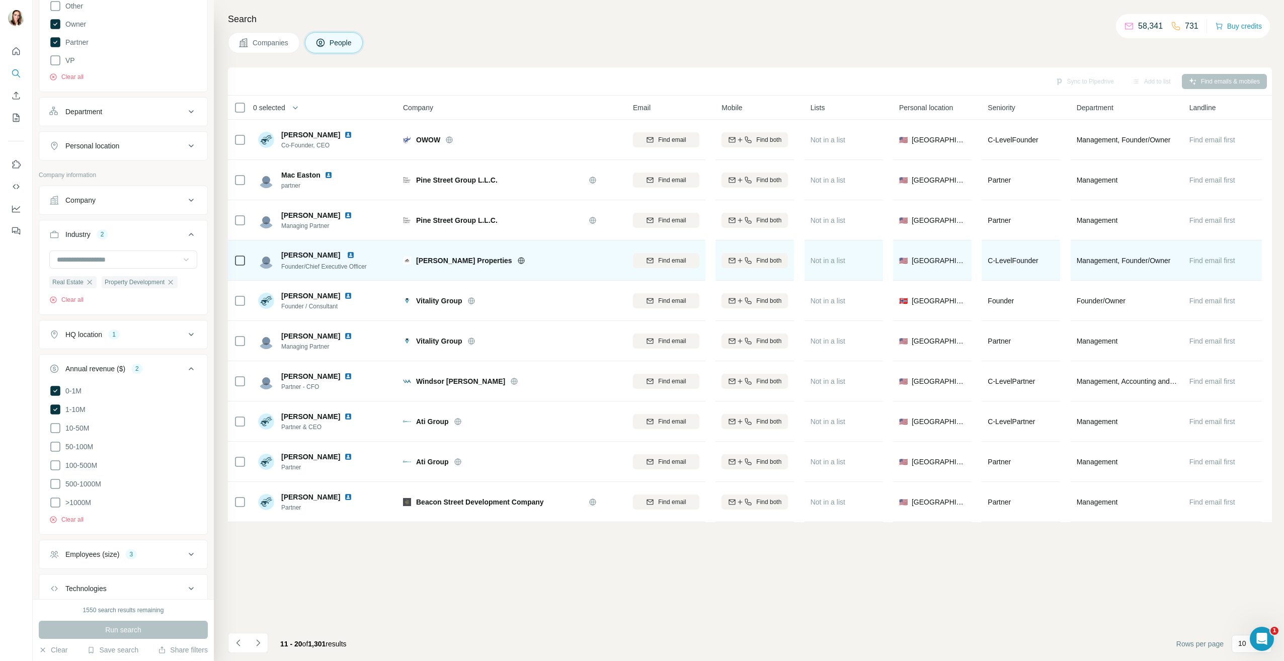
click at [355, 253] on img at bounding box center [351, 255] width 8 height 8
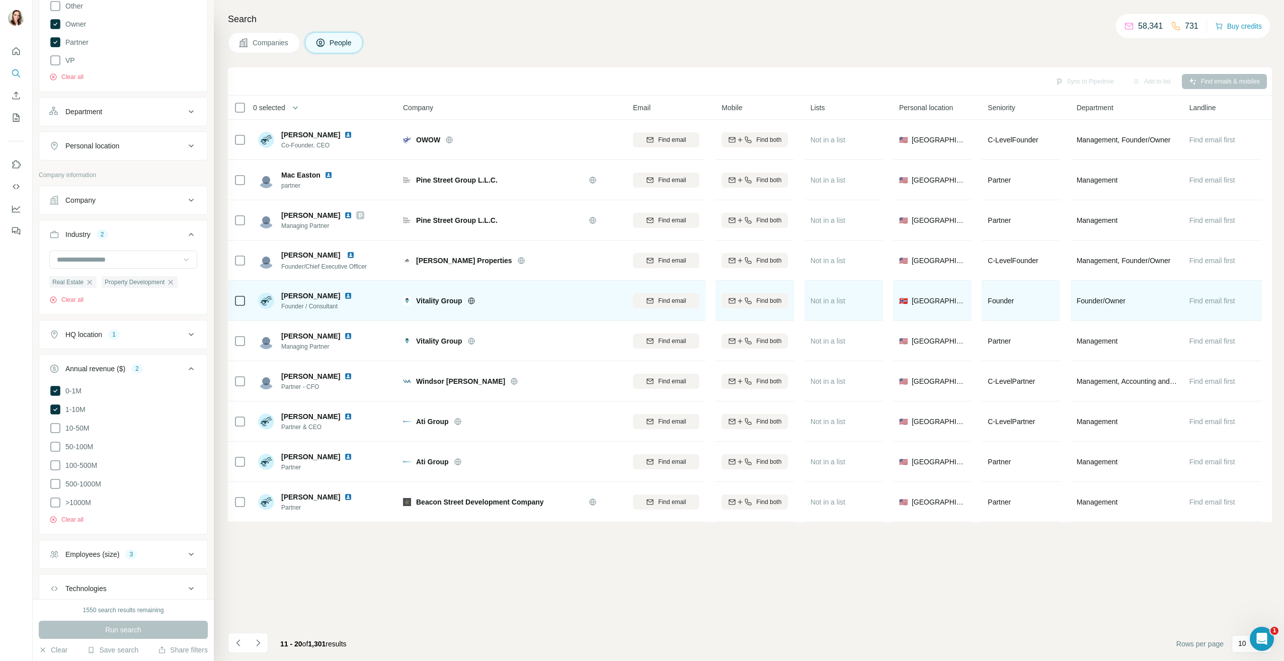
click at [344, 294] on img at bounding box center [348, 296] width 8 height 8
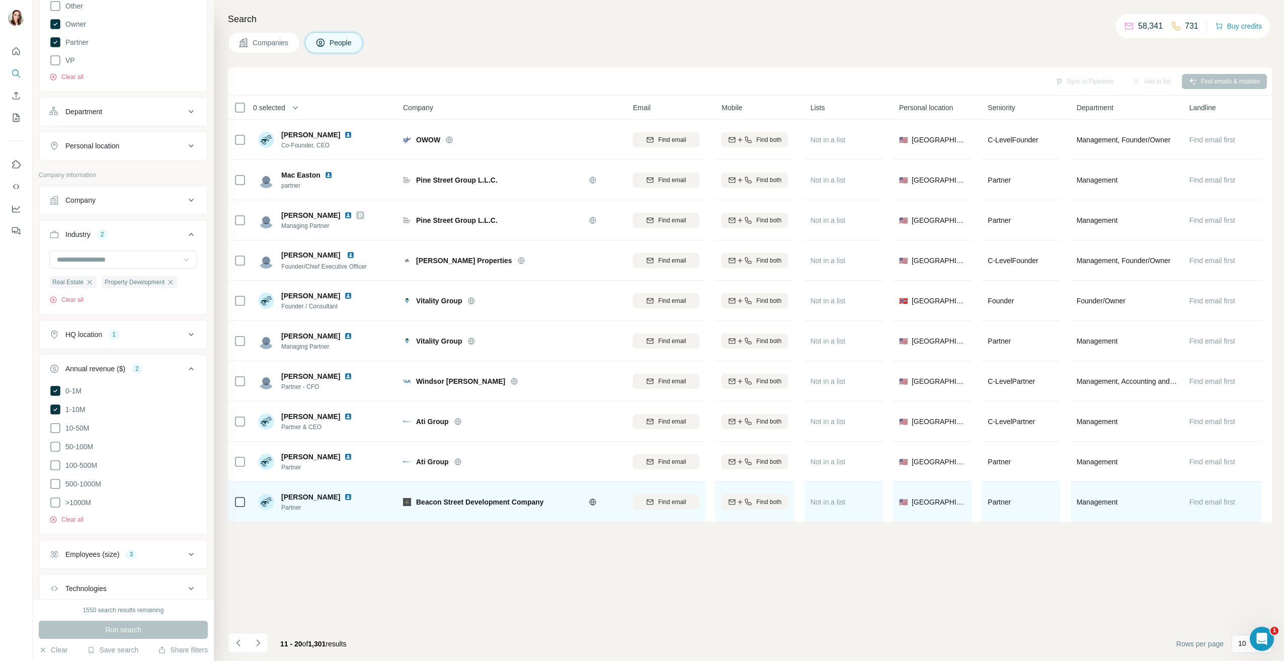
click at [324, 494] on div "Scott Dixon" at bounding box center [322, 497] width 83 height 10
click at [344, 496] on img at bounding box center [348, 497] width 8 height 8
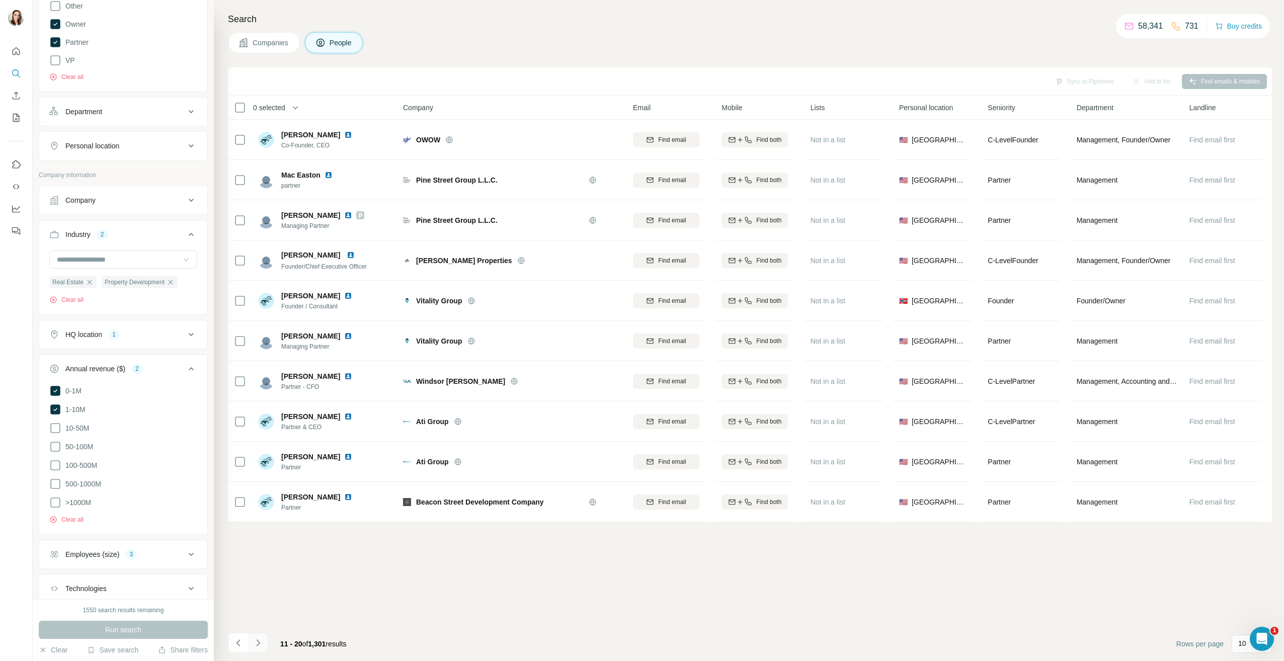
click at [259, 646] on icon "Navigate to next page" at bounding box center [258, 643] width 10 height 10
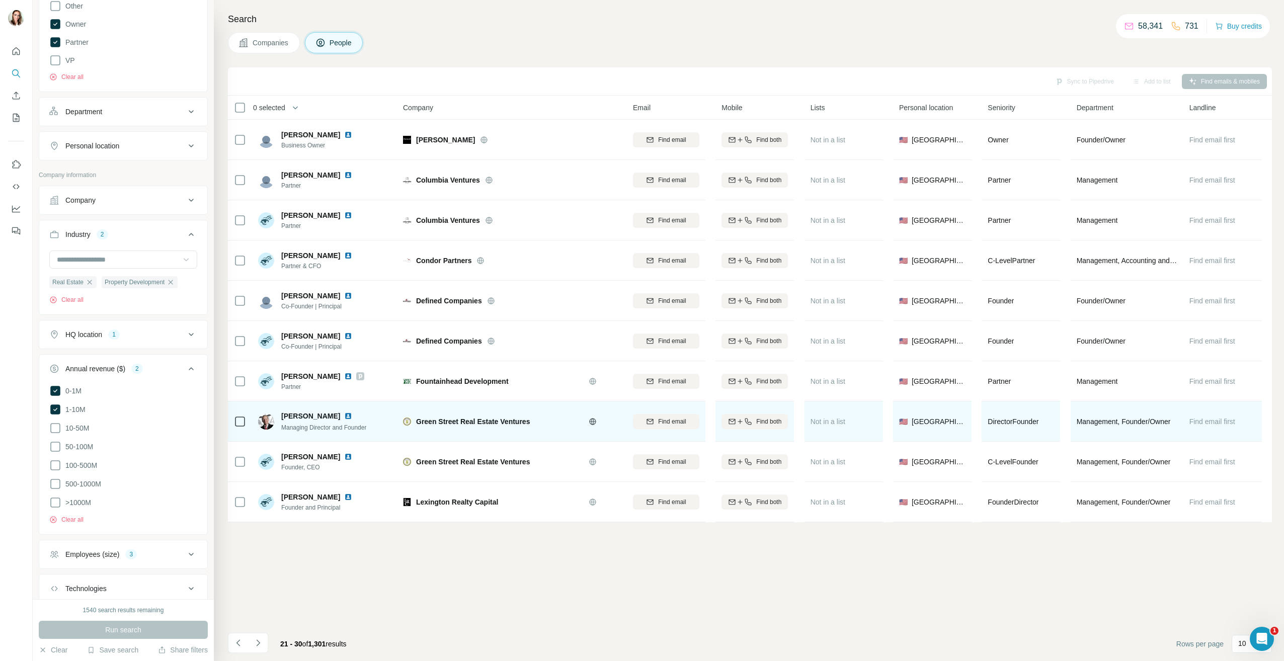
click at [344, 414] on img at bounding box center [348, 416] width 8 height 8
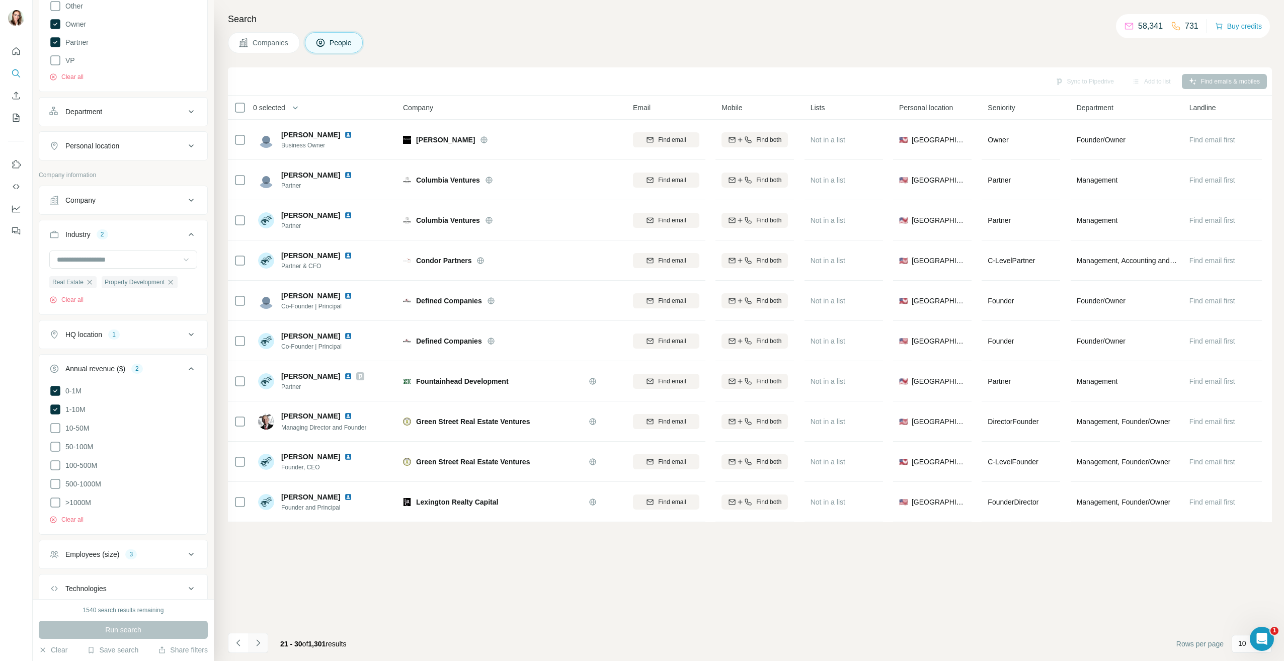
click at [259, 643] on icon "Navigate to next page" at bounding box center [258, 643] width 4 height 7
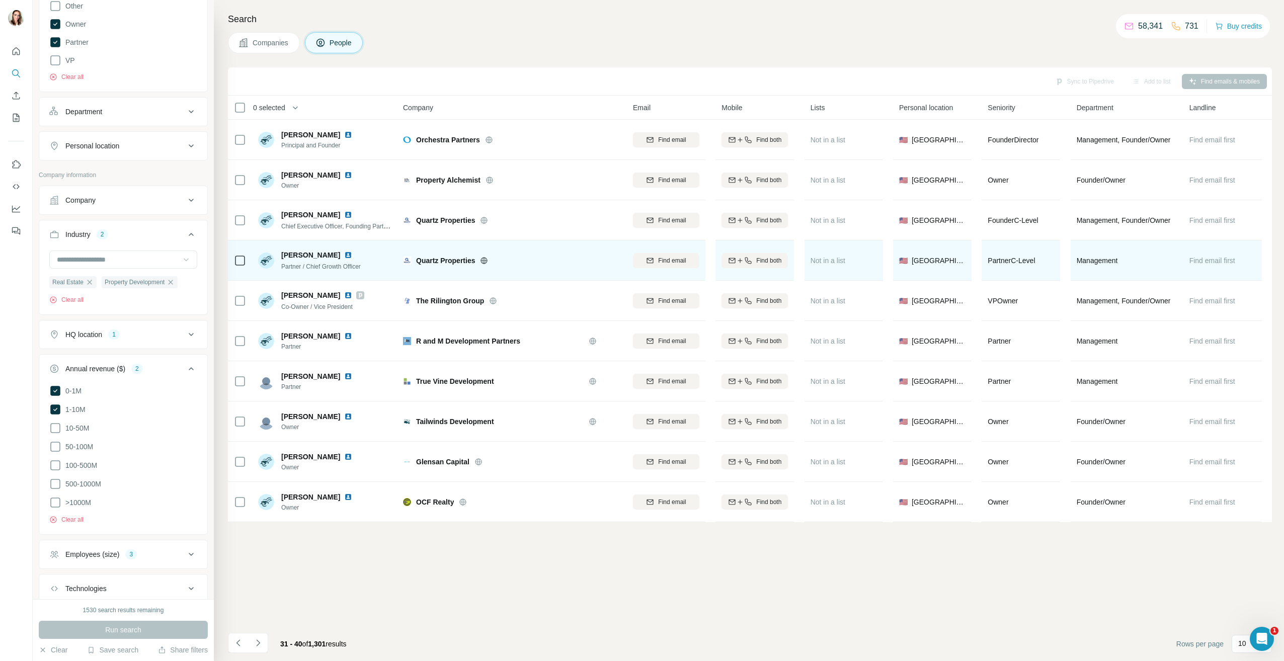
click at [344, 255] on img at bounding box center [348, 255] width 8 height 8
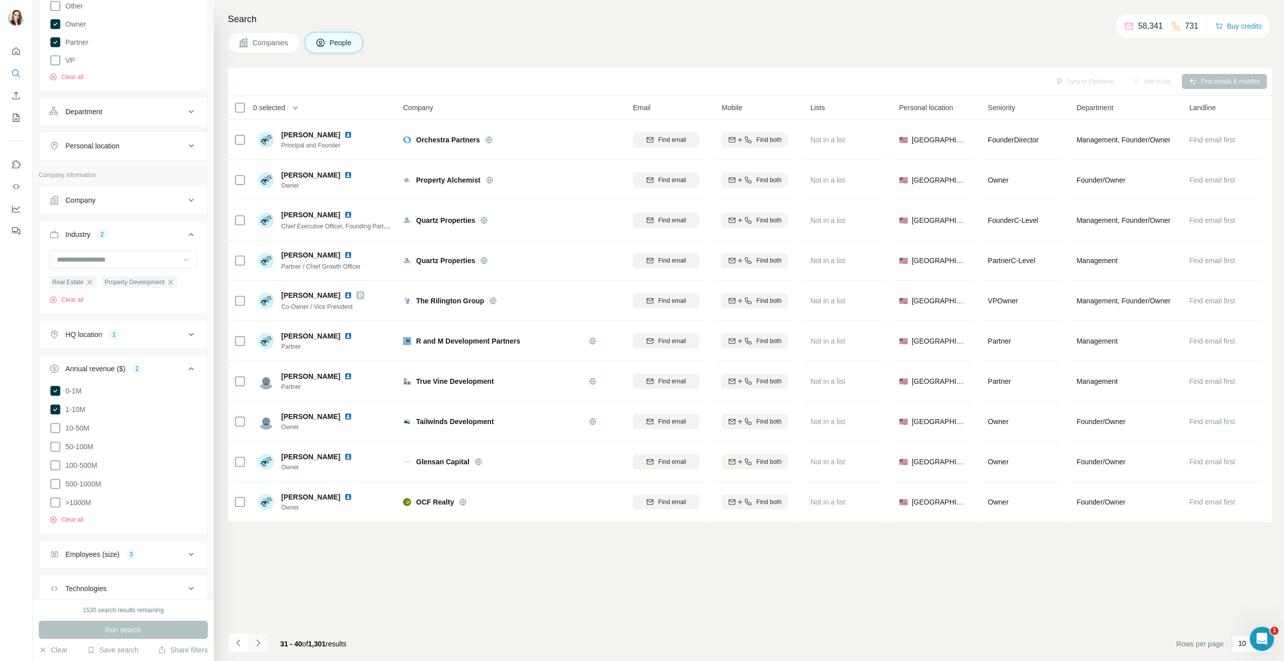
click at [260, 643] on icon "Navigate to next page" at bounding box center [258, 643] width 10 height 10
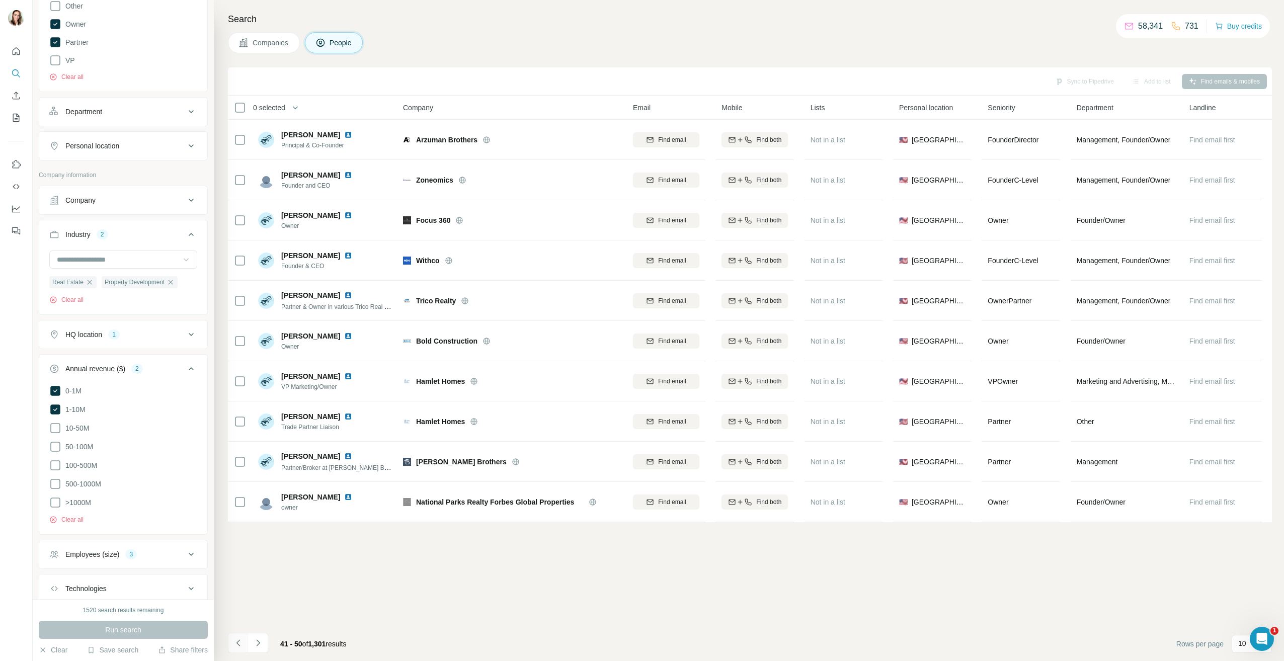
click at [240, 640] on icon "Navigate to previous page" at bounding box center [239, 643] width 10 height 10
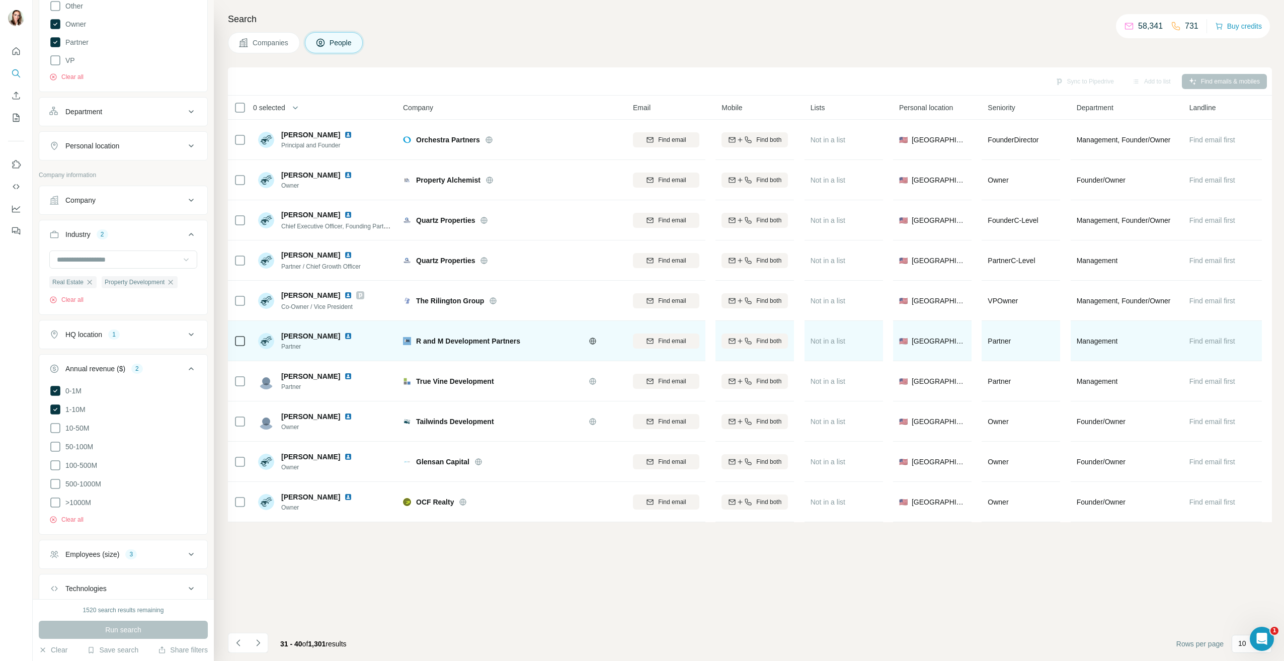
click at [344, 333] on img at bounding box center [348, 336] width 8 height 8
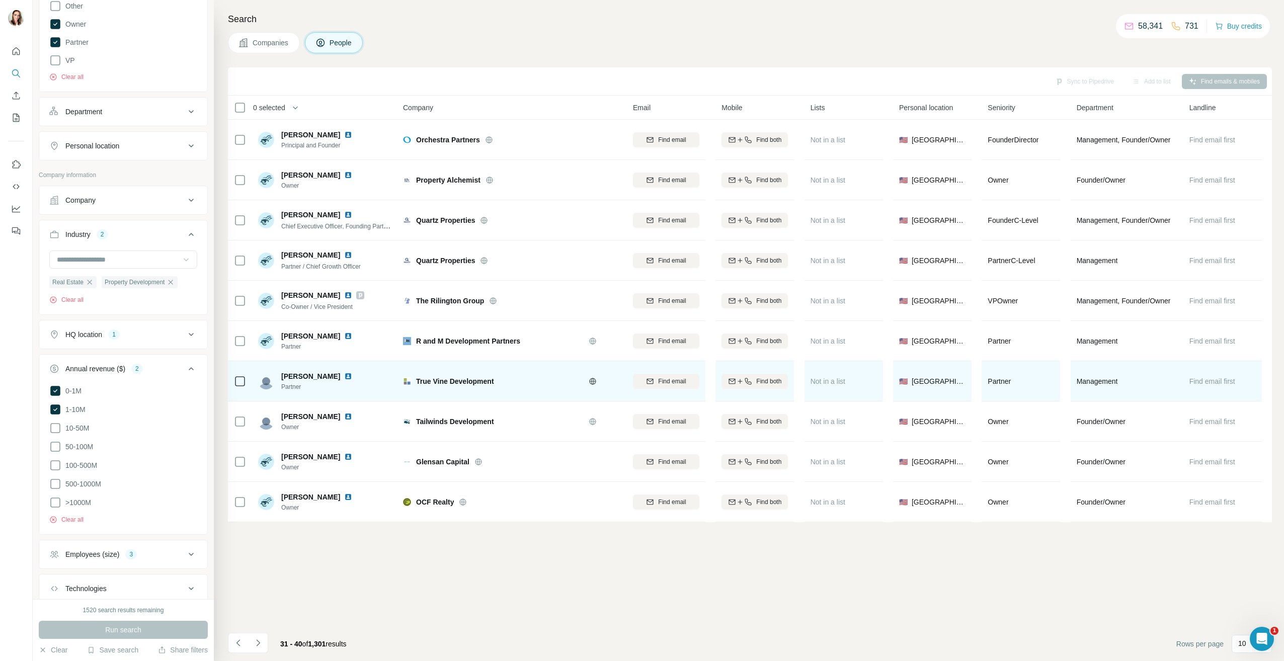
click at [344, 375] on img at bounding box center [348, 376] width 8 height 8
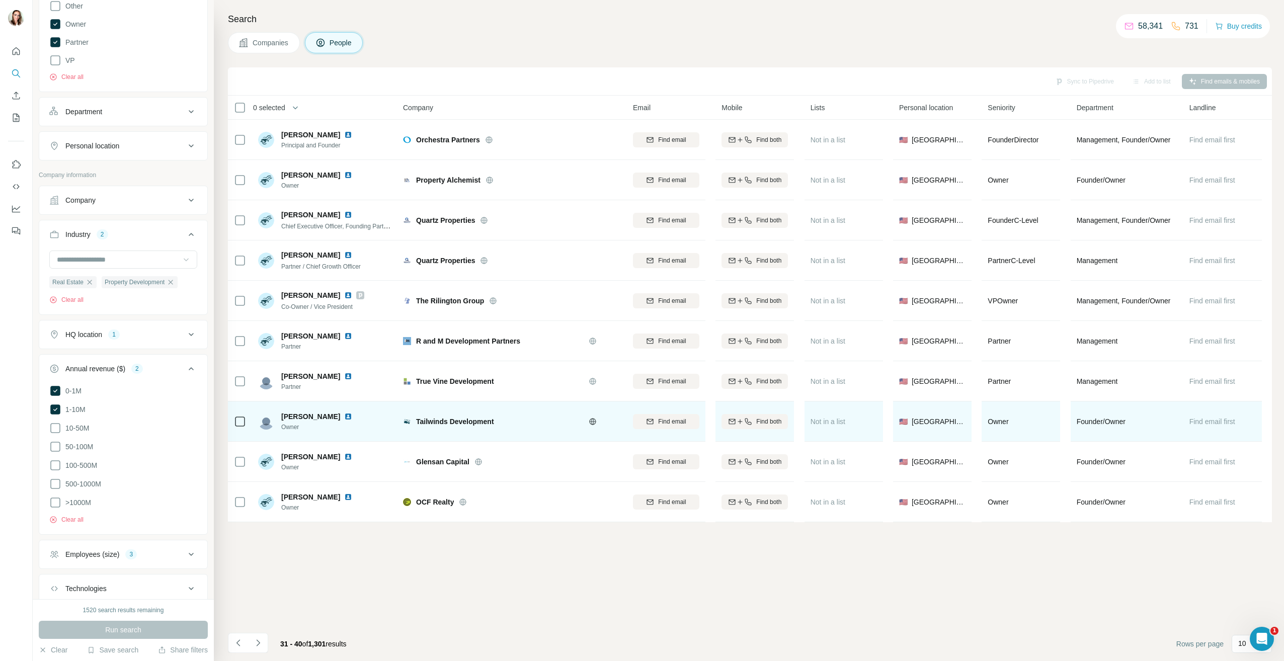
click at [345, 419] on img at bounding box center [348, 417] width 8 height 8
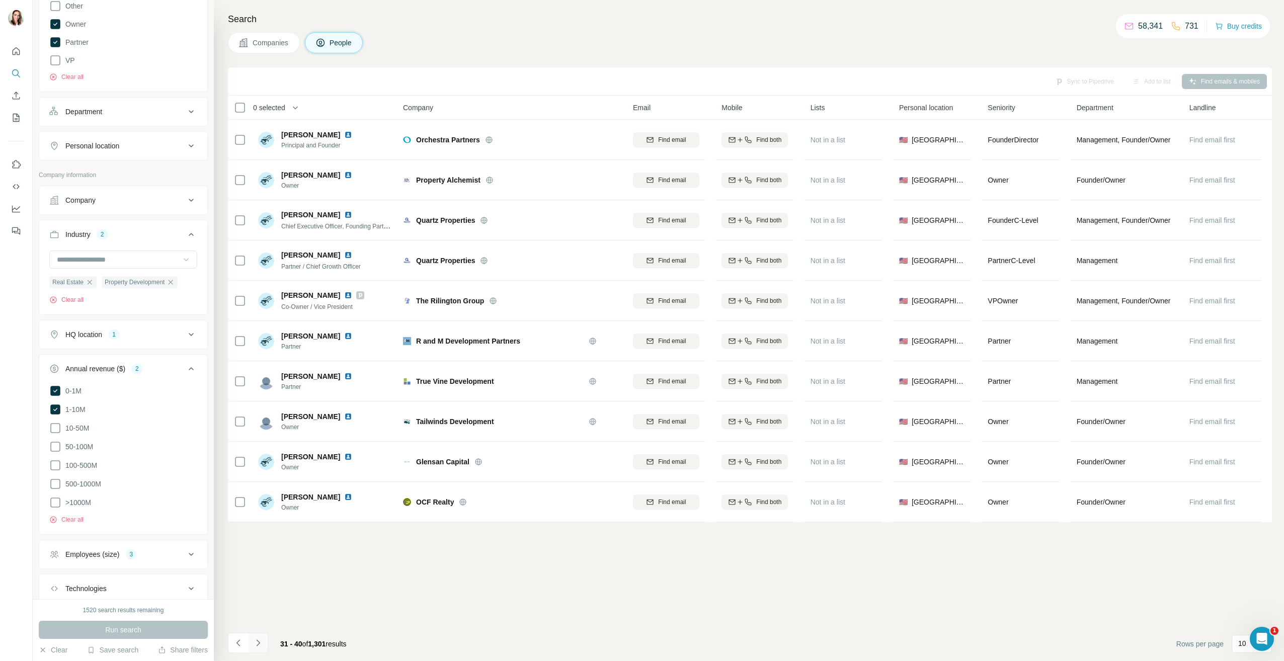
click at [261, 640] on icon "Navigate to next page" at bounding box center [258, 643] width 10 height 10
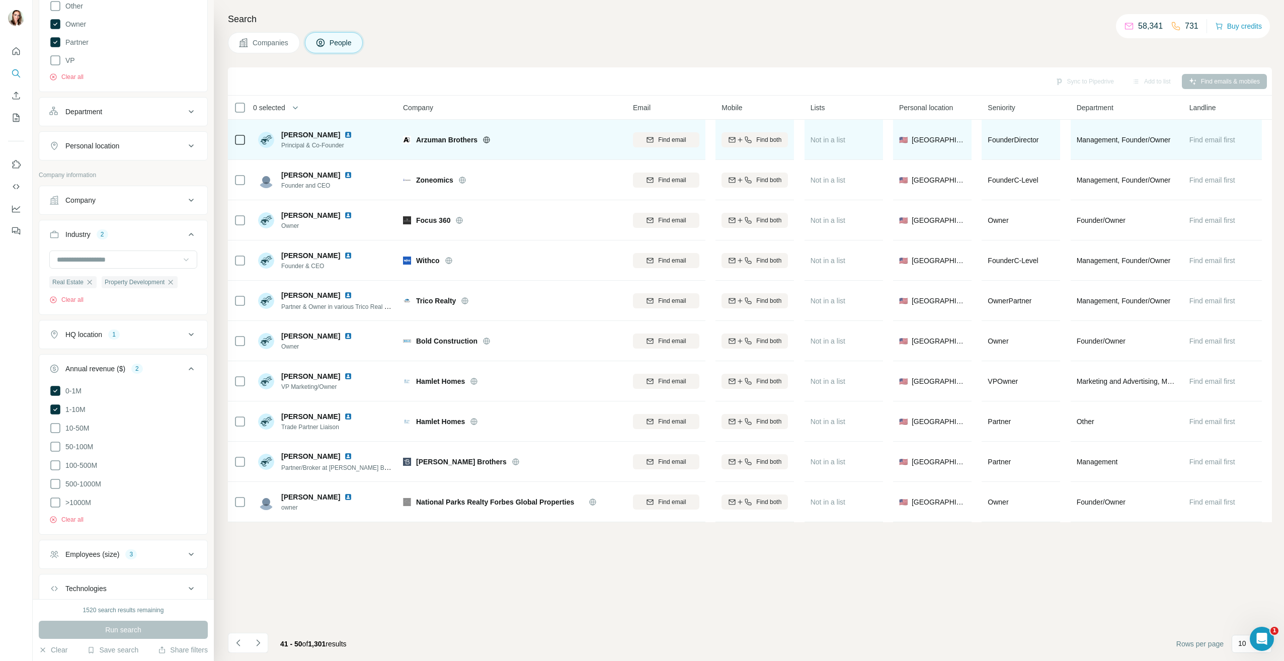
click at [352, 133] on img at bounding box center [348, 135] width 8 height 8
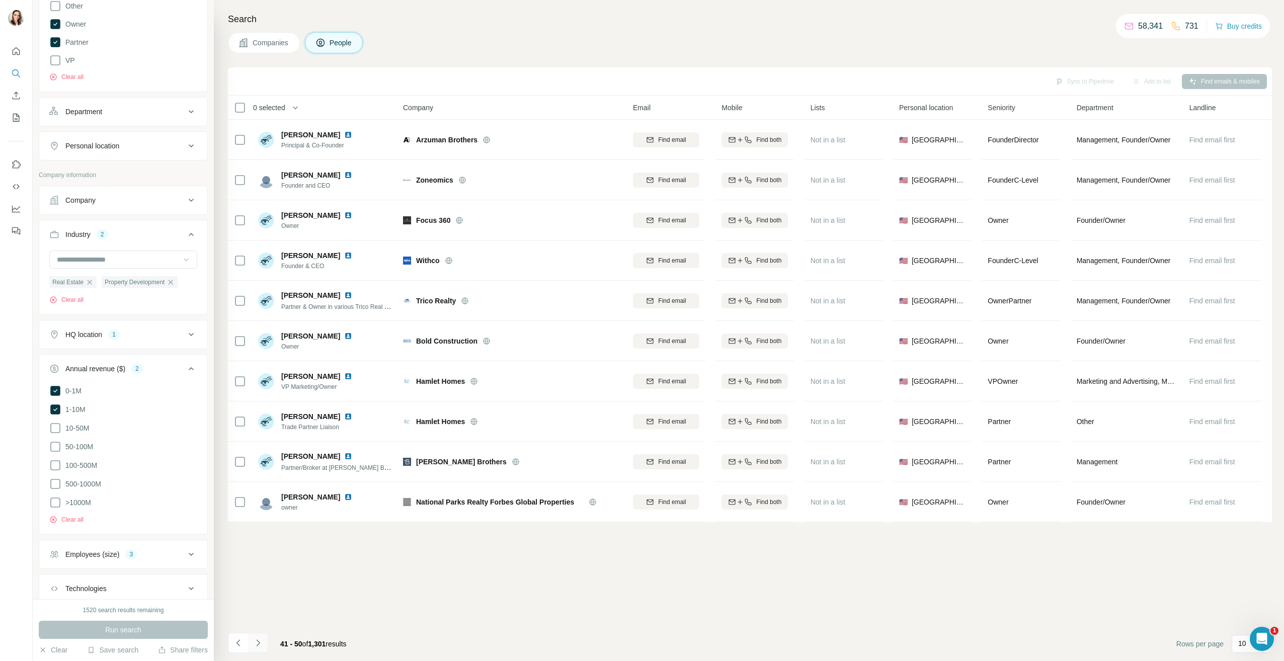
click at [262, 649] on button "Navigate to next page" at bounding box center [258, 643] width 20 height 20
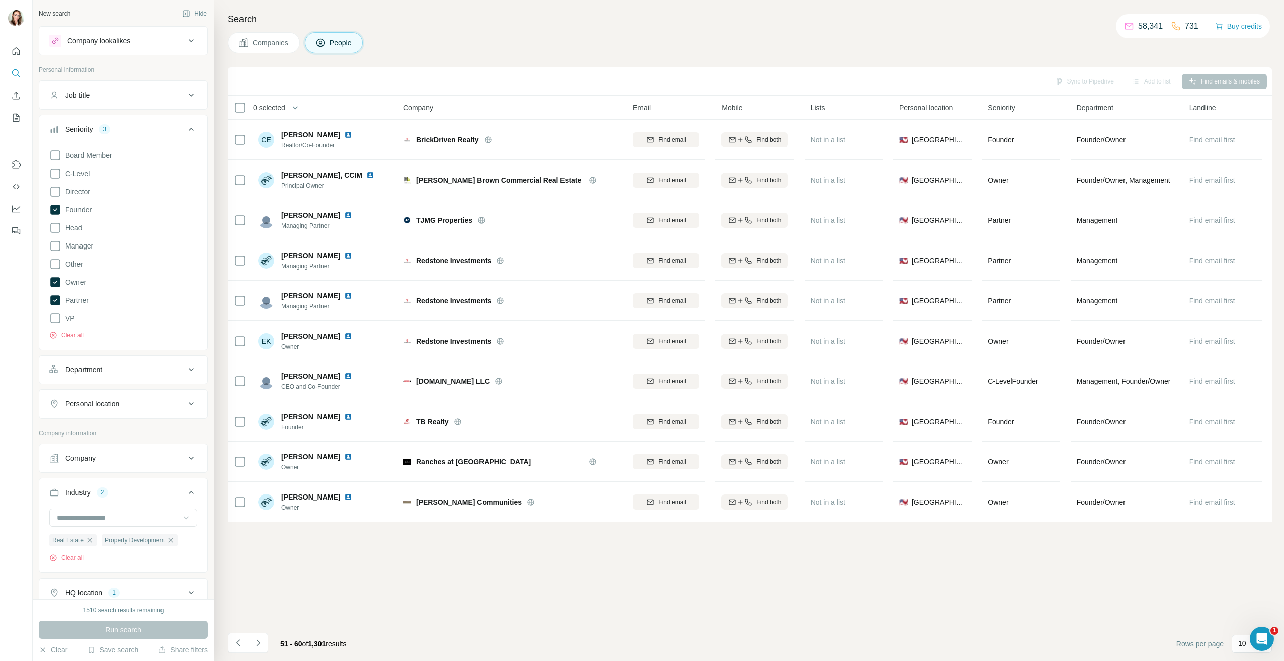
click at [124, 45] on div "Company lookalikes" at bounding box center [98, 41] width 63 height 10
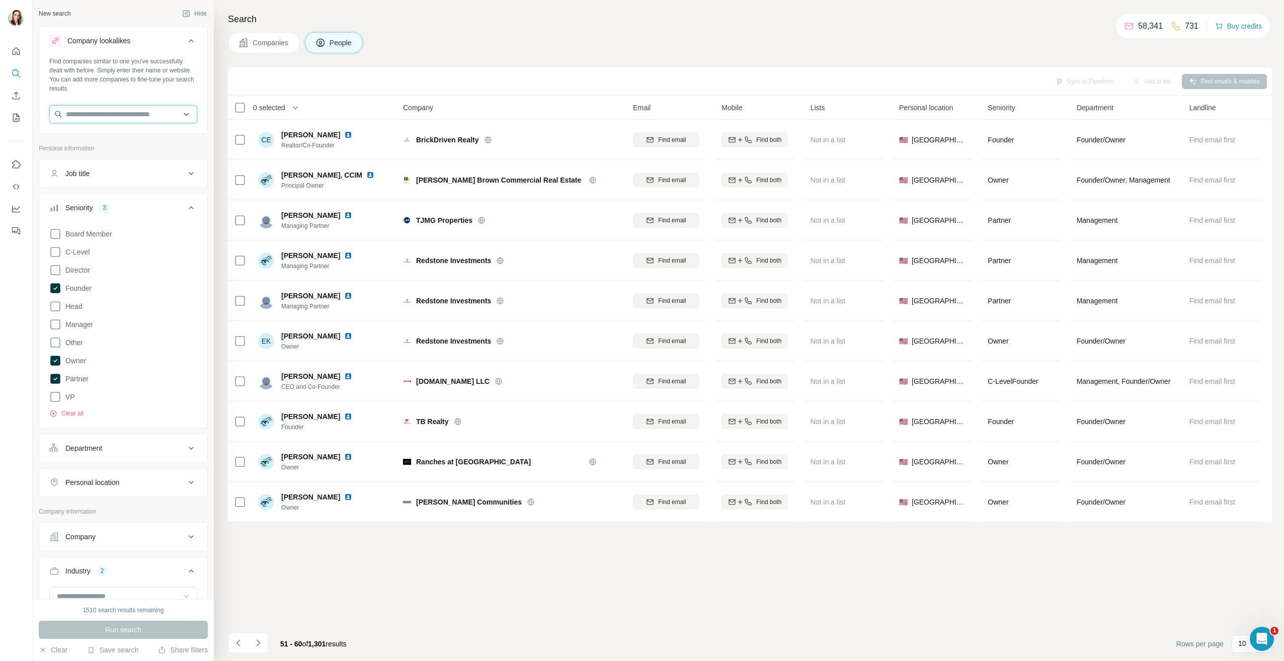
click at [99, 116] on input "text" at bounding box center [123, 114] width 148 height 18
click at [82, 111] on input "**********" at bounding box center [123, 114] width 148 height 18
click at [106, 109] on input "**********" at bounding box center [123, 114] width 148 height 18
type input "**********"
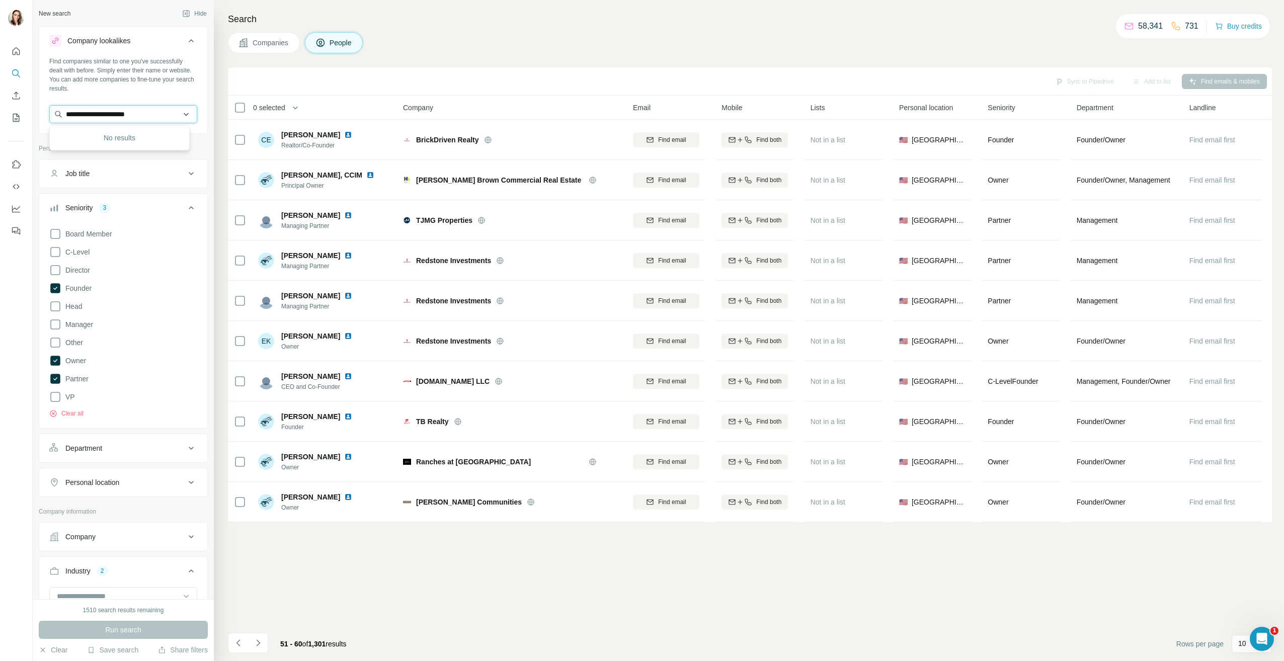
drag, startPoint x: 161, startPoint y: 115, endPoint x: 78, endPoint y: 115, distance: 83.6
click at [78, 115] on input "**********" at bounding box center [123, 114] width 148 height 18
type input "********"
click at [258, 645] on icon "Navigate to next page" at bounding box center [258, 643] width 10 height 10
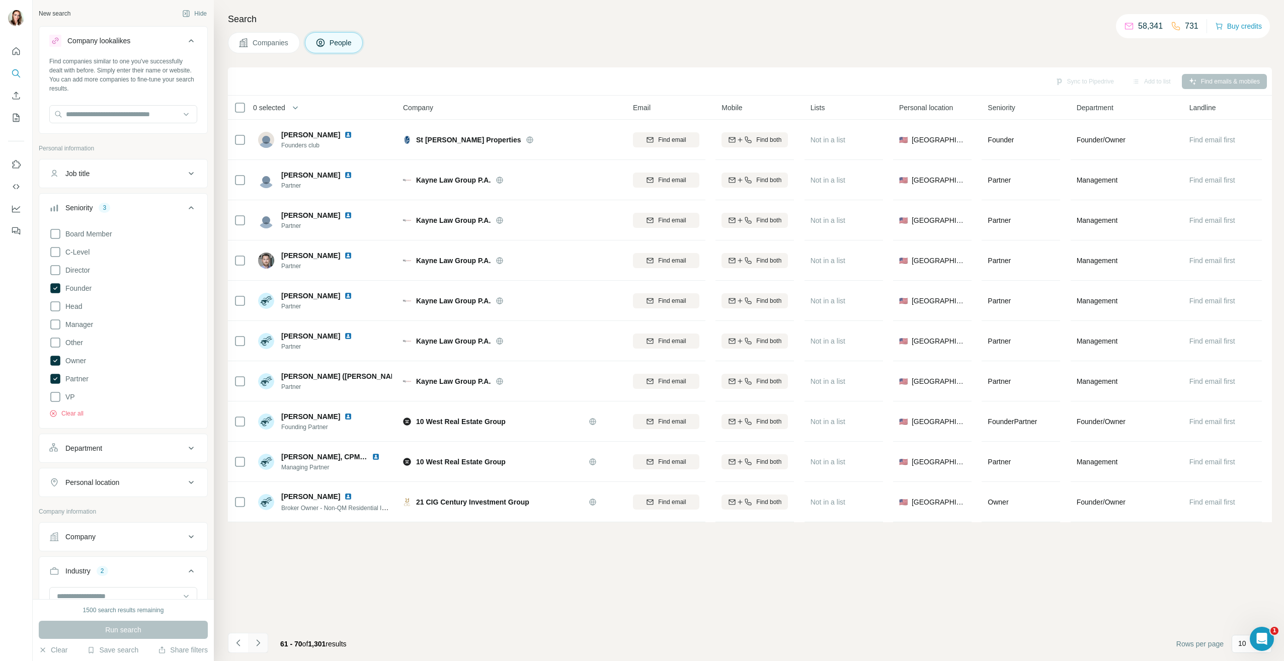
click at [263, 645] on button "Navigate to next page" at bounding box center [258, 643] width 20 height 20
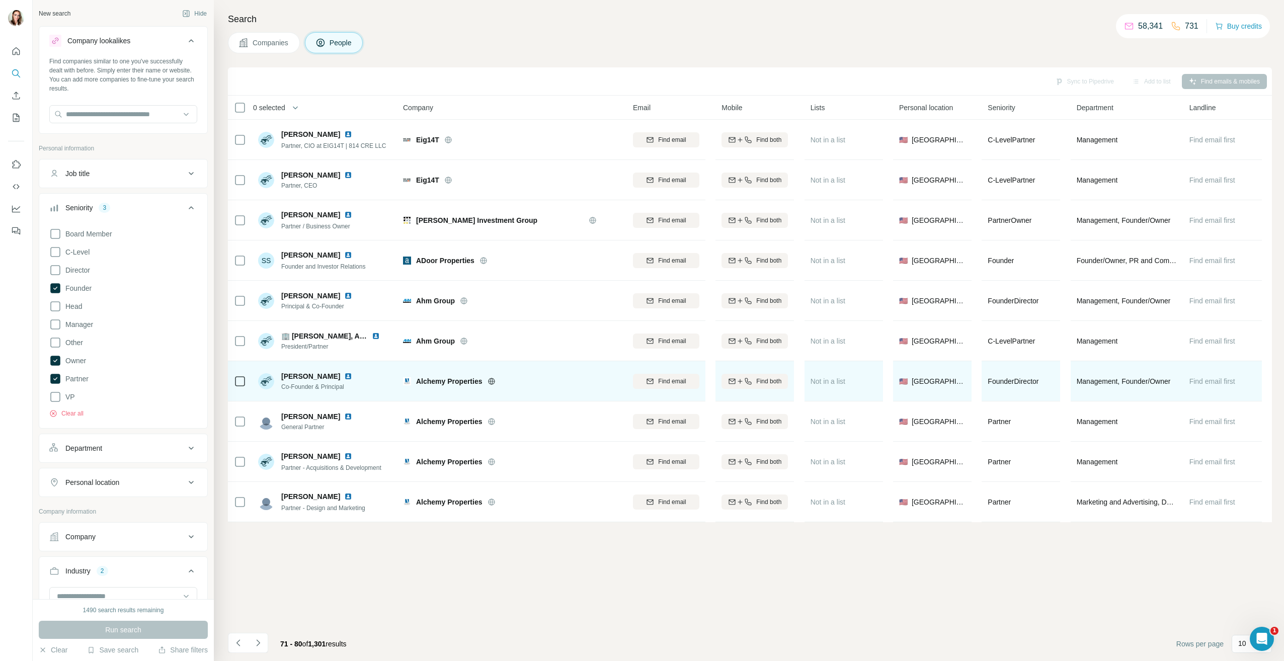
click at [344, 374] on img at bounding box center [348, 376] width 8 height 8
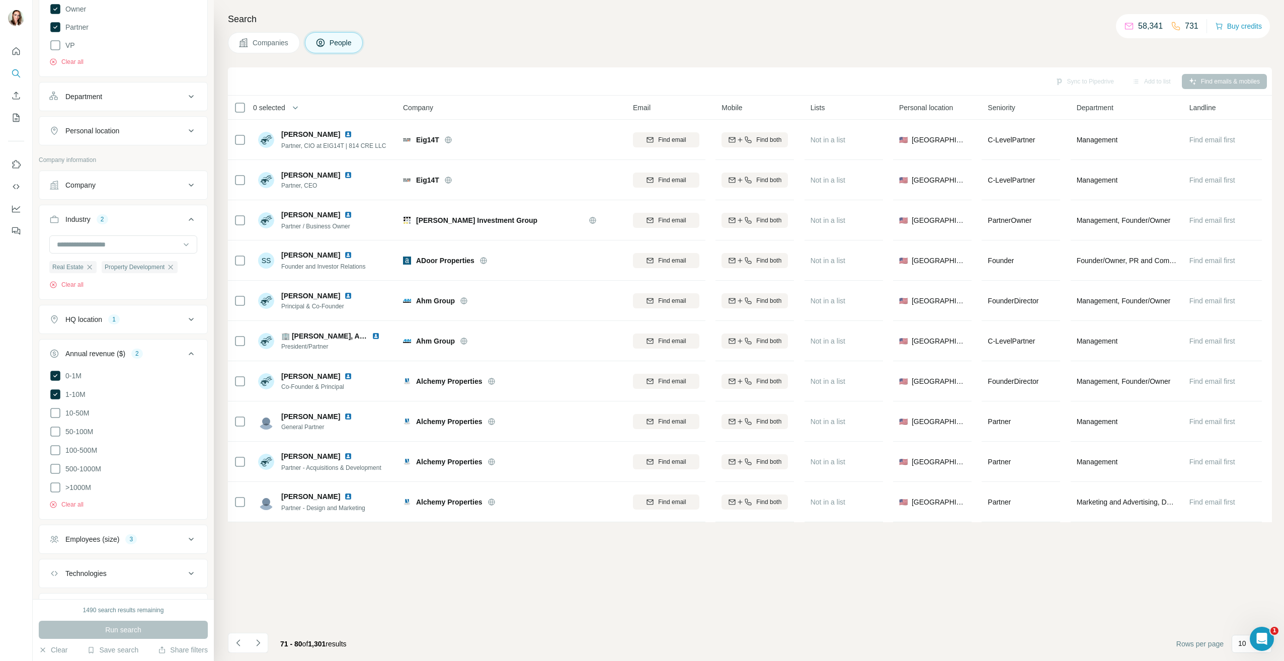
scroll to position [503, 0]
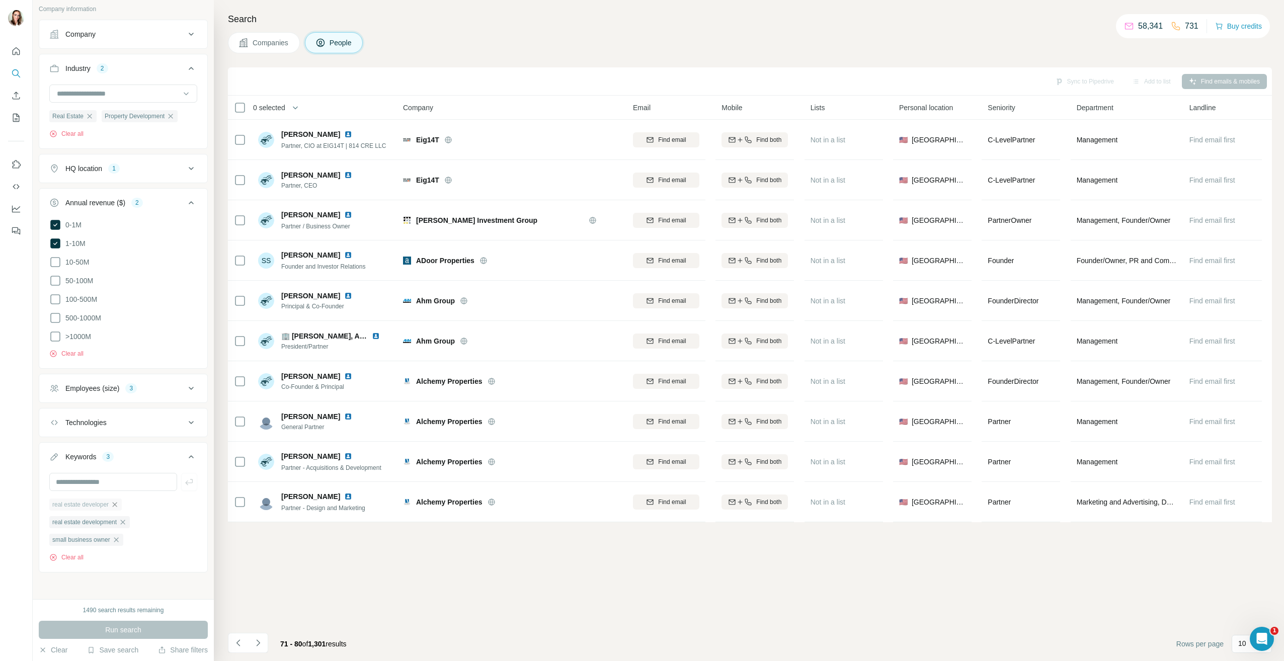
click at [119, 501] on icon "button" at bounding box center [115, 505] width 8 height 8
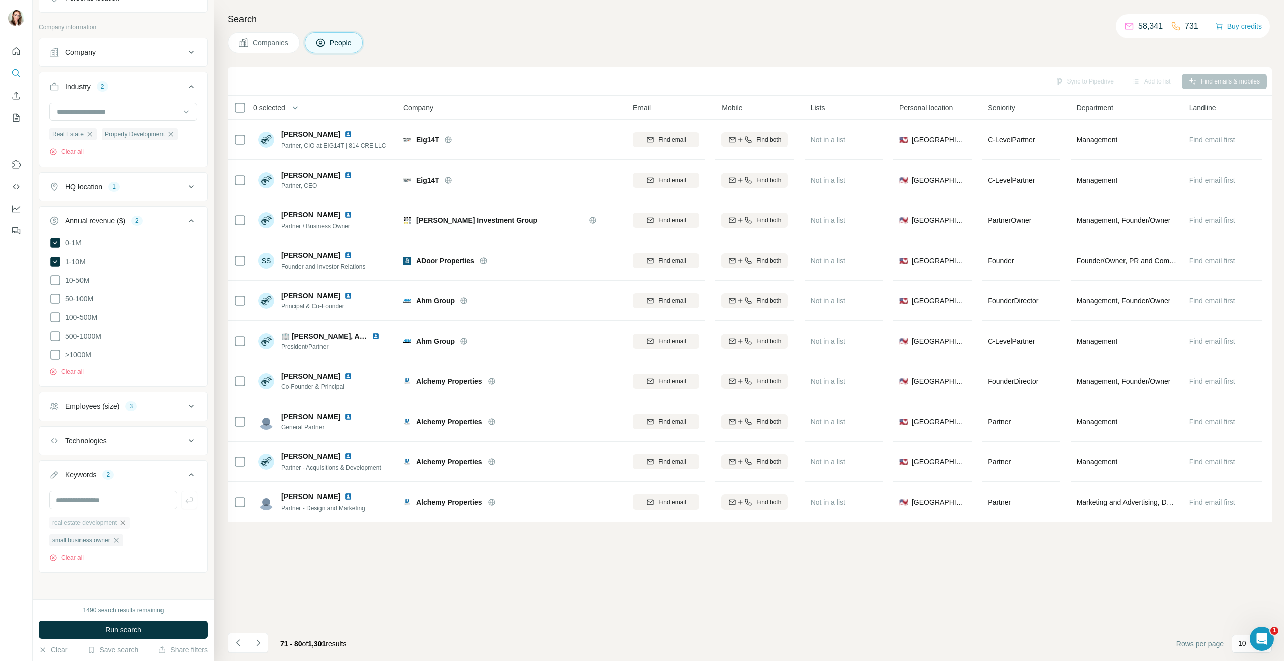
click at [126, 520] on icon "button" at bounding box center [123, 523] width 8 height 8
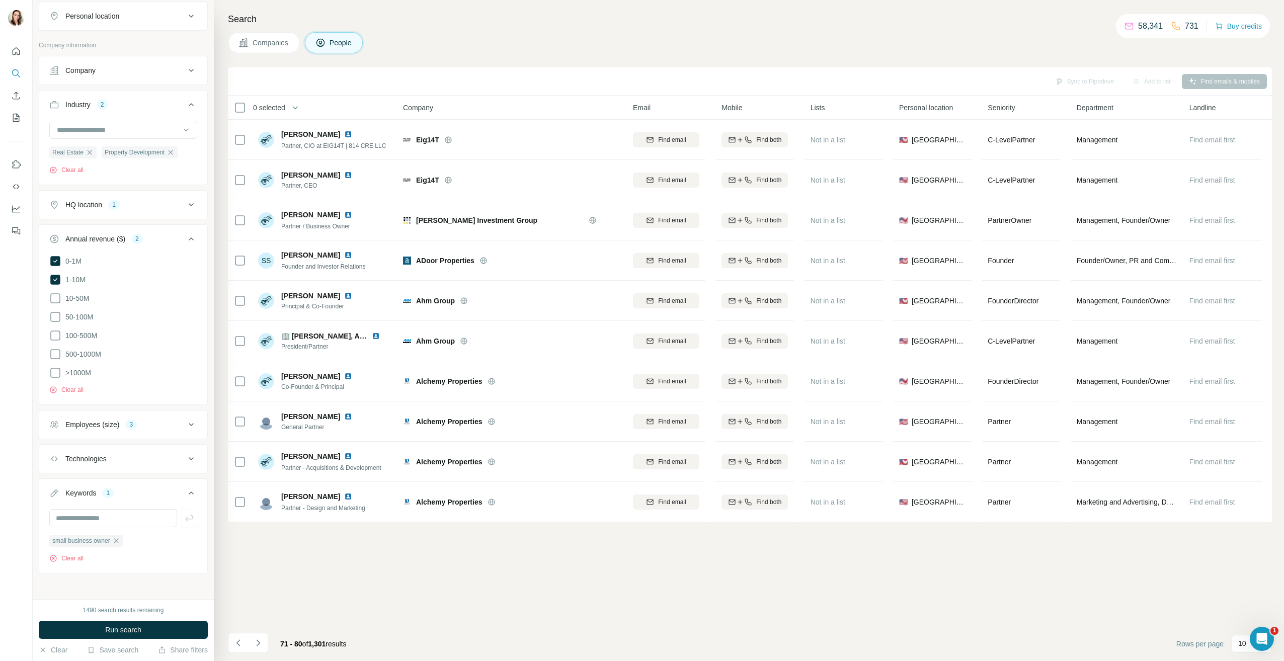
click at [116, 504] on button "Keywords 1" at bounding box center [123, 495] width 168 height 28
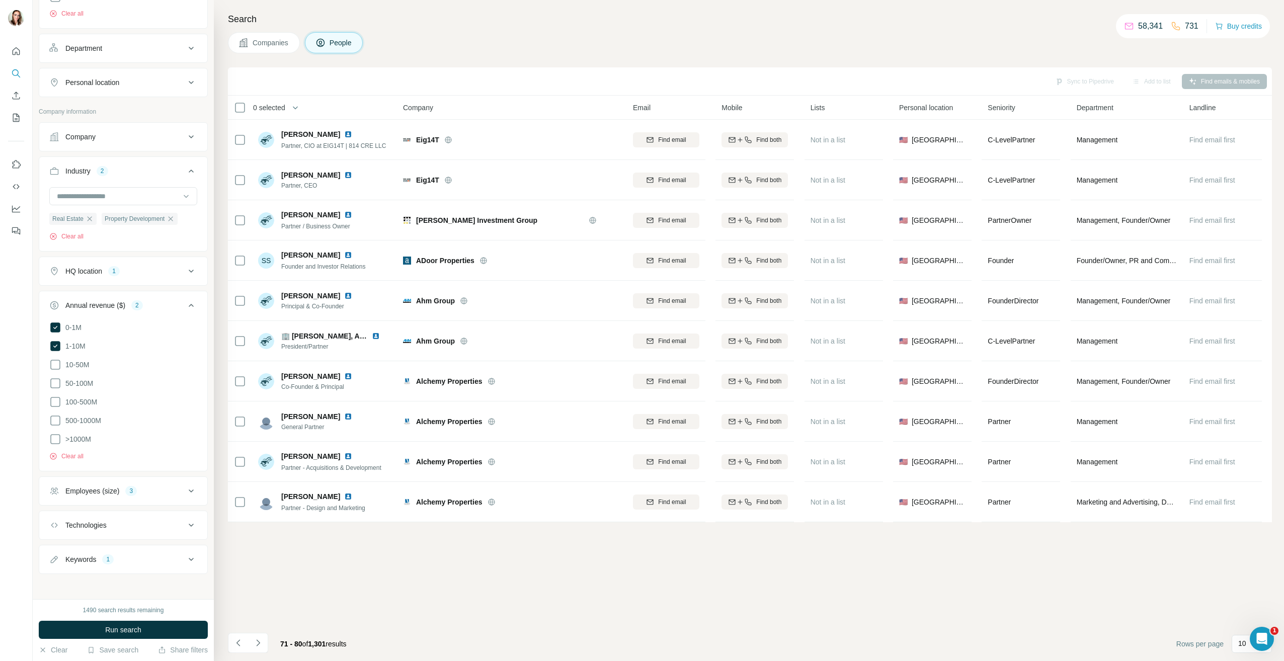
click at [186, 561] on icon at bounding box center [191, 560] width 12 height 12
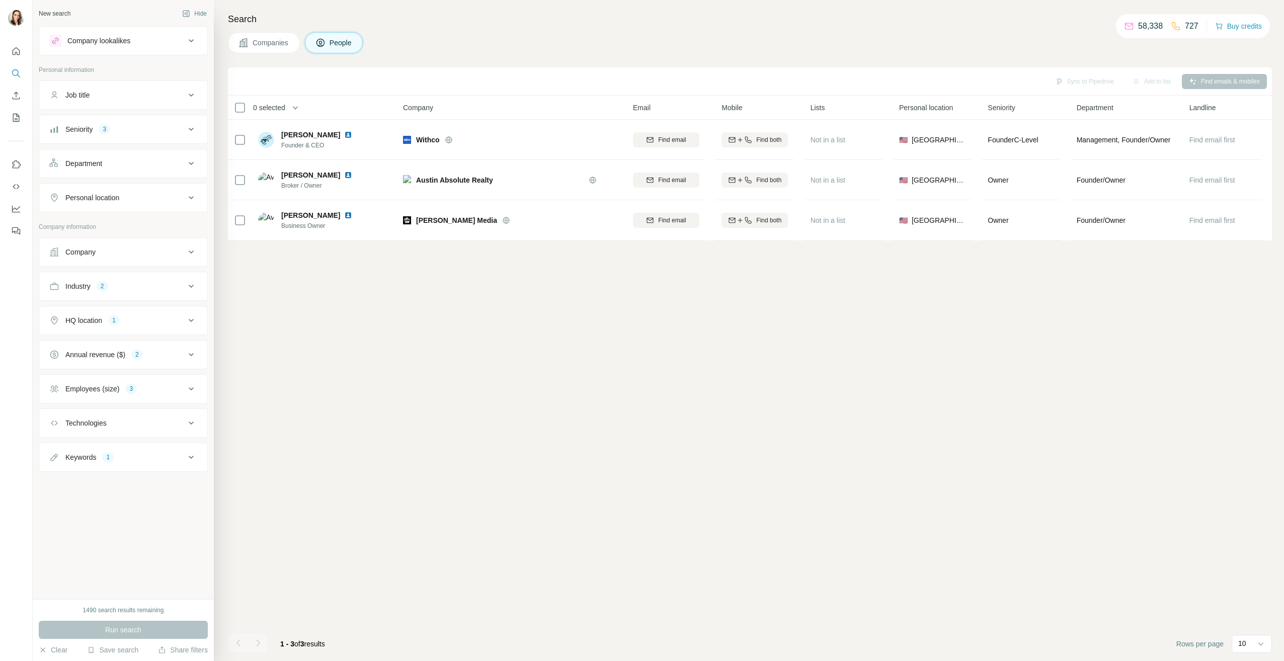
click at [175, 463] on button "Keywords 1" at bounding box center [123, 457] width 168 height 24
click at [135, 483] on input "text" at bounding box center [113, 483] width 128 height 18
type input "*******"
click at [190, 486] on icon "button" at bounding box center [189, 483] width 10 height 10
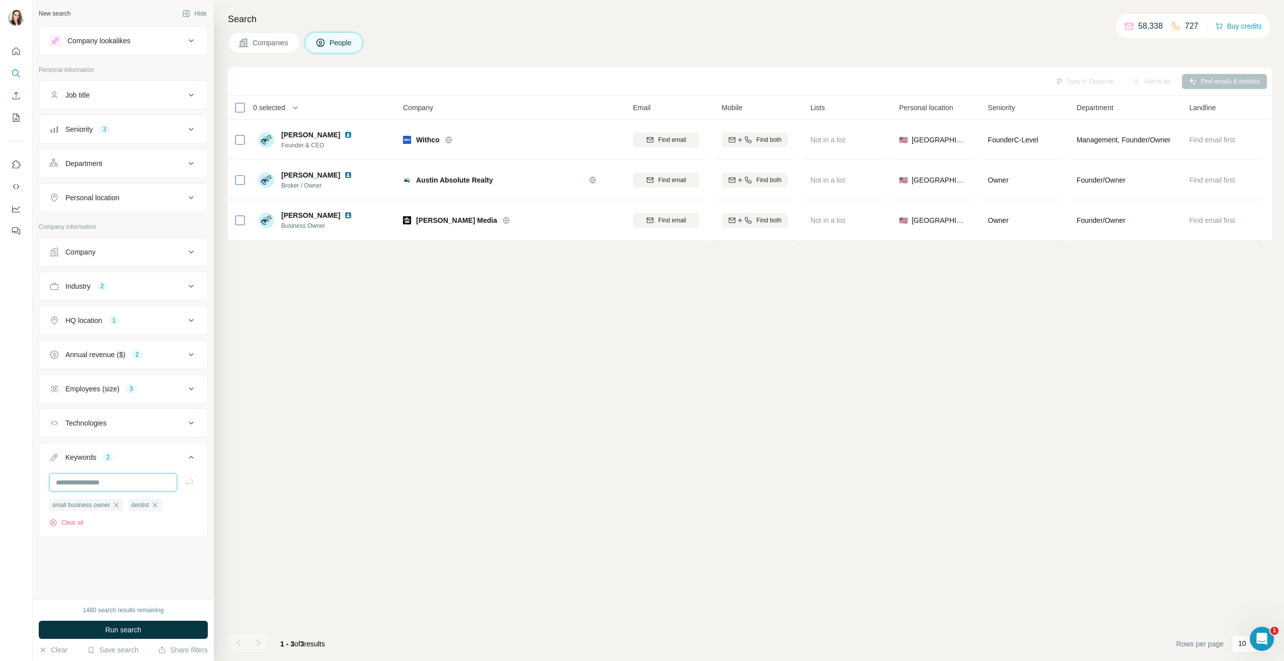
click at [132, 488] on input "text" at bounding box center [113, 483] width 128 height 18
type input "******"
click at [185, 481] on icon "button" at bounding box center [189, 483] width 10 height 10
click at [129, 484] on input "text" at bounding box center [113, 483] width 128 height 18
click at [155, 574] on div "New search Hide Company lookalikes Personal information Job title Seniority 3 D…" at bounding box center [123, 299] width 181 height 599
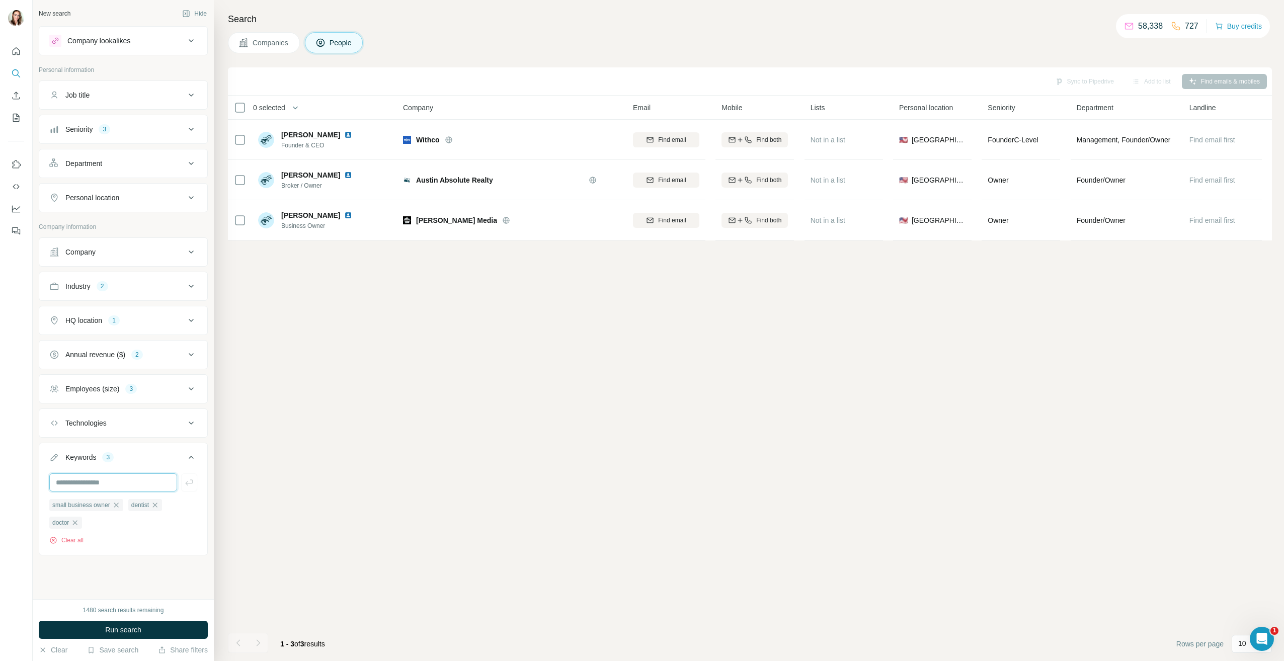
click at [119, 481] on input "text" at bounding box center [113, 483] width 128 height 18
type input "**********"
click at [143, 507] on span "dentist" at bounding box center [140, 505] width 18 height 9
click at [196, 489] on button "button" at bounding box center [189, 483] width 16 height 18
click at [134, 481] on input "text" at bounding box center [113, 483] width 128 height 18
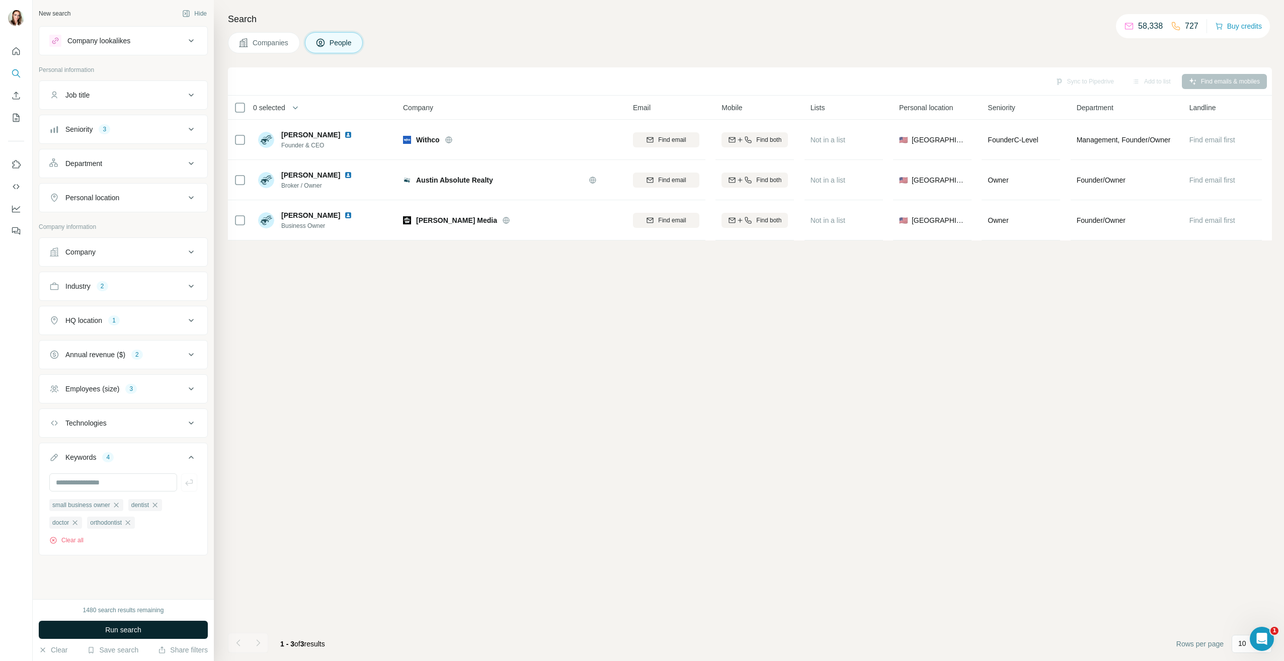
click at [158, 627] on button "Run search" at bounding box center [123, 630] width 169 height 18
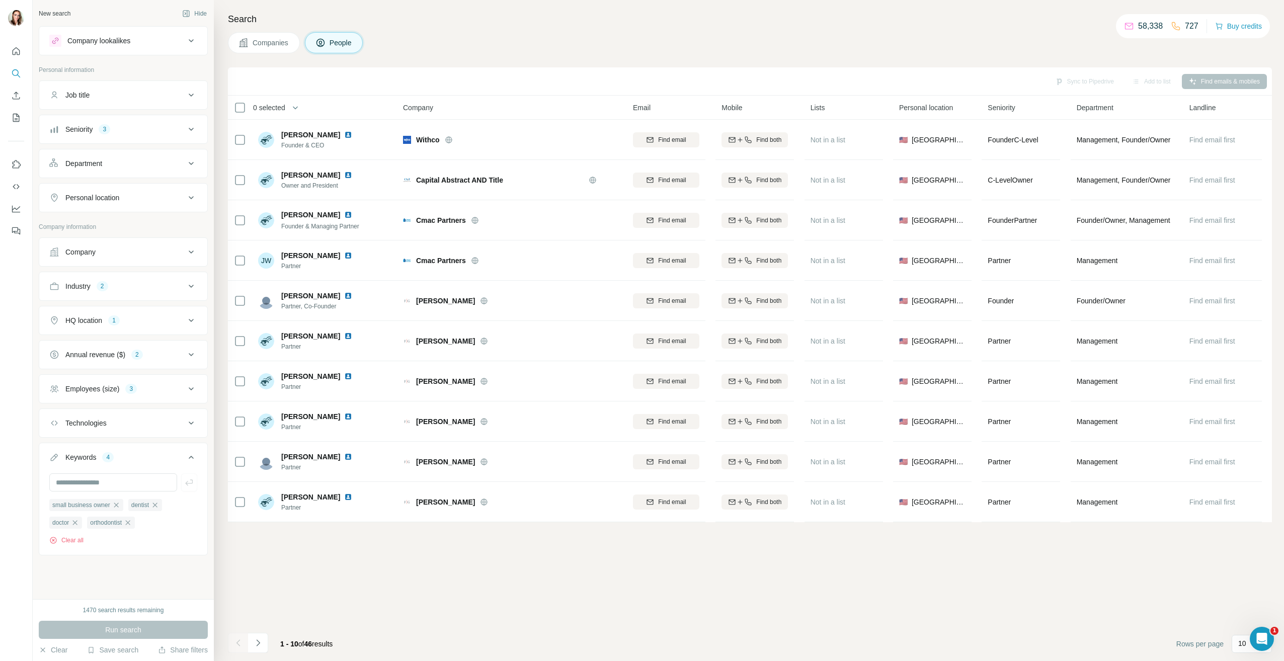
click at [132, 288] on div "Industry 2" at bounding box center [117, 286] width 136 height 10
click at [89, 339] on div "Real Estate" at bounding box center [72, 334] width 47 height 12
click at [90, 336] on icon "button" at bounding box center [90, 334] width 8 height 8
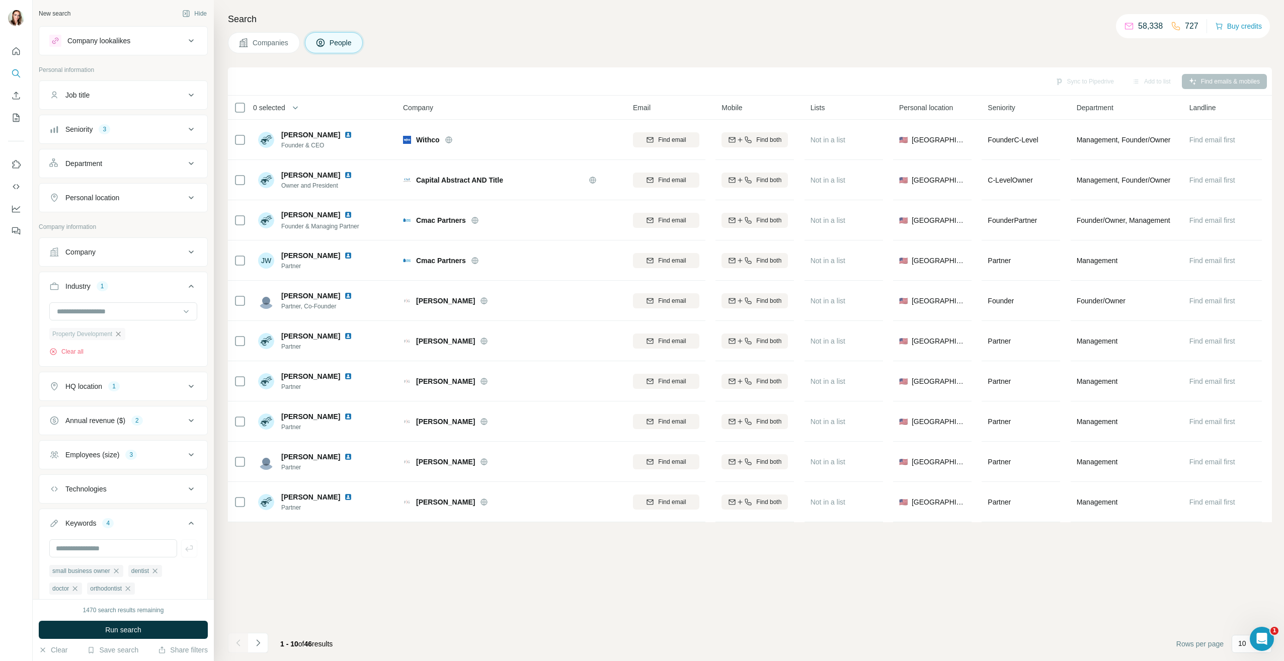
click at [122, 336] on icon "button" at bounding box center [118, 334] width 8 height 8
click at [108, 629] on span "Run search" at bounding box center [123, 630] width 36 height 10
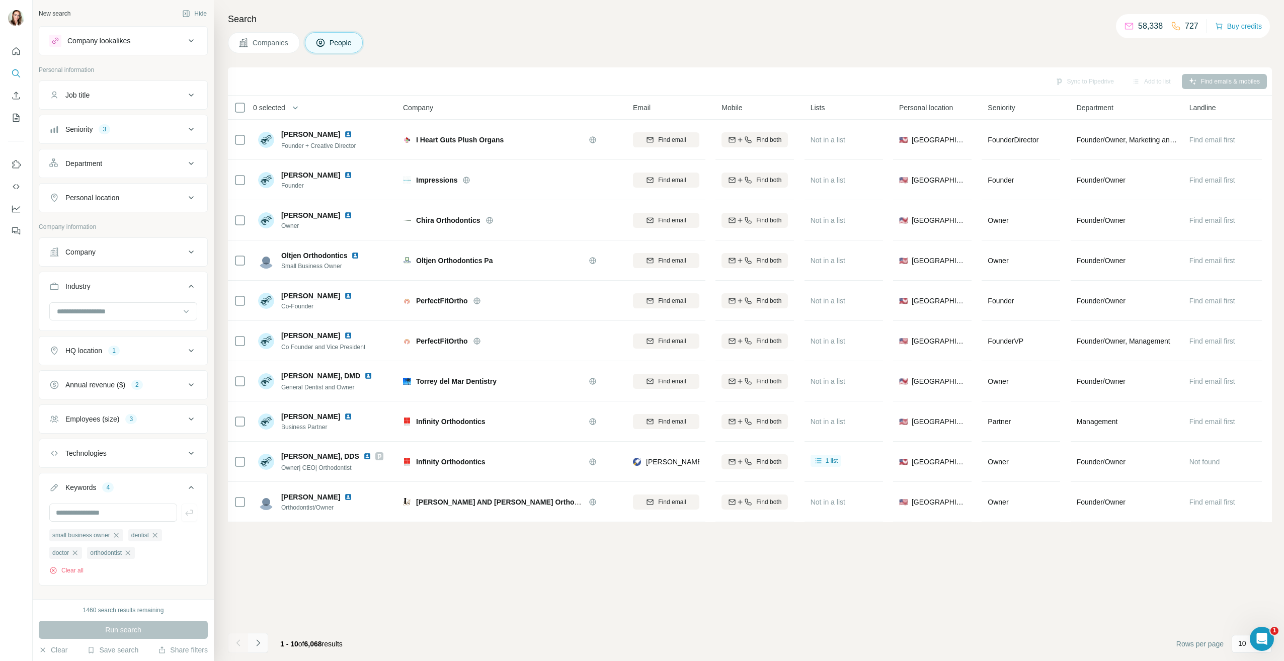
click at [249, 643] on button "Navigate to next page" at bounding box center [258, 643] width 20 height 20
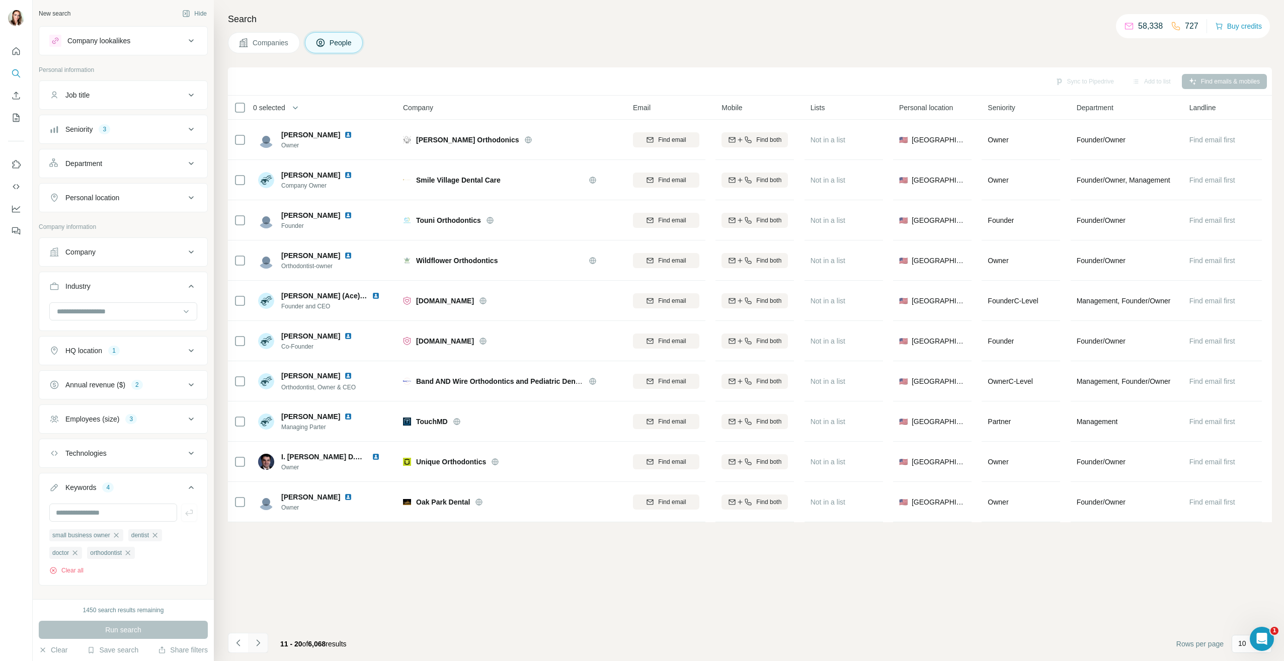
click at [261, 639] on icon "Navigate to next page" at bounding box center [258, 643] width 10 height 10
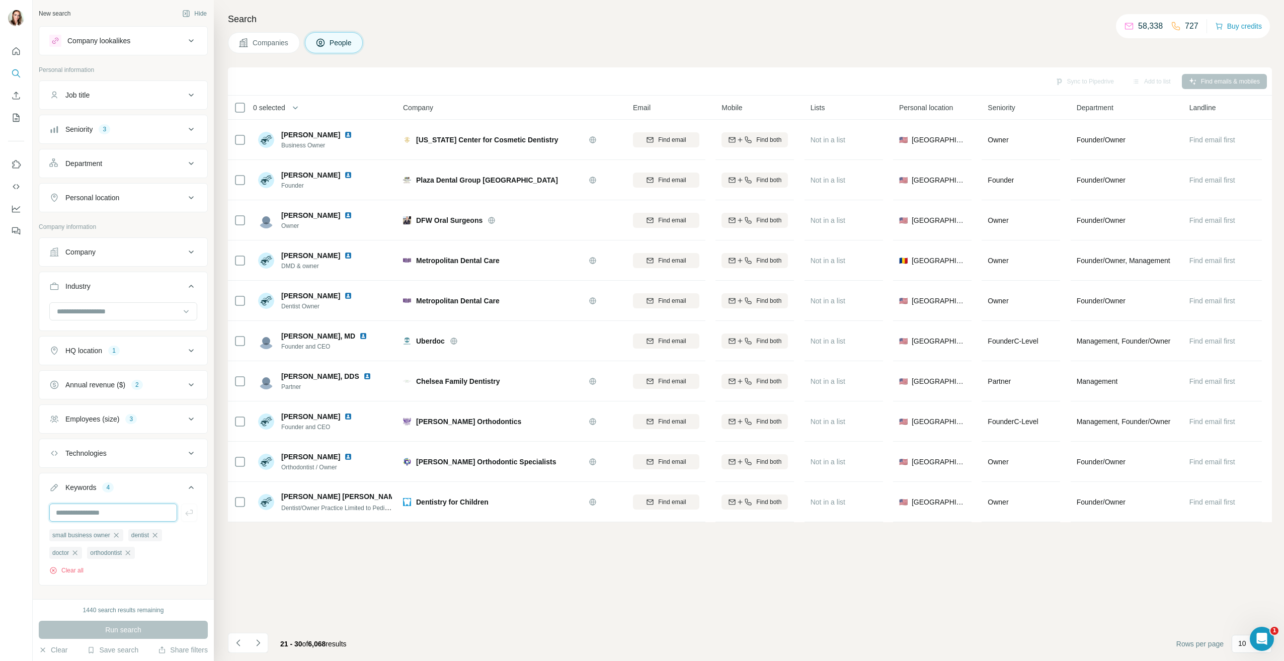
click at [117, 512] on input "text" at bounding box center [113, 513] width 128 height 18
type input "**********"
click at [184, 511] on icon "button" at bounding box center [189, 513] width 10 height 10
click at [118, 532] on icon "button" at bounding box center [116, 536] width 8 height 8
click at [136, 621] on div "1440 search results remaining Run search Clear Save search Share filters" at bounding box center [123, 630] width 181 height 62
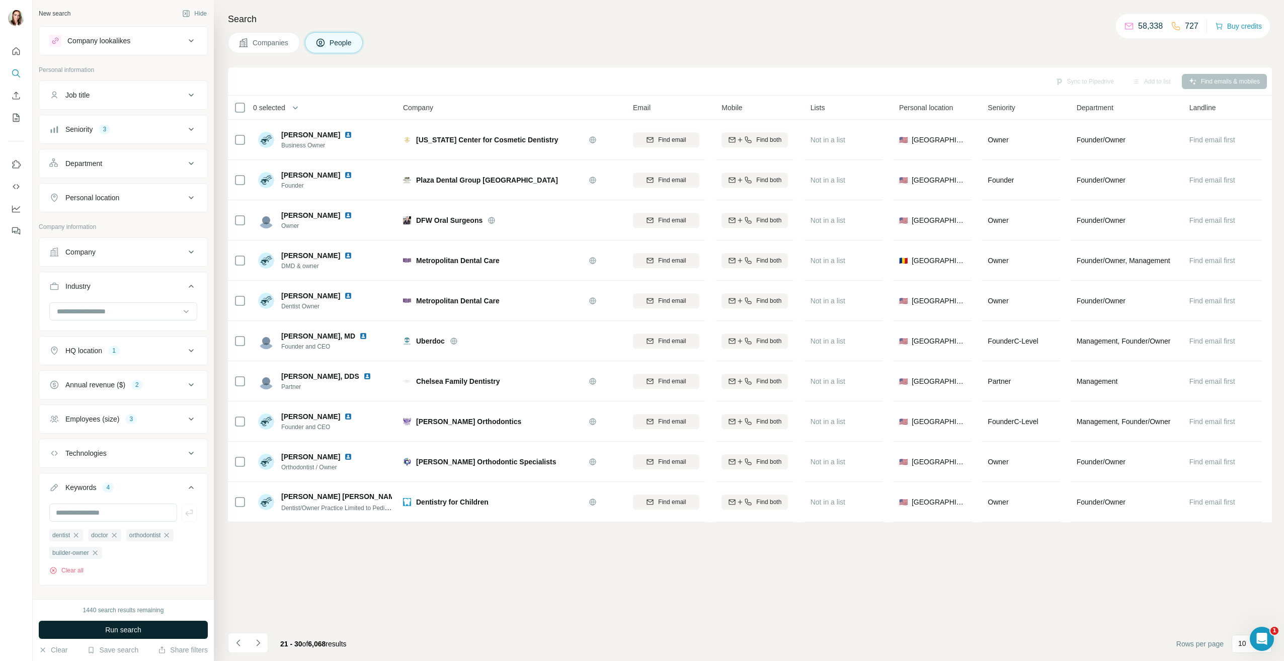
click at [134, 633] on span "Run search" at bounding box center [123, 630] width 36 height 10
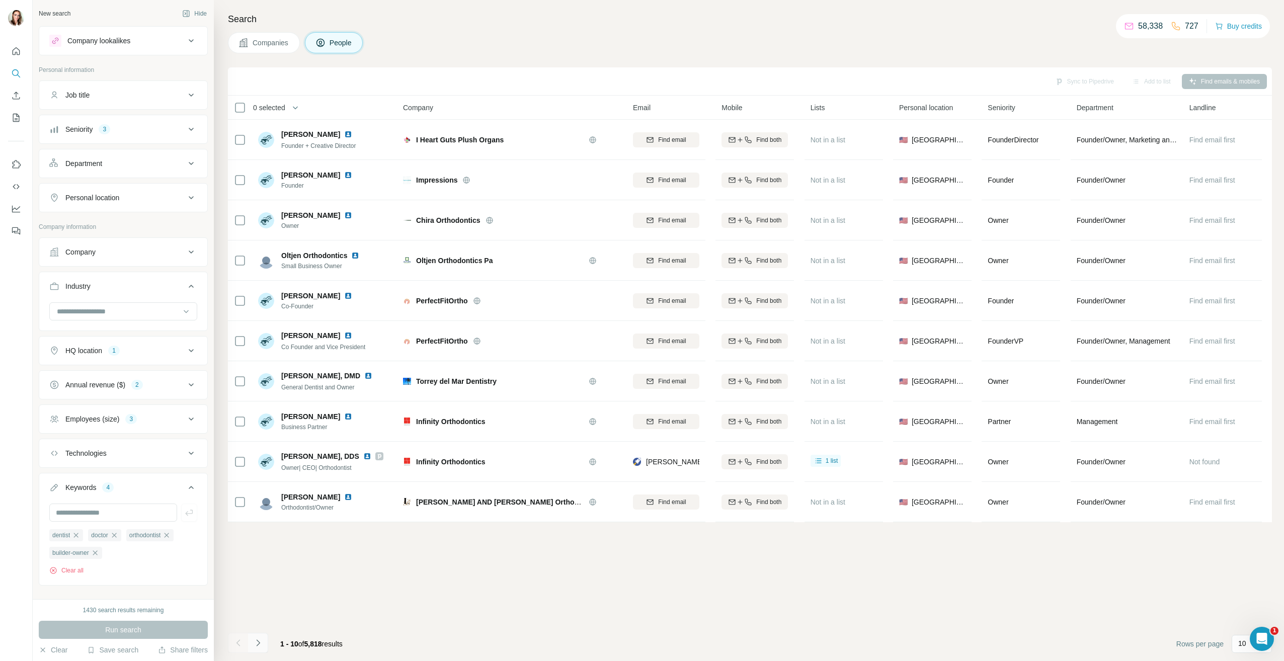
click at [255, 647] on icon "Navigate to next page" at bounding box center [258, 643] width 10 height 10
